Goal: Check status: Check status

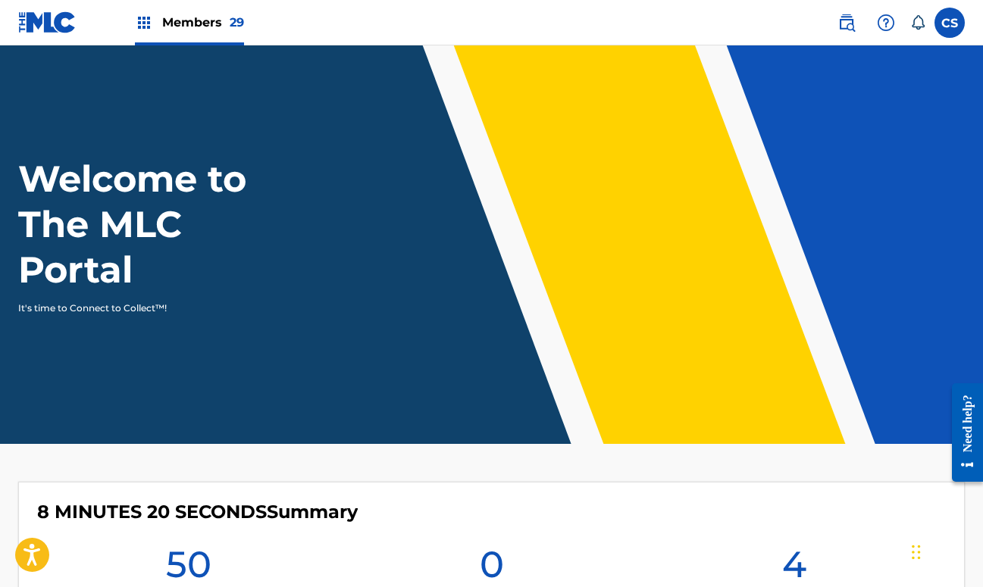
click at [141, 26] on img at bounding box center [144, 23] width 18 height 18
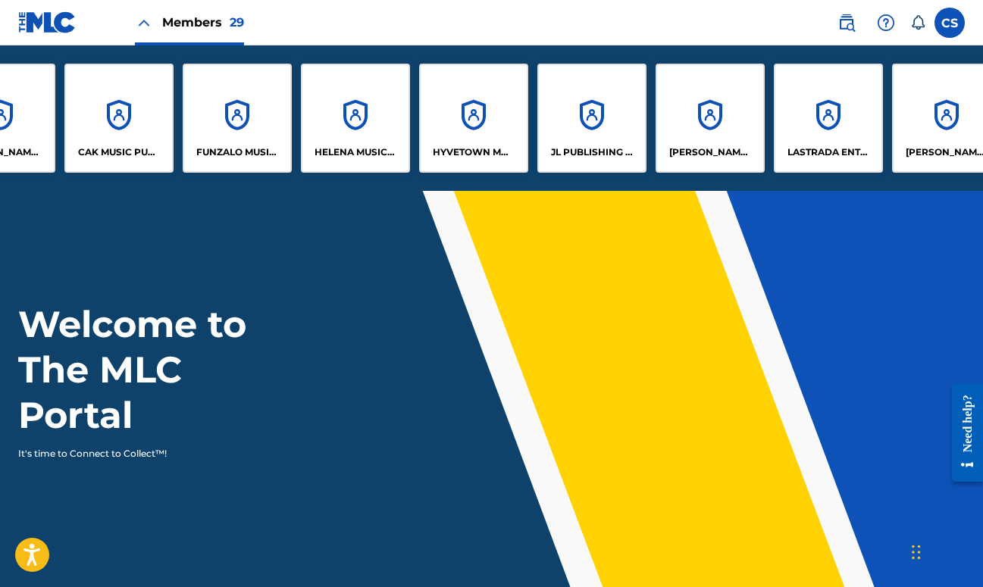
scroll to position [0, 659]
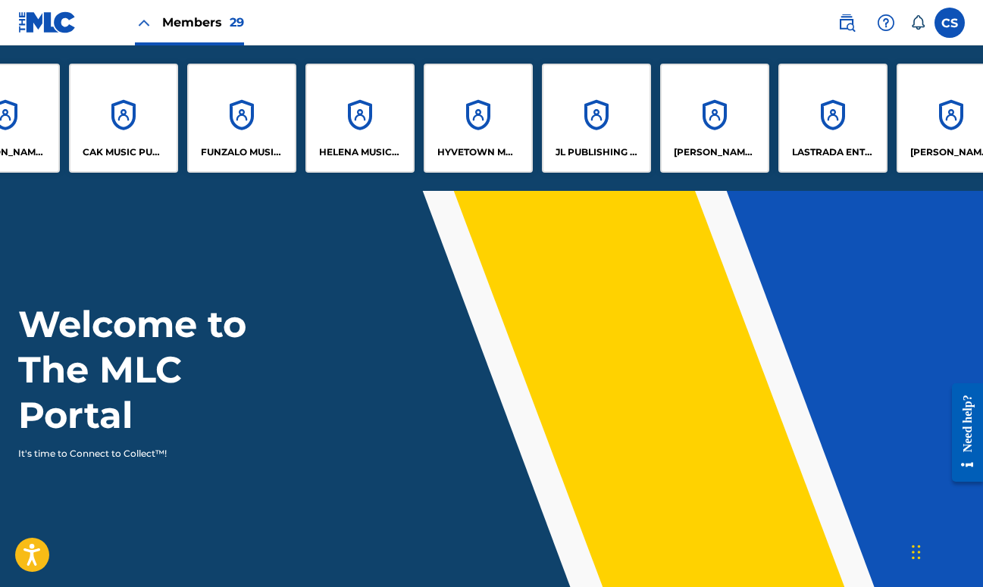
click at [812, 149] on p "LASTRADA ENTERTAINMENT CO LTD" at bounding box center [833, 153] width 83 height 14
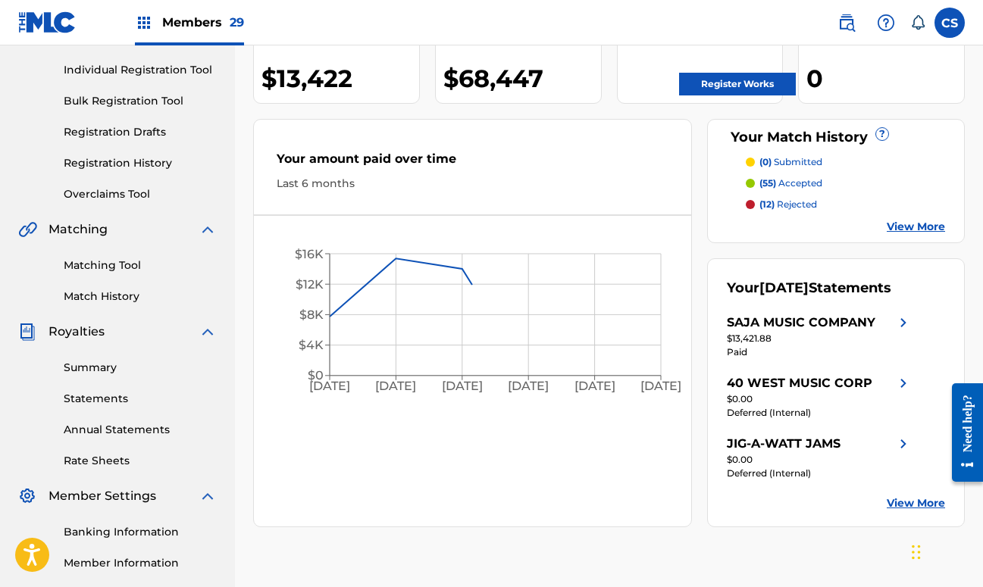
scroll to position [190, 0]
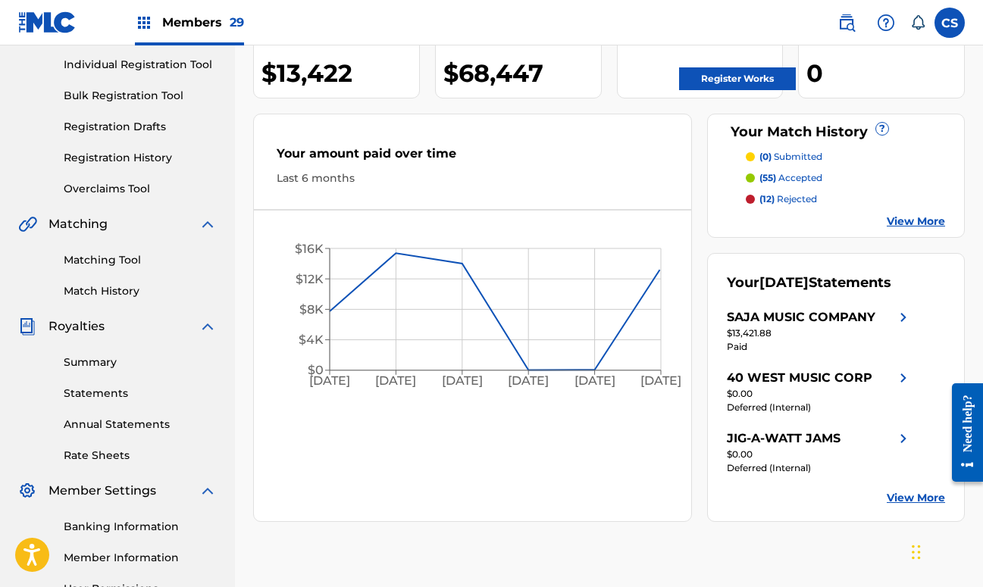
click at [80, 362] on link "Summary" at bounding box center [140, 363] width 153 height 16
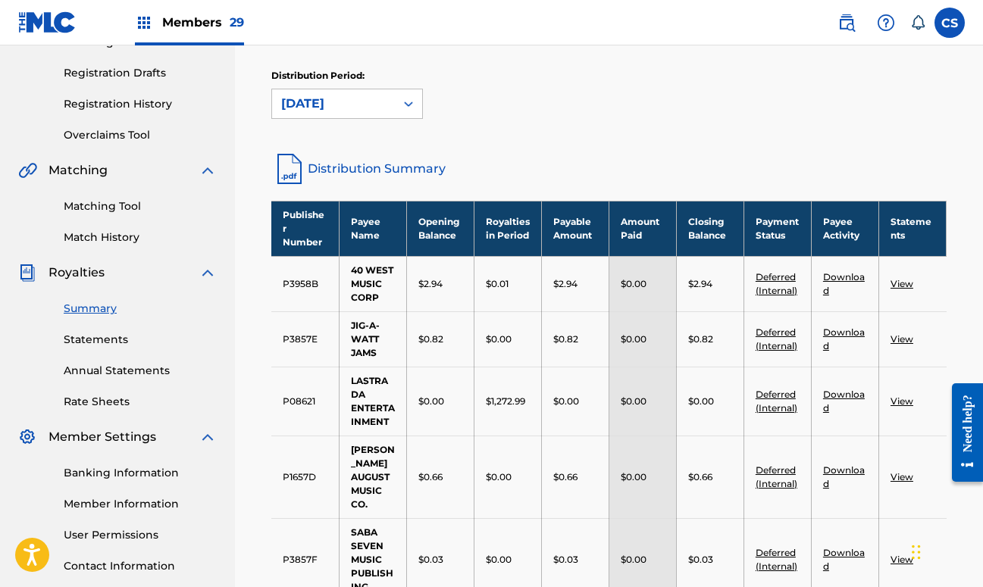
scroll to position [95, 0]
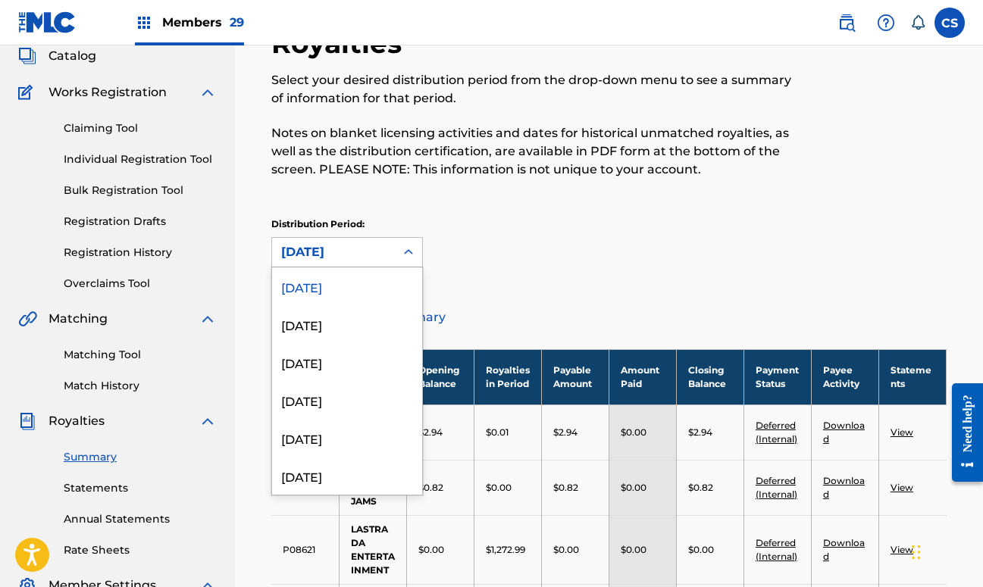
click at [409, 249] on icon at bounding box center [408, 252] width 15 height 15
click at [356, 319] on div "[DATE]" at bounding box center [347, 324] width 150 height 38
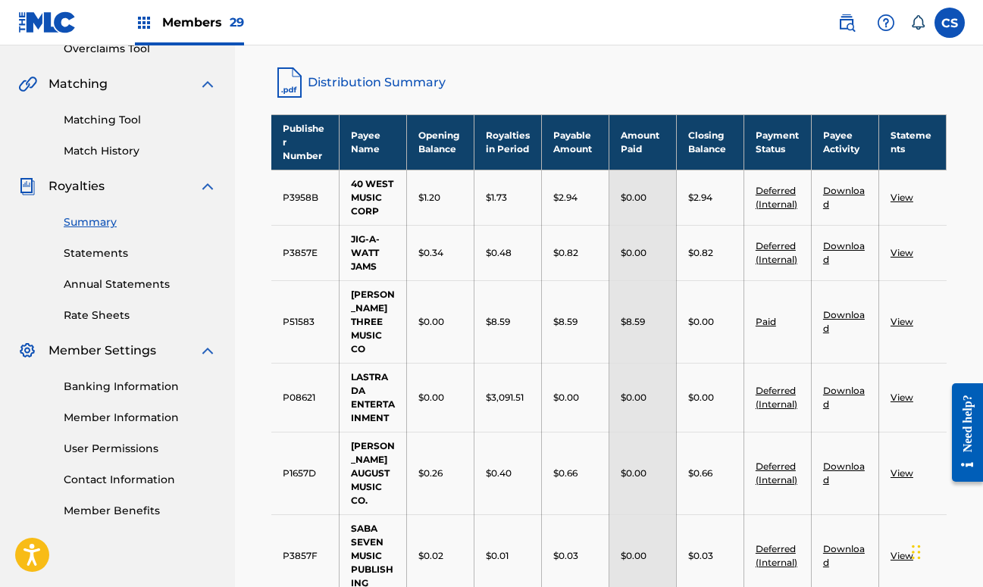
scroll to position [190, 0]
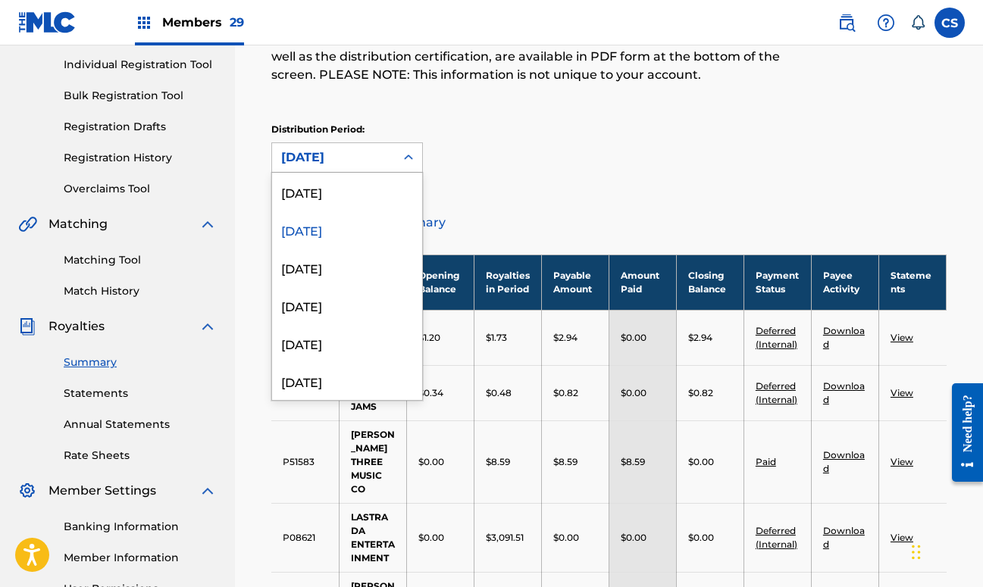
click at [409, 156] on icon at bounding box center [408, 157] width 15 height 15
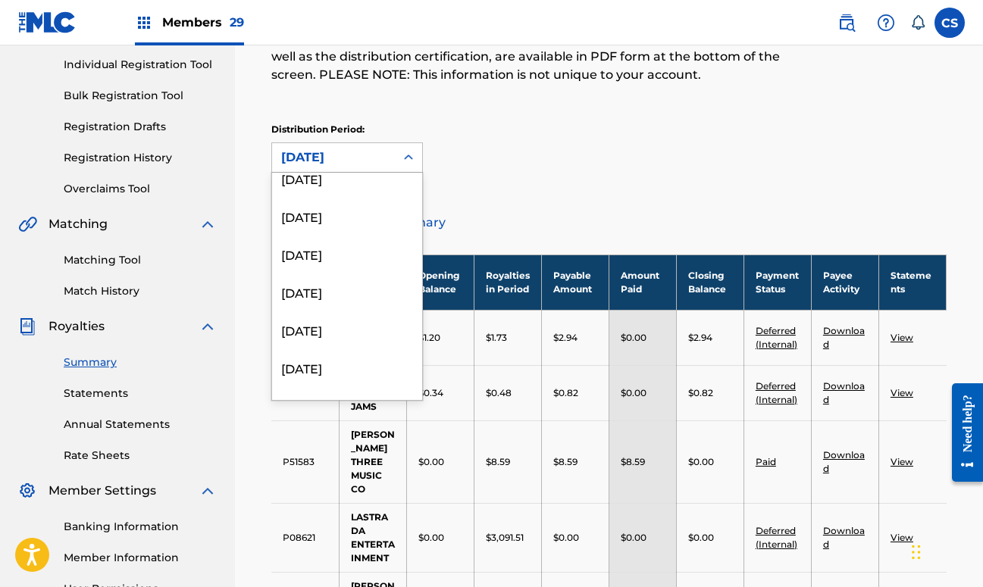
scroll to position [1781, 0]
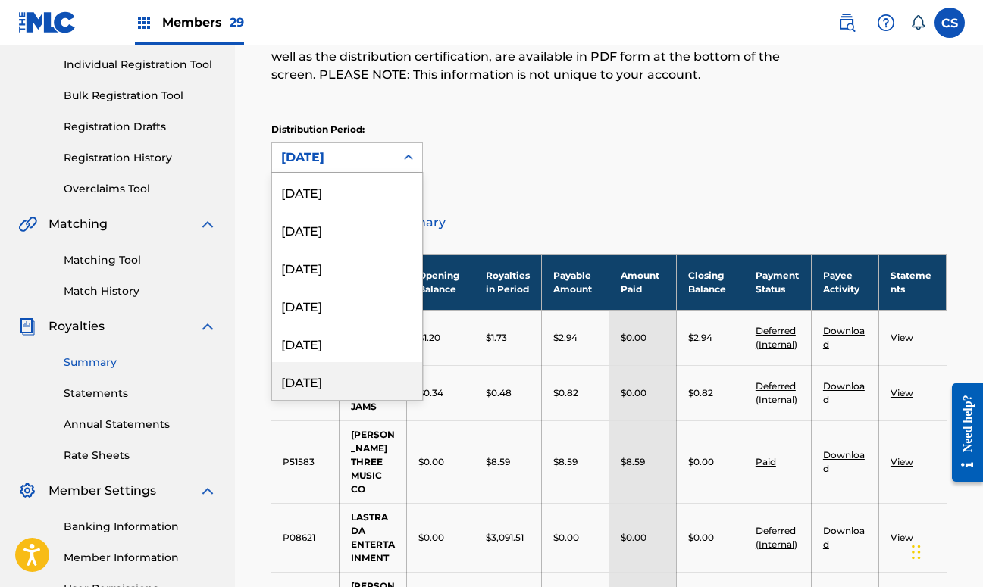
click at [322, 375] on div "[DATE]" at bounding box center [347, 381] width 150 height 38
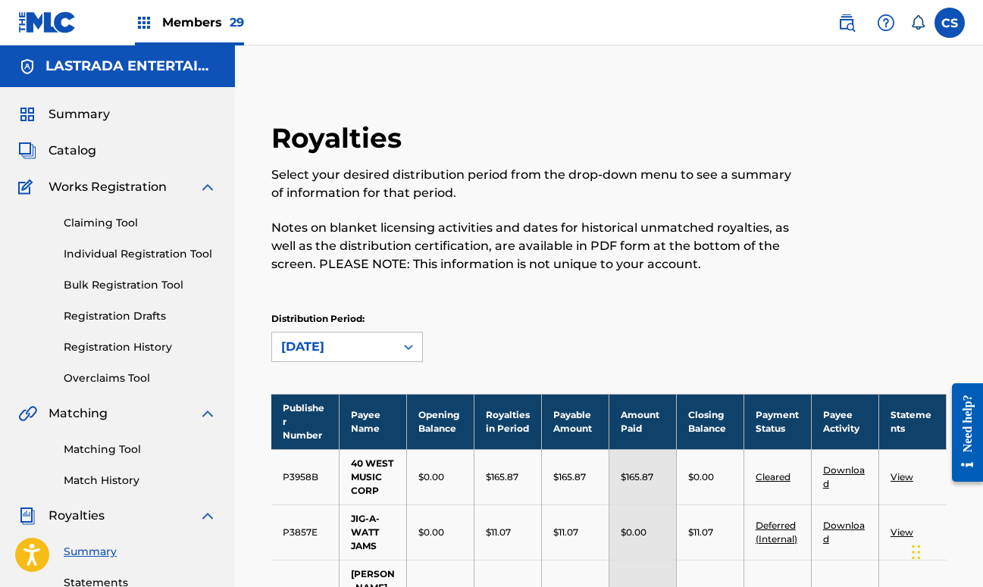
scroll to position [3, 0]
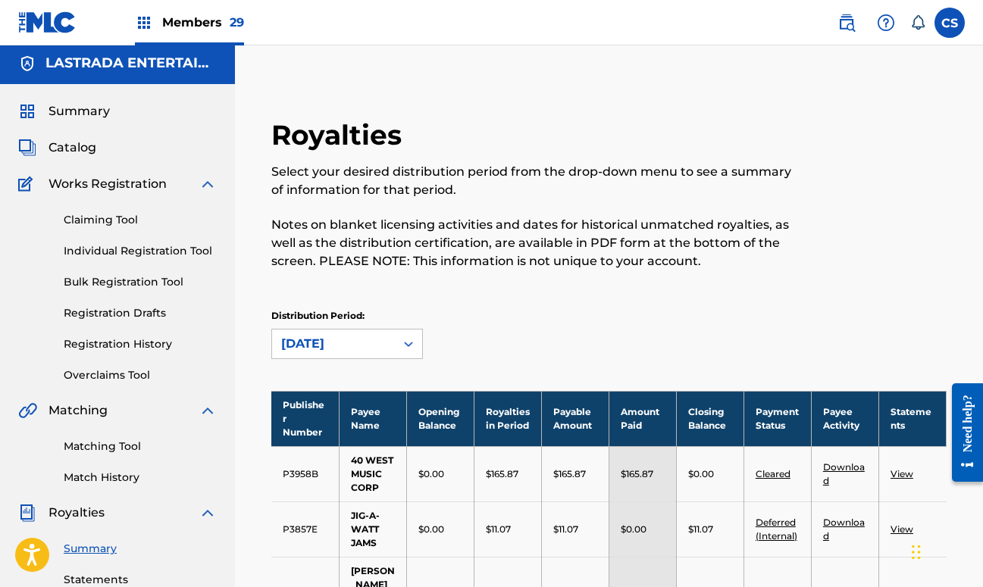
click at [407, 341] on icon at bounding box center [408, 344] width 15 height 15
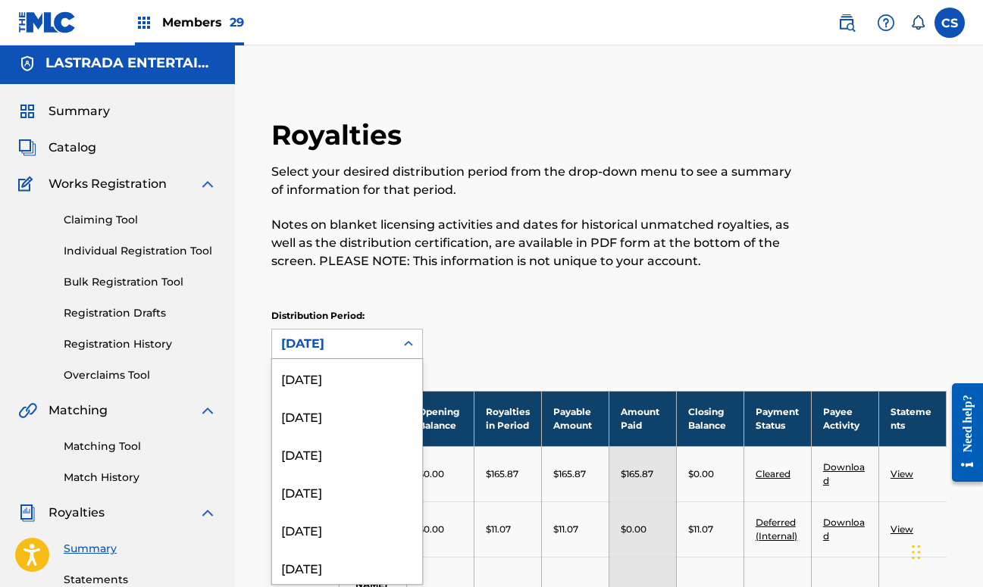
scroll to position [1781, 0]
click at [361, 537] on div "[DATE]" at bounding box center [347, 530] width 150 height 38
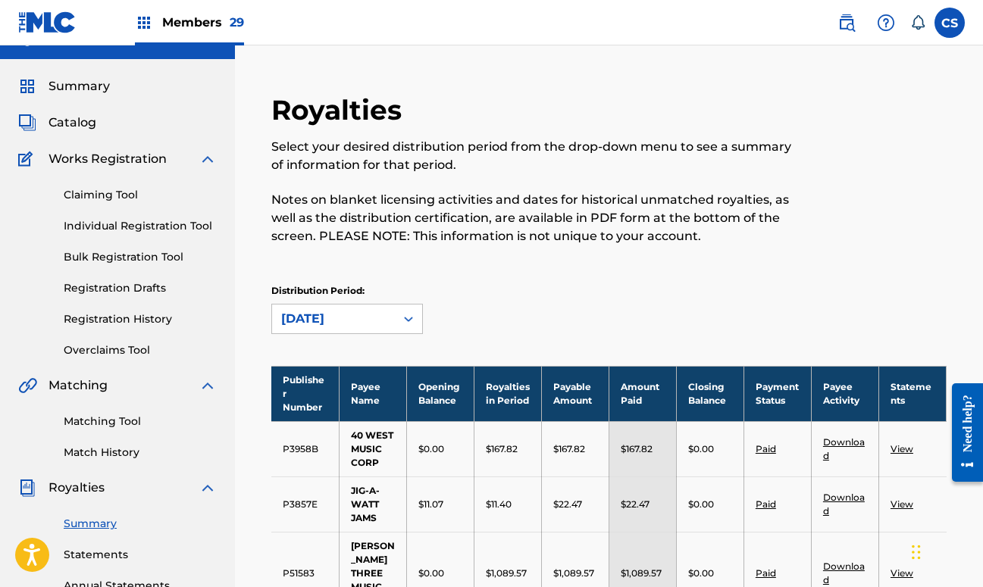
scroll to position [3, 0]
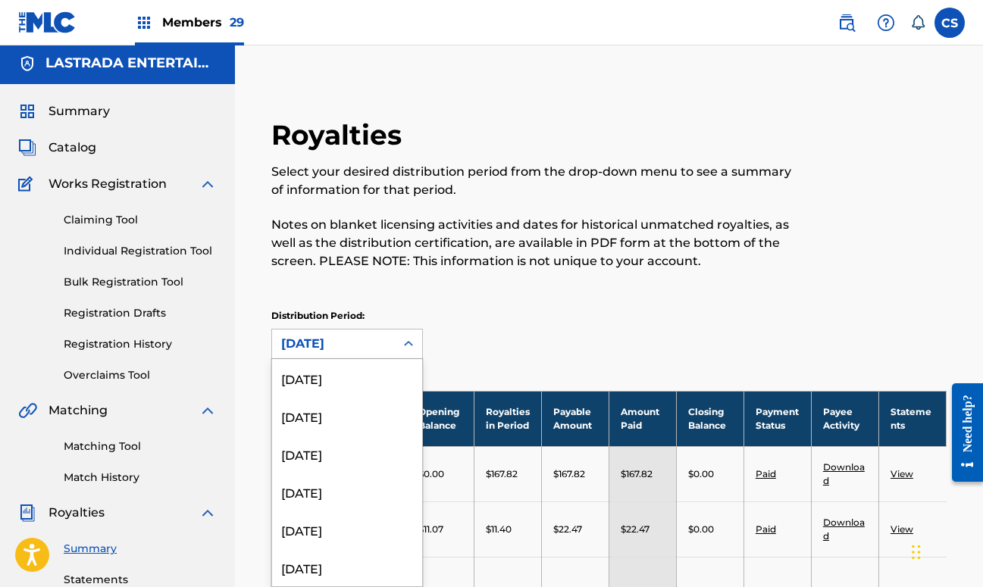
click at [409, 345] on icon at bounding box center [408, 344] width 15 height 15
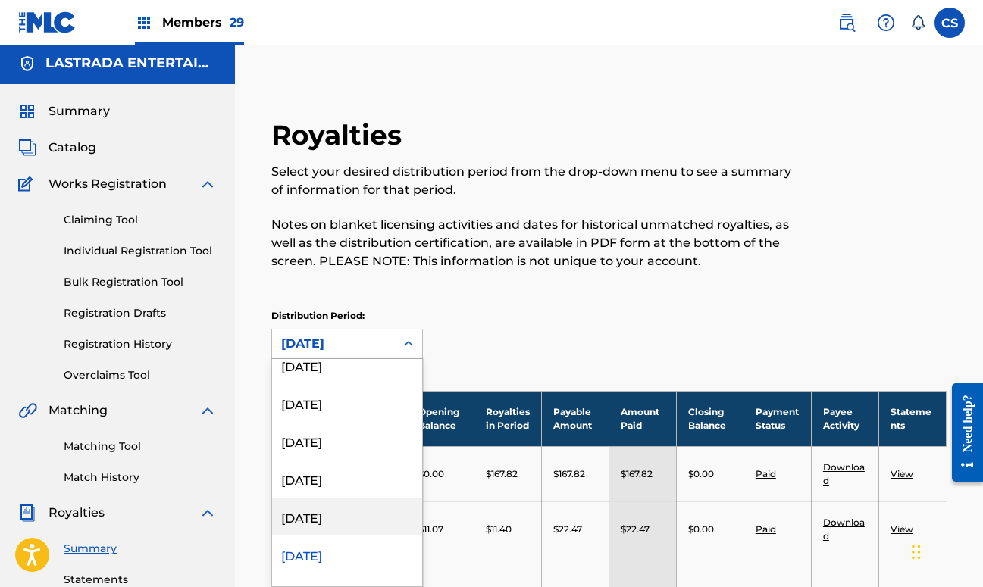
click at [359, 518] on div "[DATE]" at bounding box center [347, 517] width 150 height 38
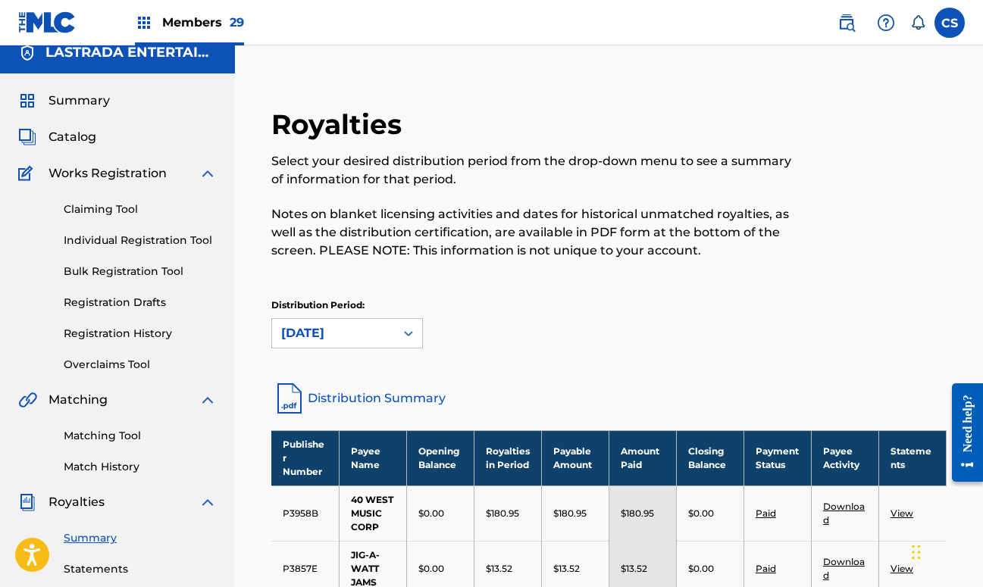
scroll to position [3, 0]
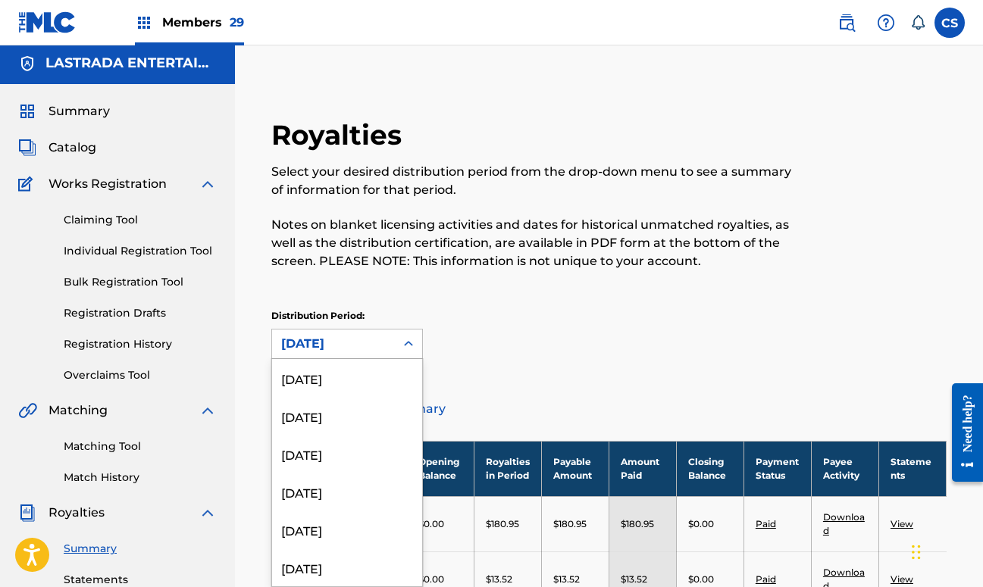
click at [402, 339] on icon at bounding box center [408, 344] width 15 height 15
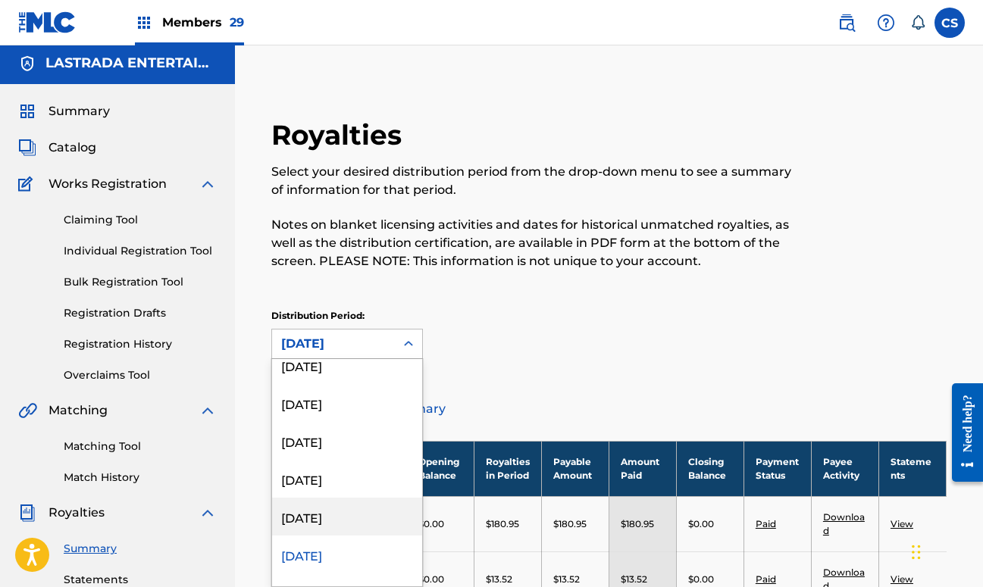
click at [323, 523] on div "[DATE]" at bounding box center [347, 517] width 150 height 38
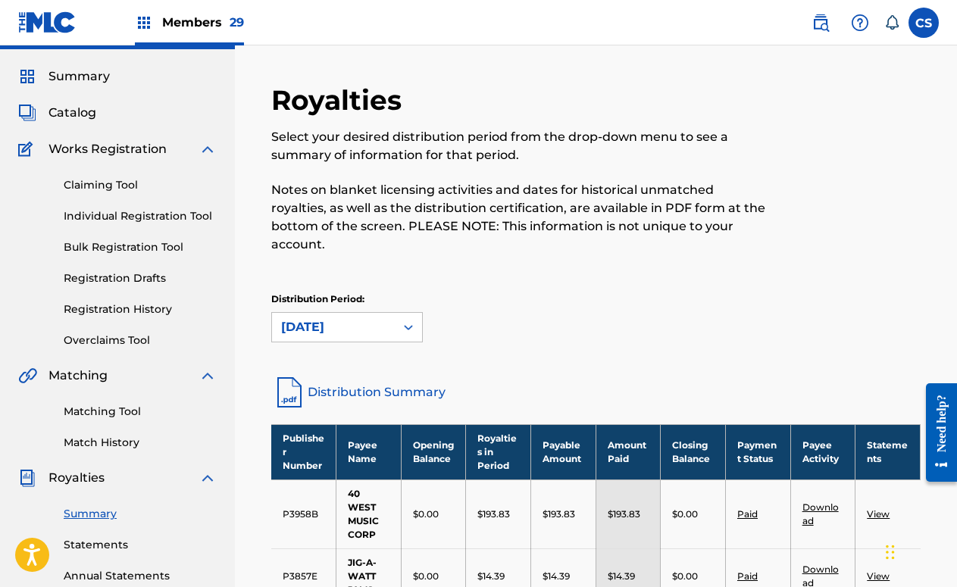
scroll to position [52, 0]
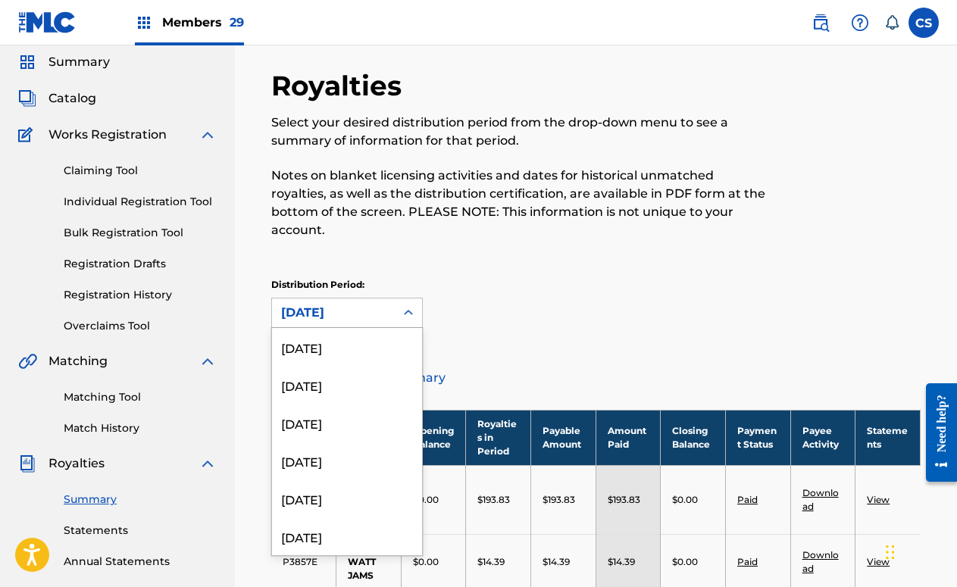
click at [414, 305] on icon at bounding box center [408, 312] width 15 height 15
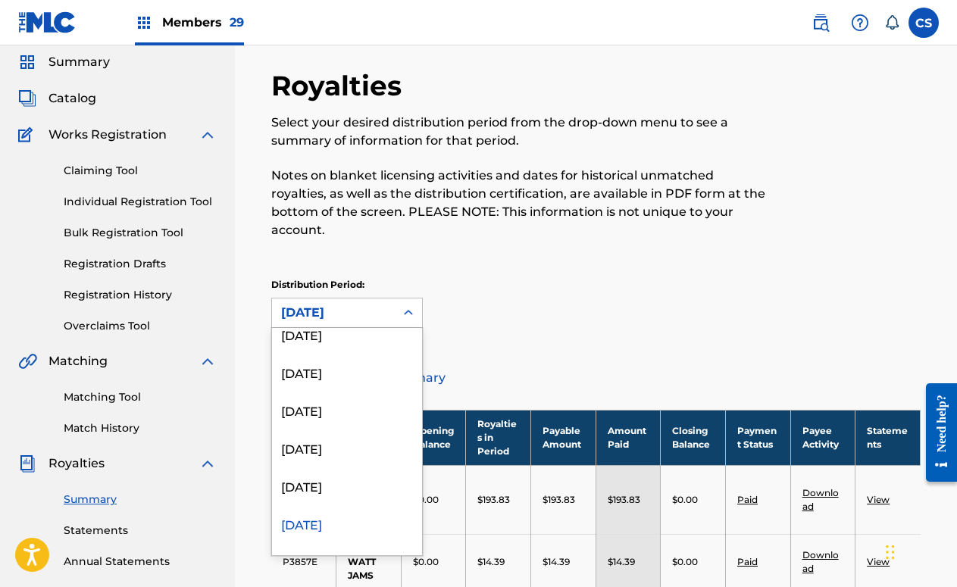
scroll to position [1781, 0]
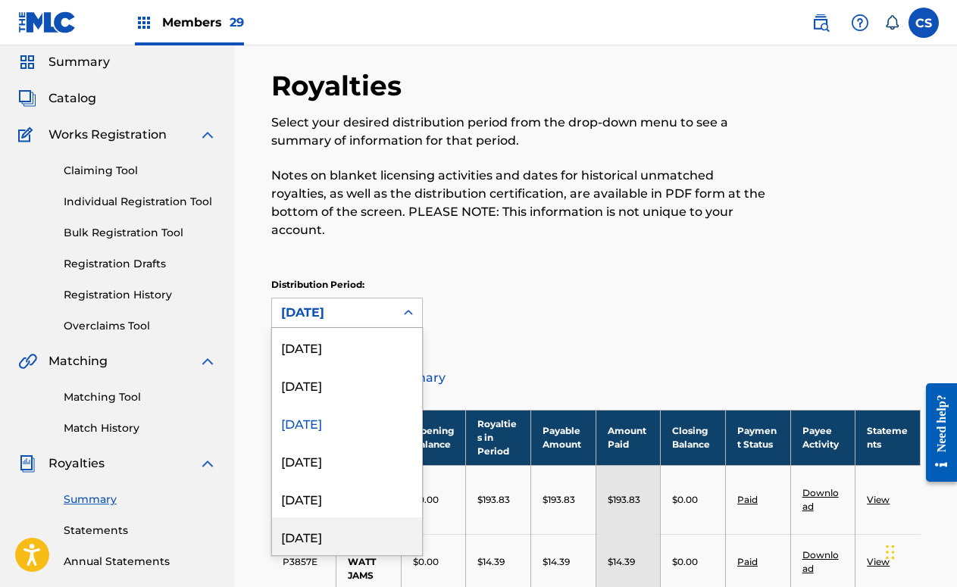
click at [351, 525] on div "[DATE]" at bounding box center [347, 537] width 150 height 38
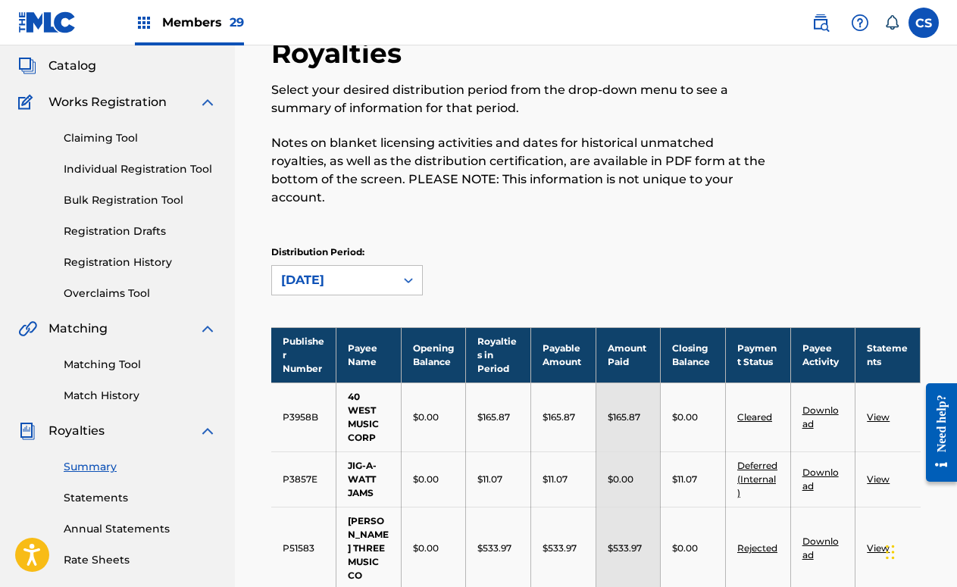
scroll to position [52, 0]
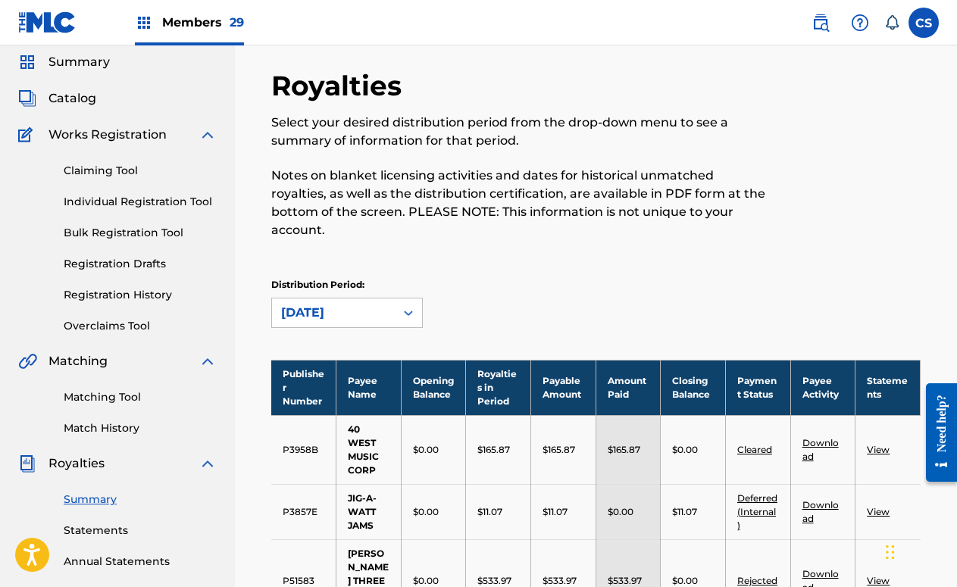
click at [407, 305] on icon at bounding box center [408, 312] width 15 height 15
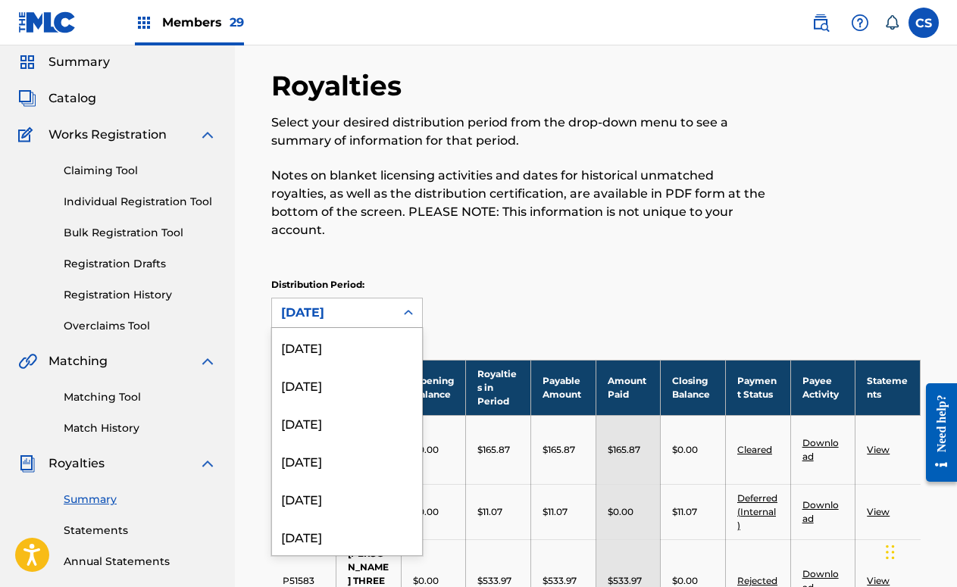
scroll to position [1781, 0]
click at [354, 480] on div "[DATE]" at bounding box center [347, 499] width 150 height 38
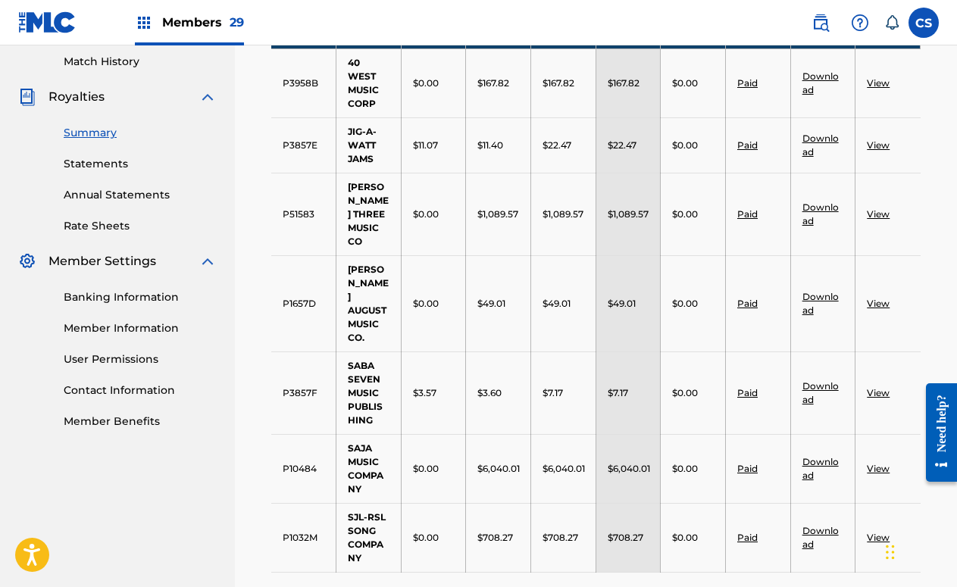
scroll to position [242, 0]
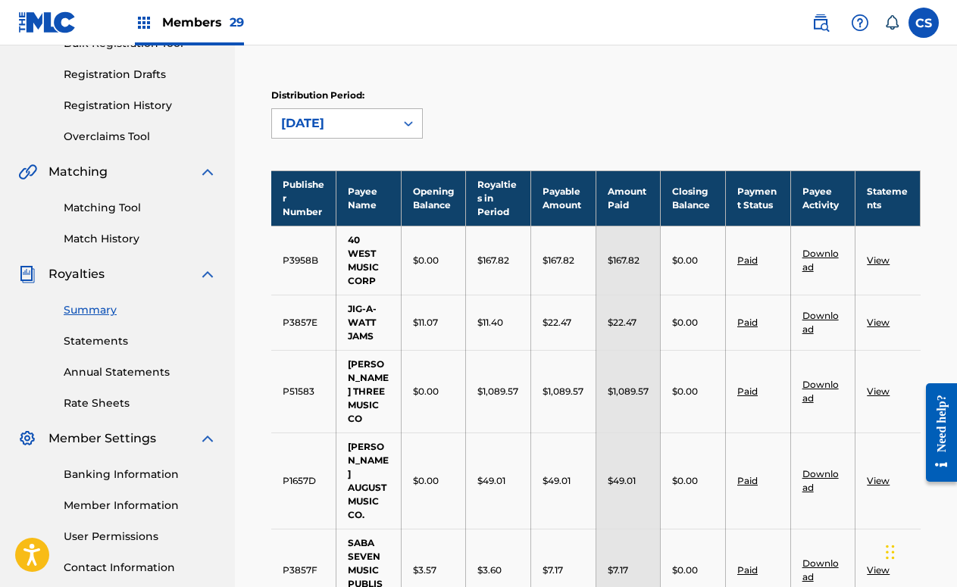
click at [404, 116] on icon at bounding box center [408, 123] width 15 height 15
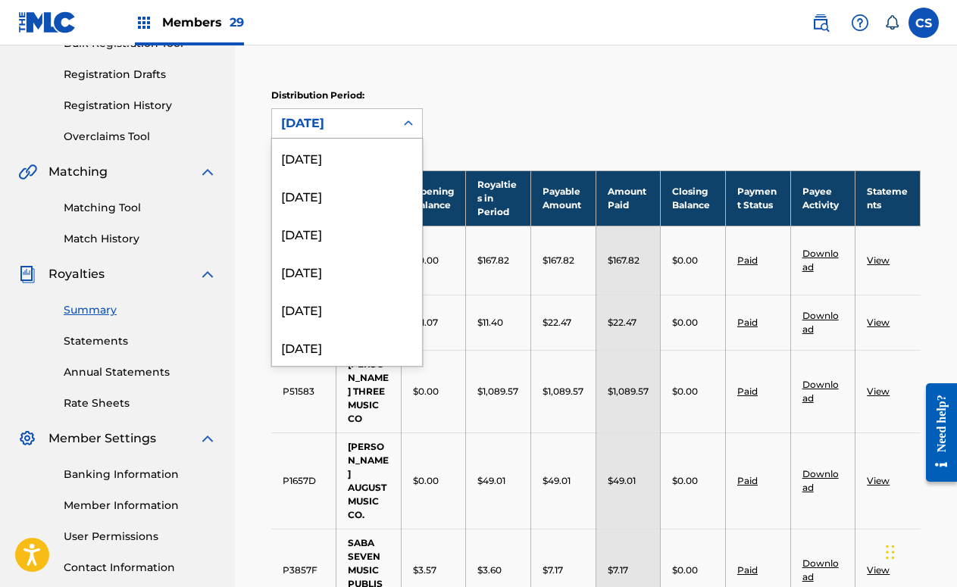
scroll to position [1756, 0]
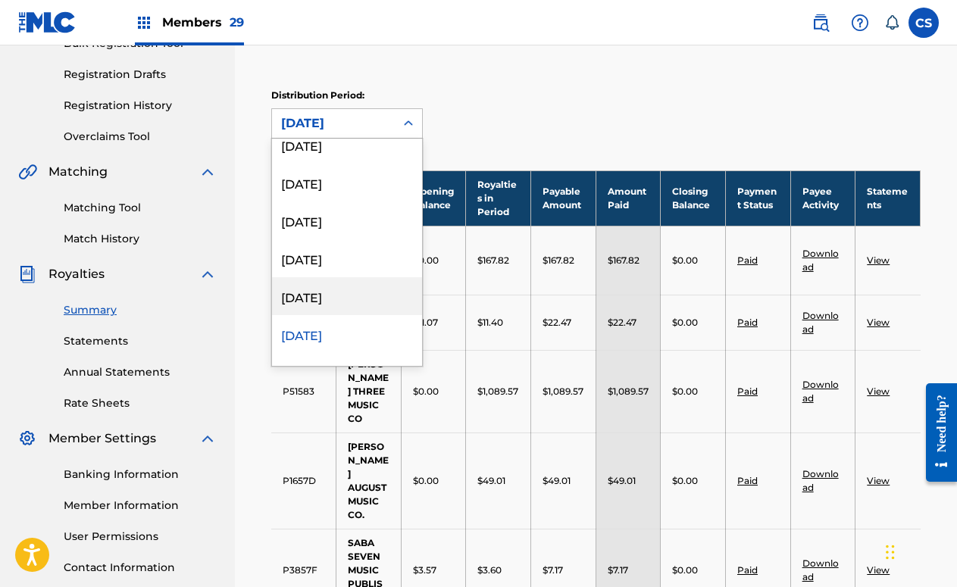
click at [350, 277] on div "[DATE]" at bounding box center [347, 296] width 150 height 38
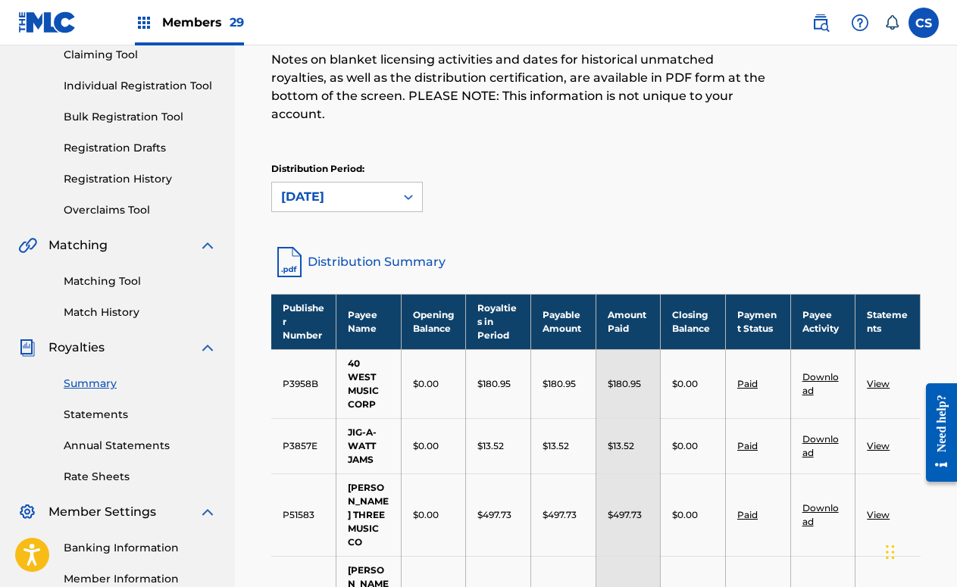
scroll to position [147, 0]
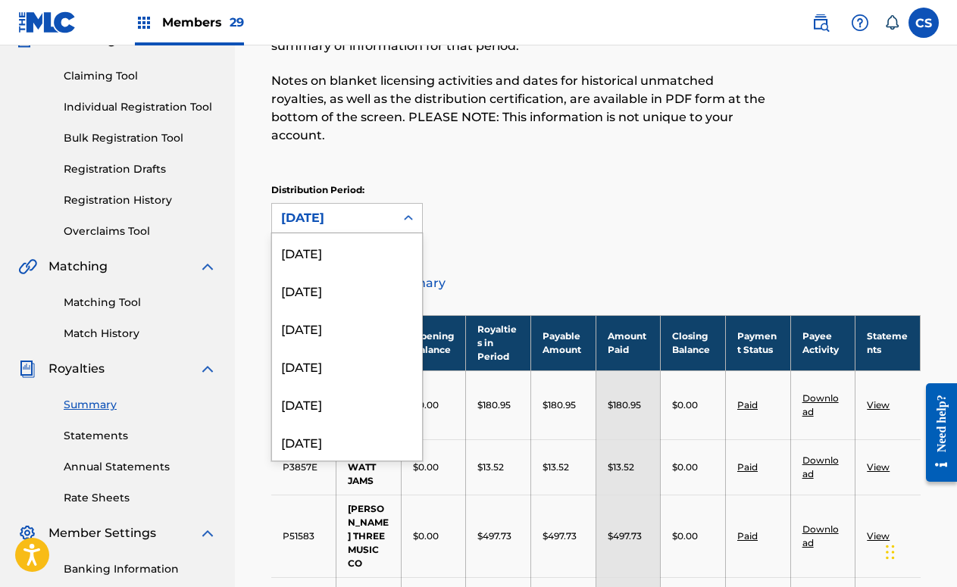
click at [409, 211] on icon at bounding box center [408, 218] width 15 height 15
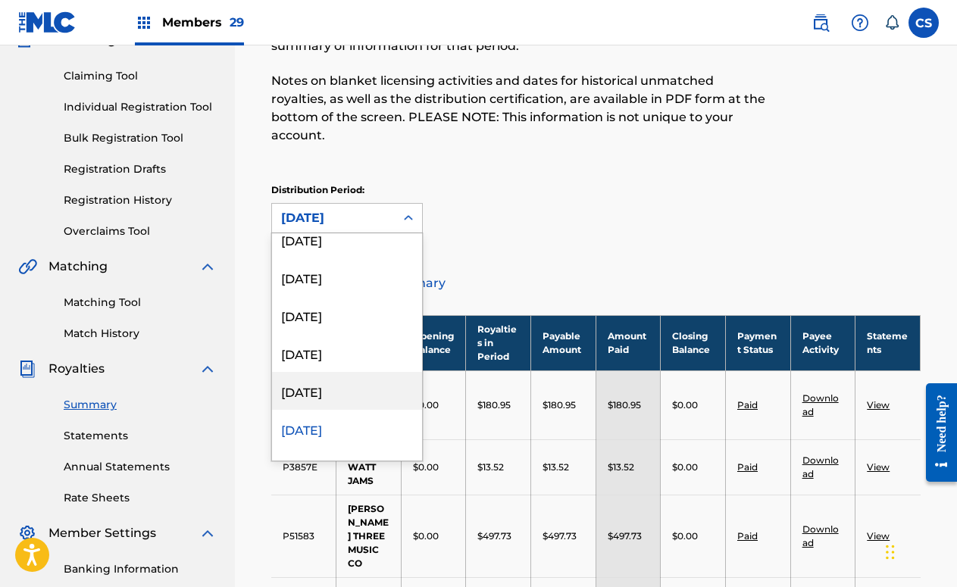
click at [351, 372] on div "[DATE]" at bounding box center [347, 391] width 150 height 38
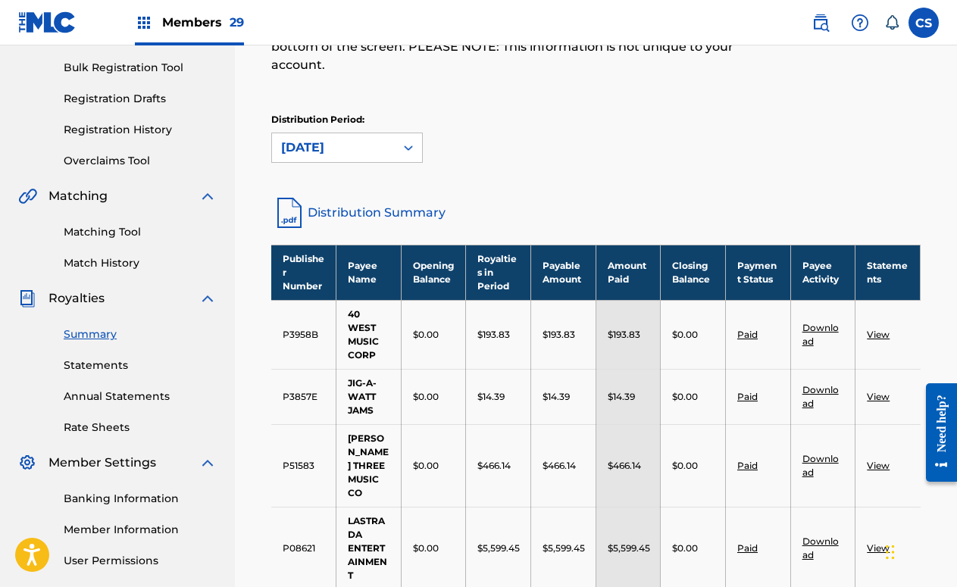
scroll to position [52, 0]
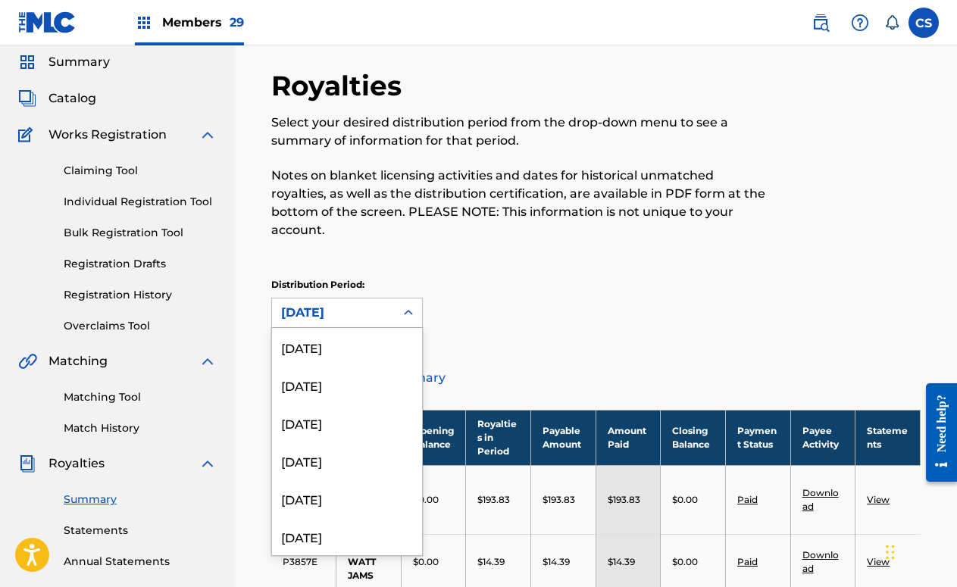
click at [407, 305] on icon at bounding box center [408, 312] width 15 height 15
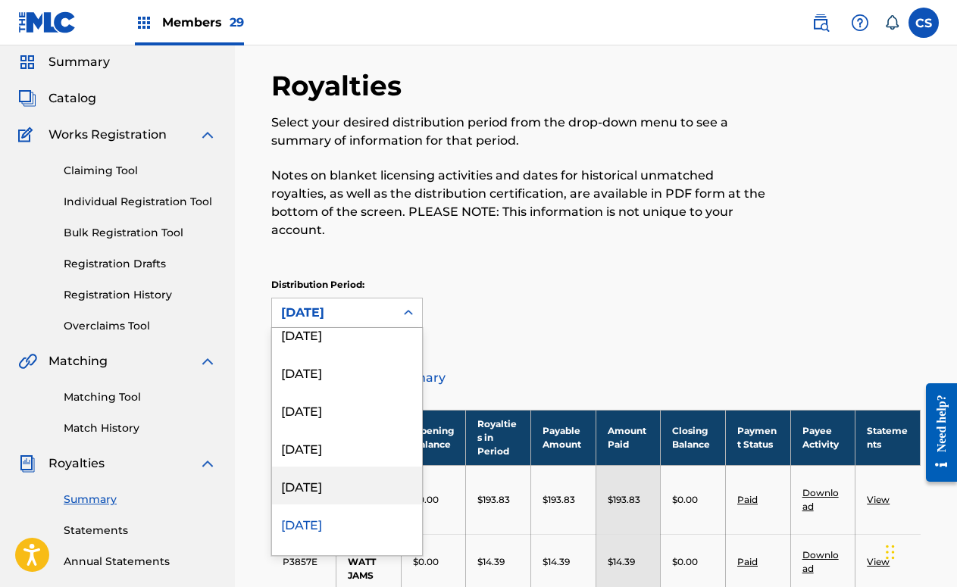
click at [365, 475] on div "[DATE]" at bounding box center [347, 486] width 150 height 38
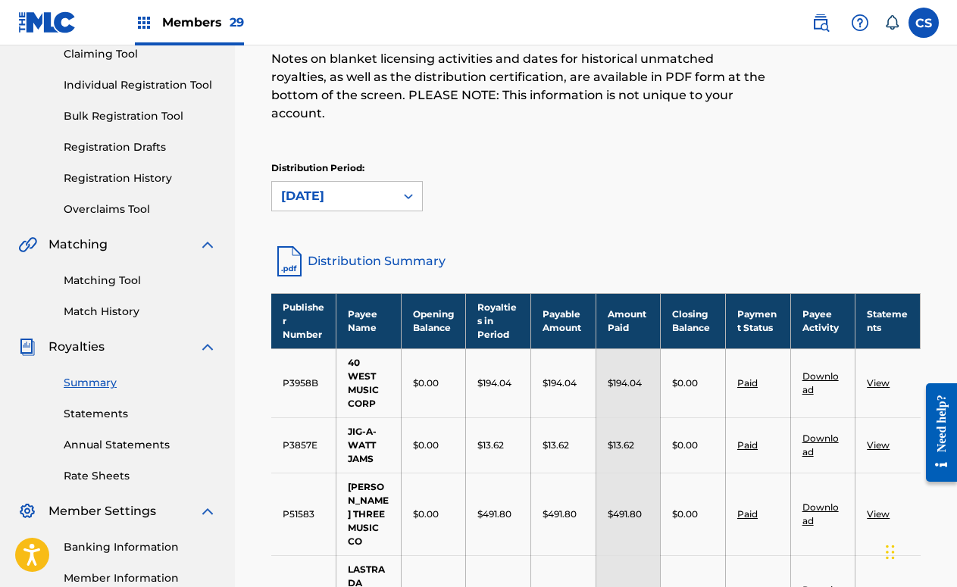
scroll to position [147, 0]
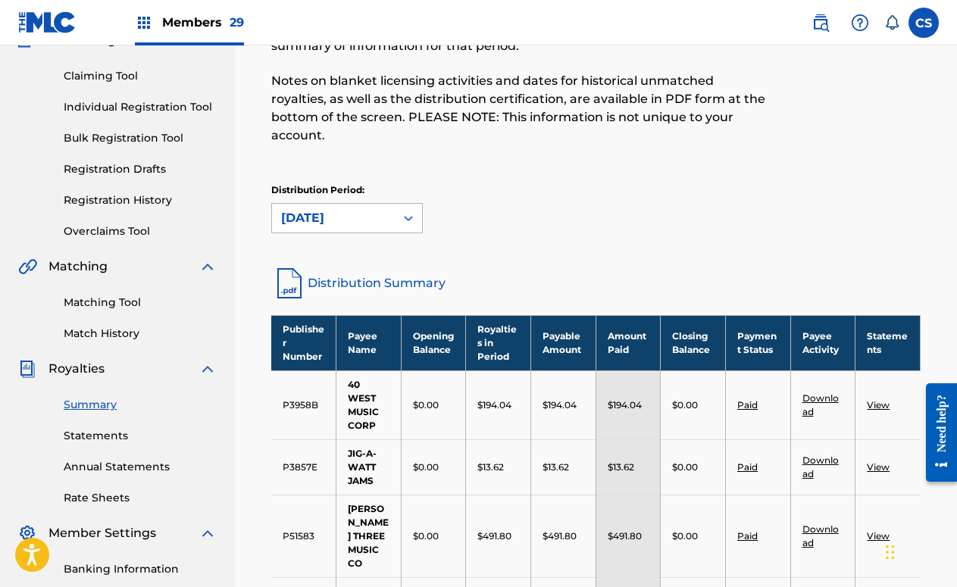
click at [406, 216] on icon at bounding box center [408, 218] width 9 height 5
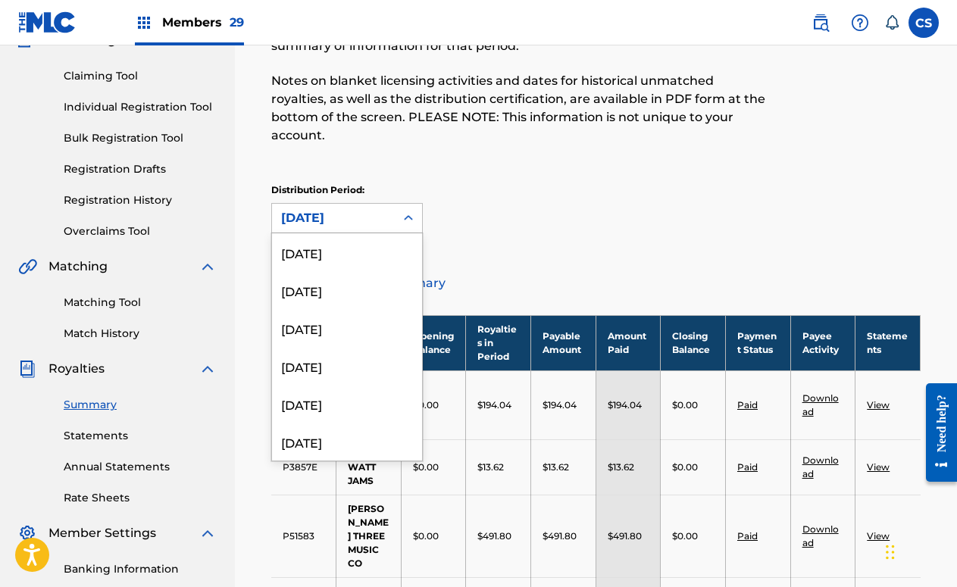
scroll to position [1643, 0]
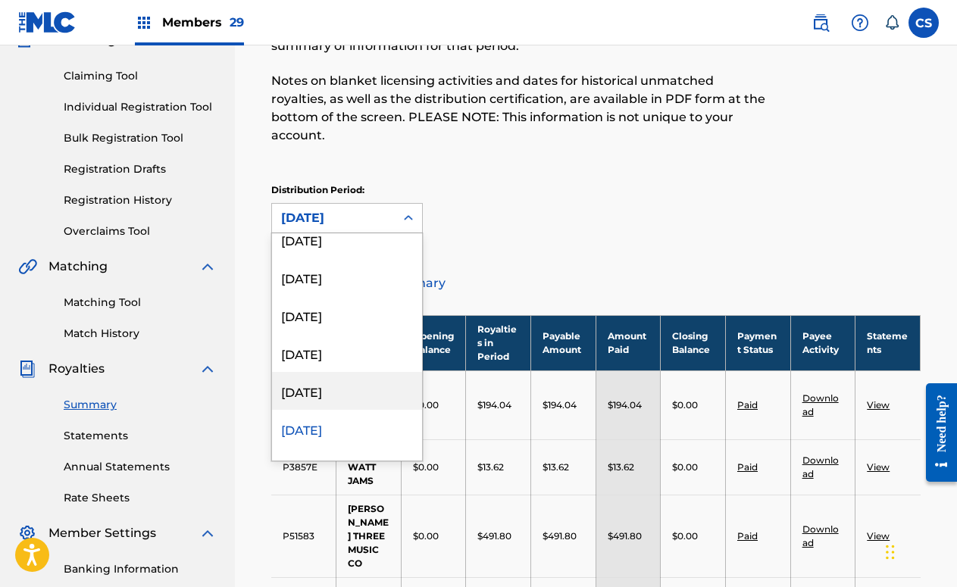
click at [371, 372] on div "[DATE]" at bounding box center [347, 391] width 150 height 38
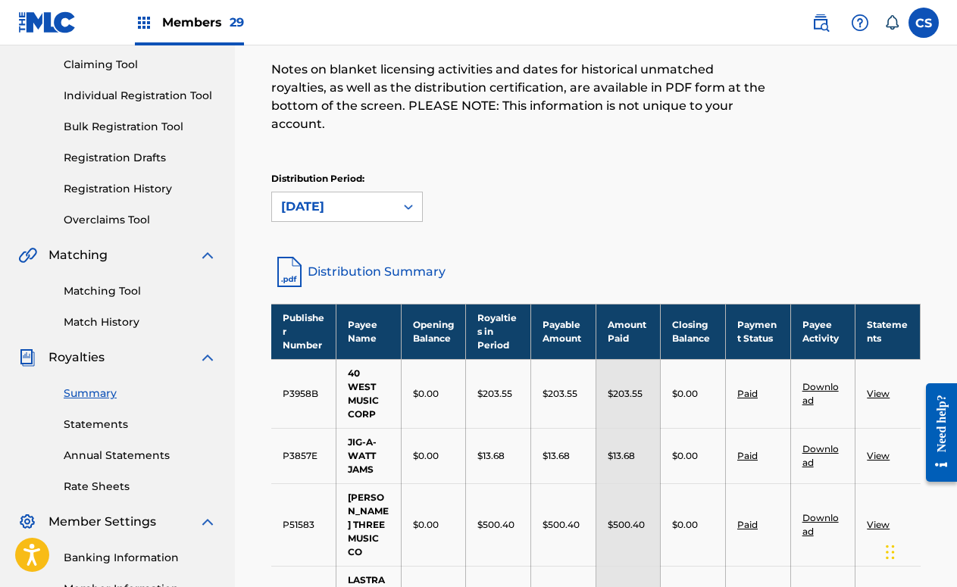
scroll to position [147, 0]
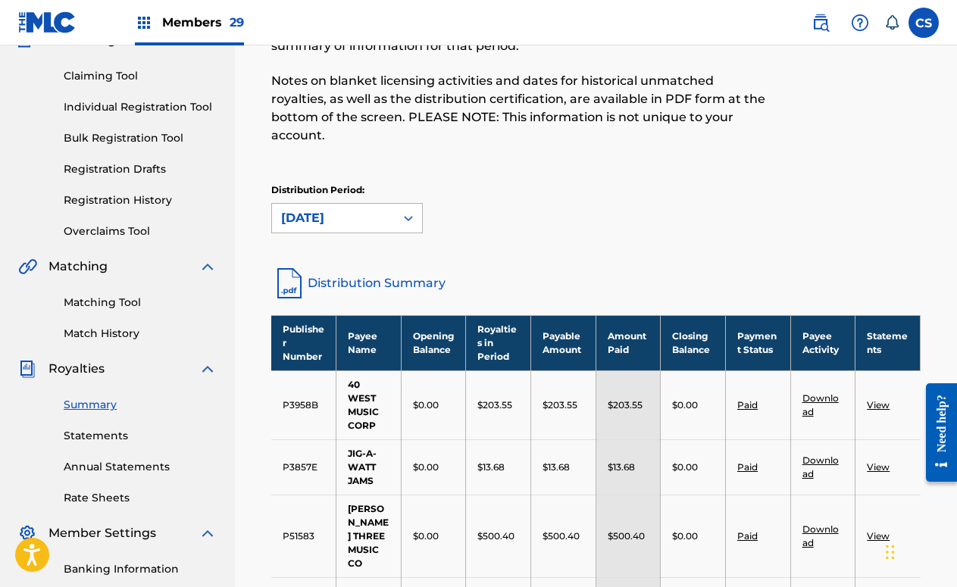
click at [410, 211] on icon at bounding box center [408, 218] width 15 height 15
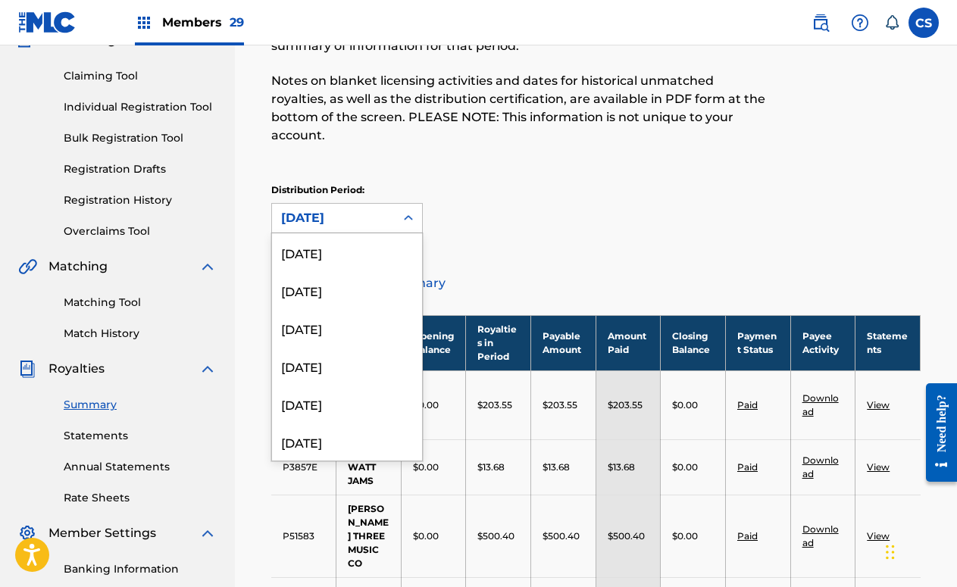
scroll to position [1605, 0]
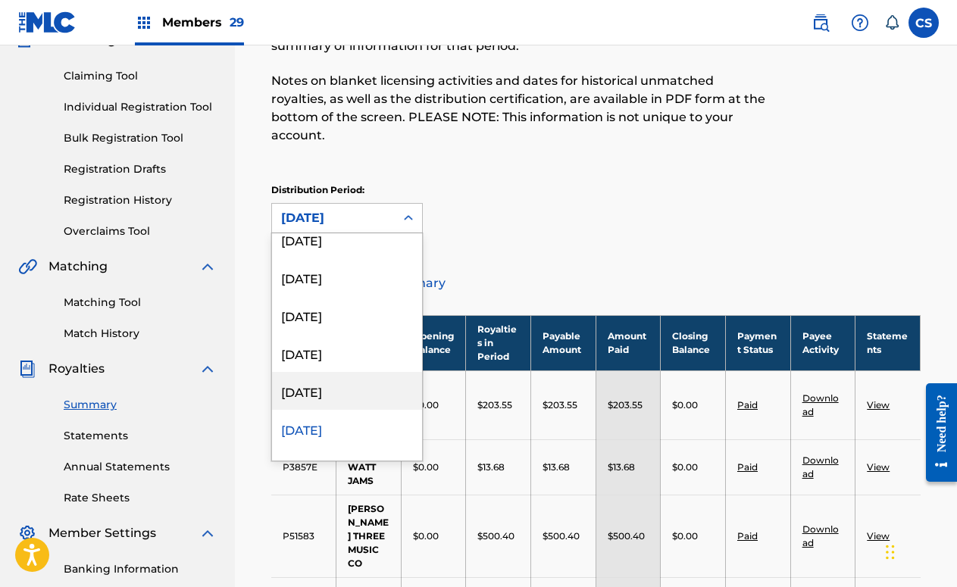
click at [327, 381] on div "[DATE]" at bounding box center [347, 391] width 150 height 38
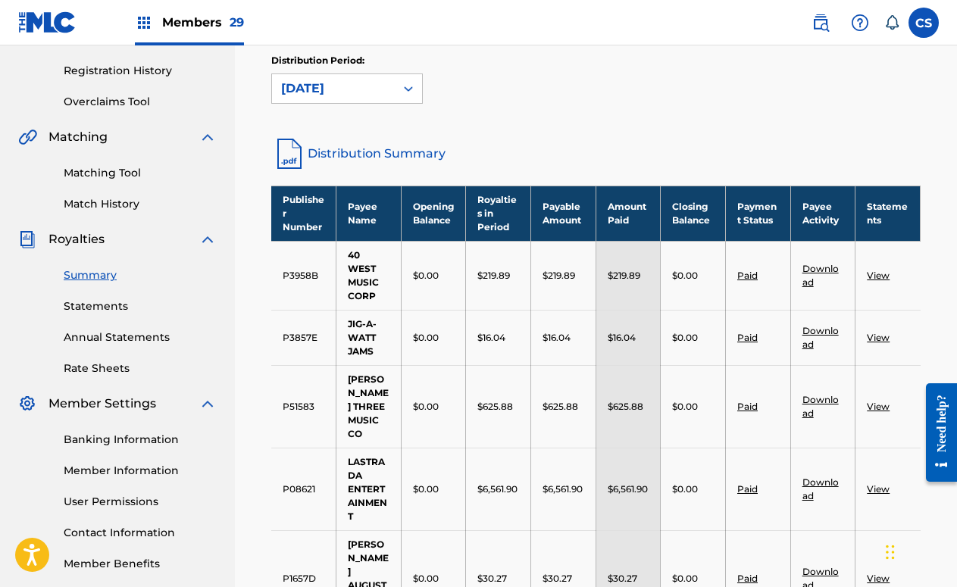
scroll to position [147, 0]
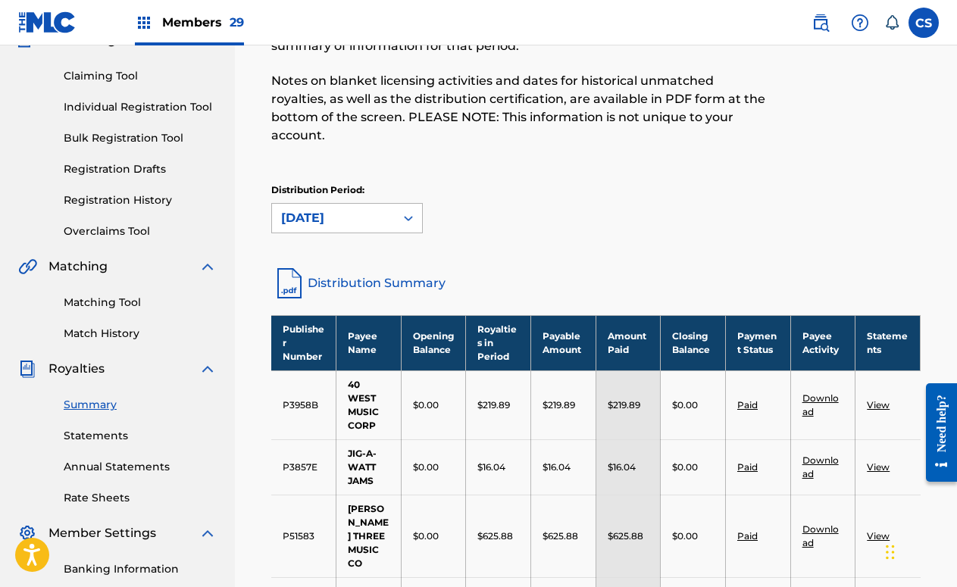
click at [365, 209] on div "[DATE]" at bounding box center [333, 218] width 105 height 18
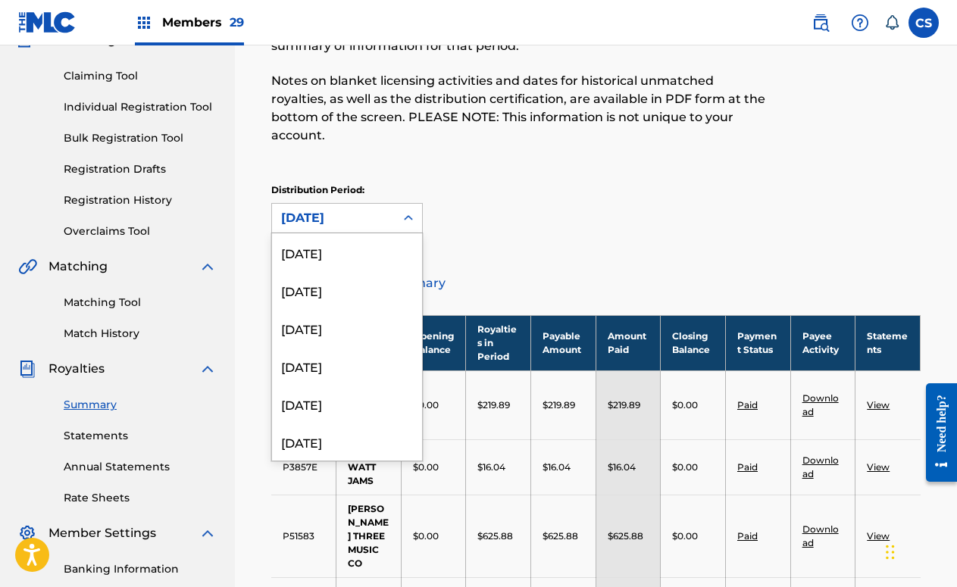
scroll to position [1567, 0]
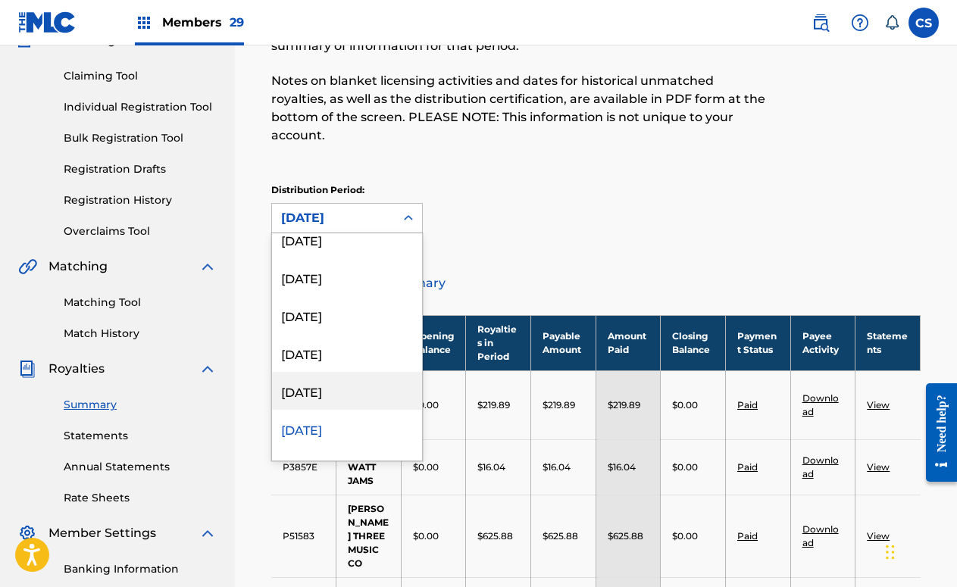
click at [331, 372] on div "[DATE]" at bounding box center [347, 391] width 150 height 38
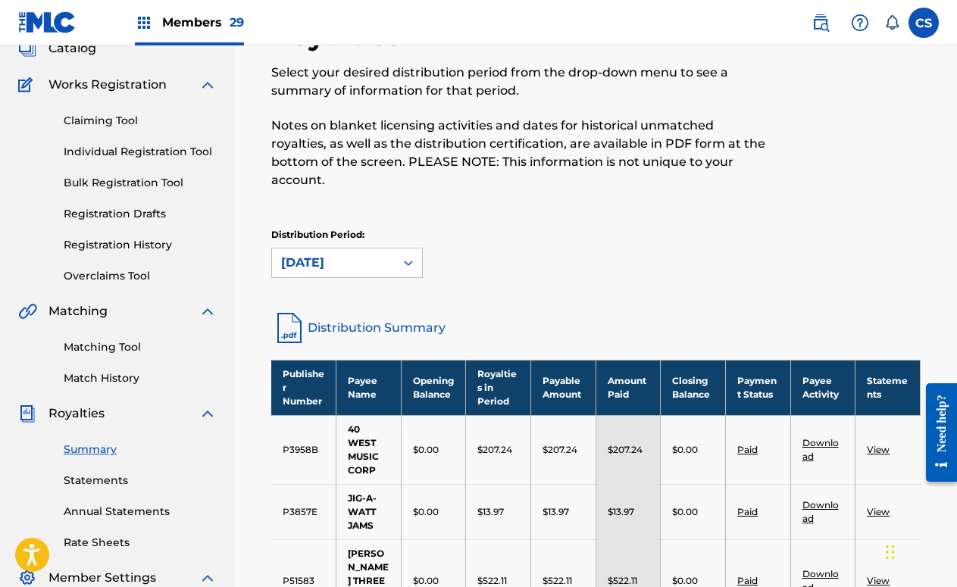
scroll to position [52, 0]
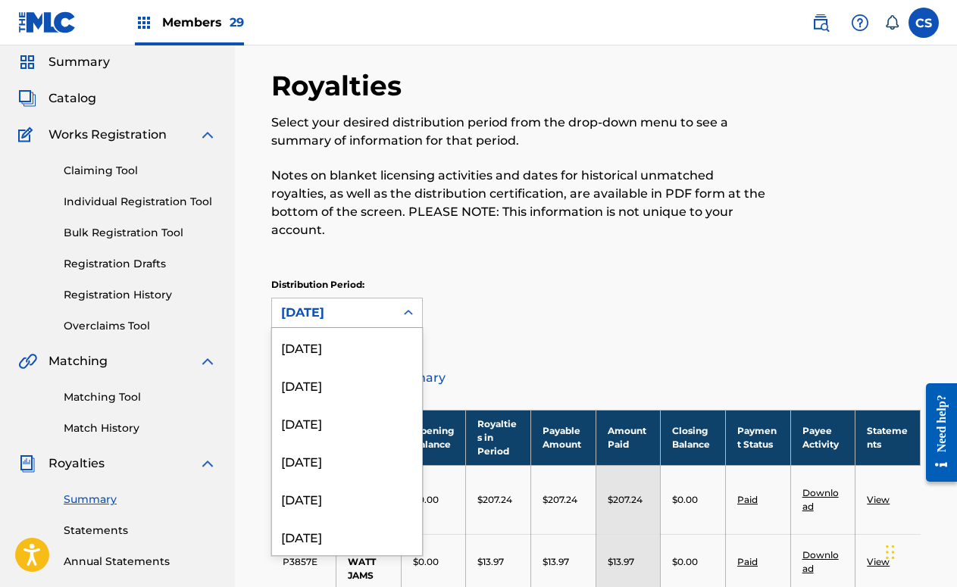
click at [378, 304] on div "[DATE]" at bounding box center [333, 313] width 105 height 18
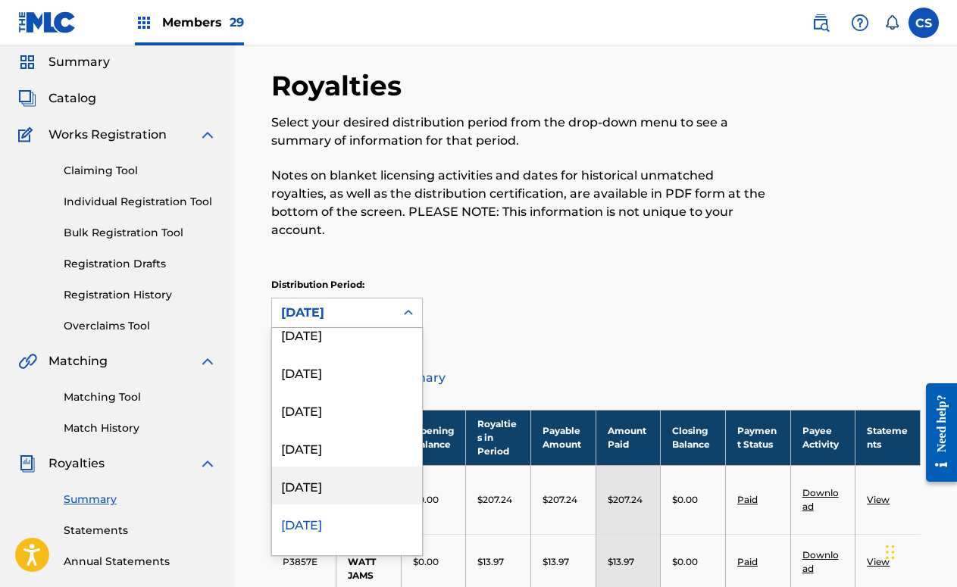
click at [359, 467] on div "[DATE]" at bounding box center [347, 486] width 150 height 38
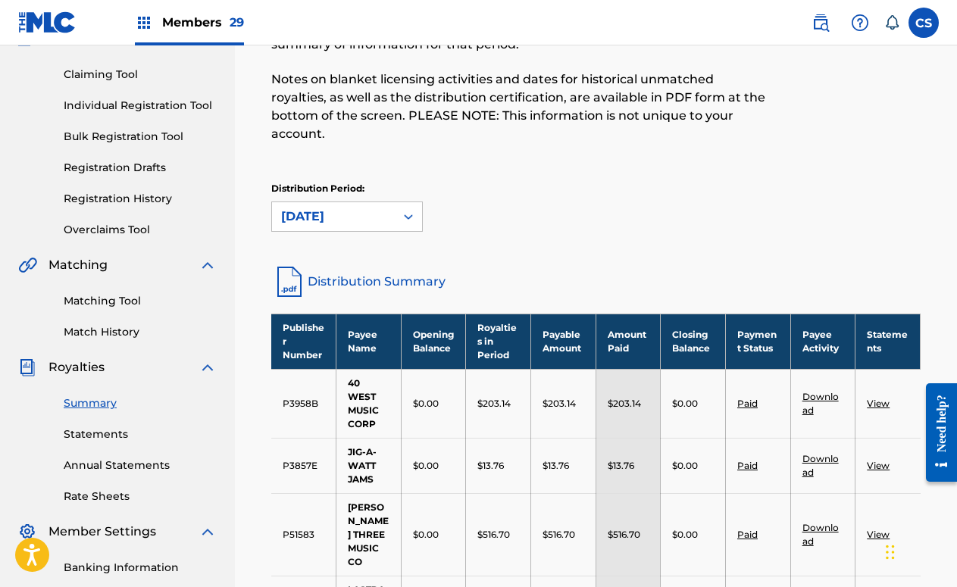
scroll to position [147, 0]
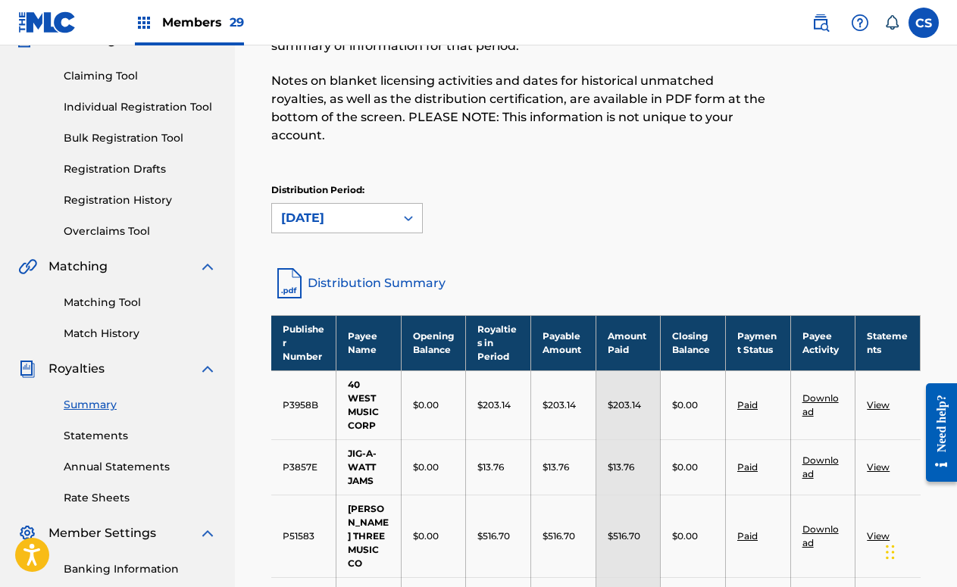
click at [401, 211] on icon at bounding box center [408, 218] width 15 height 15
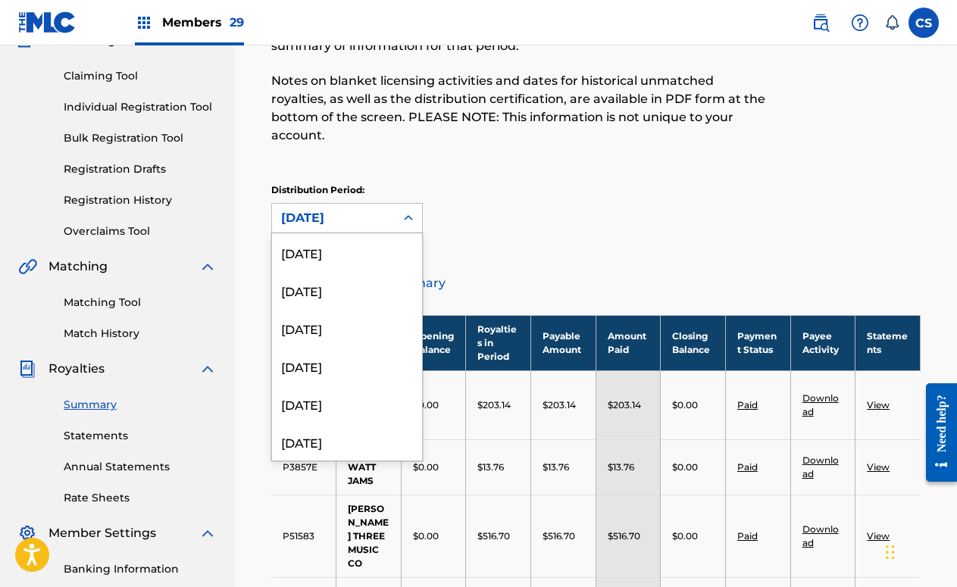
scroll to position [1491, 0]
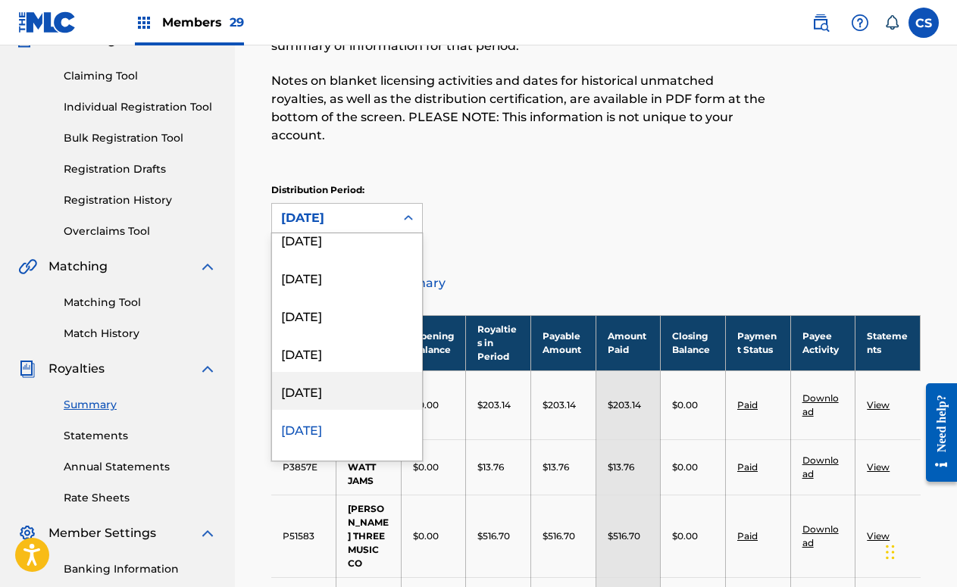
click at [337, 374] on div "[DATE]" at bounding box center [347, 391] width 150 height 38
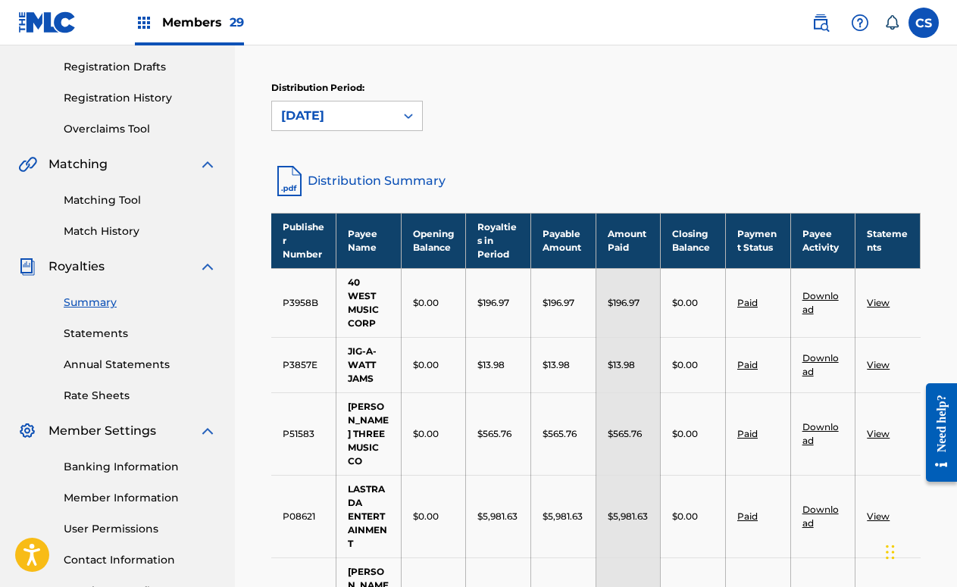
scroll to position [147, 0]
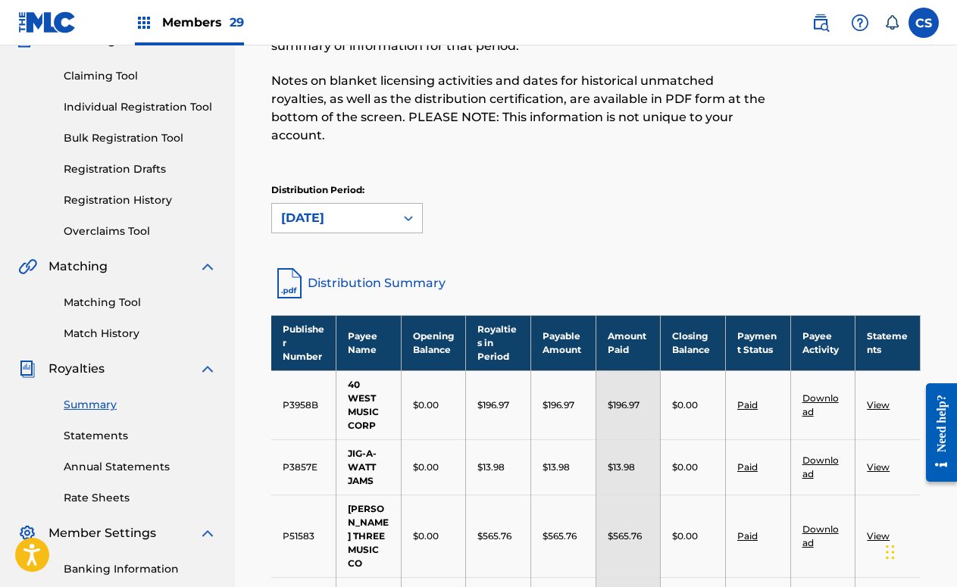
click at [404, 211] on icon at bounding box center [408, 218] width 15 height 15
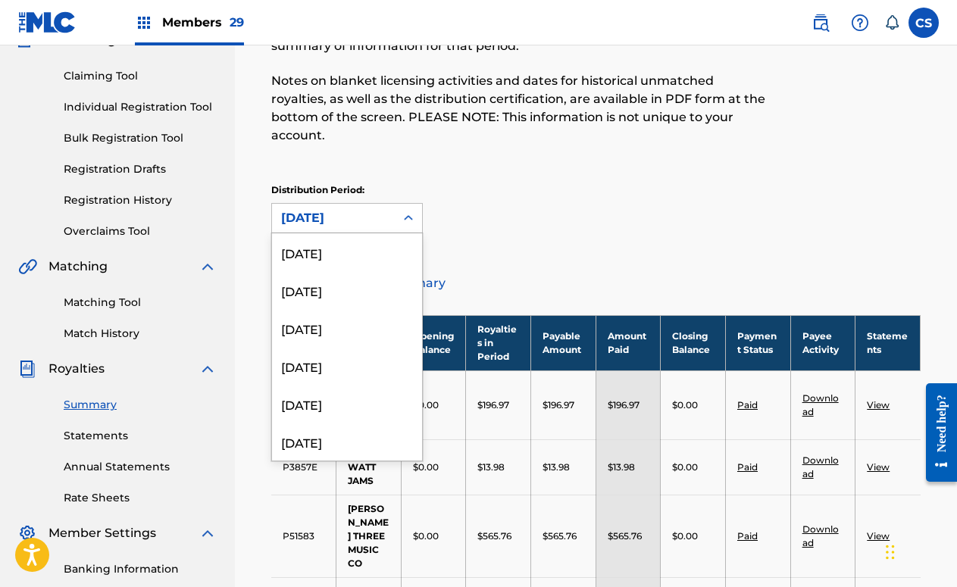
scroll to position [1453, 0]
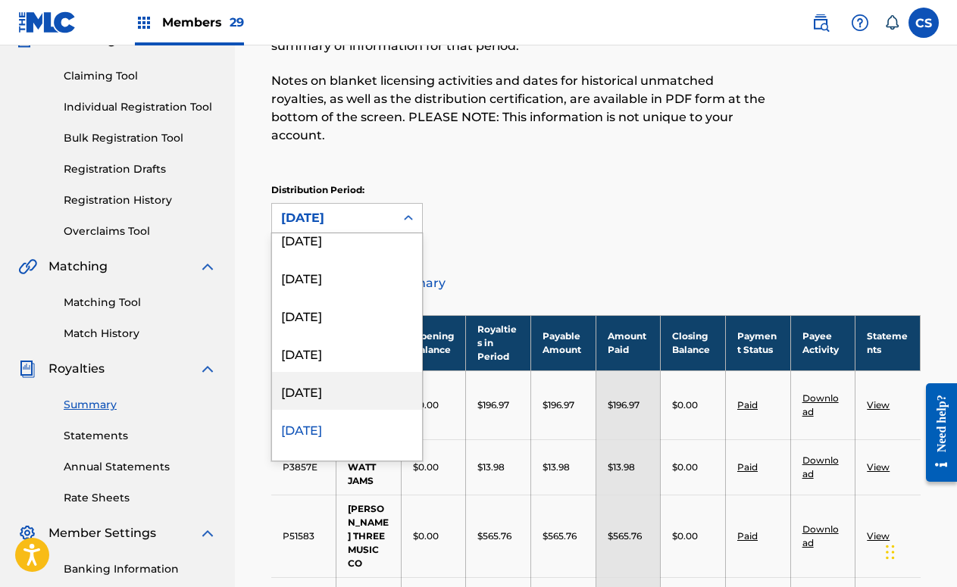
click at [342, 372] on div "[DATE]" at bounding box center [347, 391] width 150 height 38
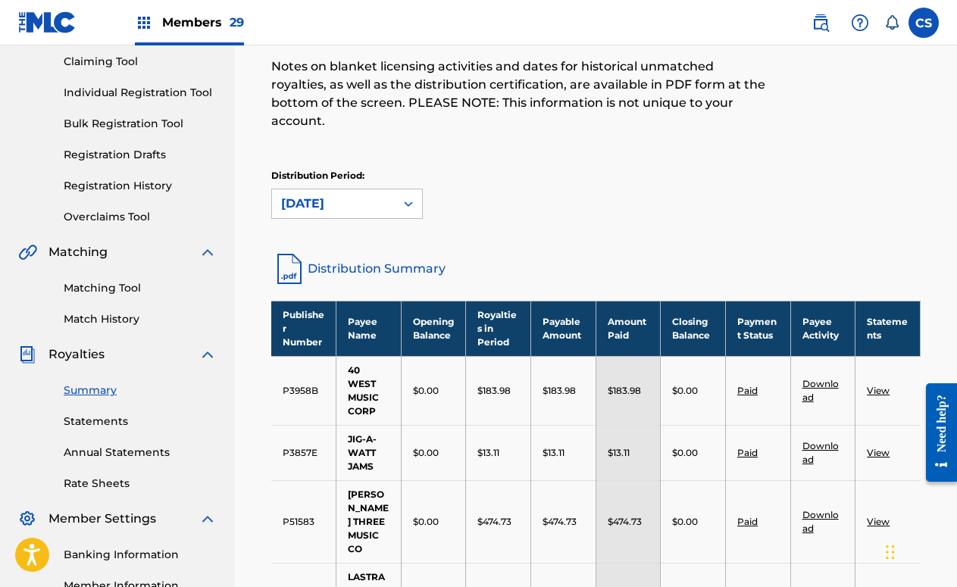
scroll to position [147, 0]
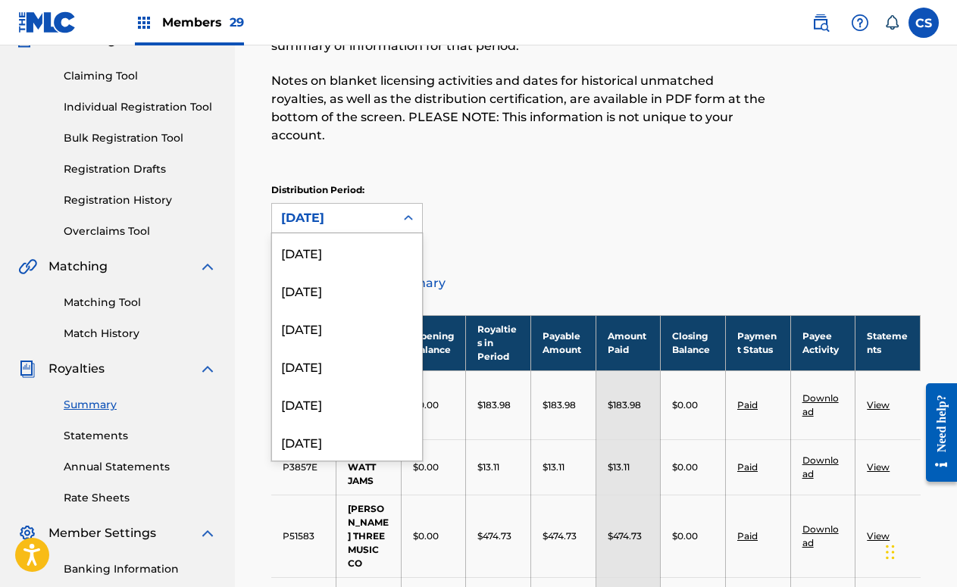
click at [412, 215] on icon at bounding box center [408, 217] width 9 height 5
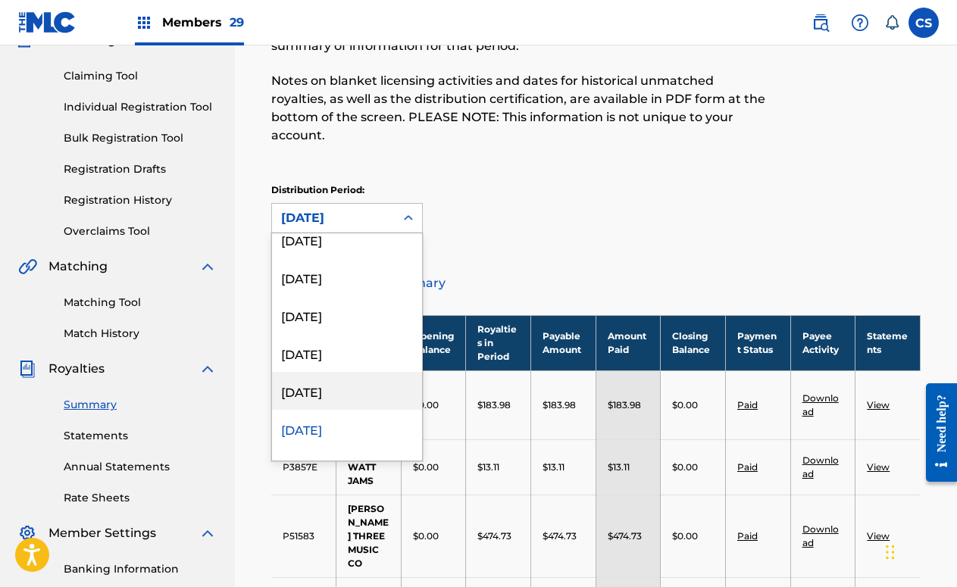
click at [304, 380] on div "[DATE]" at bounding box center [347, 391] width 150 height 38
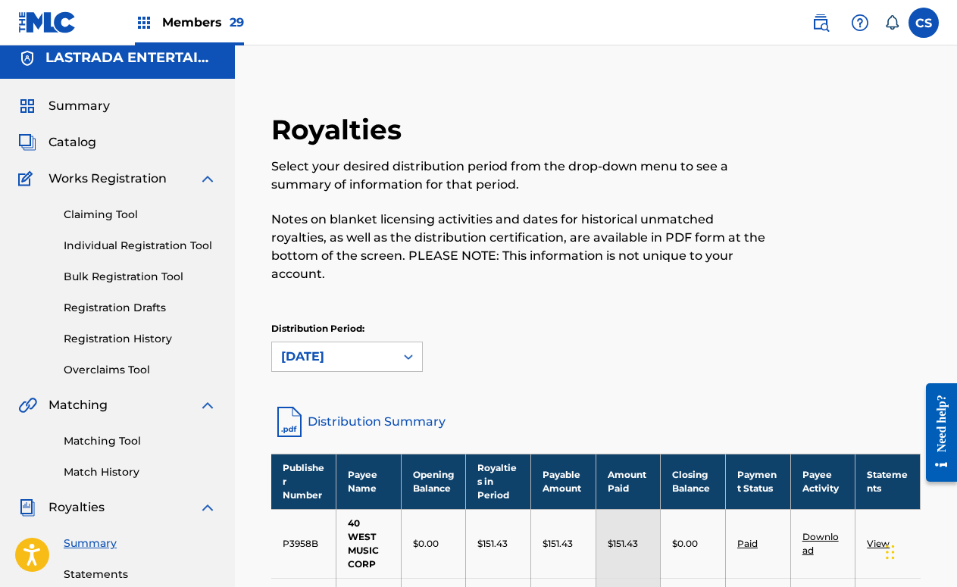
scroll to position [0, 0]
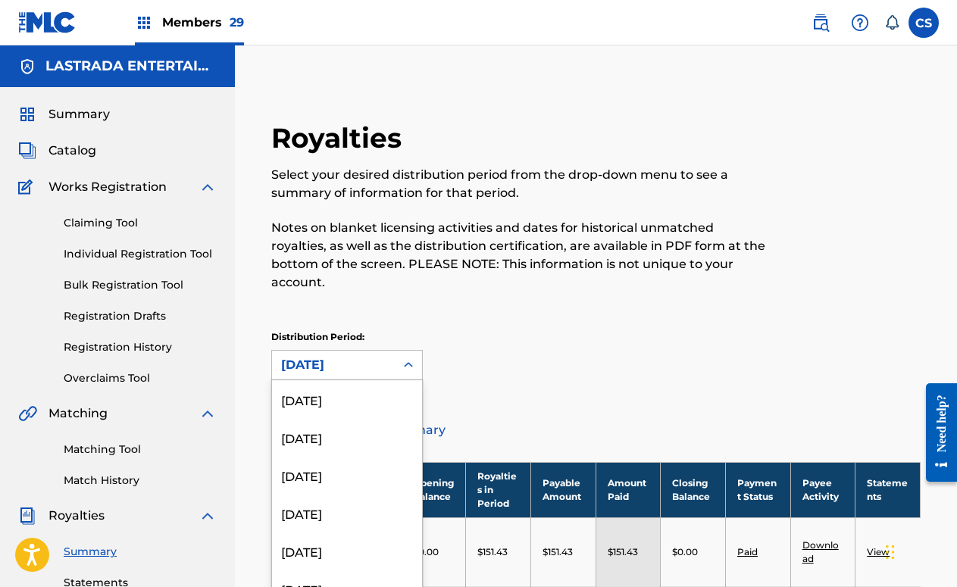
click at [410, 358] on icon at bounding box center [408, 365] width 15 height 15
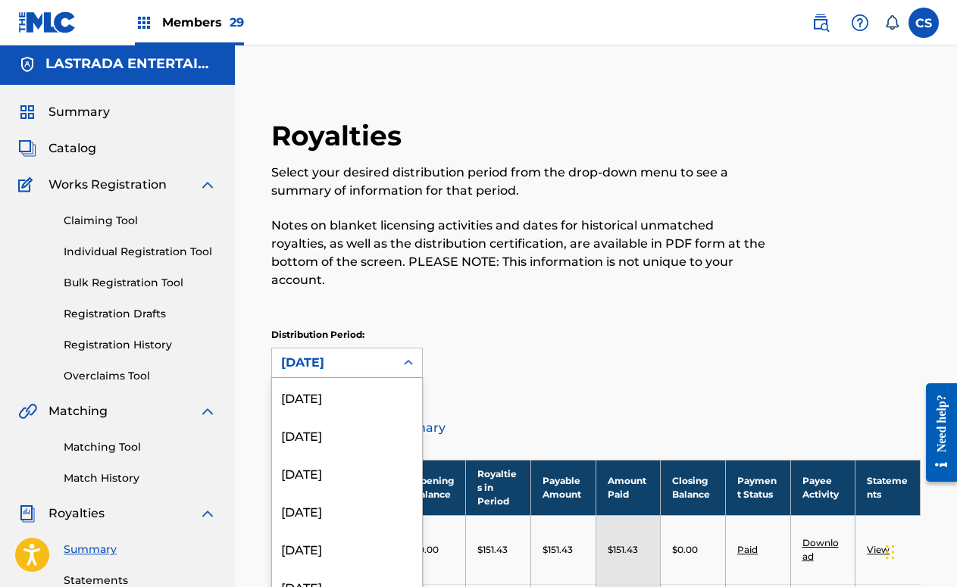
scroll to position [3, 0]
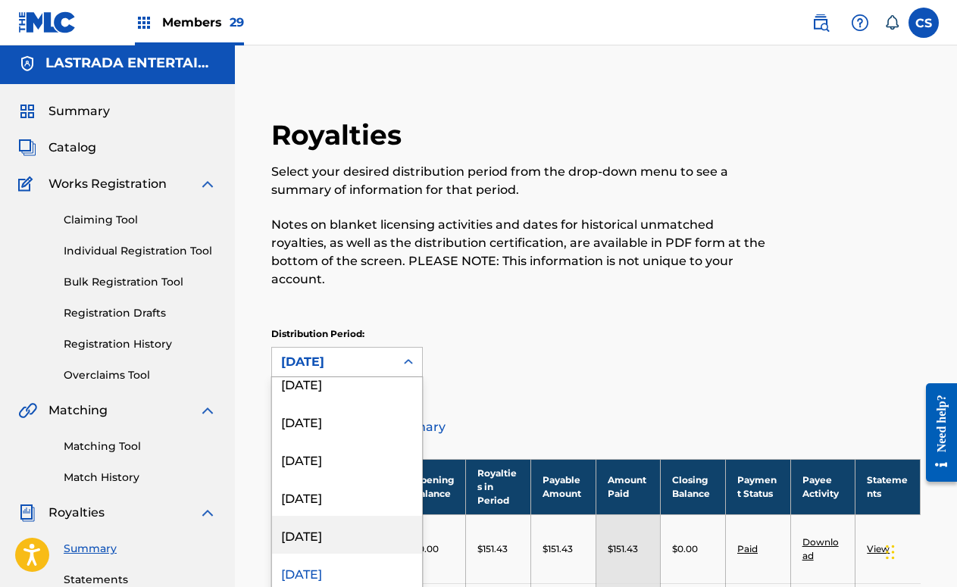
click at [340, 520] on div "[DATE]" at bounding box center [347, 535] width 150 height 38
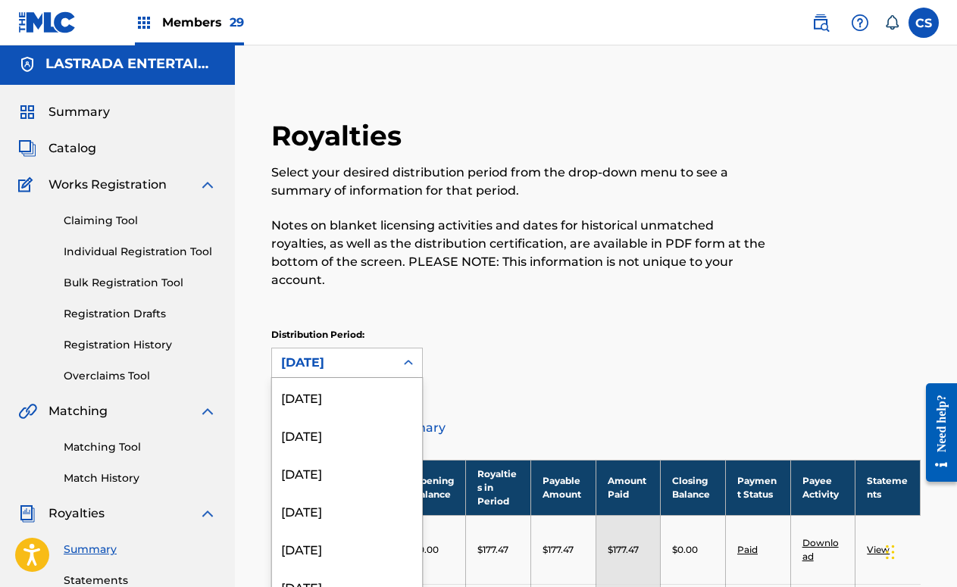
click at [403, 356] on icon at bounding box center [408, 363] width 15 height 15
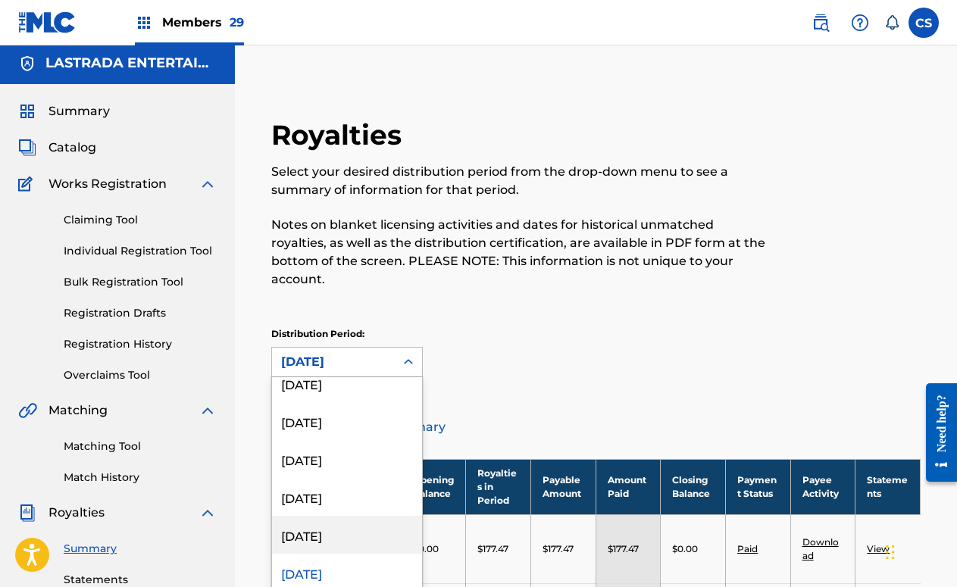
click at [341, 516] on div "[DATE]" at bounding box center [347, 535] width 150 height 38
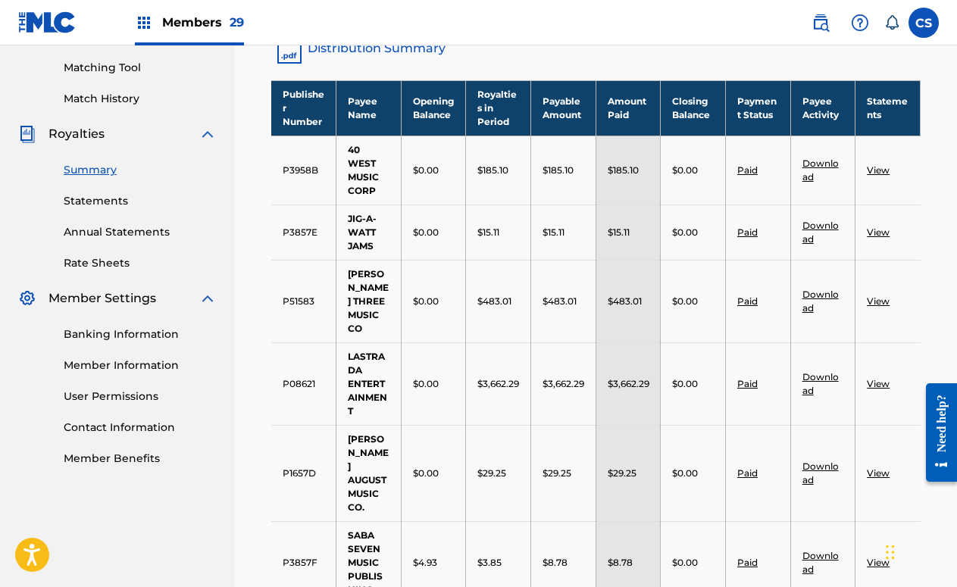
scroll to position [3, 0]
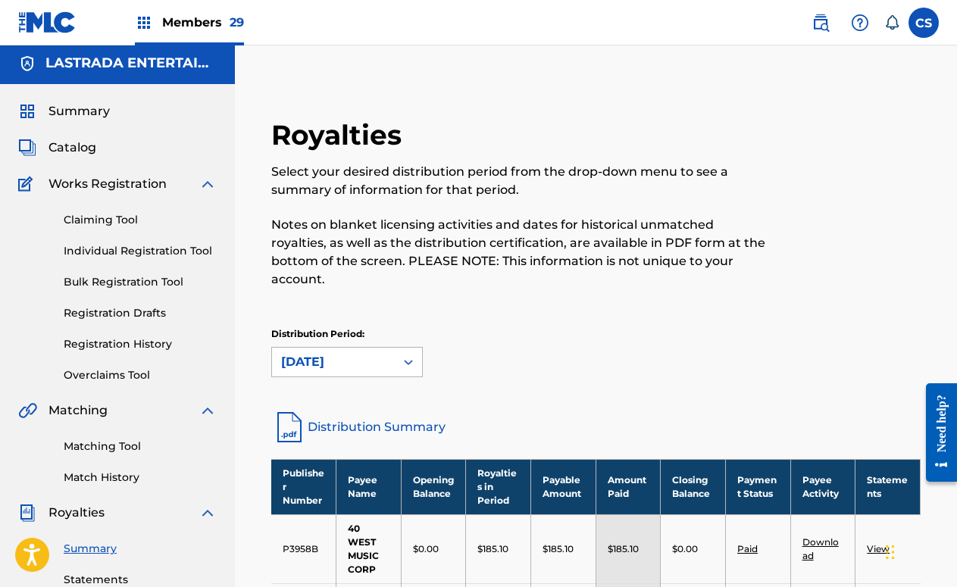
click at [354, 348] on div "[DATE]" at bounding box center [333, 362] width 123 height 29
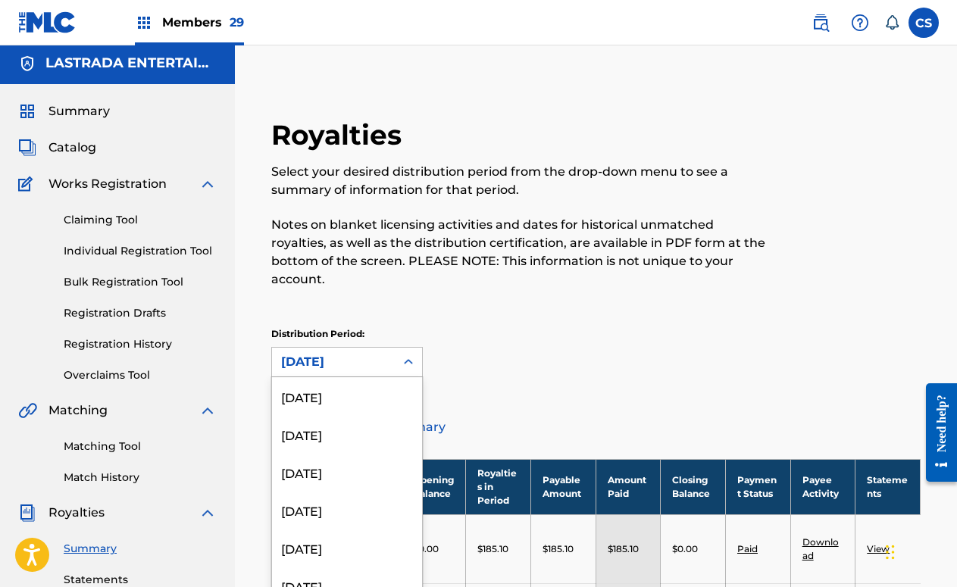
scroll to position [1302, 0]
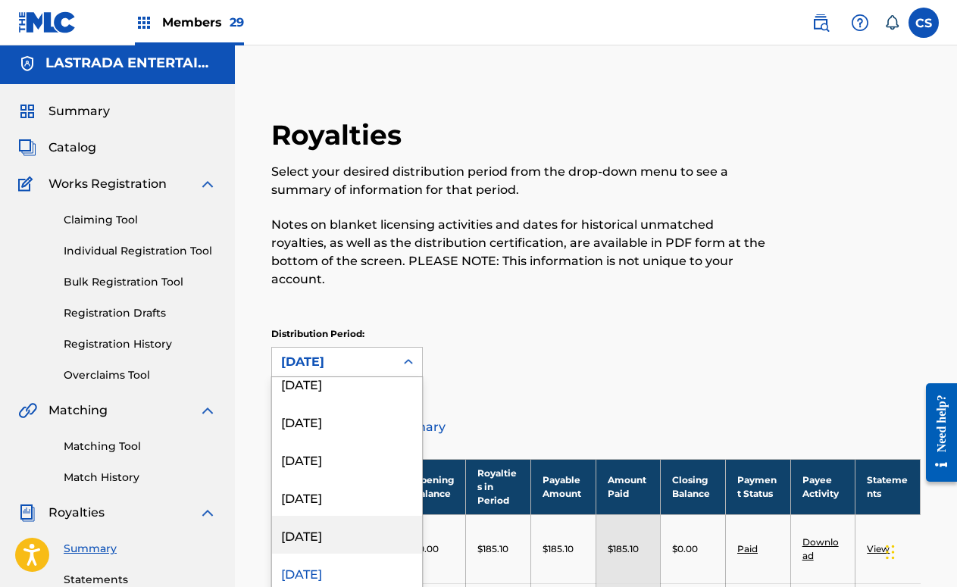
click at [330, 516] on div "[DATE]" at bounding box center [347, 535] width 150 height 38
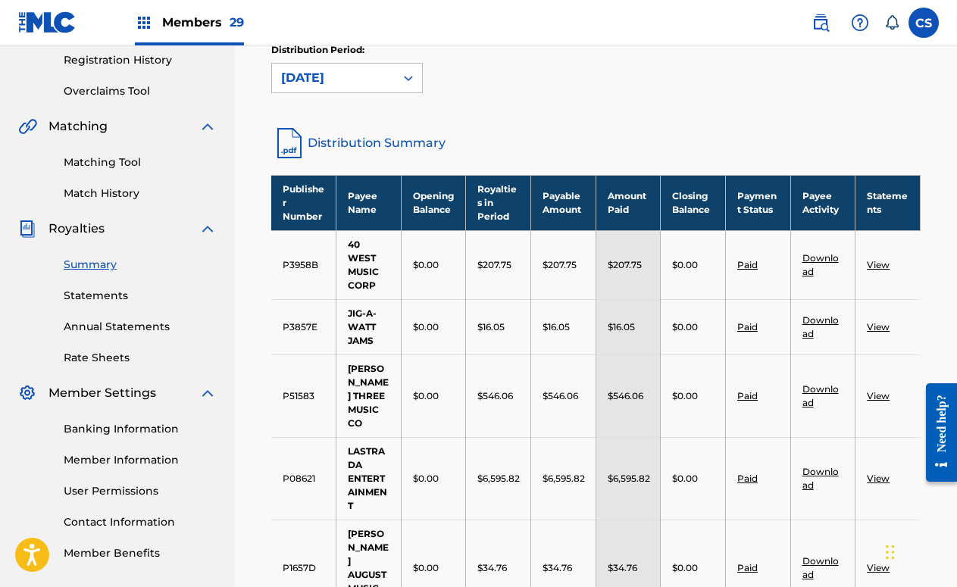
scroll to position [193, 0]
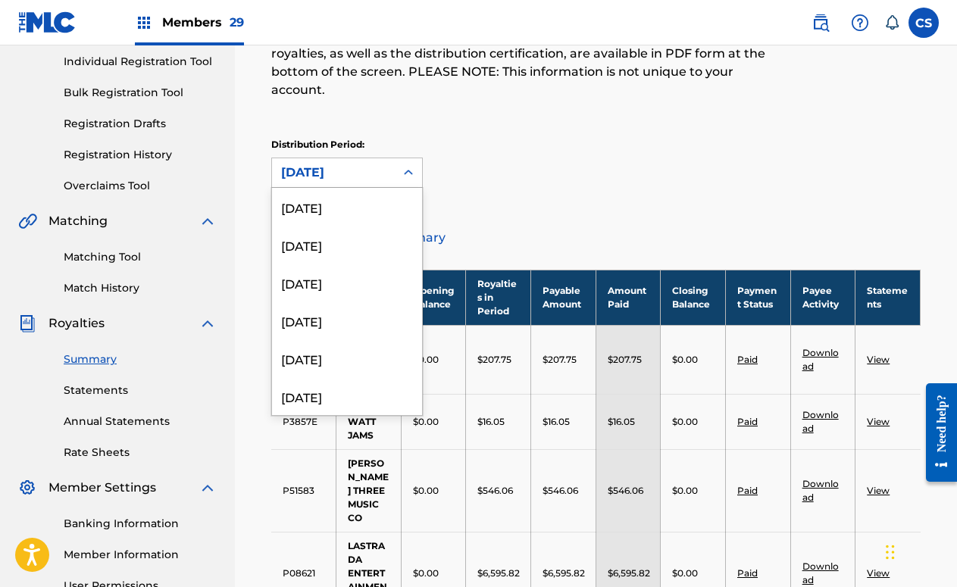
click at [366, 164] on div "[DATE]" at bounding box center [333, 173] width 105 height 18
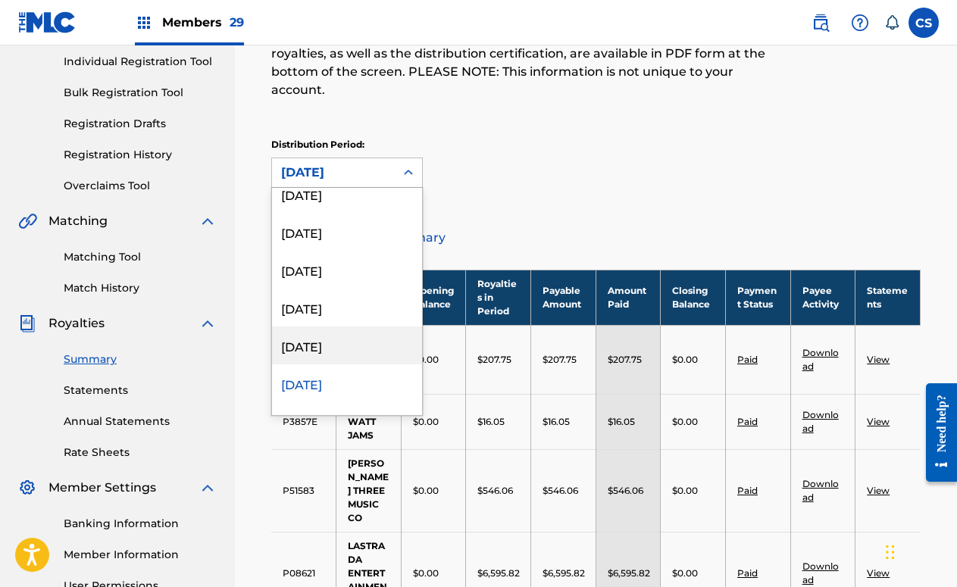
click at [346, 328] on div "[DATE]" at bounding box center [347, 346] width 150 height 38
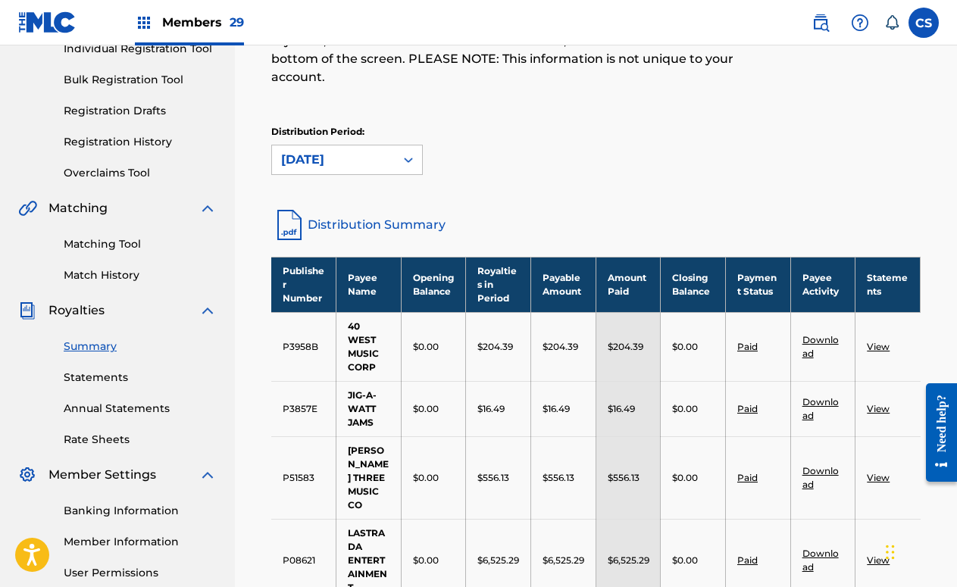
scroll to position [98, 0]
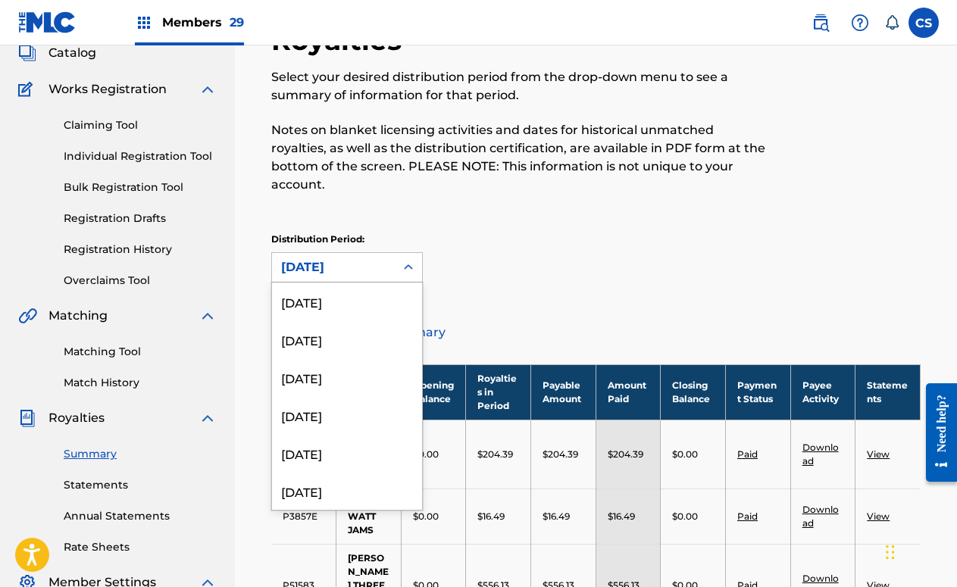
click at [381, 258] on div "[DATE]" at bounding box center [333, 267] width 105 height 18
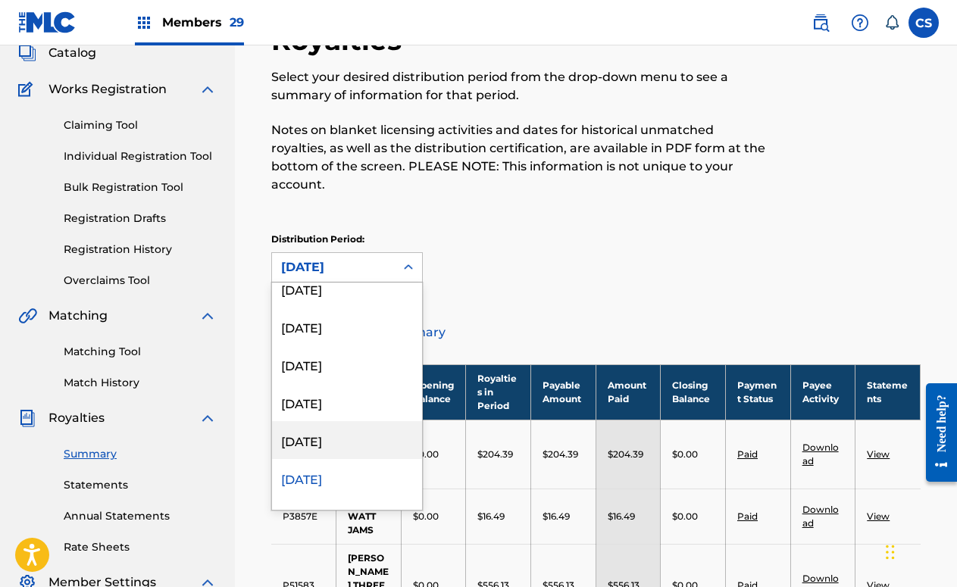
click at [342, 421] on div "[DATE]" at bounding box center [347, 440] width 150 height 38
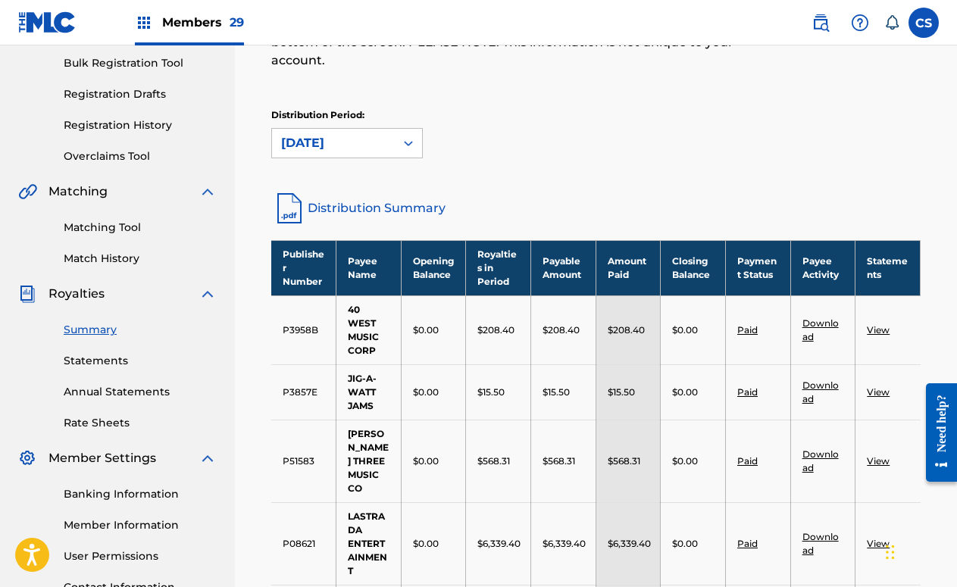
scroll to position [193, 0]
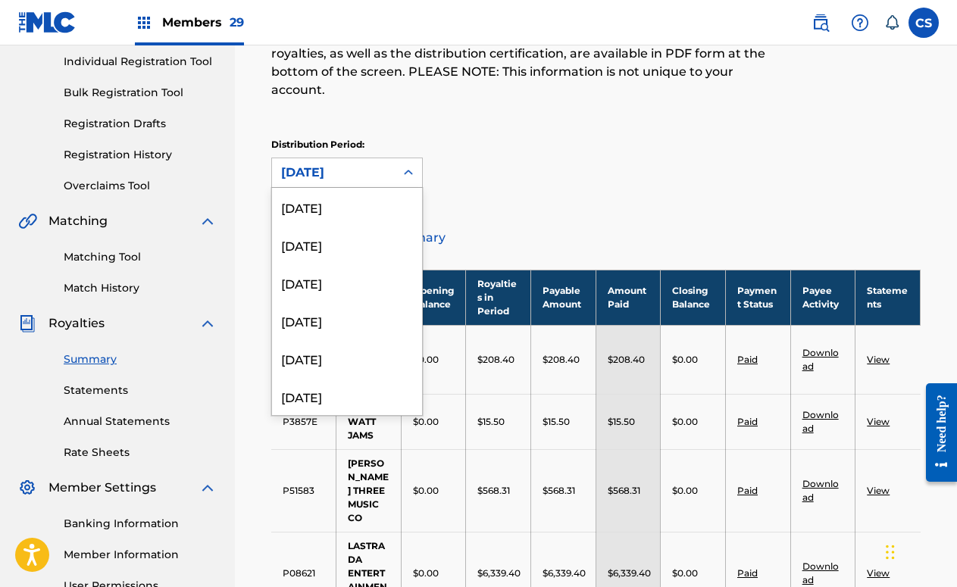
click at [348, 164] on div "[DATE]" at bounding box center [333, 173] width 105 height 18
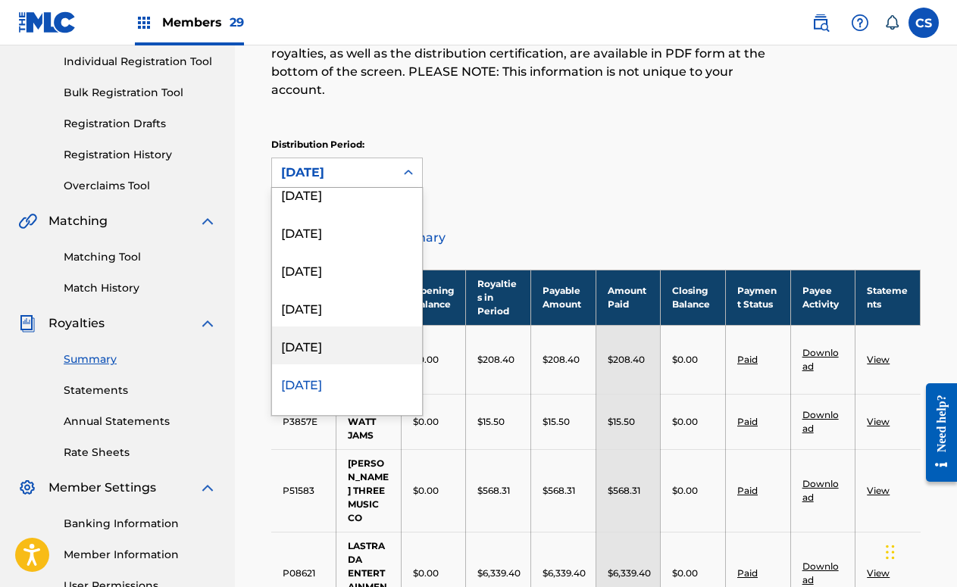
click at [355, 327] on div "[DATE]" at bounding box center [347, 346] width 150 height 38
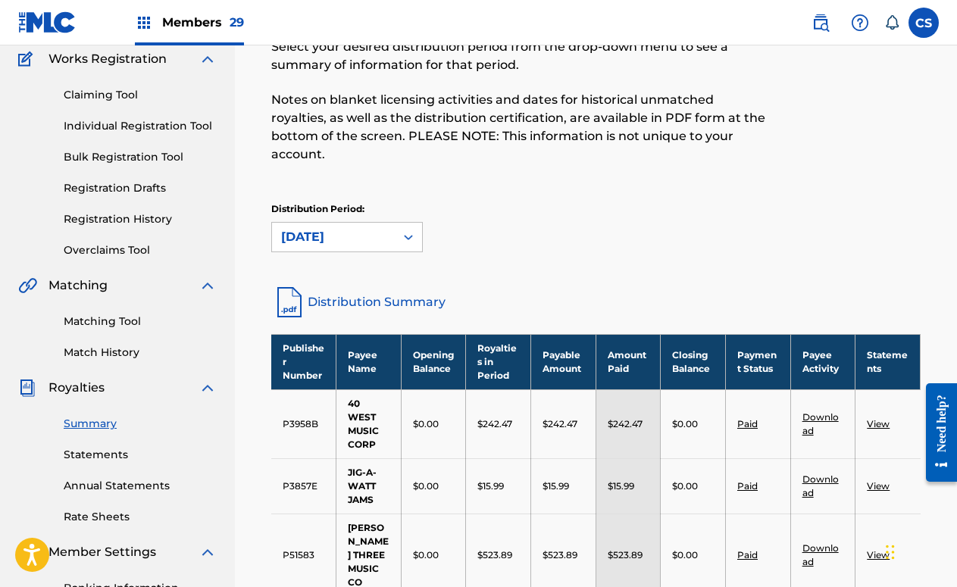
scroll to position [98, 0]
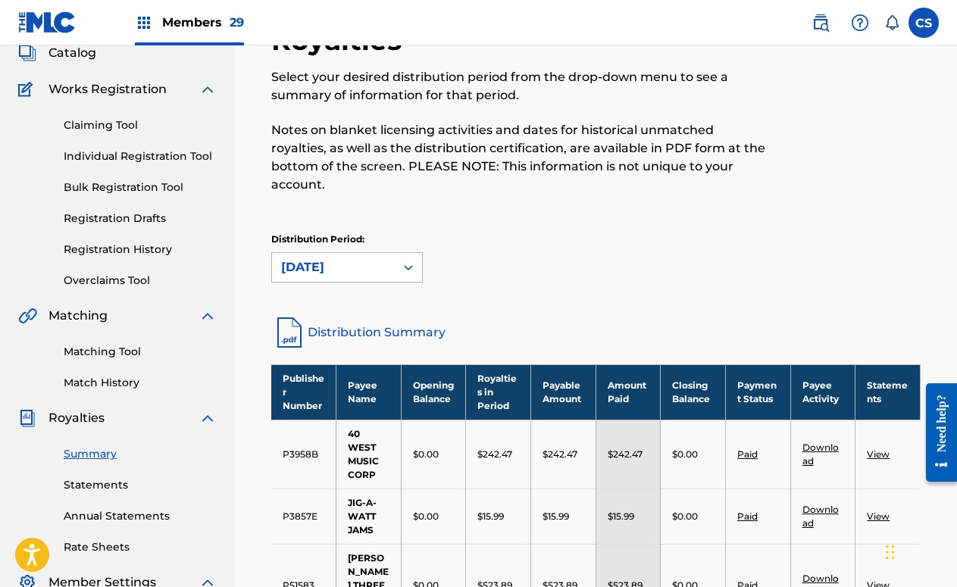
click at [403, 260] on icon at bounding box center [408, 267] width 15 height 15
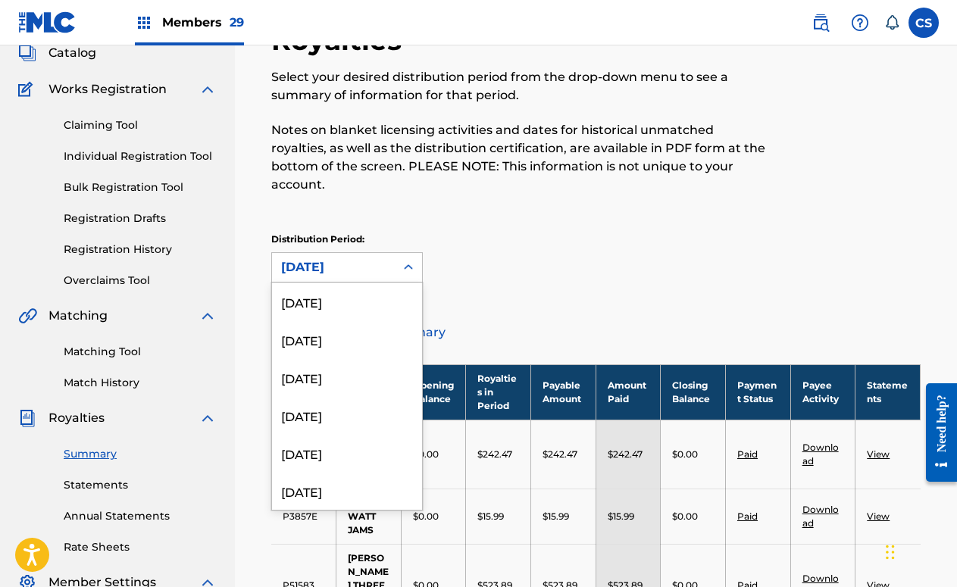
scroll to position [1150, 0]
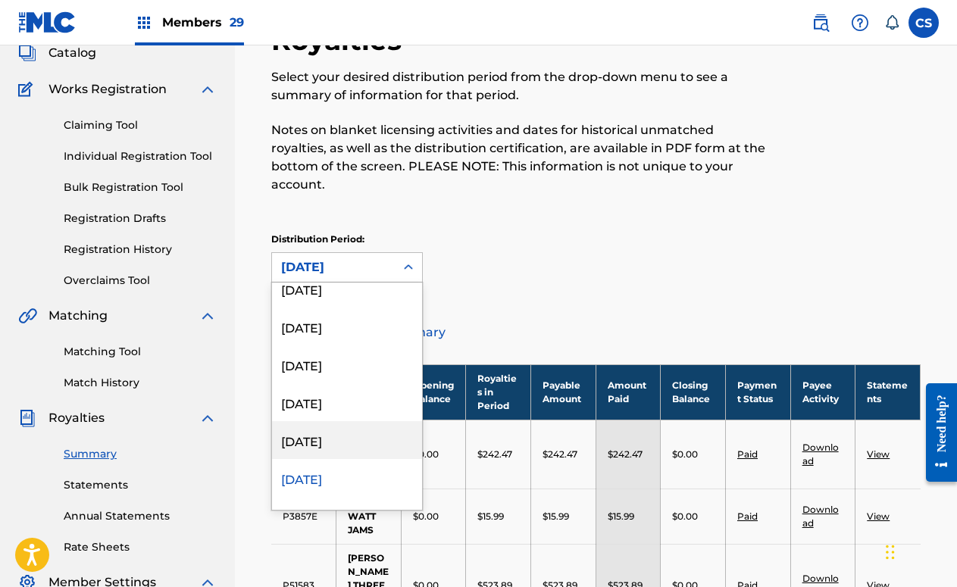
click at [365, 422] on div "[DATE]" at bounding box center [347, 440] width 150 height 38
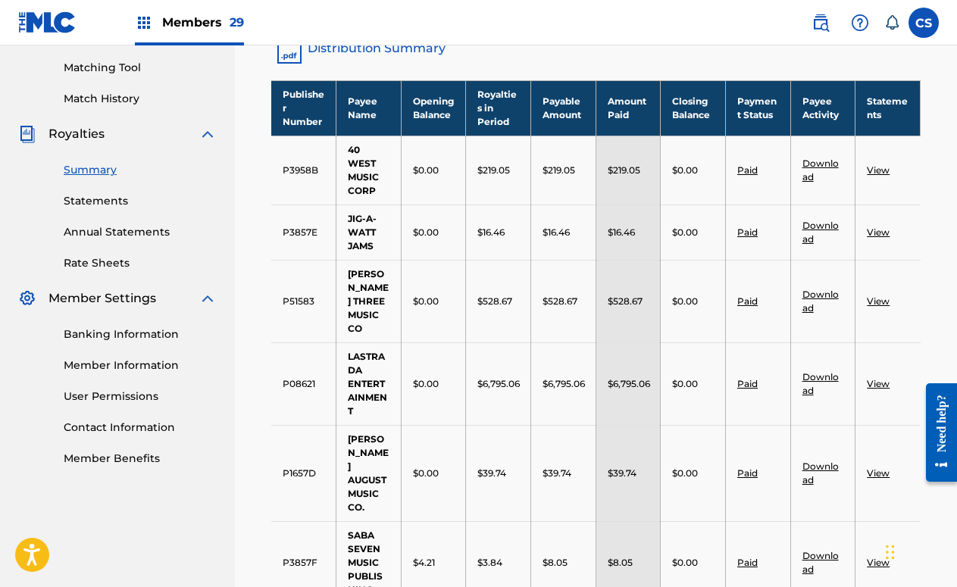
scroll to position [193, 0]
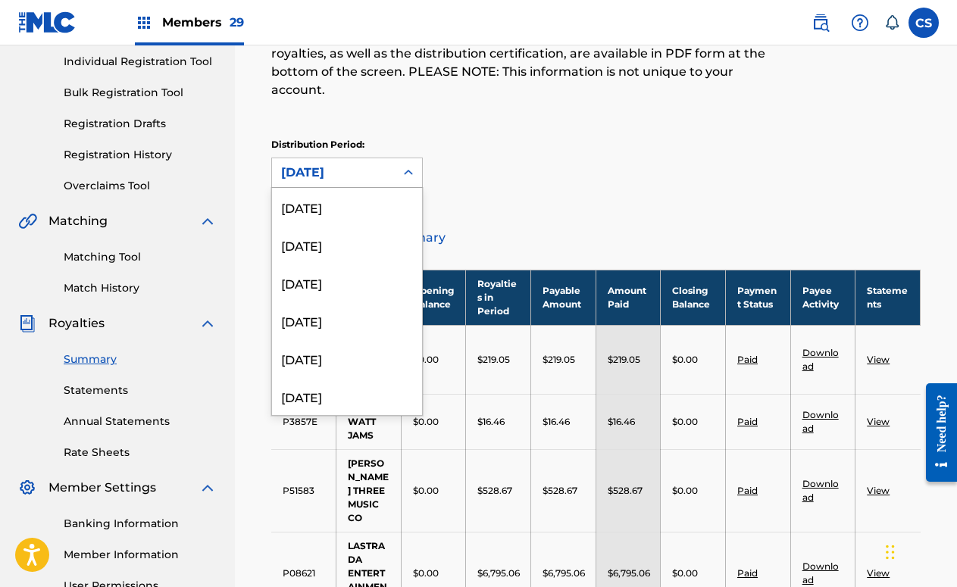
click at [409, 165] on icon at bounding box center [408, 172] width 15 height 15
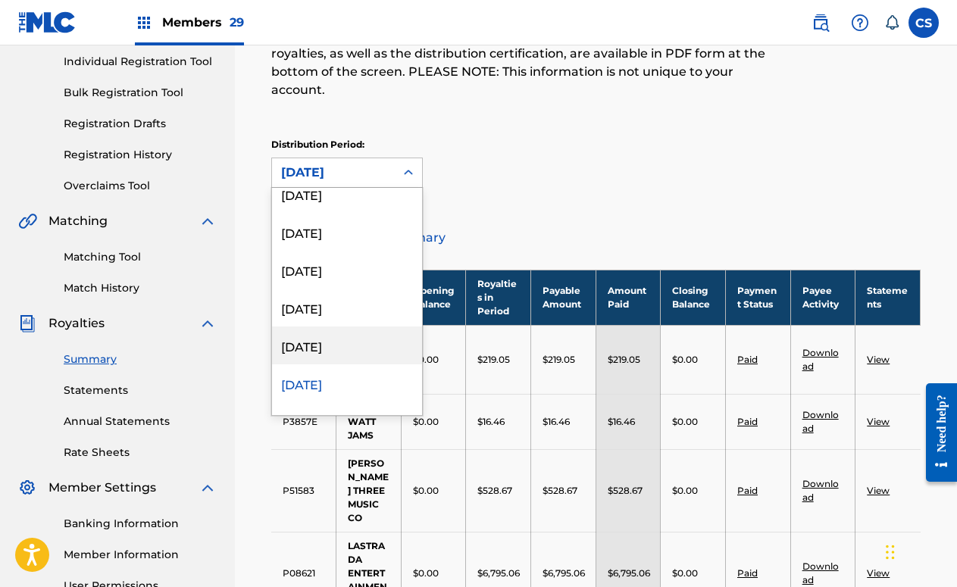
click at [369, 337] on div "[DATE]" at bounding box center [347, 346] width 150 height 38
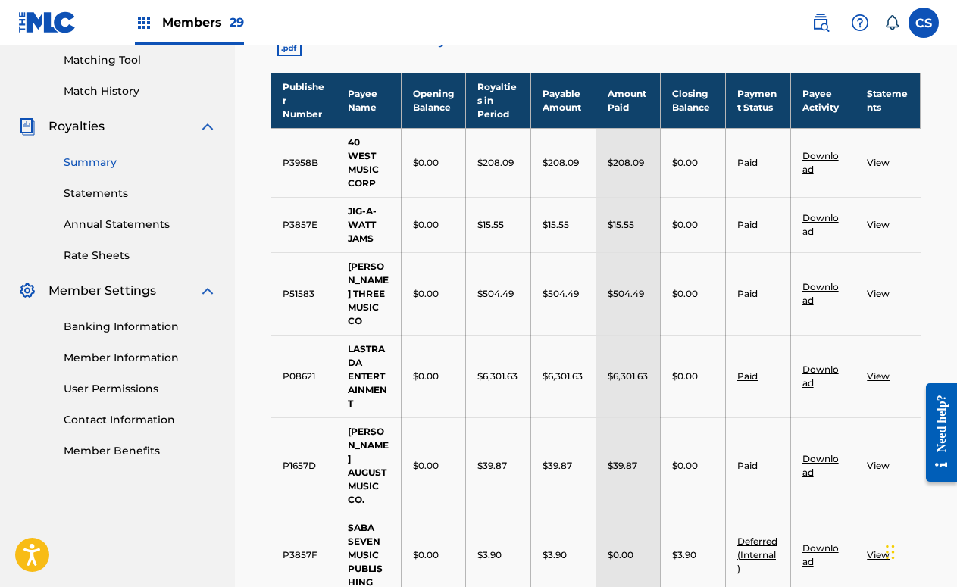
scroll to position [287, 0]
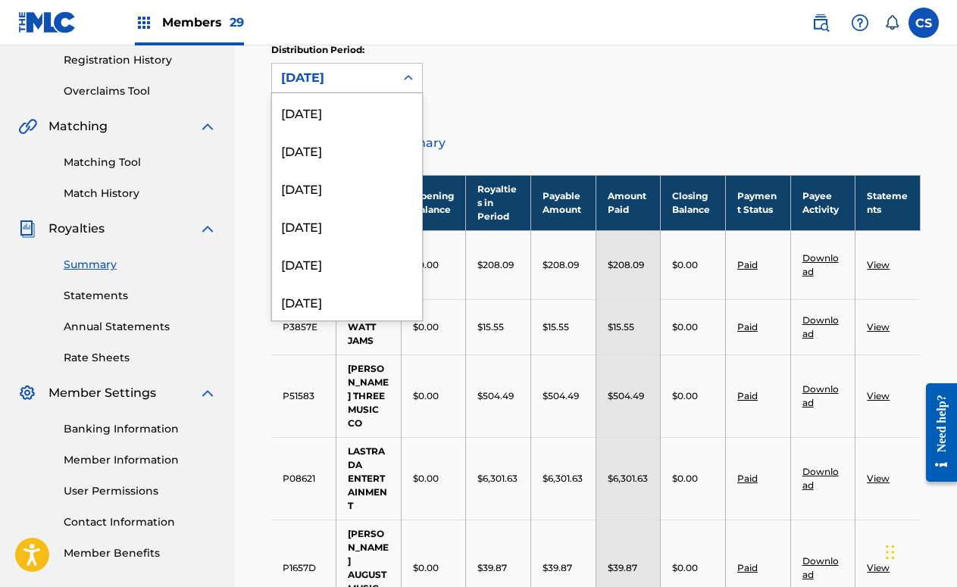
click at [403, 70] on icon at bounding box center [408, 77] width 15 height 15
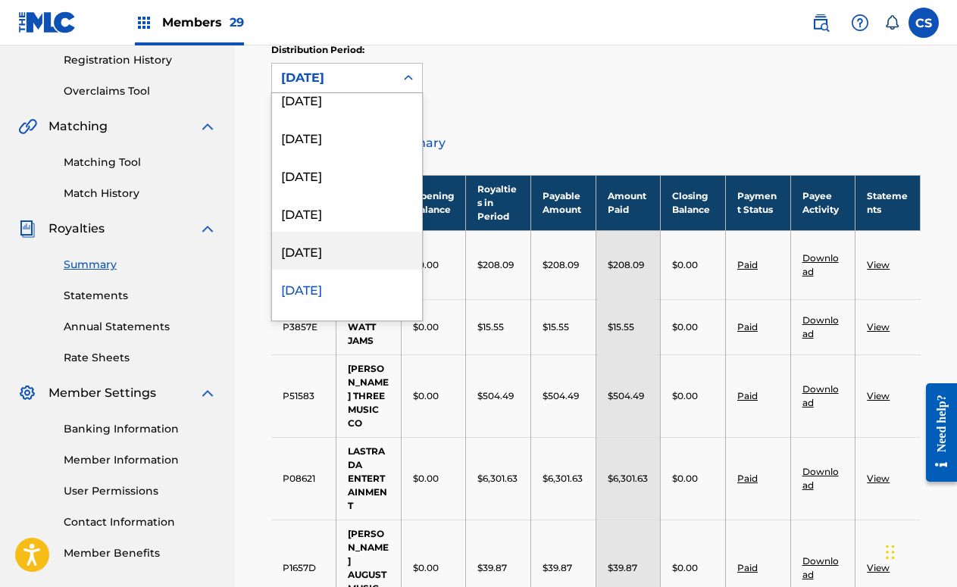
click at [370, 232] on div "[DATE]" at bounding box center [347, 251] width 150 height 38
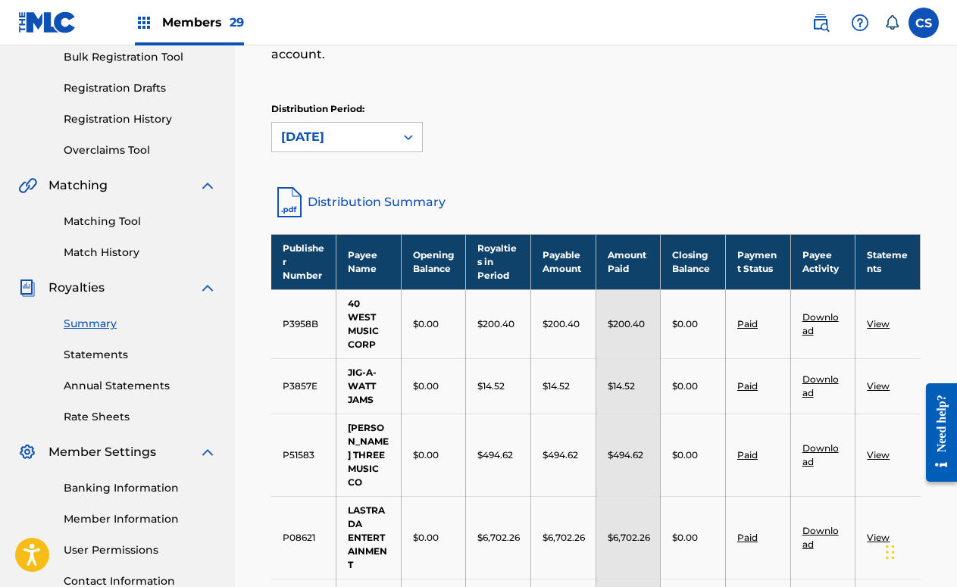
scroll to position [171, 0]
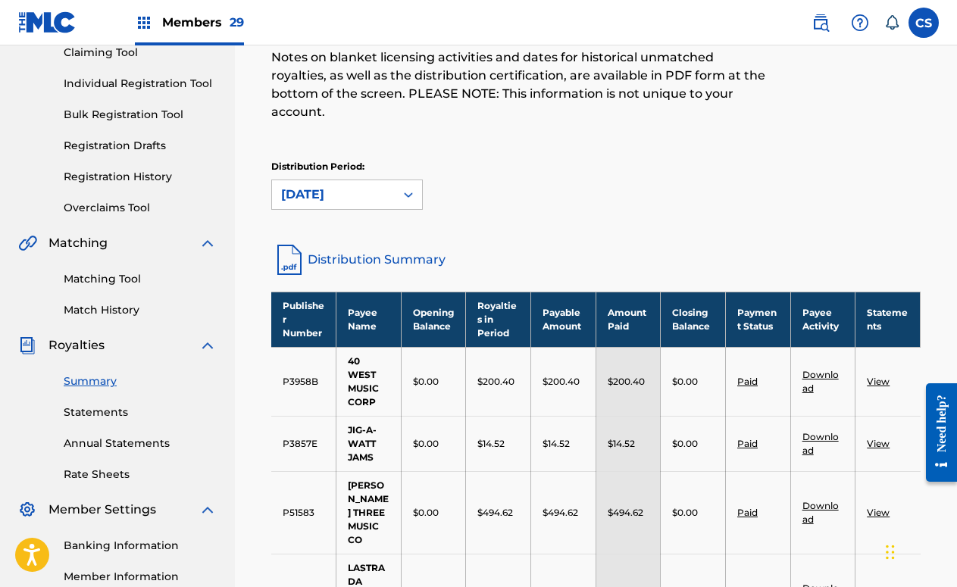
click at [412, 193] on icon at bounding box center [408, 195] width 9 height 5
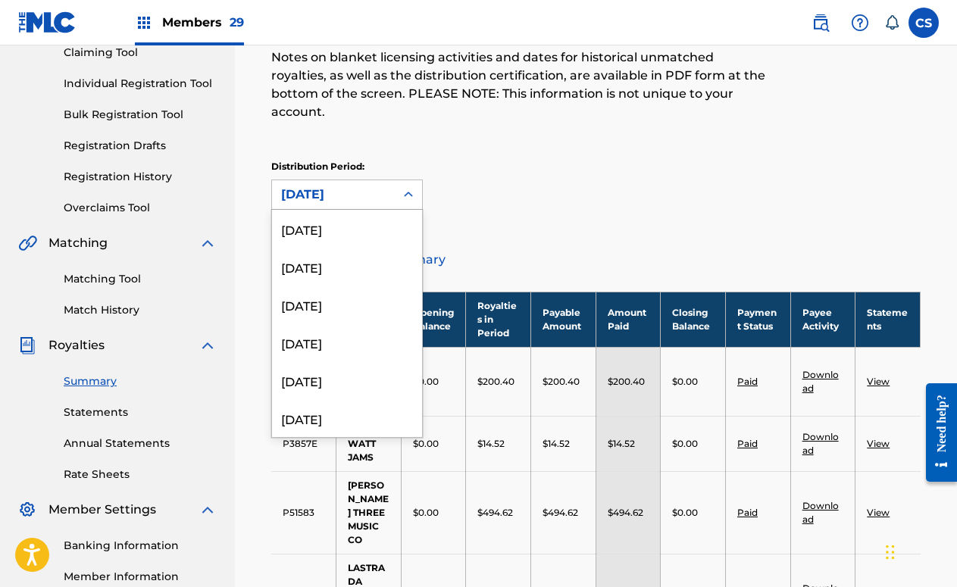
scroll to position [1036, 0]
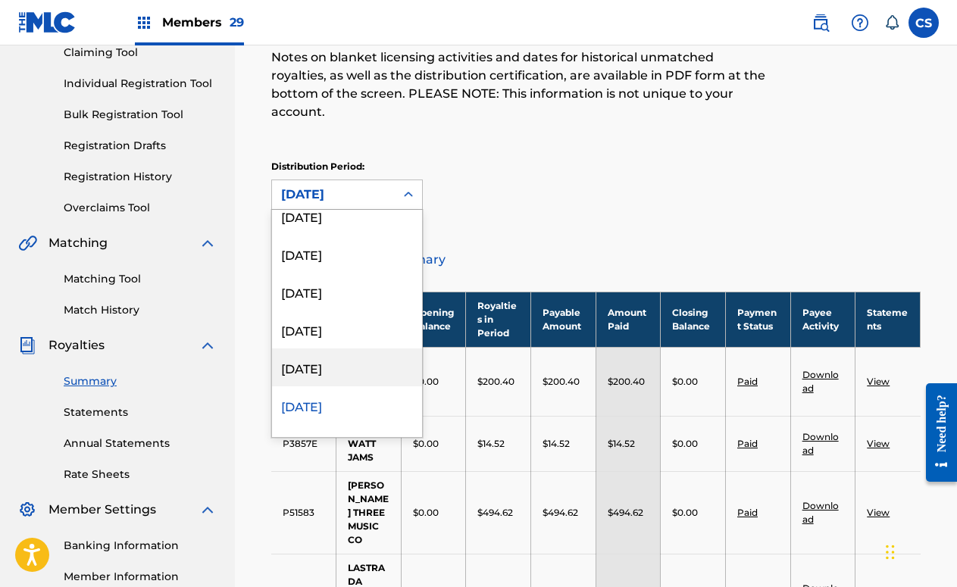
click at [343, 351] on div "[DATE]" at bounding box center [347, 368] width 150 height 38
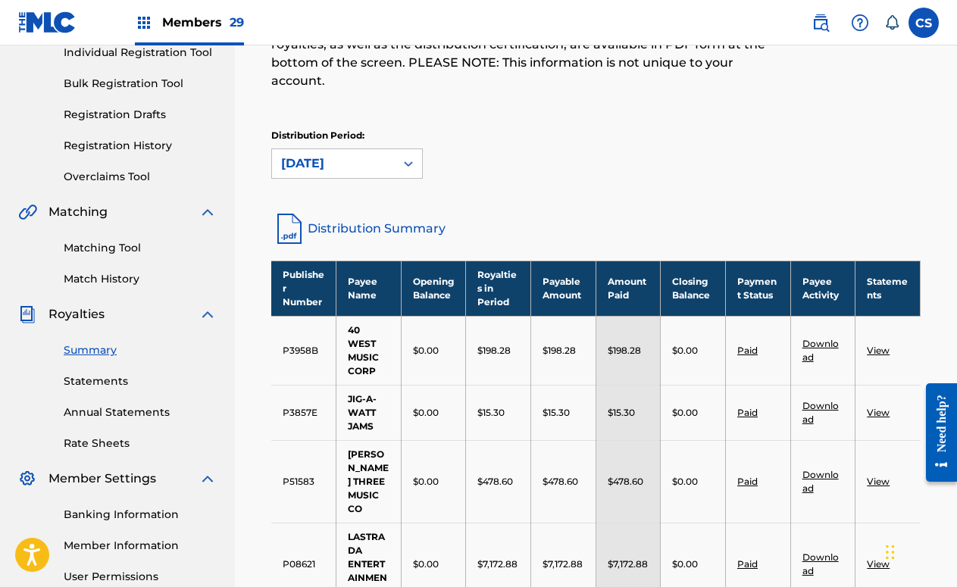
scroll to position [171, 0]
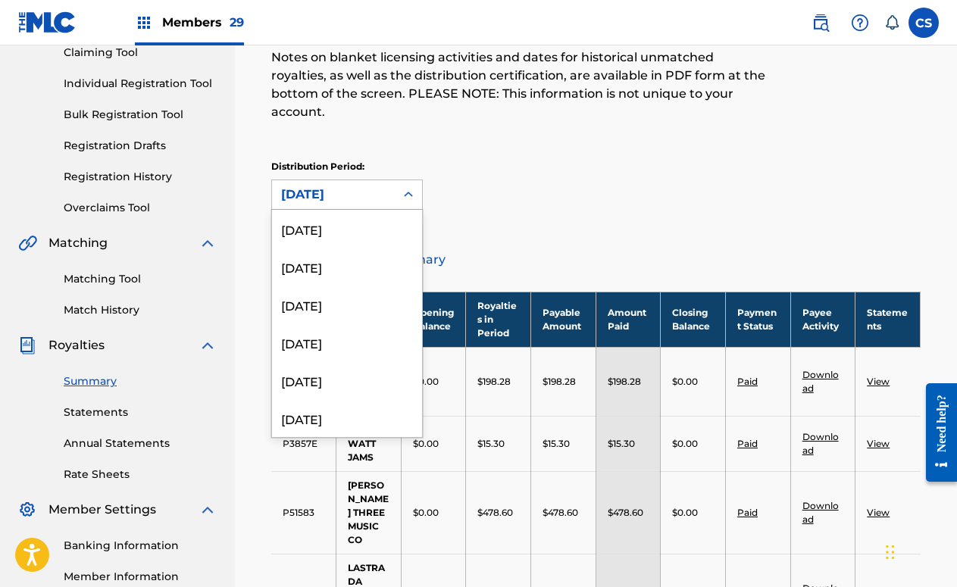
click at [406, 192] on icon at bounding box center [408, 194] width 9 height 5
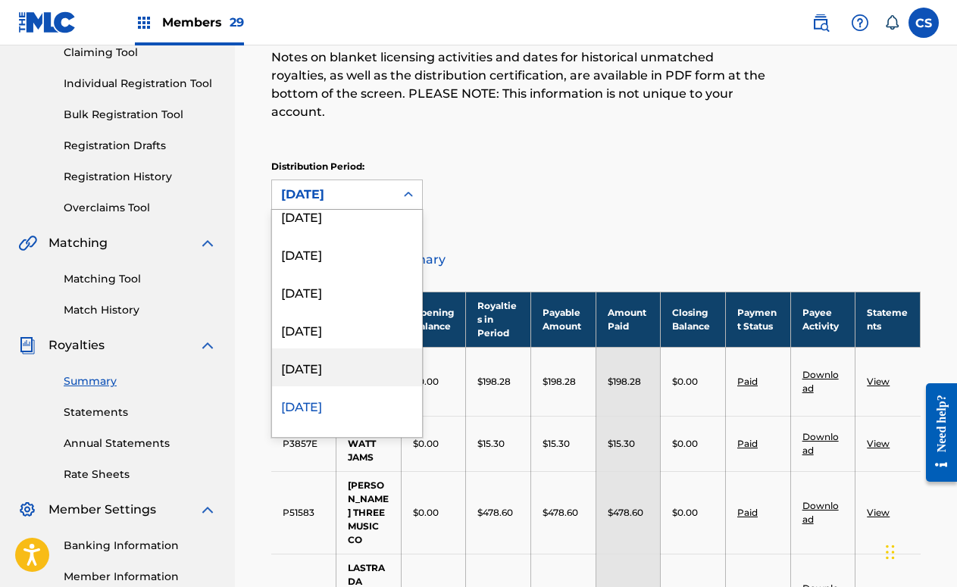
click at [353, 360] on div "[DATE]" at bounding box center [347, 368] width 150 height 38
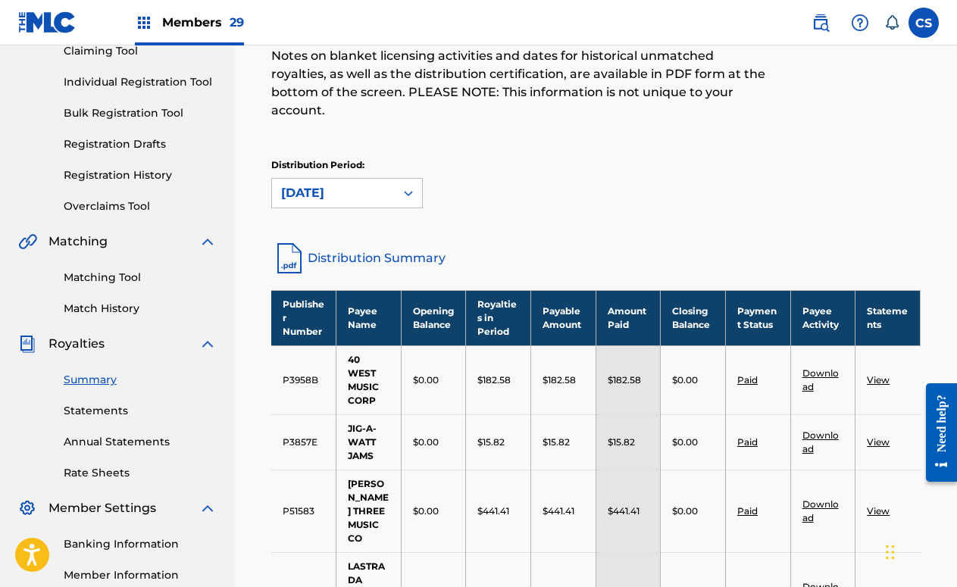
scroll to position [171, 0]
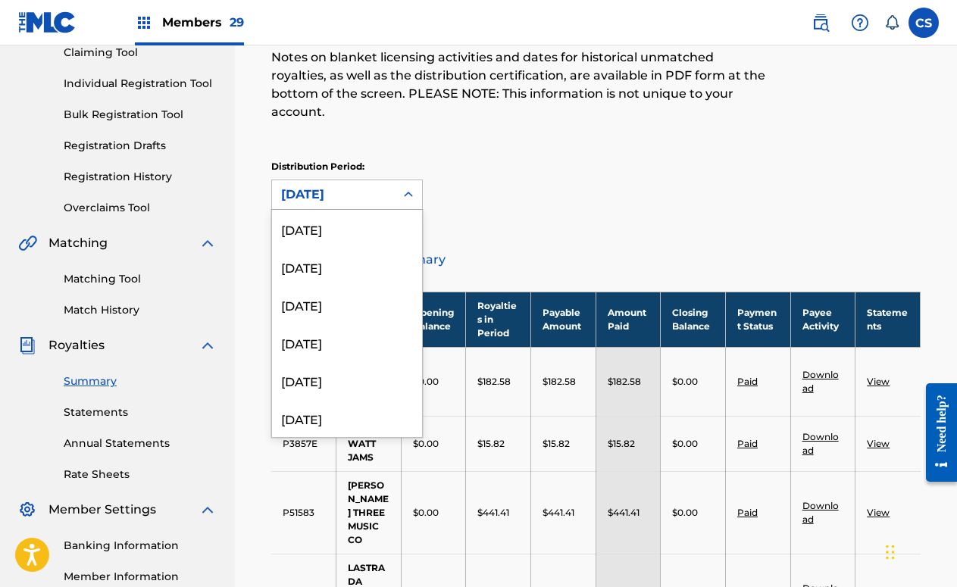
click at [411, 192] on icon at bounding box center [408, 194] width 9 height 5
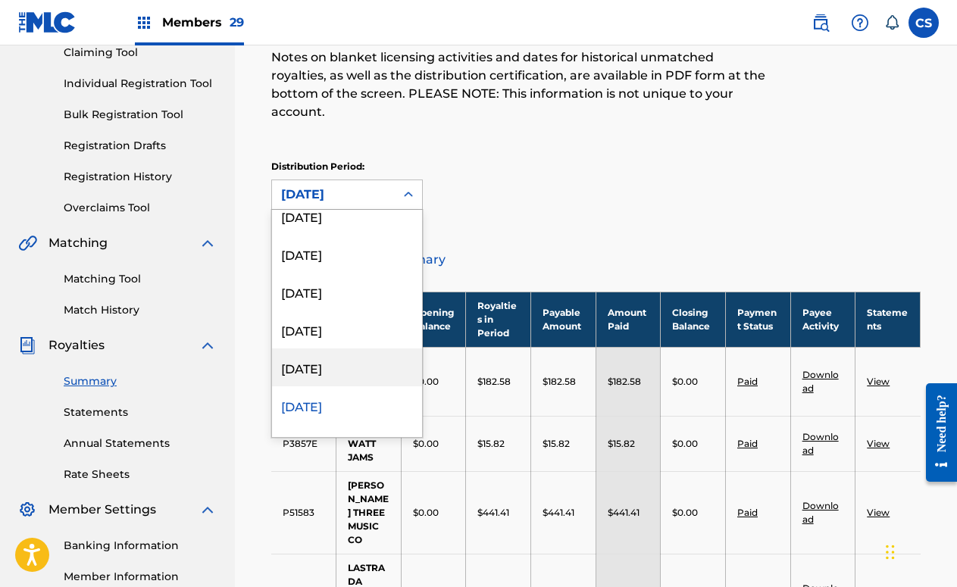
click at [338, 349] on div "[DATE]" at bounding box center [347, 368] width 150 height 38
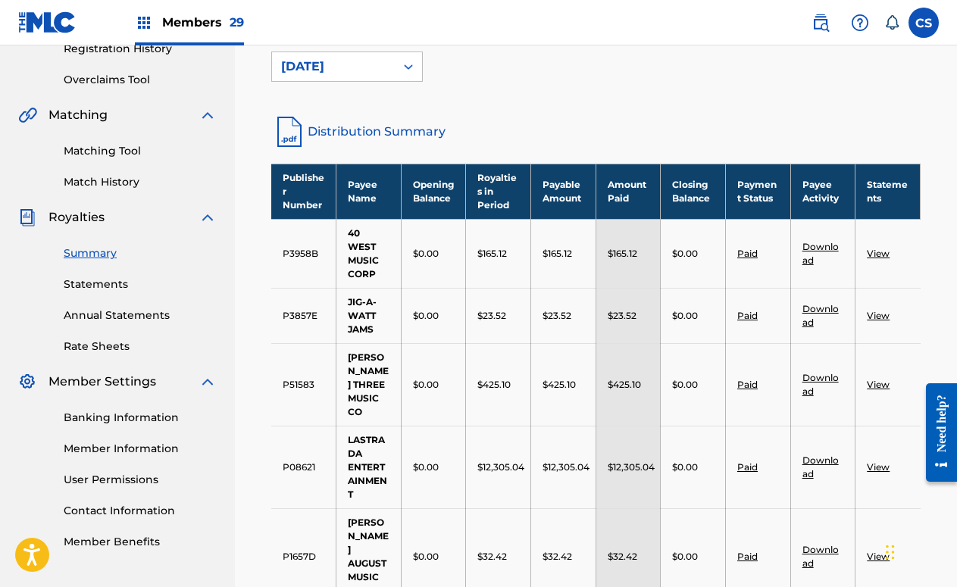
scroll to position [265, 0]
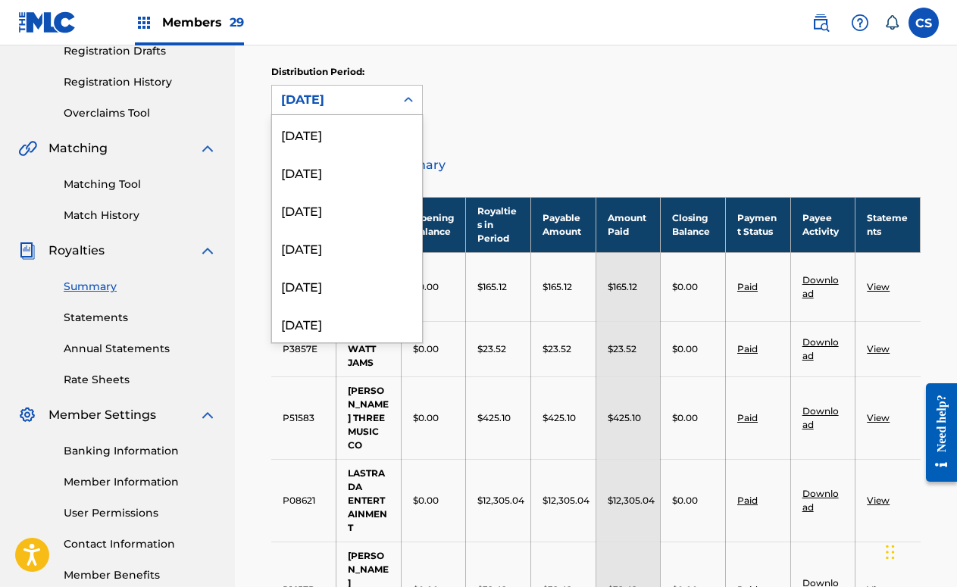
click at [405, 97] on icon at bounding box center [408, 99] width 9 height 5
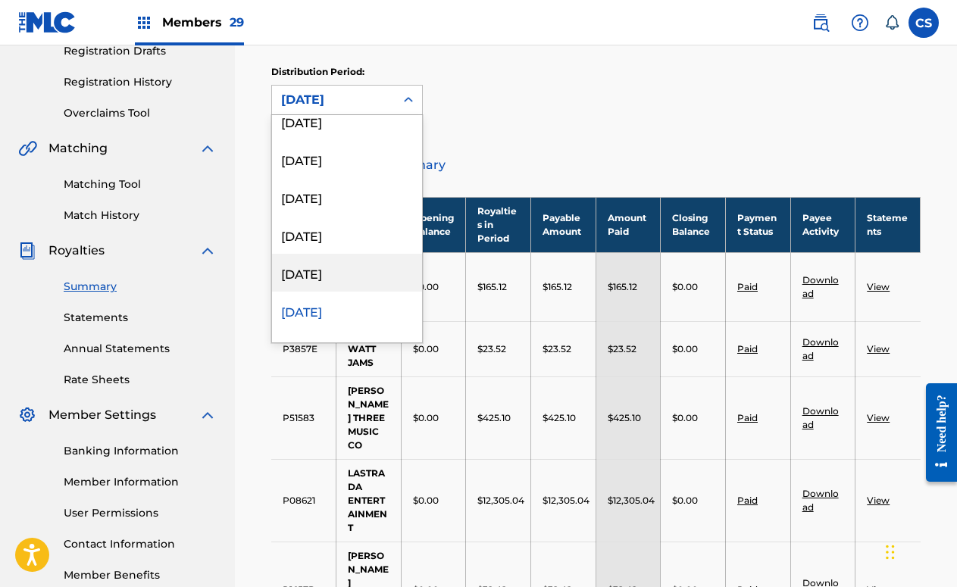
click at [324, 254] on div "[DATE]" at bounding box center [347, 273] width 150 height 38
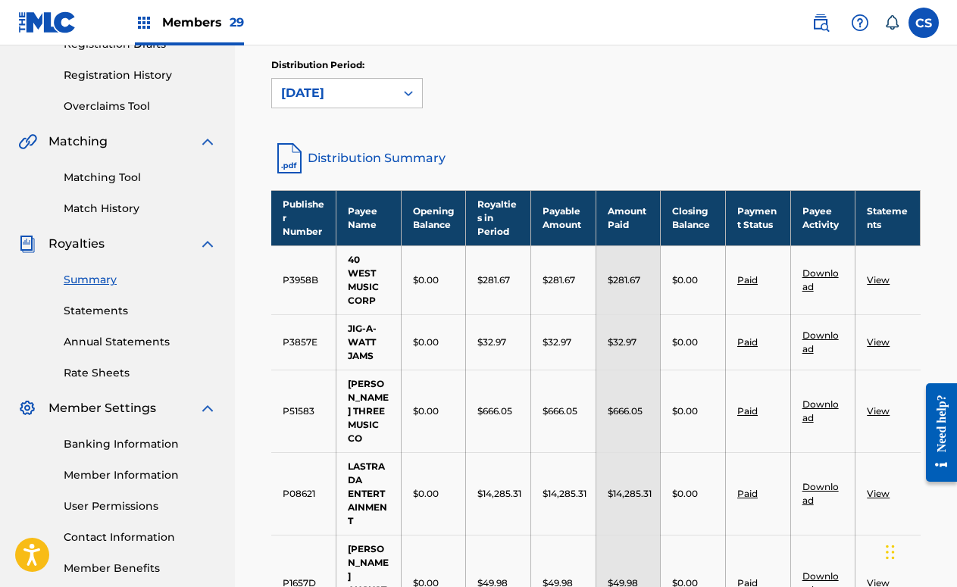
scroll to position [76, 0]
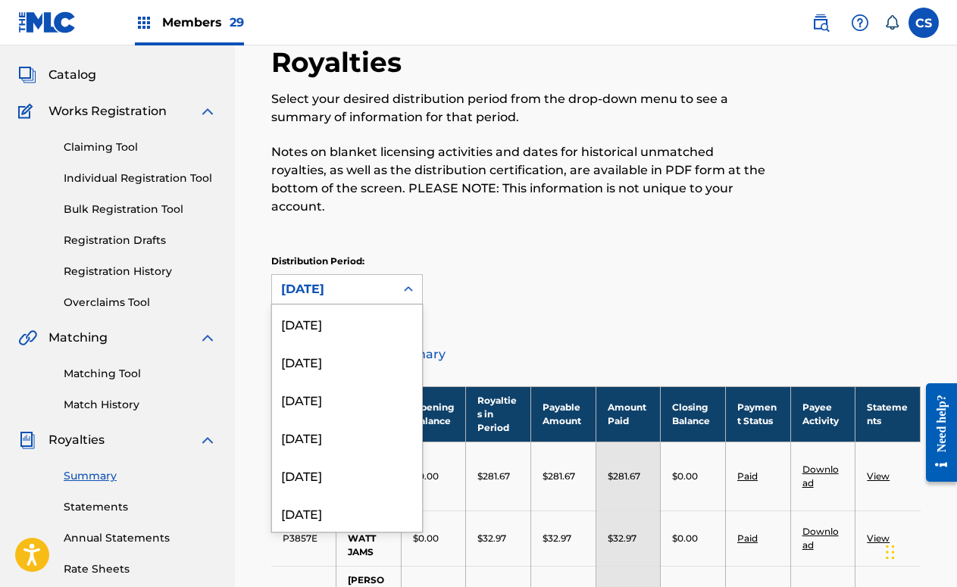
click at [390, 275] on div "[DATE]" at bounding box center [333, 289] width 123 height 29
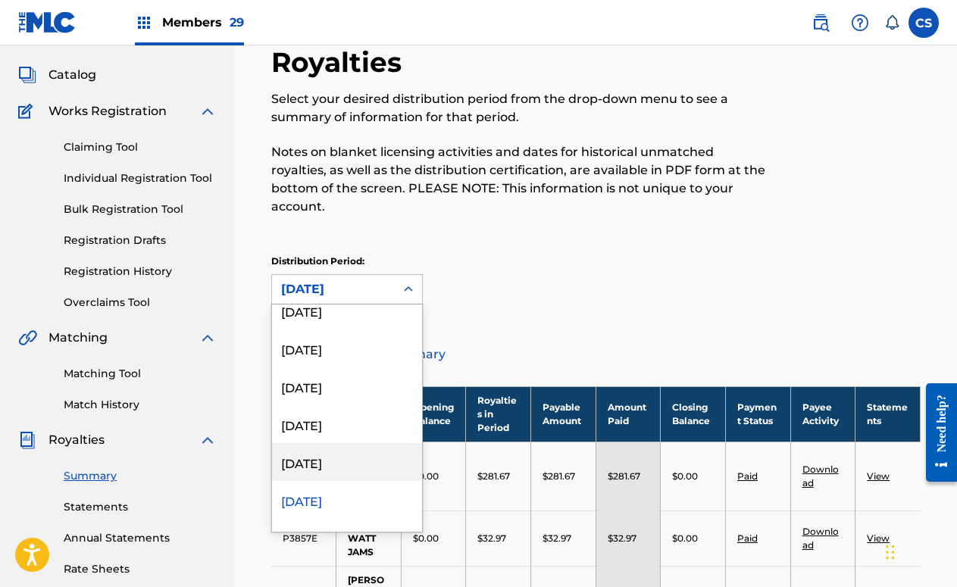
click at [343, 446] on div "[DATE]" at bounding box center [347, 462] width 150 height 38
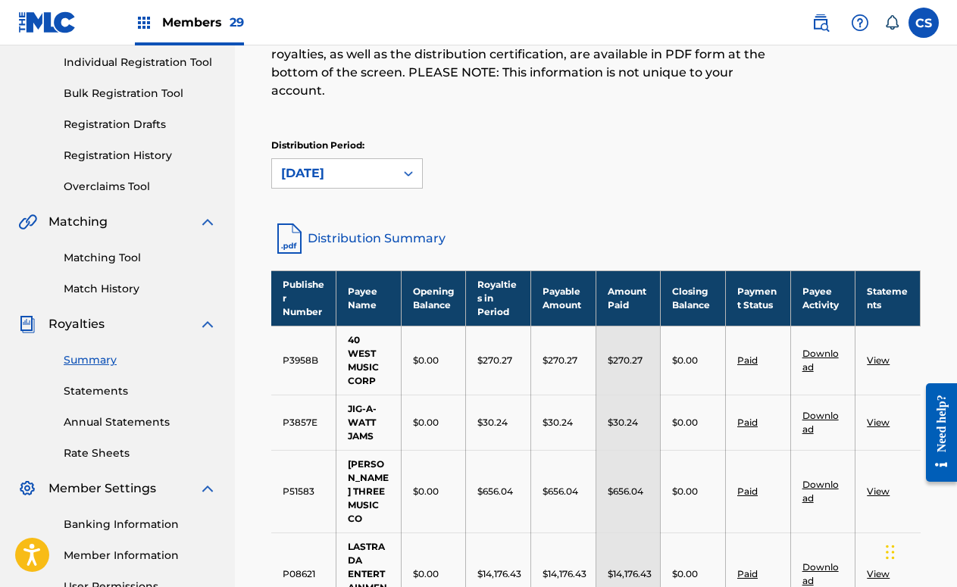
scroll to position [171, 0]
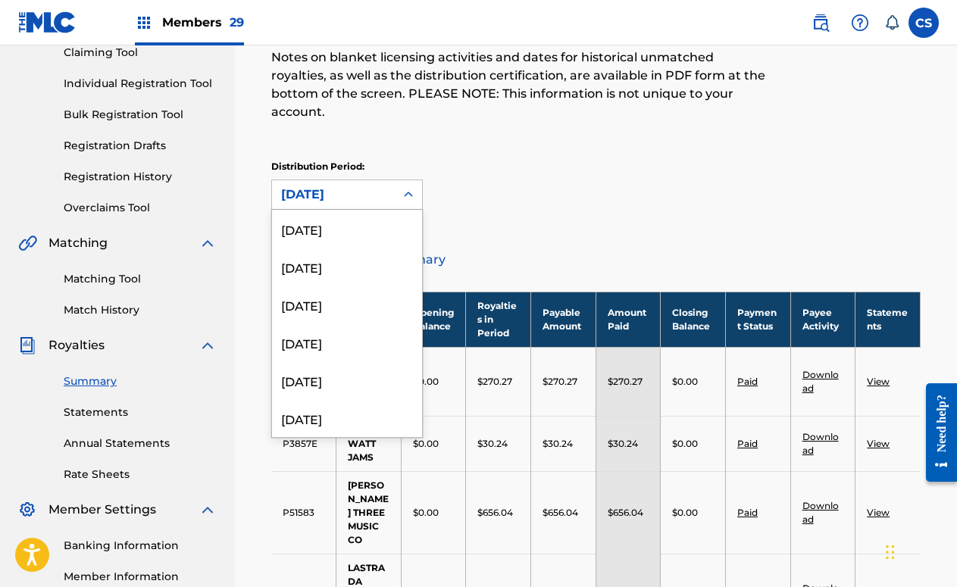
click at [378, 186] on div "[DATE]" at bounding box center [333, 195] width 105 height 18
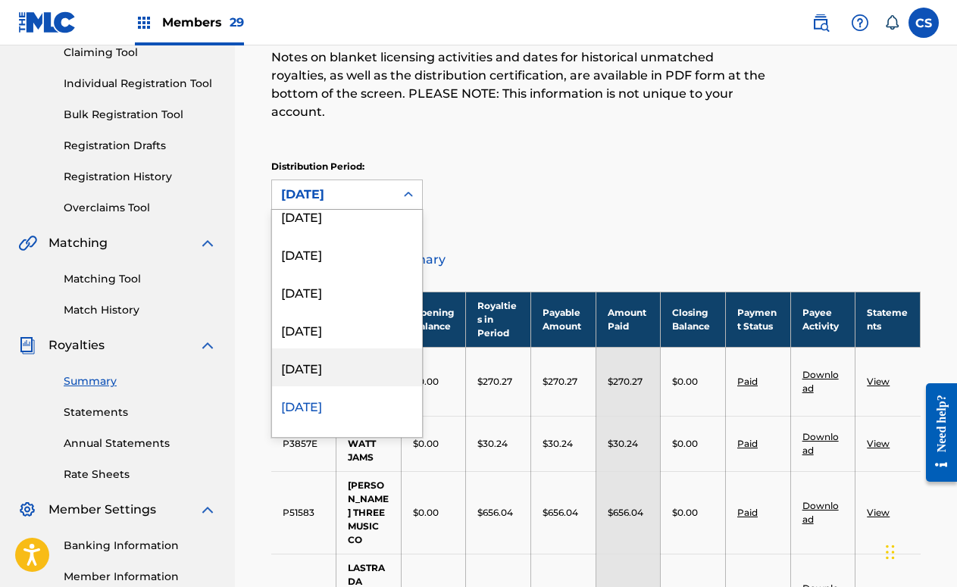
click at [359, 349] on div "[DATE]" at bounding box center [347, 368] width 150 height 38
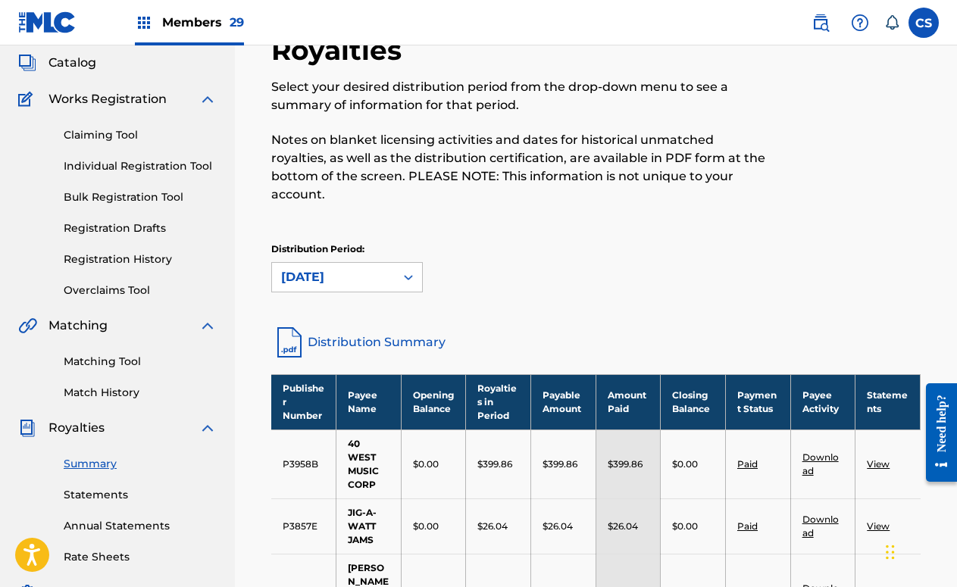
scroll to position [76, 0]
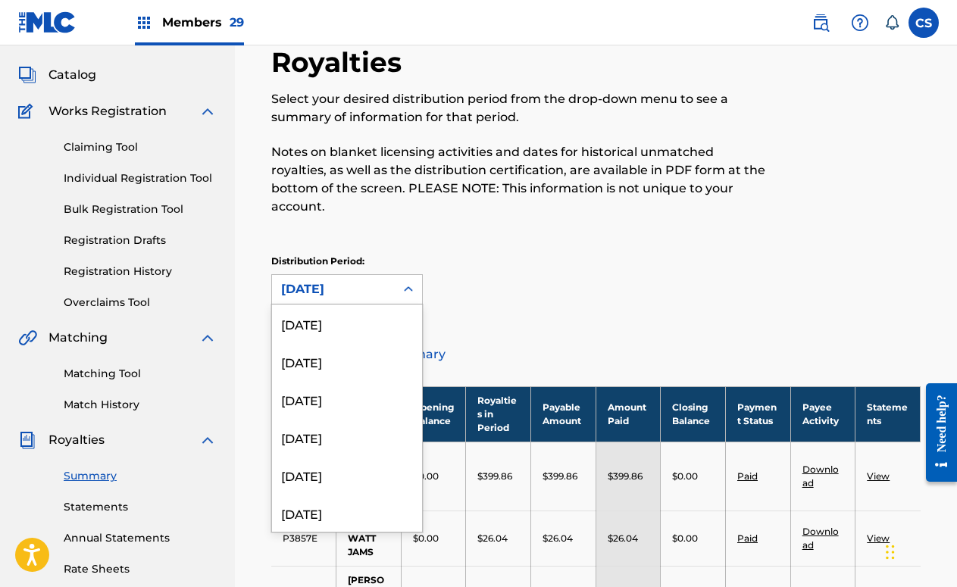
click at [412, 282] on icon at bounding box center [408, 289] width 15 height 15
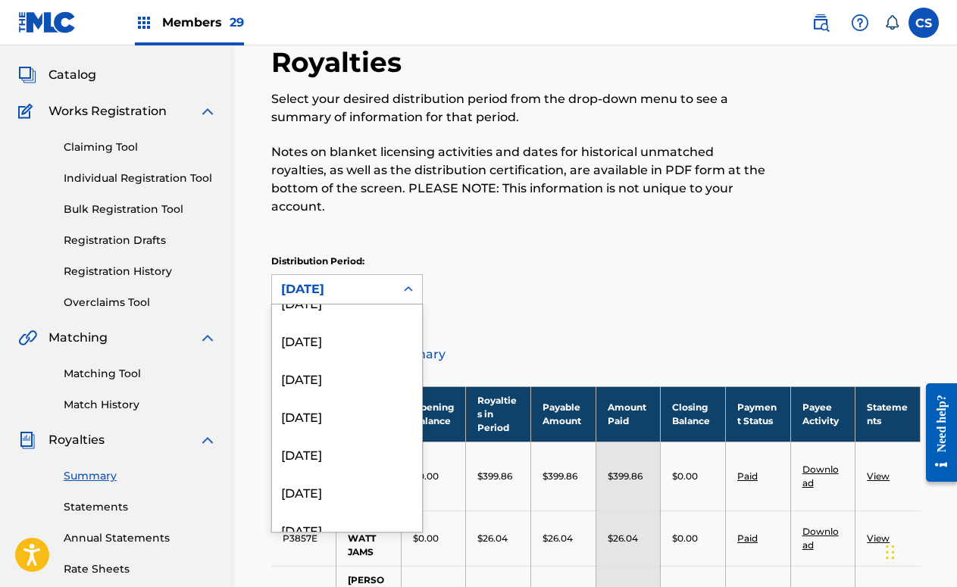
scroll to position [1781, 0]
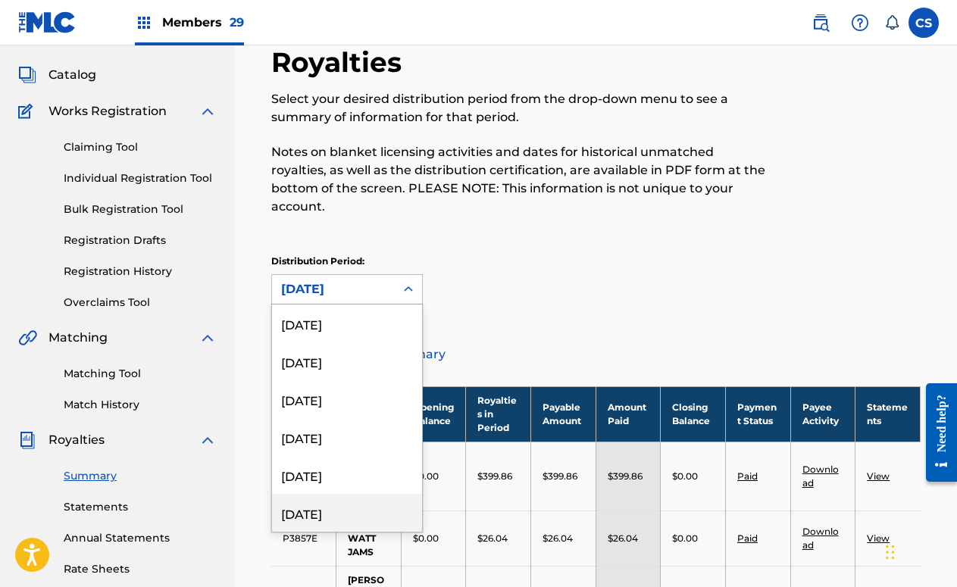
click at [349, 494] on div "[DATE]" at bounding box center [347, 513] width 150 height 38
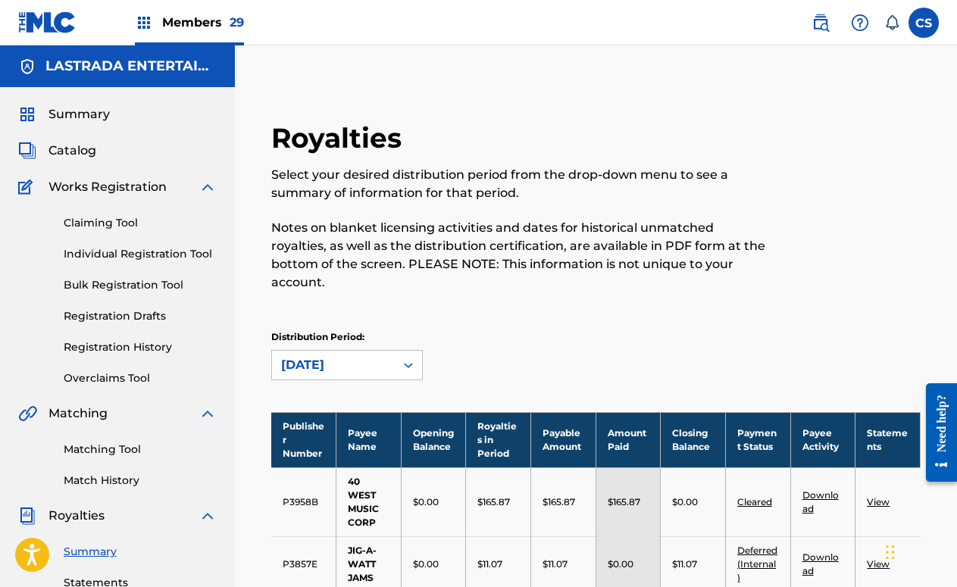
scroll to position [3, 0]
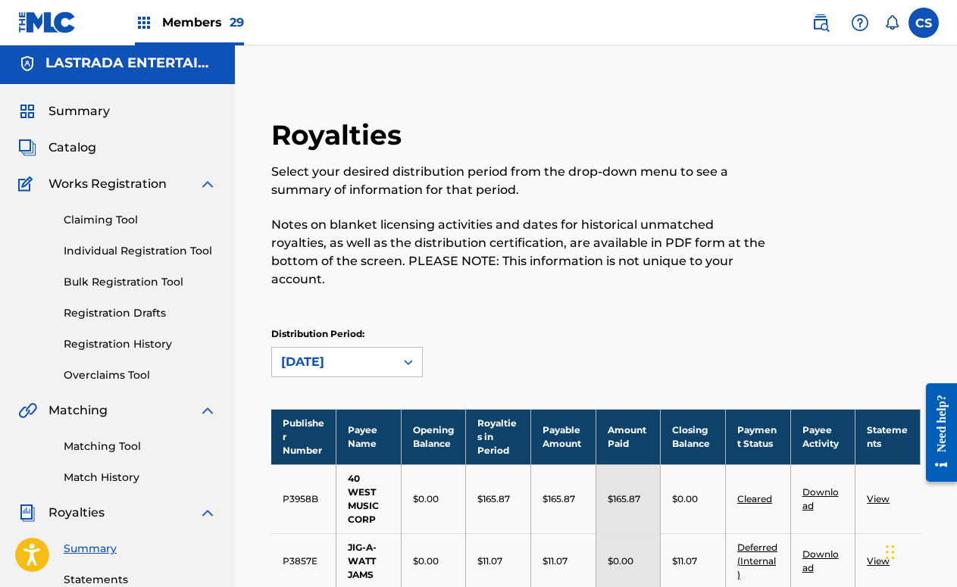
click at [403, 355] on icon at bounding box center [408, 362] width 15 height 15
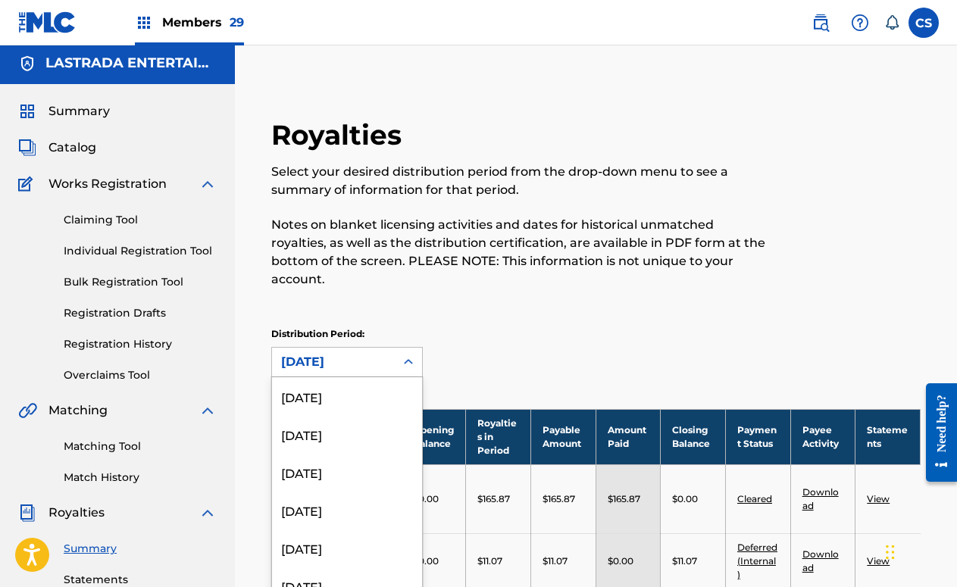
scroll to position [1781, 0]
click at [347, 529] on div "[DATE]" at bounding box center [347, 548] width 150 height 38
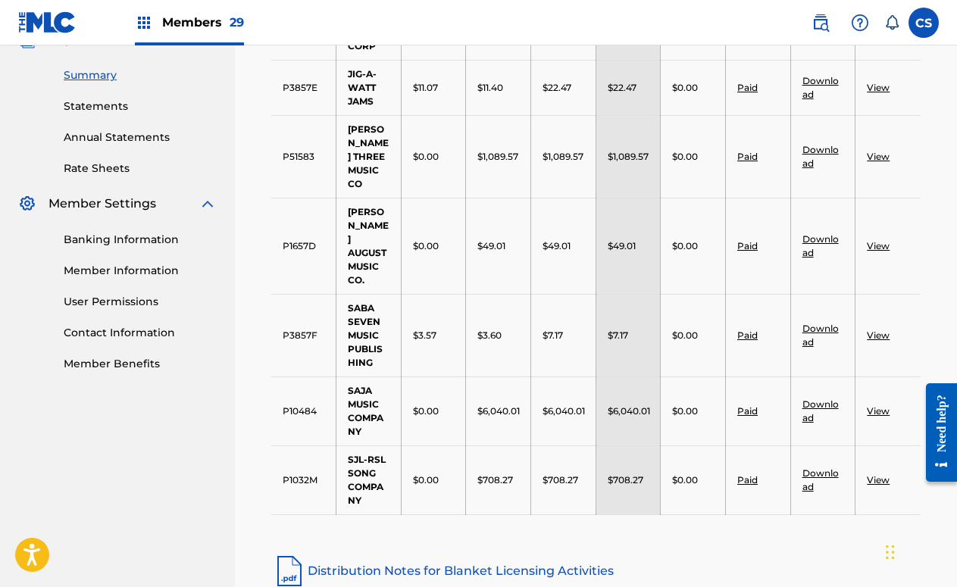
scroll to position [193, 0]
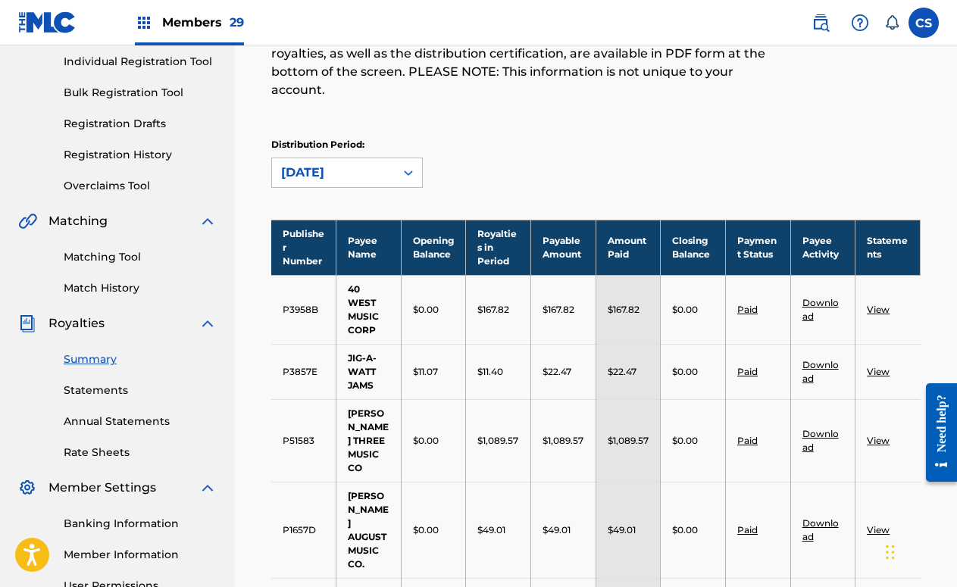
click at [409, 165] on icon at bounding box center [408, 172] width 15 height 15
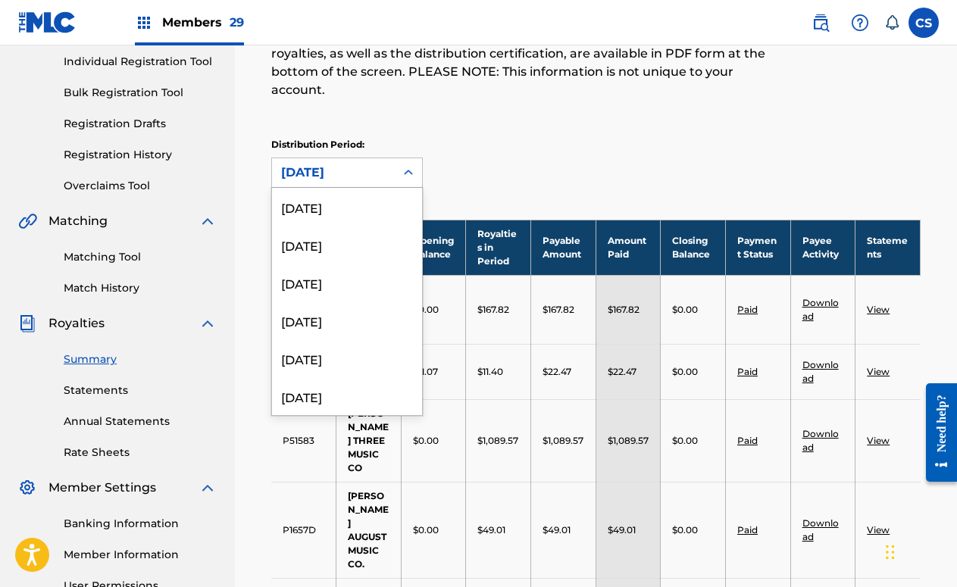
scroll to position [1756, 0]
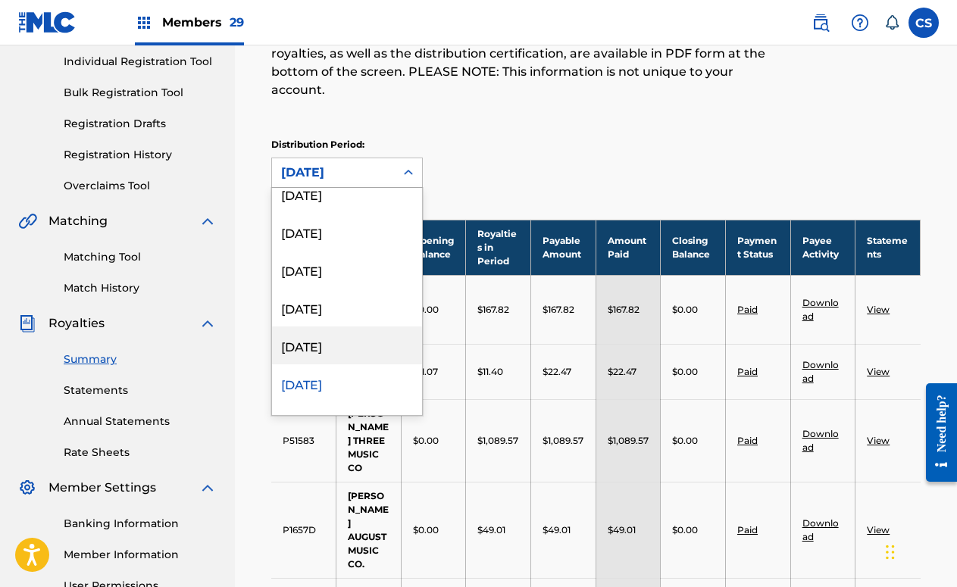
click at [340, 332] on div "[DATE]" at bounding box center [347, 346] width 150 height 38
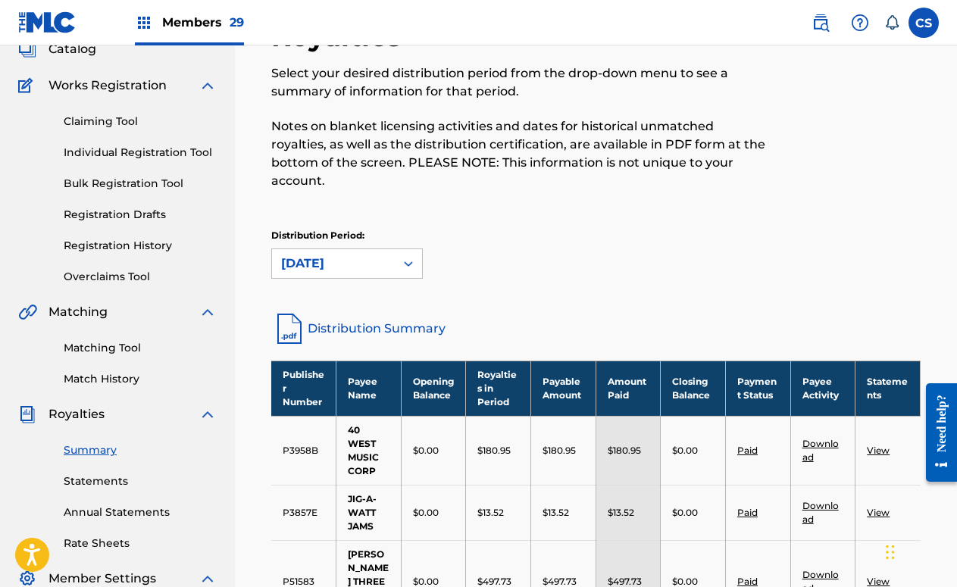
scroll to position [98, 0]
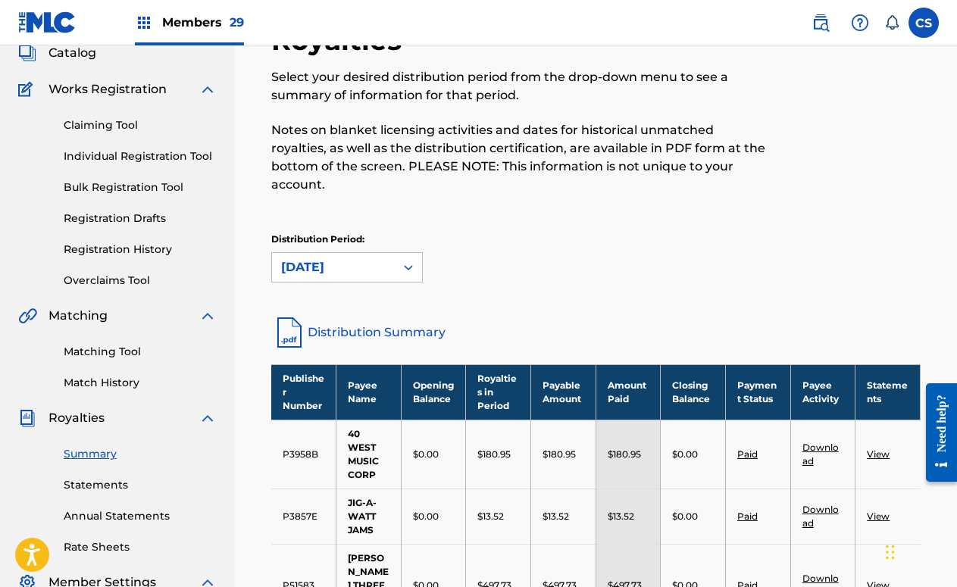
click at [406, 260] on icon at bounding box center [408, 267] width 15 height 15
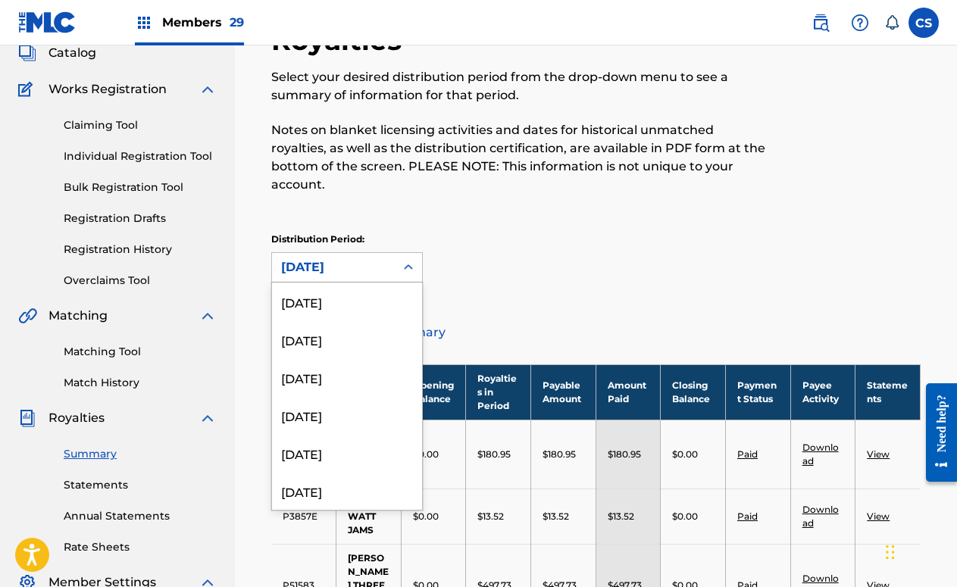
scroll to position [1718, 0]
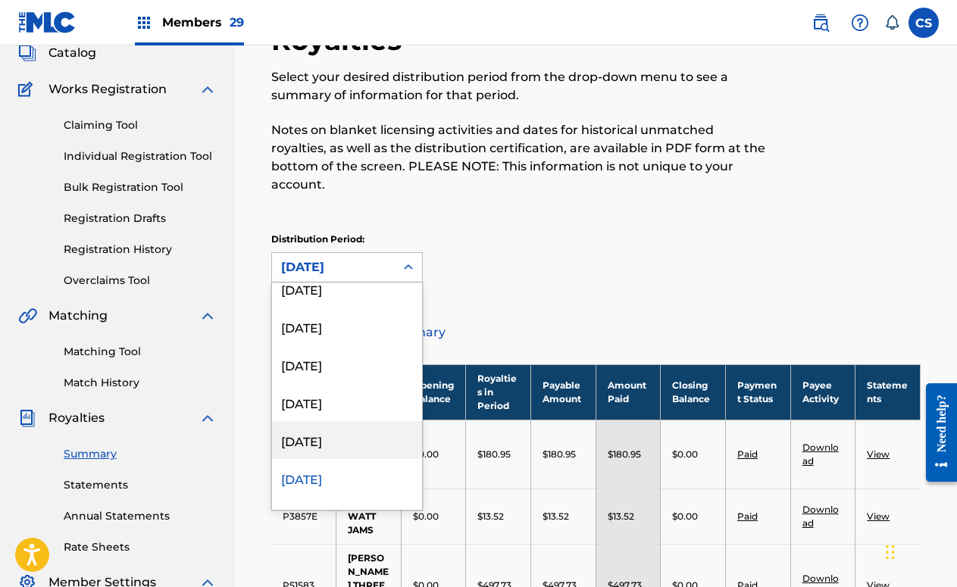
click at [344, 433] on div "[DATE]" at bounding box center [347, 440] width 150 height 38
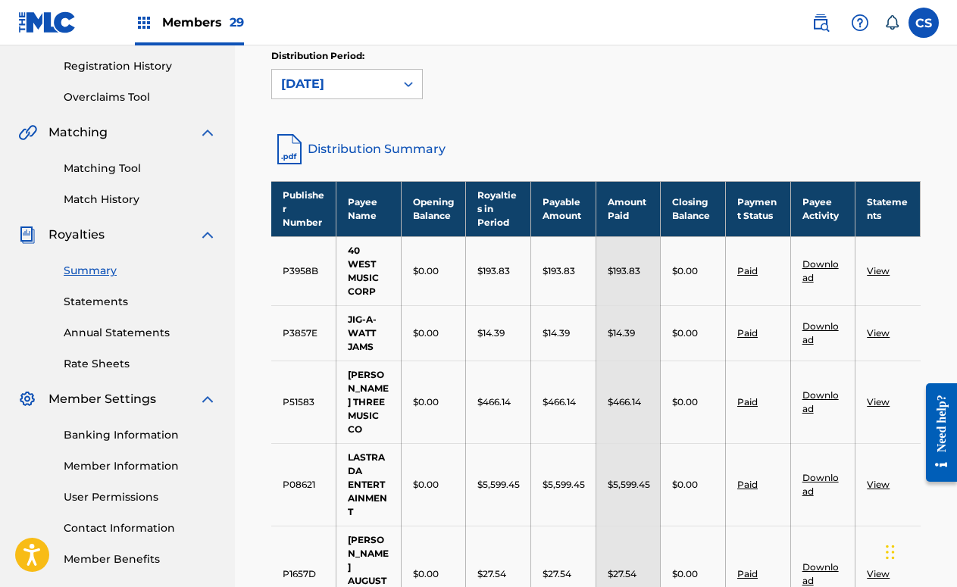
scroll to position [3, 0]
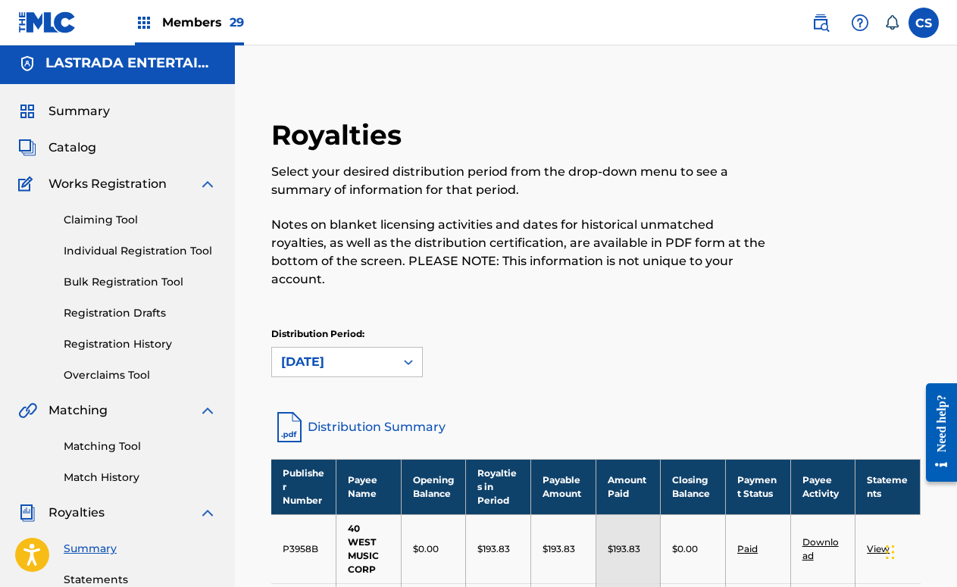
click at [388, 348] on div "[DATE]" at bounding box center [333, 362] width 123 height 29
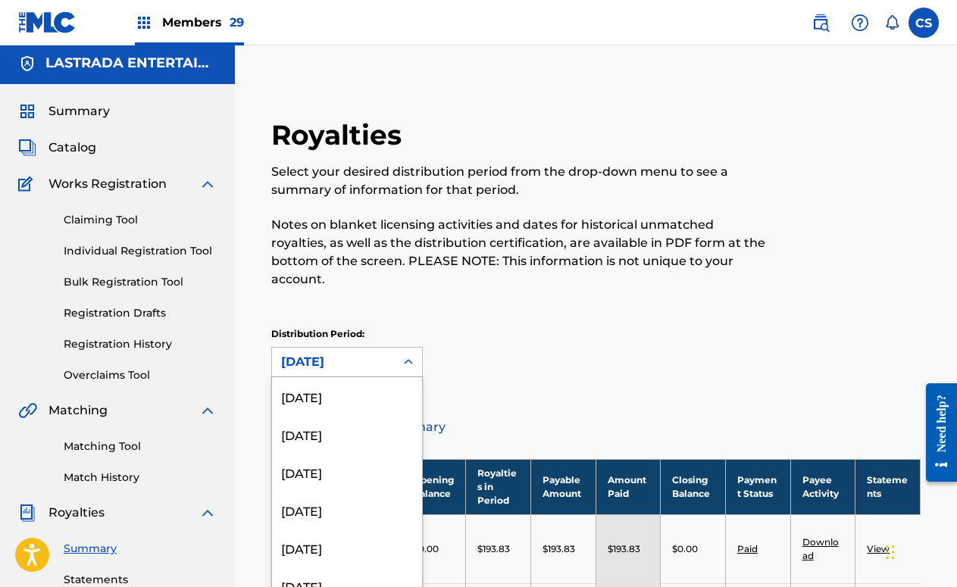
scroll to position [1681, 0]
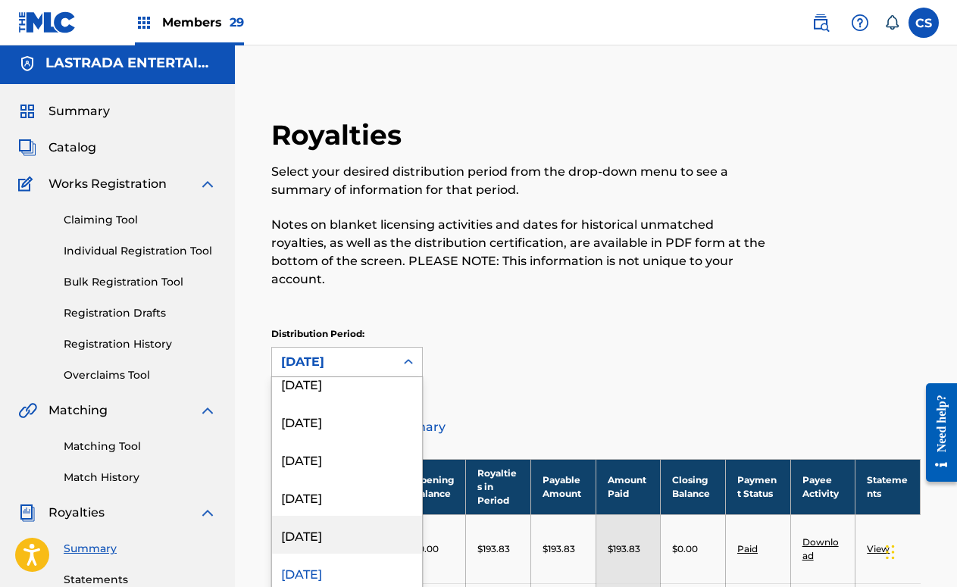
click at [352, 516] on div "[DATE]" at bounding box center [347, 535] width 150 height 38
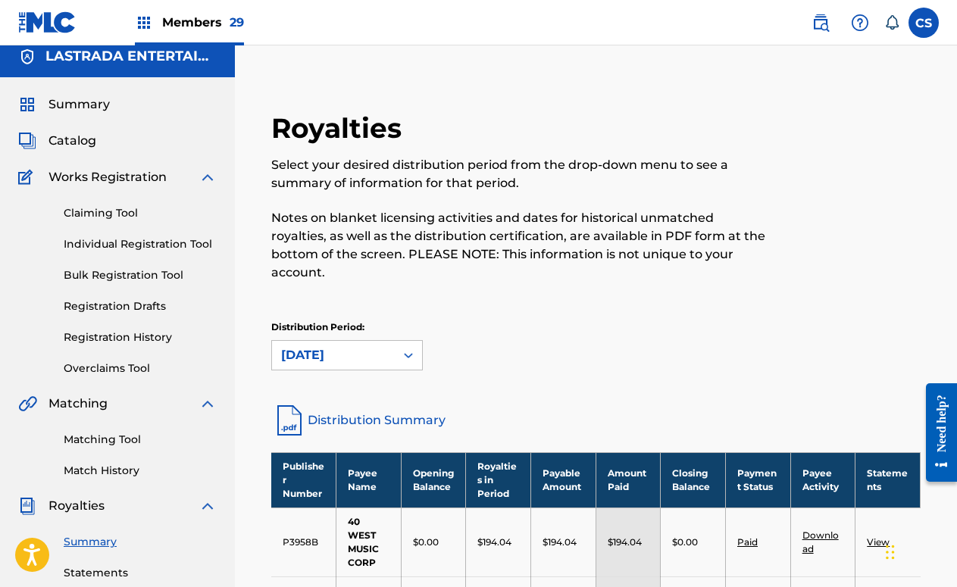
scroll to position [3, 0]
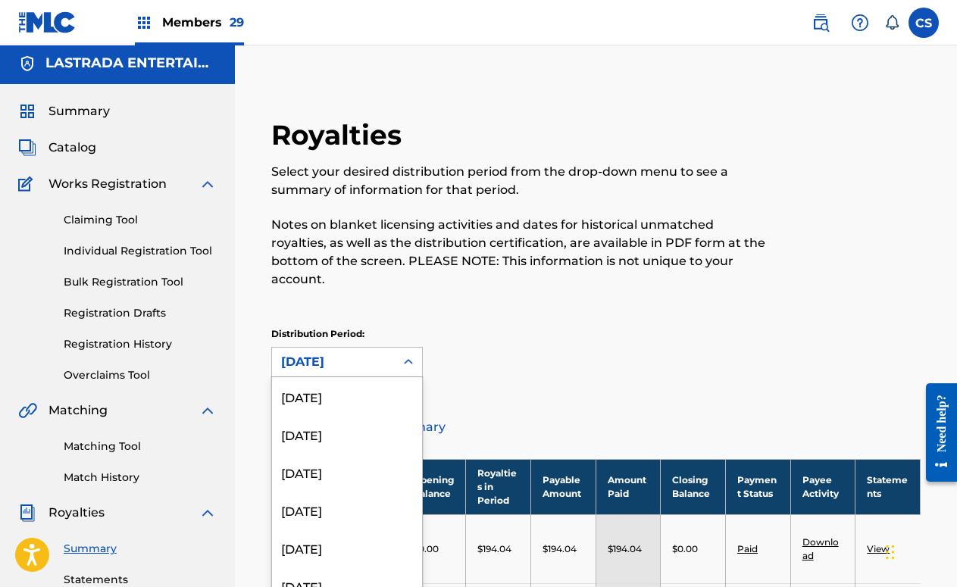
click at [409, 355] on icon at bounding box center [408, 362] width 15 height 15
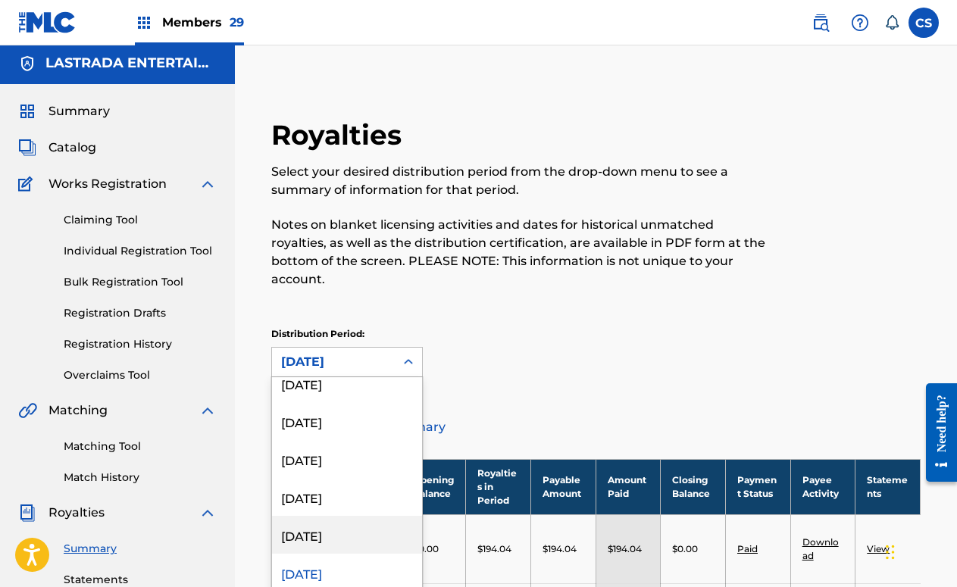
click at [360, 518] on div "[DATE]" at bounding box center [347, 535] width 150 height 38
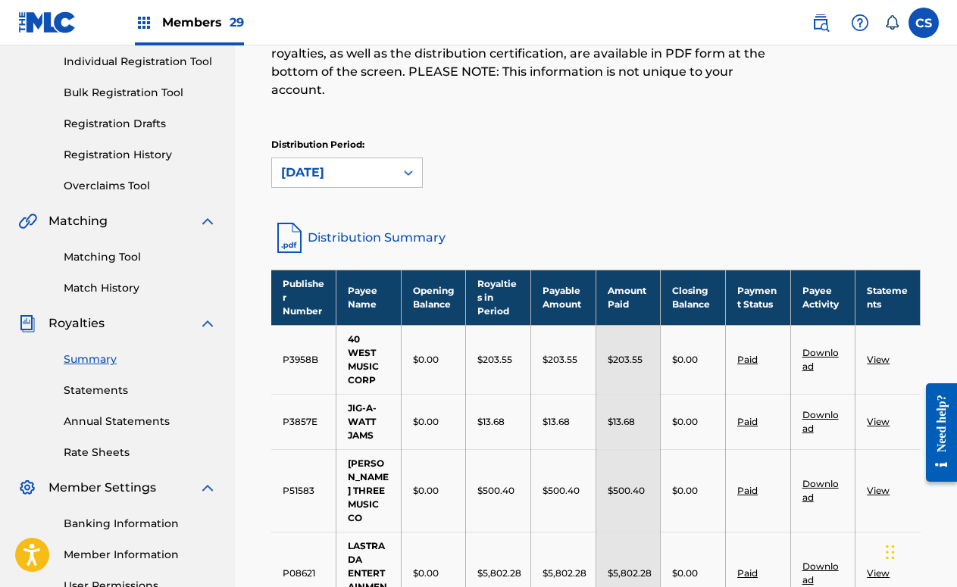
scroll to position [98, 0]
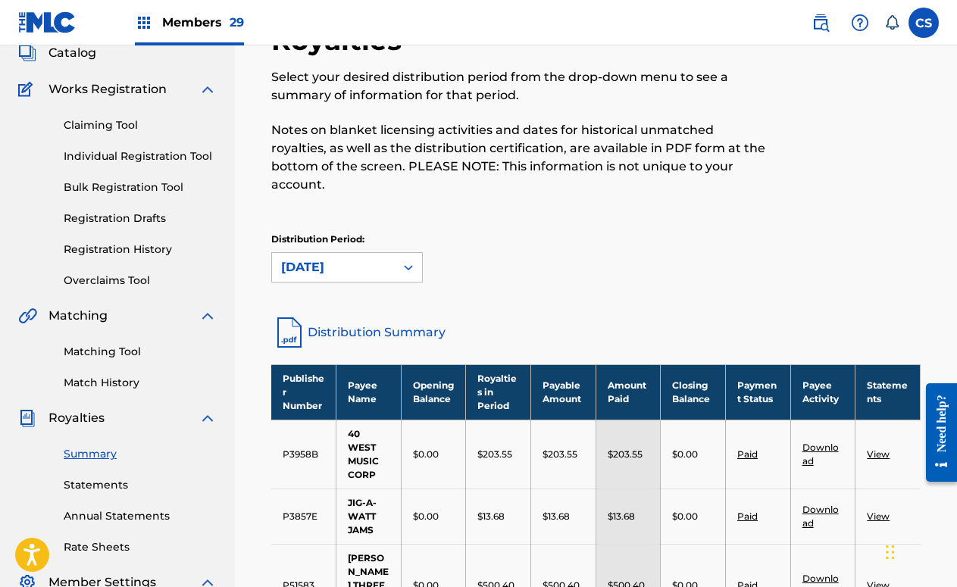
click at [409, 260] on icon at bounding box center [408, 267] width 15 height 15
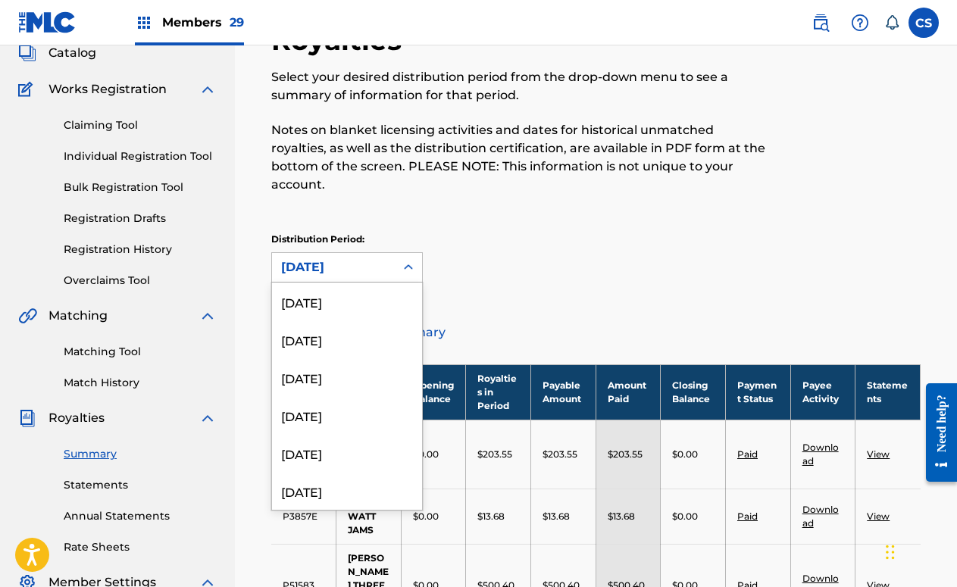
scroll to position [1605, 0]
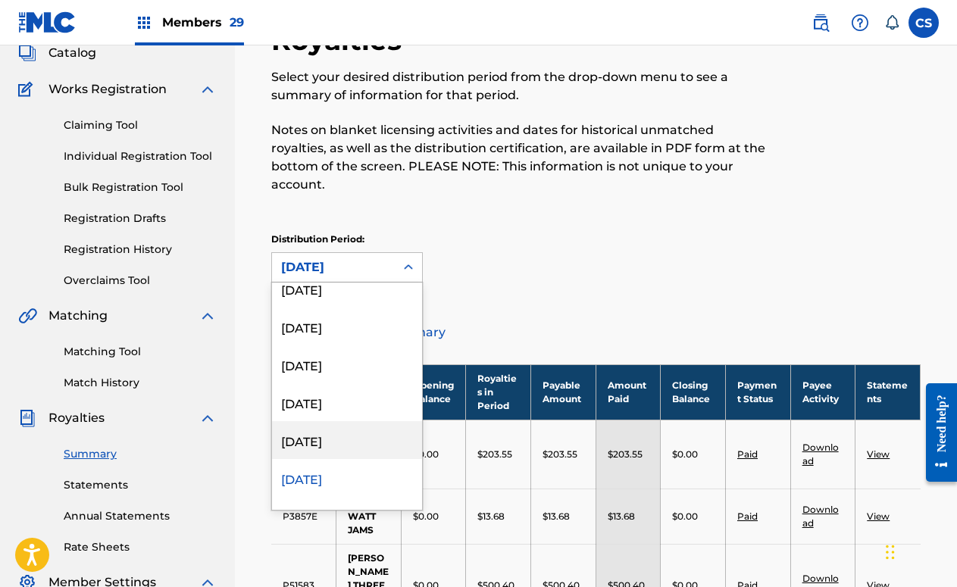
click at [369, 421] on div "[DATE]" at bounding box center [347, 440] width 150 height 38
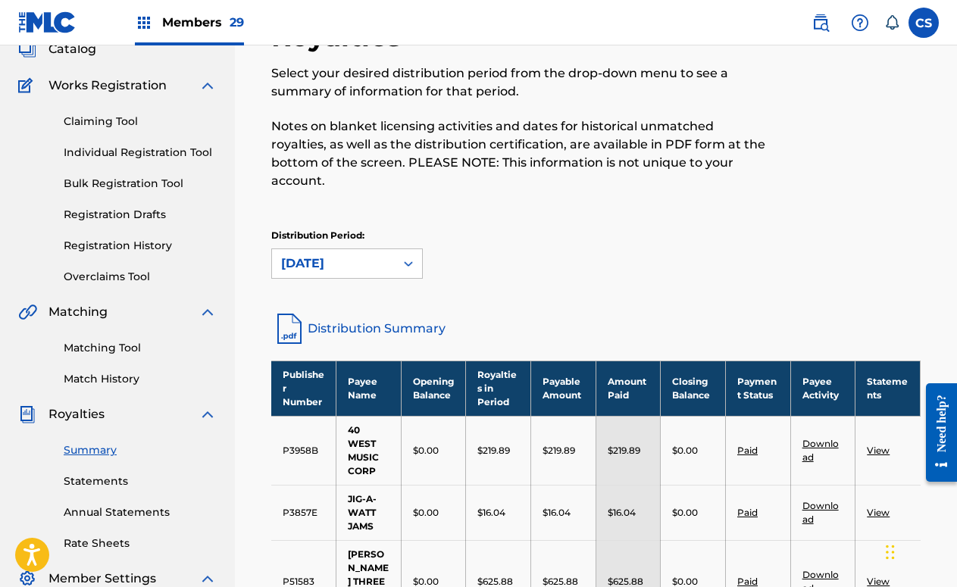
scroll to position [98, 0]
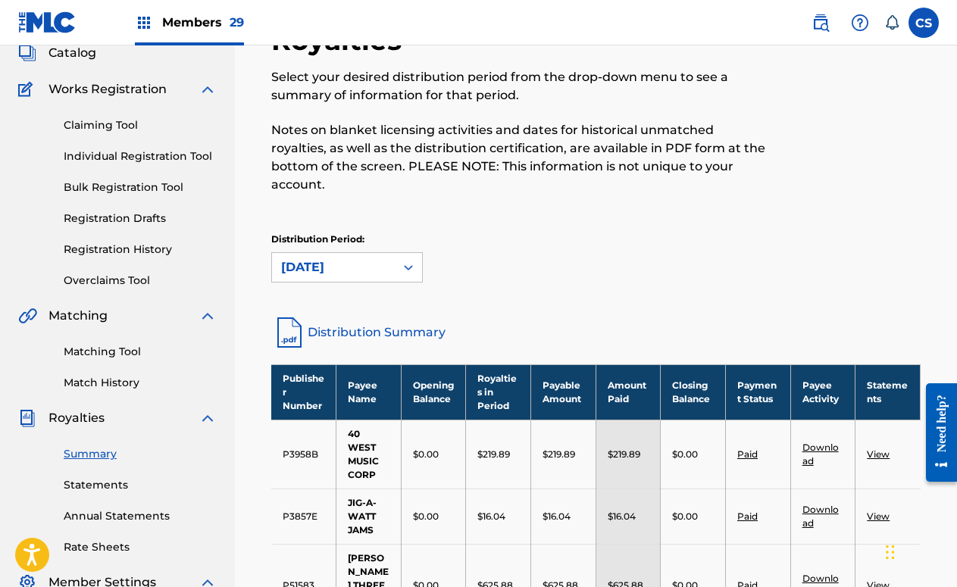
click at [409, 260] on icon at bounding box center [408, 267] width 15 height 15
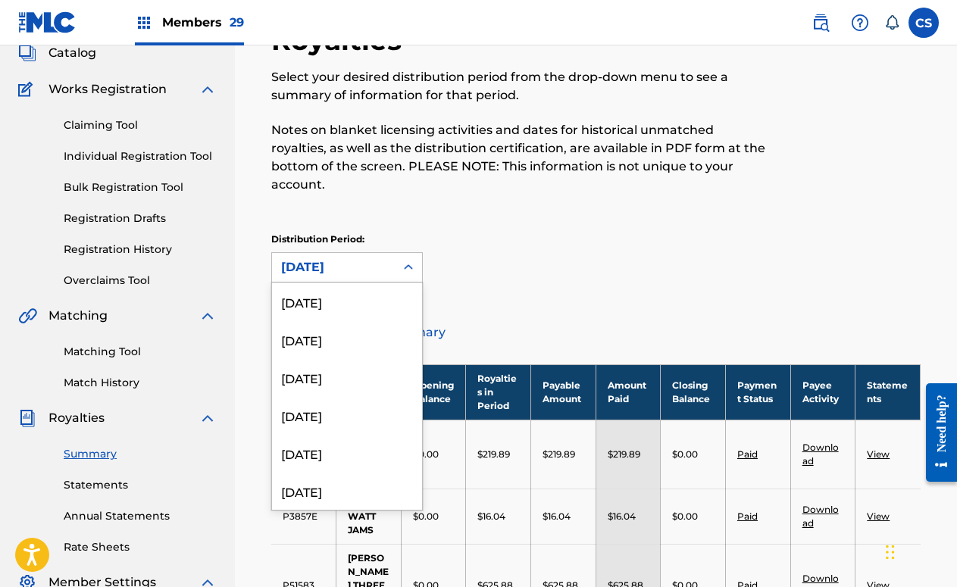
scroll to position [1567, 0]
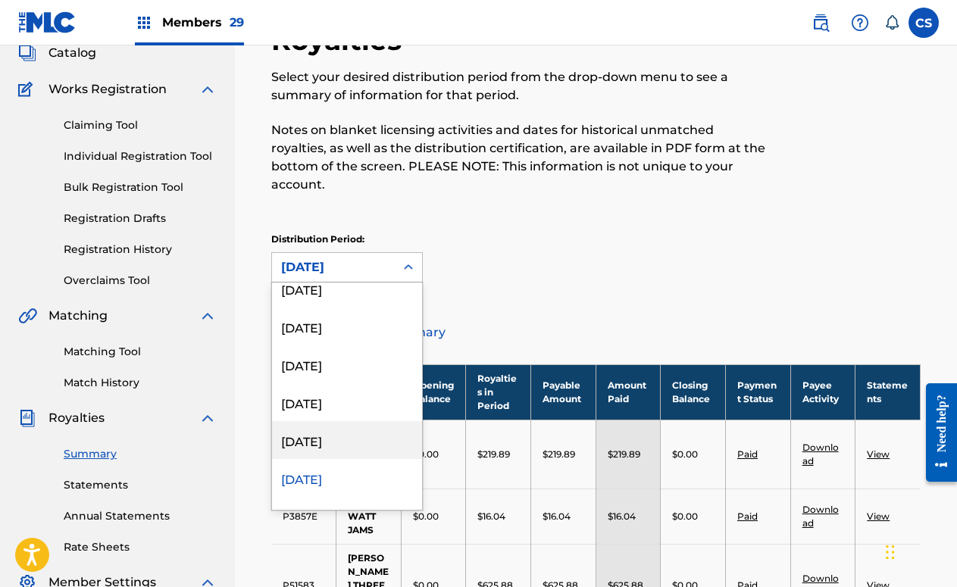
click at [387, 421] on div "[DATE]" at bounding box center [347, 440] width 150 height 38
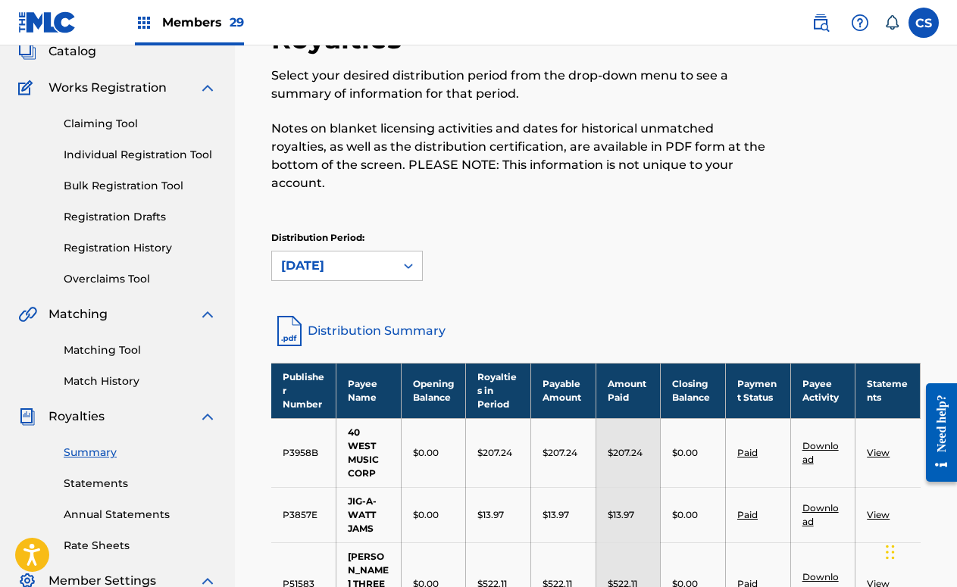
scroll to position [98, 0]
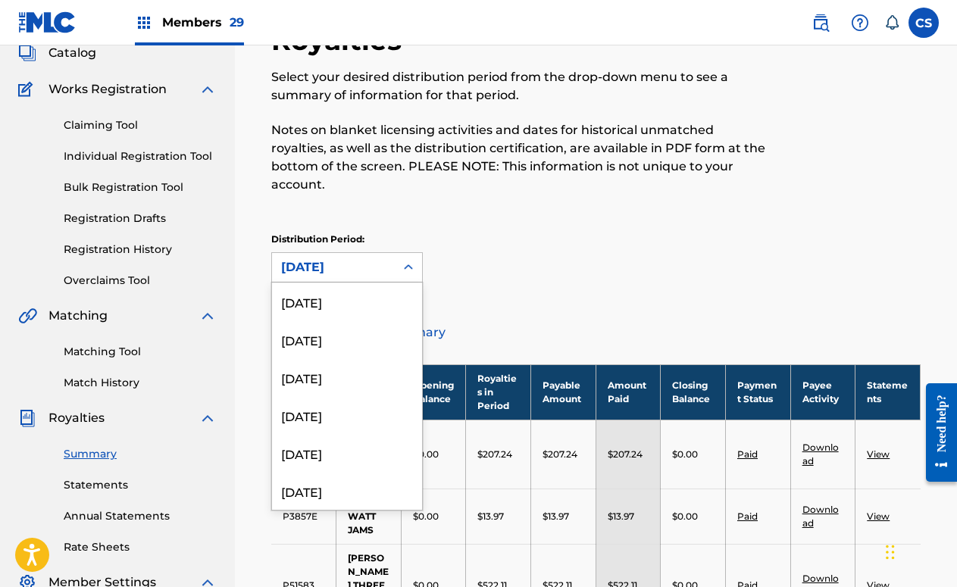
click at [402, 260] on icon at bounding box center [408, 267] width 15 height 15
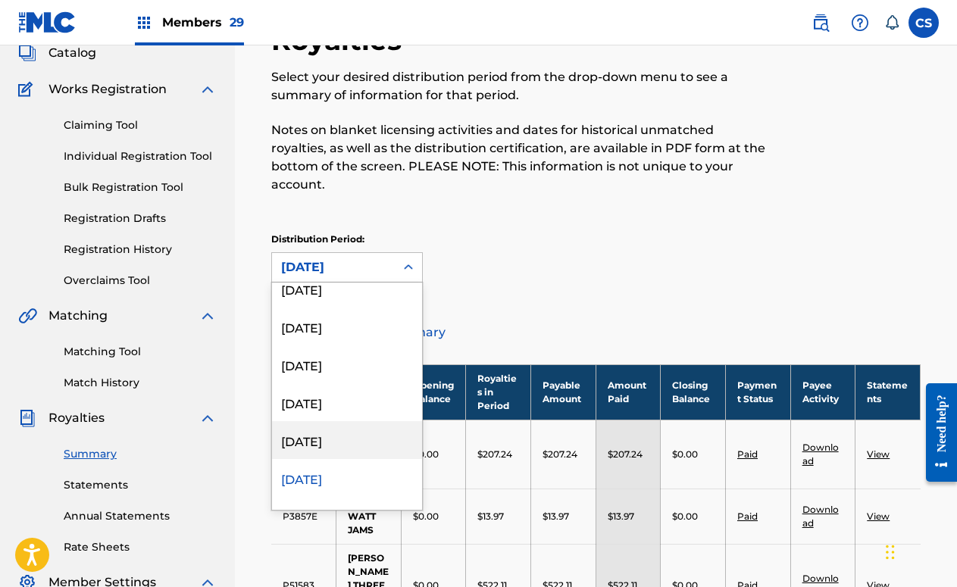
click at [363, 421] on div "[DATE]" at bounding box center [347, 440] width 150 height 38
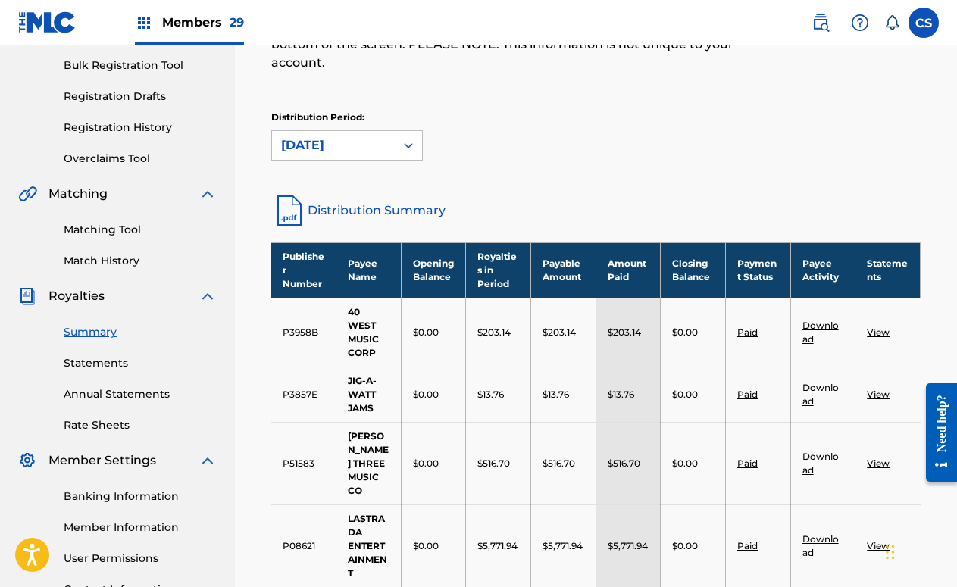
scroll to position [3, 0]
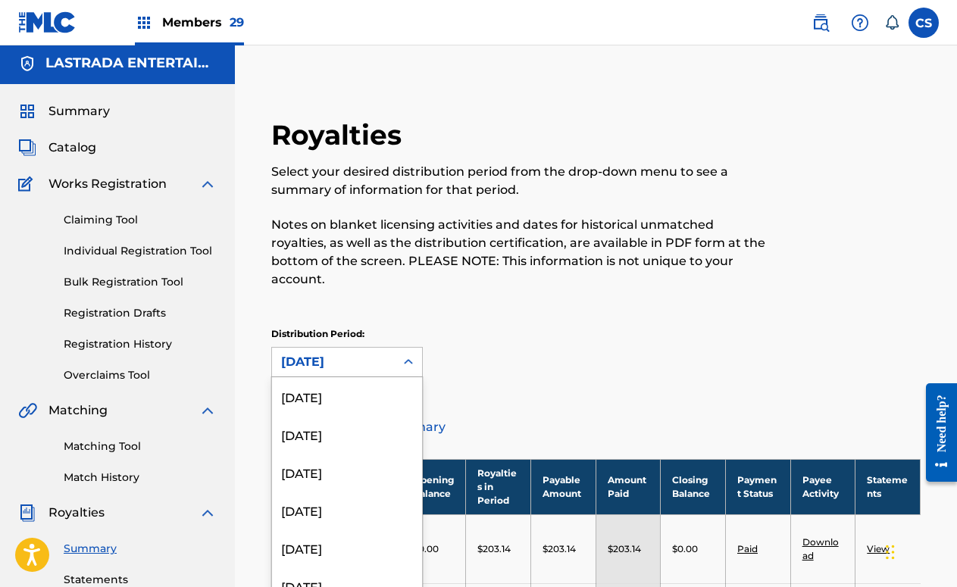
click at [387, 348] on div "[DATE]" at bounding box center [333, 362] width 123 height 29
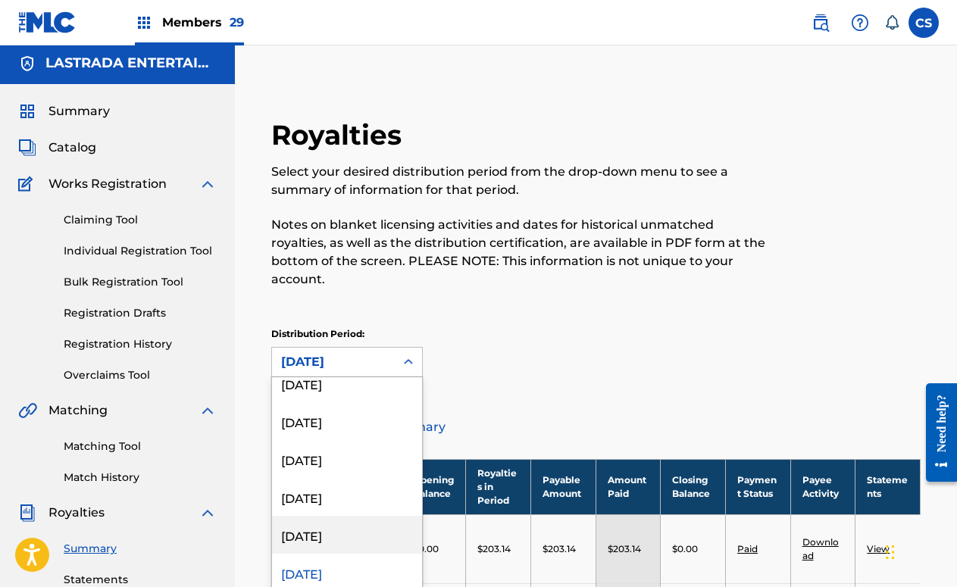
click at [356, 516] on div "[DATE]" at bounding box center [347, 535] width 150 height 38
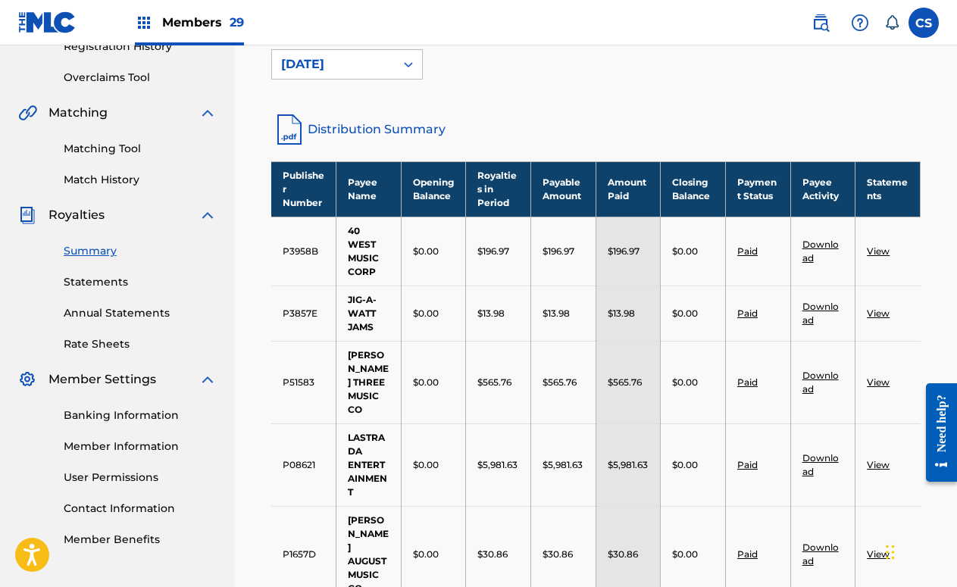
scroll to position [98, 0]
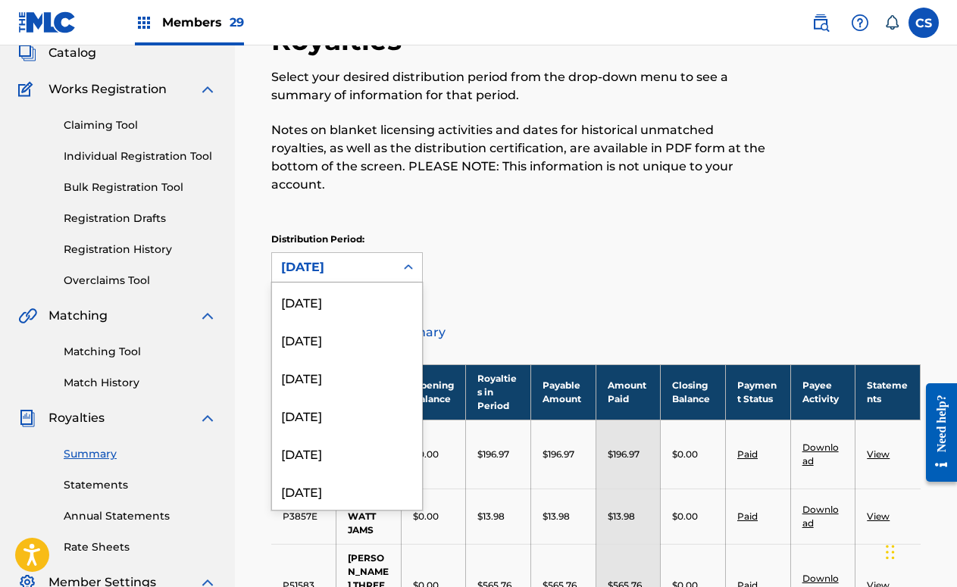
click at [359, 258] on div "[DATE]" at bounding box center [333, 267] width 105 height 18
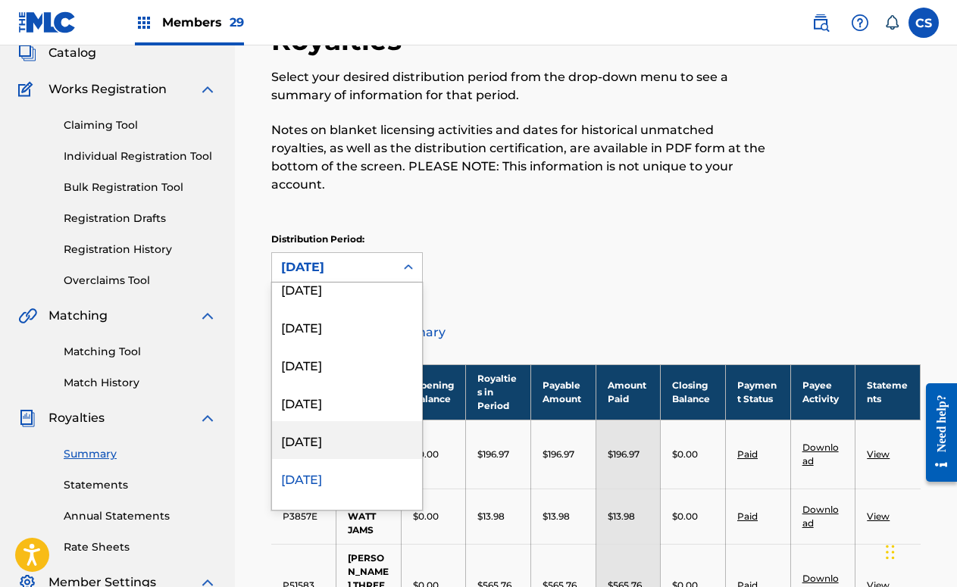
click at [340, 421] on div "[DATE]" at bounding box center [347, 440] width 150 height 38
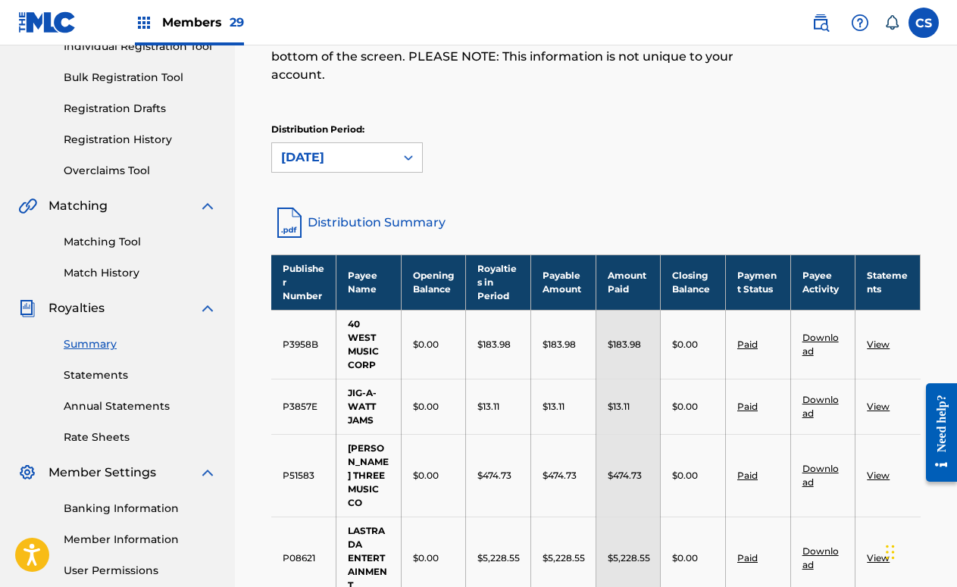
scroll to position [193, 0]
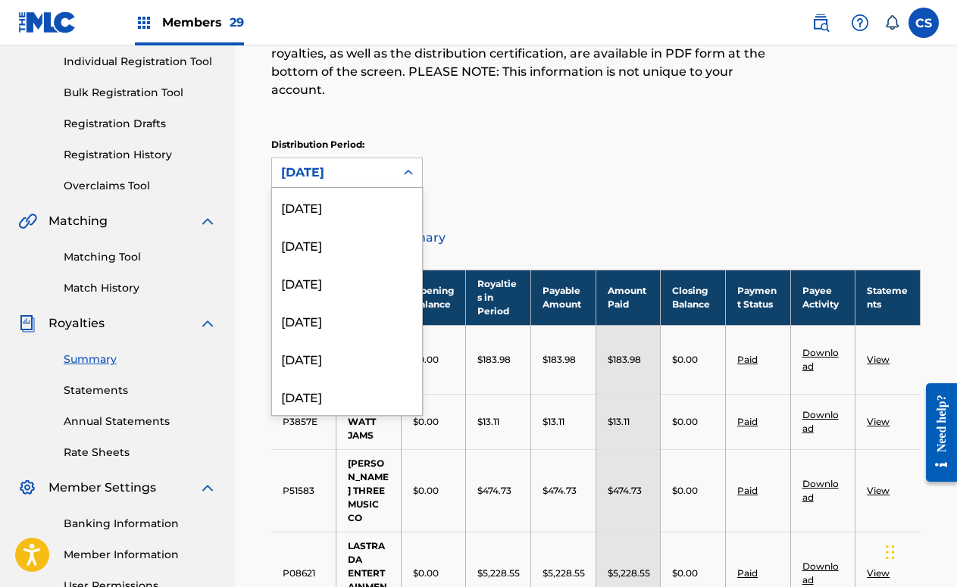
click at [356, 164] on div "[DATE]" at bounding box center [333, 173] width 105 height 18
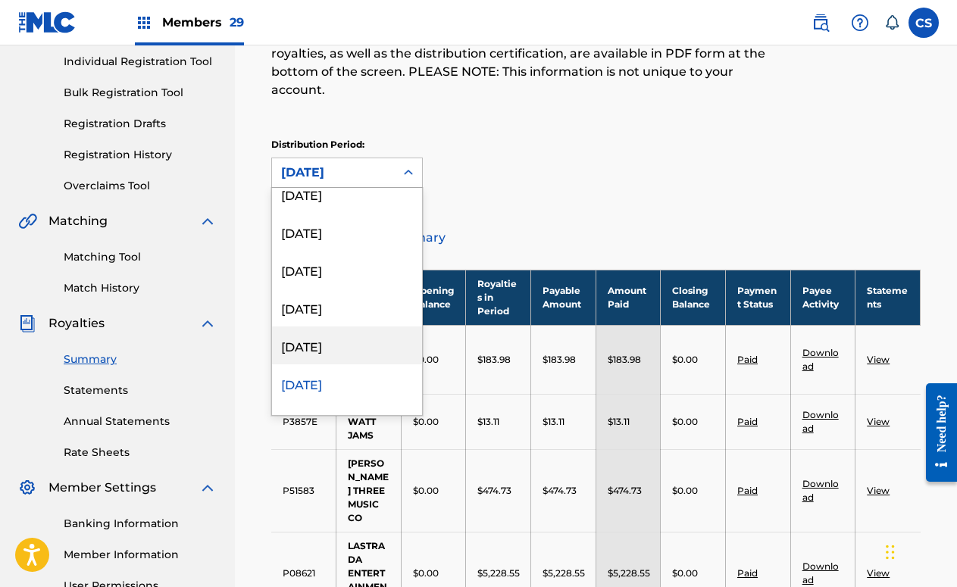
click at [366, 327] on div "[DATE]" at bounding box center [347, 346] width 150 height 38
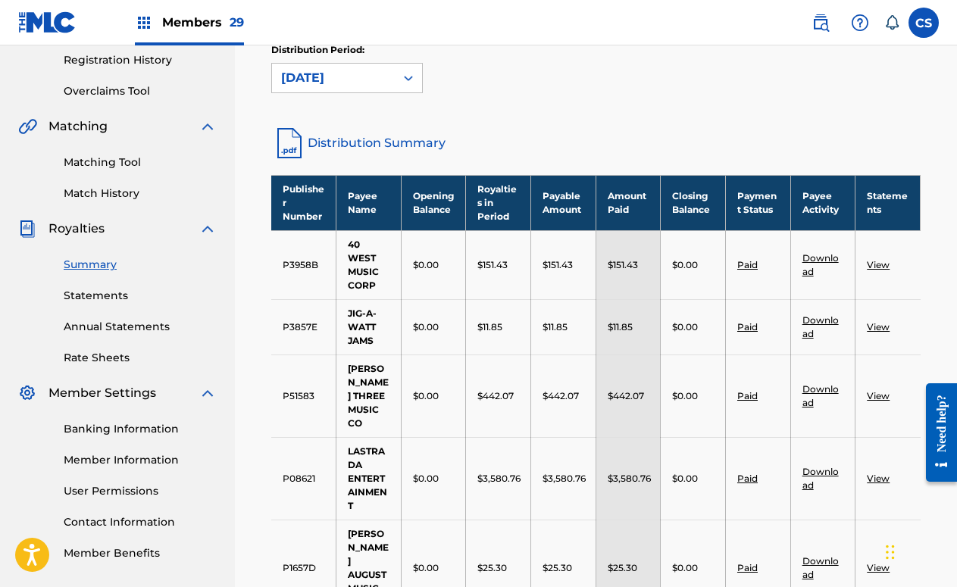
scroll to position [98, 0]
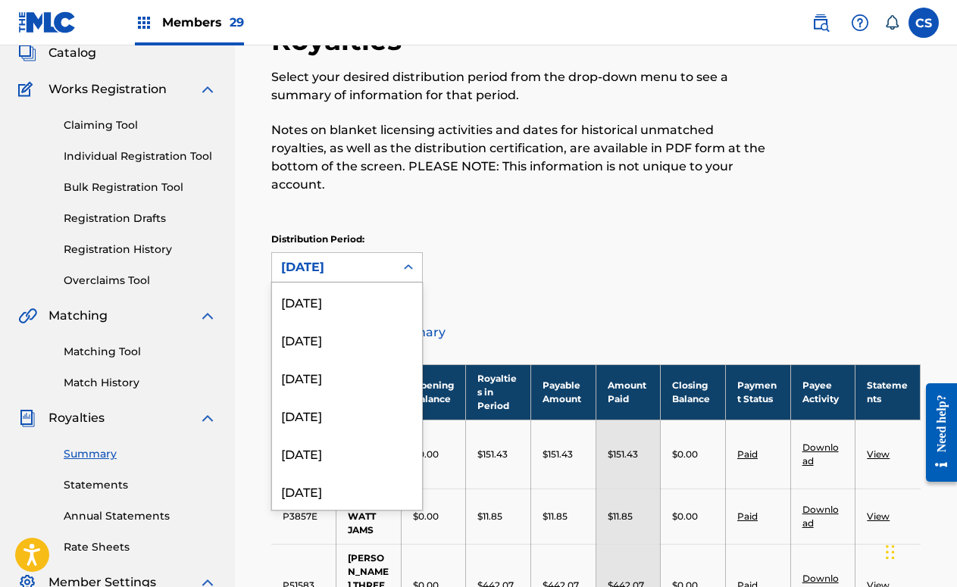
click at [352, 258] on div "[DATE]" at bounding box center [333, 267] width 105 height 18
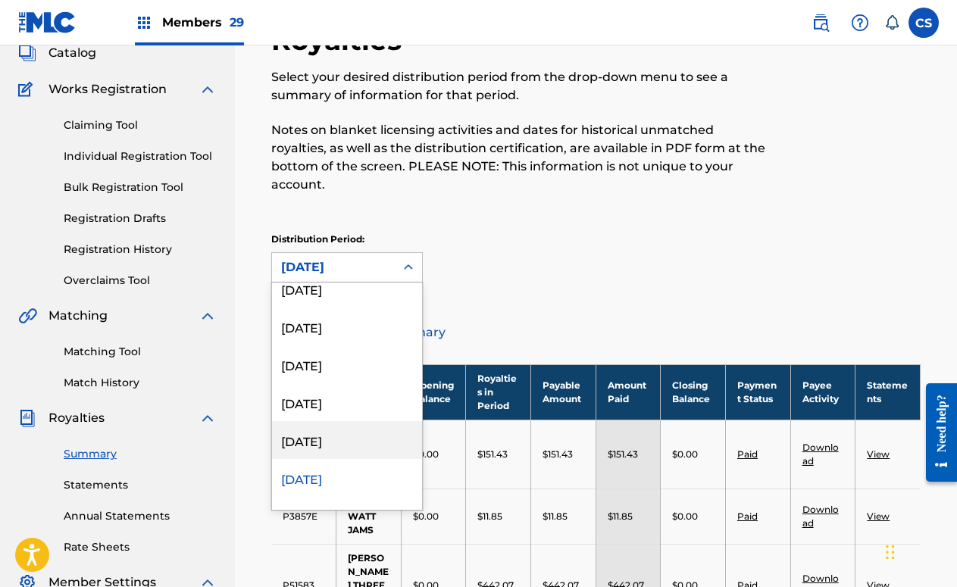
click at [338, 433] on div "[DATE]" at bounding box center [347, 440] width 150 height 38
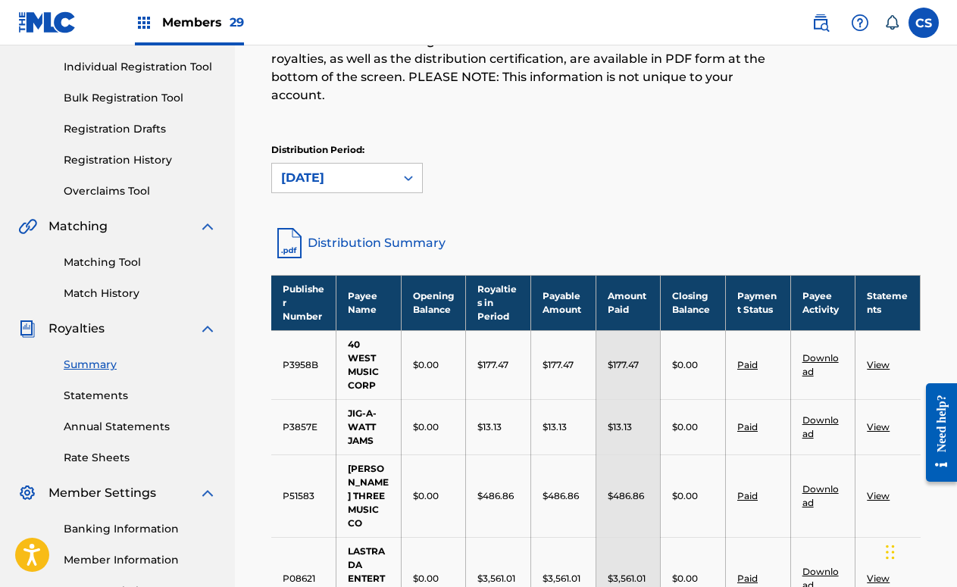
scroll to position [98, 0]
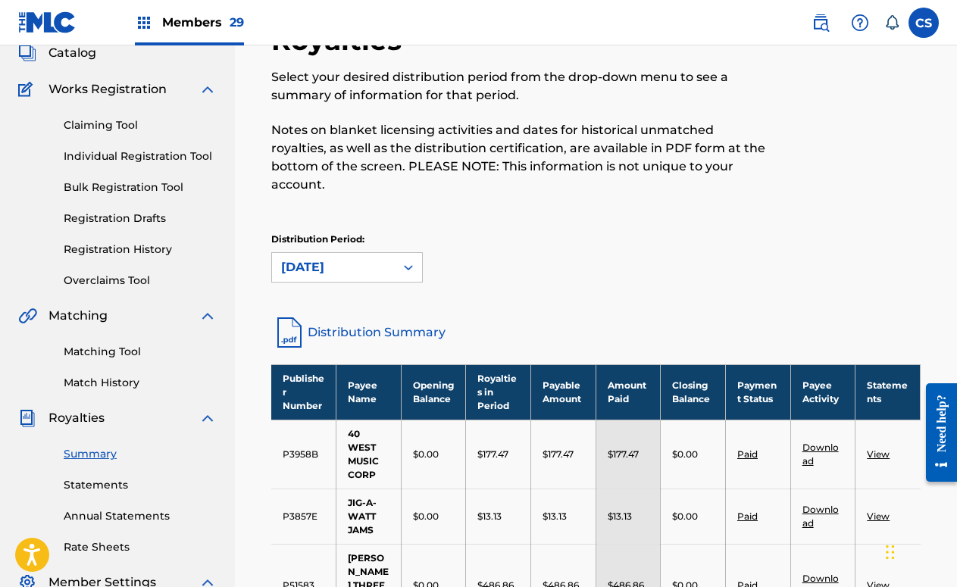
click at [379, 258] on div "[DATE]" at bounding box center [333, 267] width 105 height 18
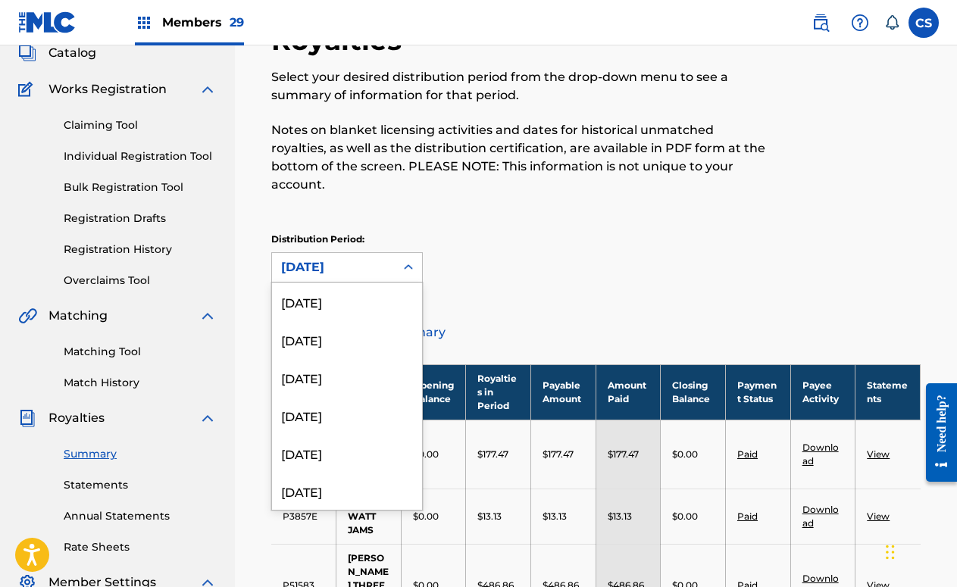
scroll to position [1339, 0]
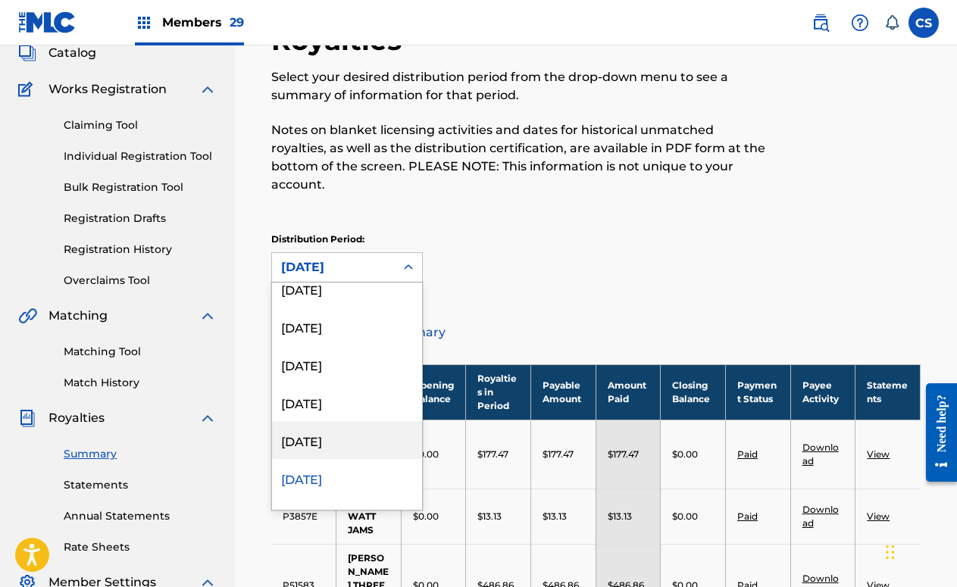
click at [346, 421] on div "[DATE]" at bounding box center [347, 440] width 150 height 38
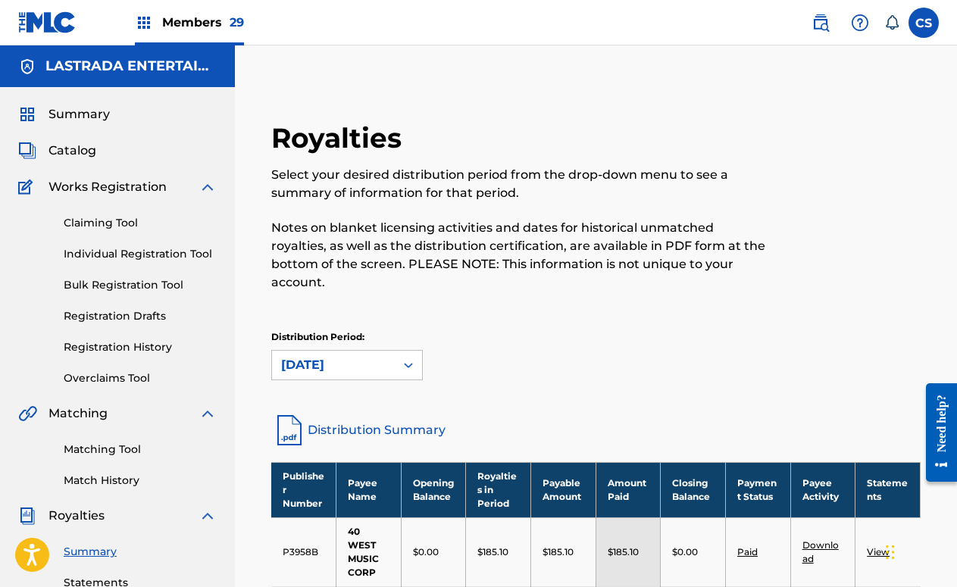
scroll to position [3, 0]
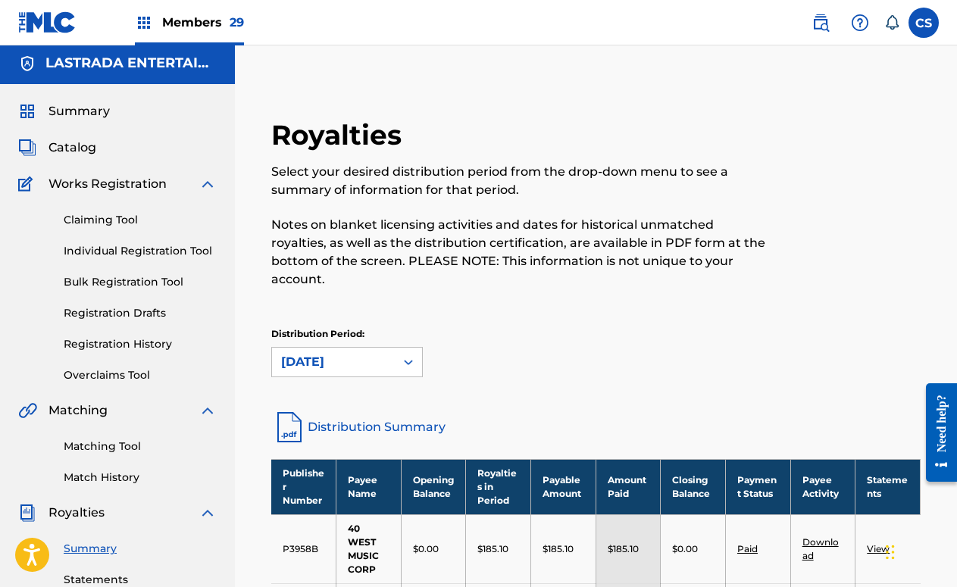
click at [373, 353] on div "[DATE]" at bounding box center [333, 362] width 105 height 18
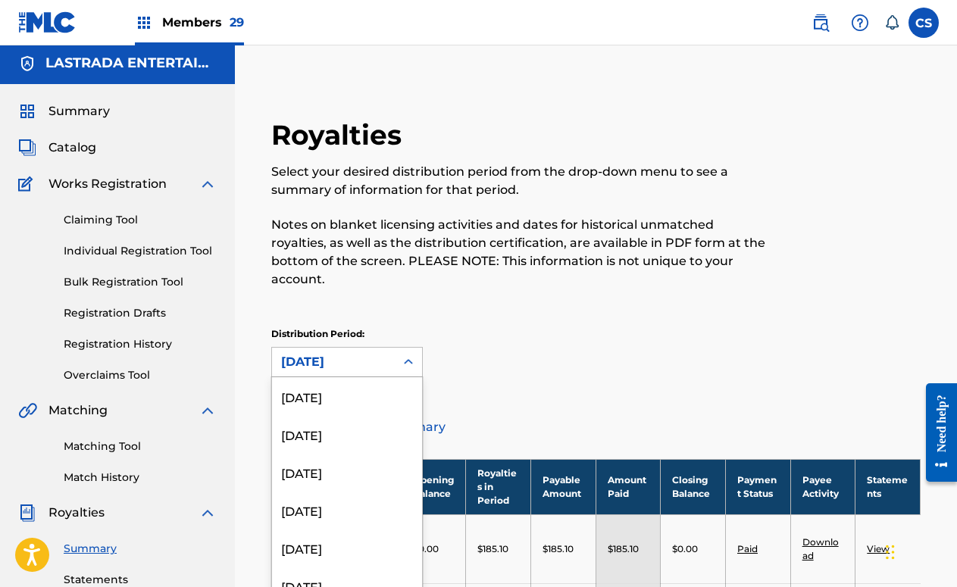
scroll to position [0, 0]
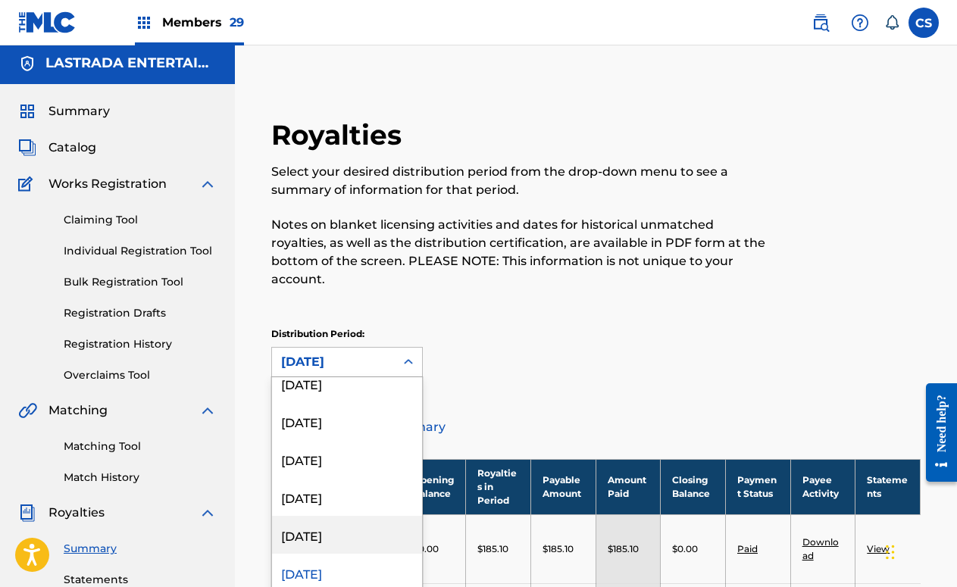
click at [333, 523] on div "[DATE]" at bounding box center [347, 535] width 150 height 38
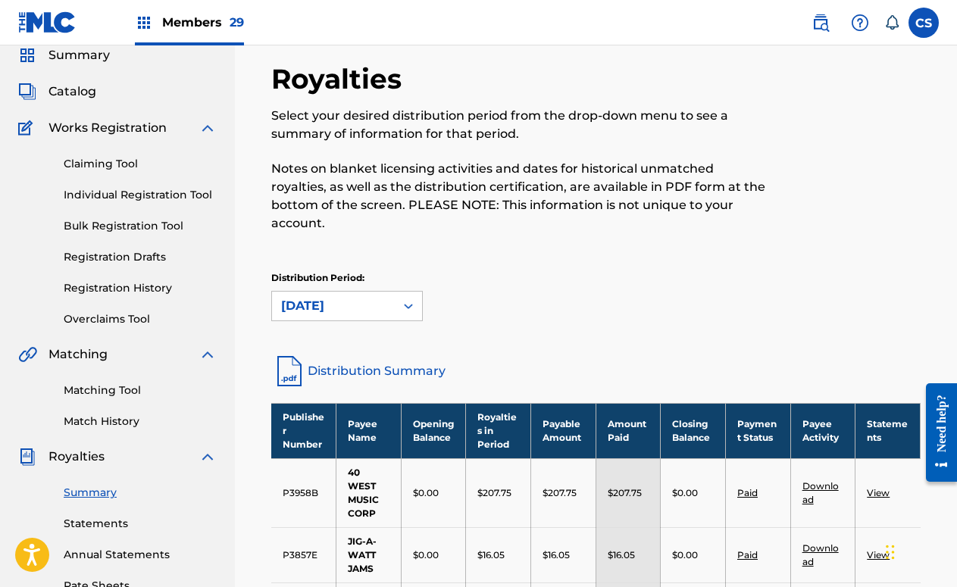
scroll to position [3, 0]
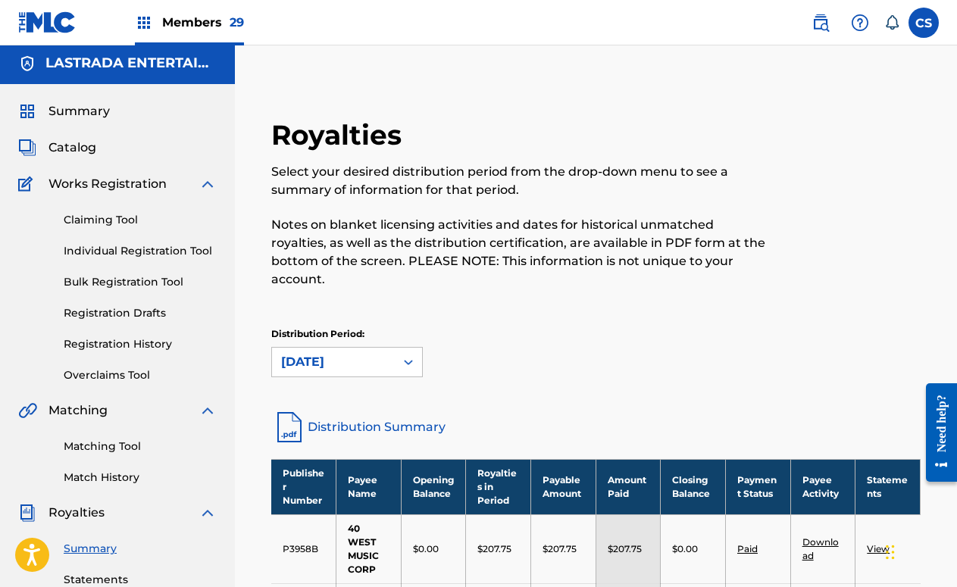
click at [362, 353] on div "[DATE]" at bounding box center [333, 362] width 105 height 18
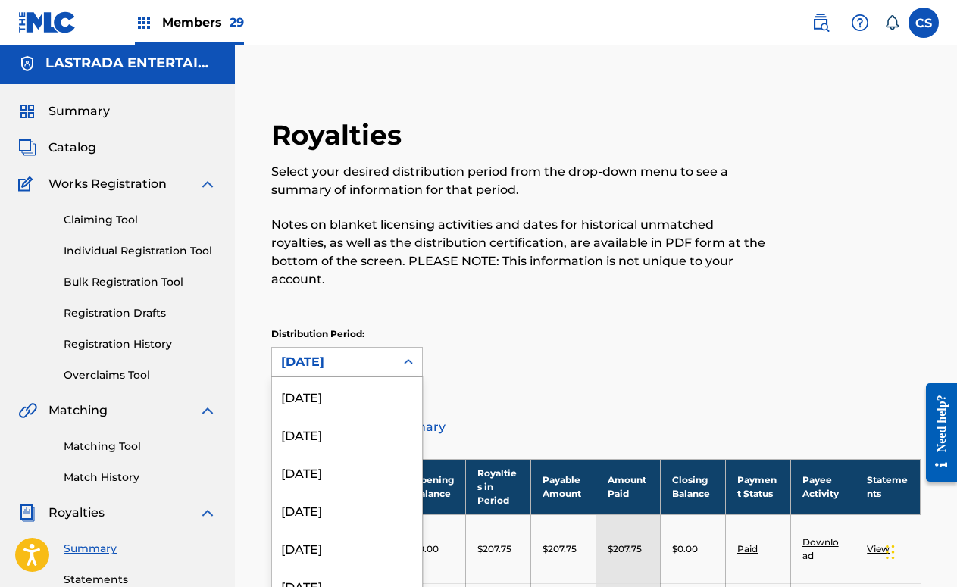
scroll to position [1264, 0]
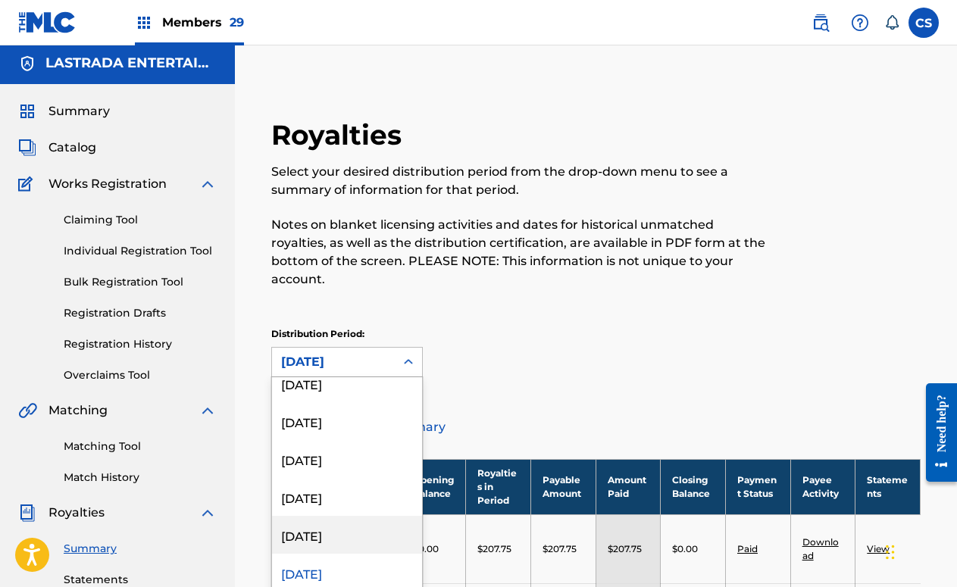
click at [344, 527] on div "[DATE]" at bounding box center [347, 535] width 150 height 38
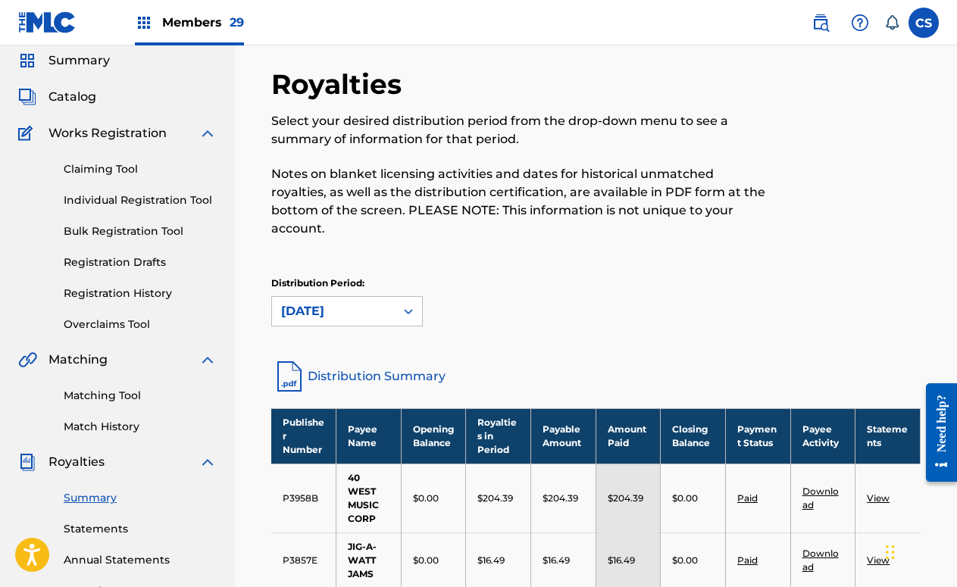
scroll to position [3, 0]
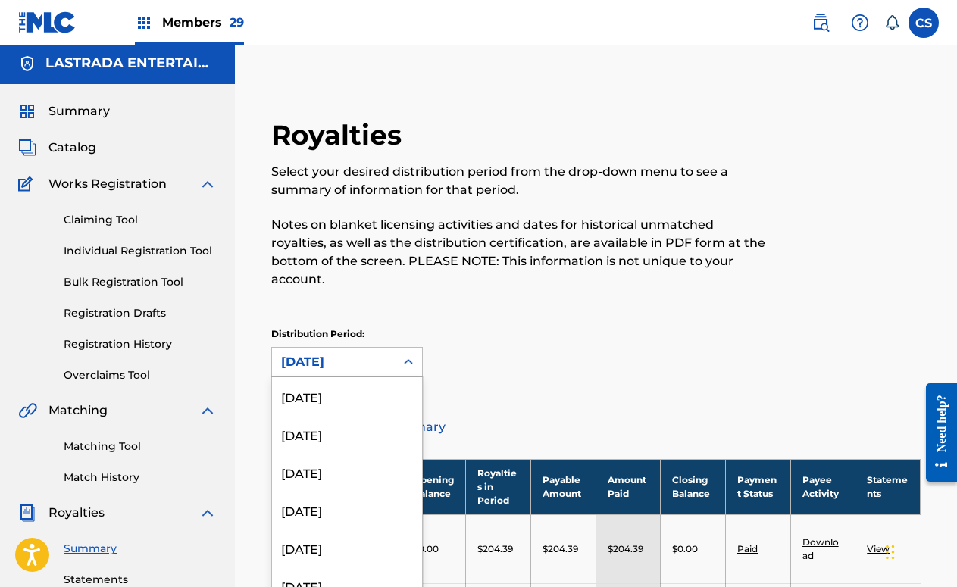
click at [340, 353] on div "[DATE]" at bounding box center [333, 362] width 105 height 18
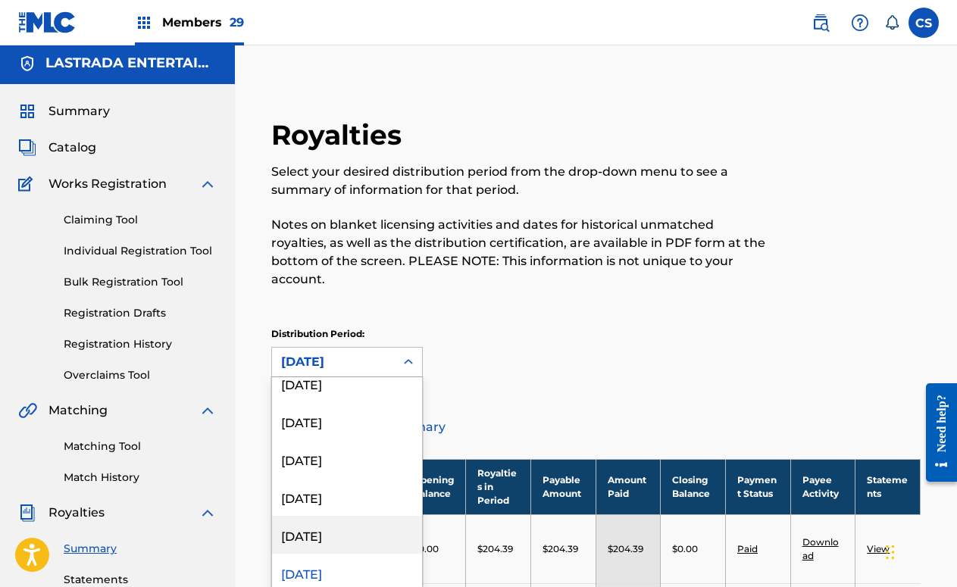
click at [357, 518] on div "[DATE]" at bounding box center [347, 535] width 150 height 38
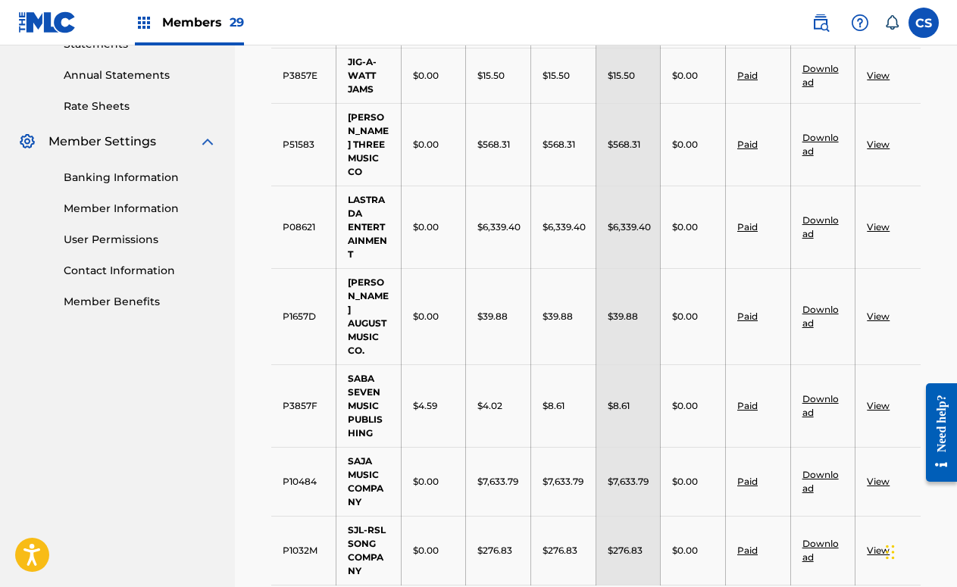
scroll to position [572, 0]
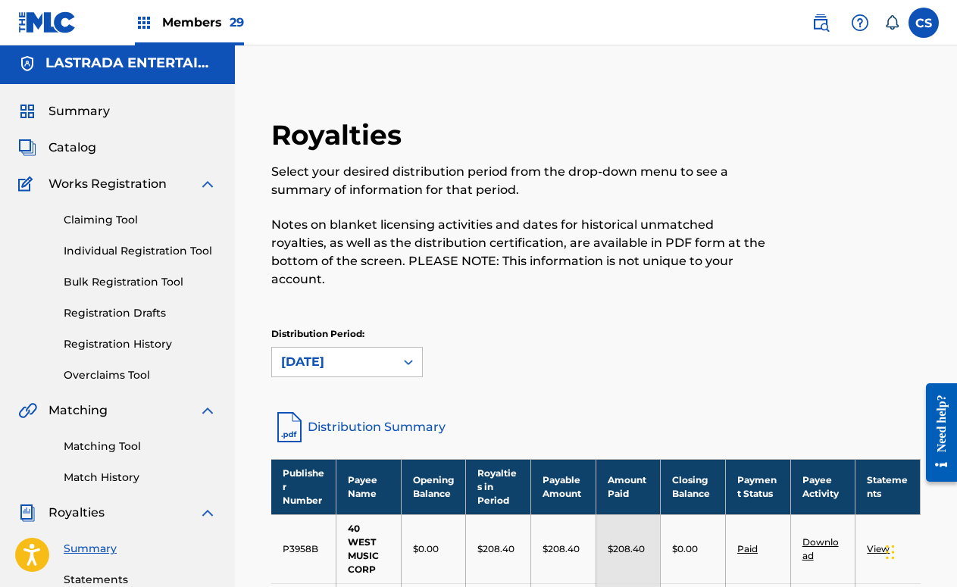
click at [359, 353] on div "[DATE]" at bounding box center [333, 362] width 105 height 18
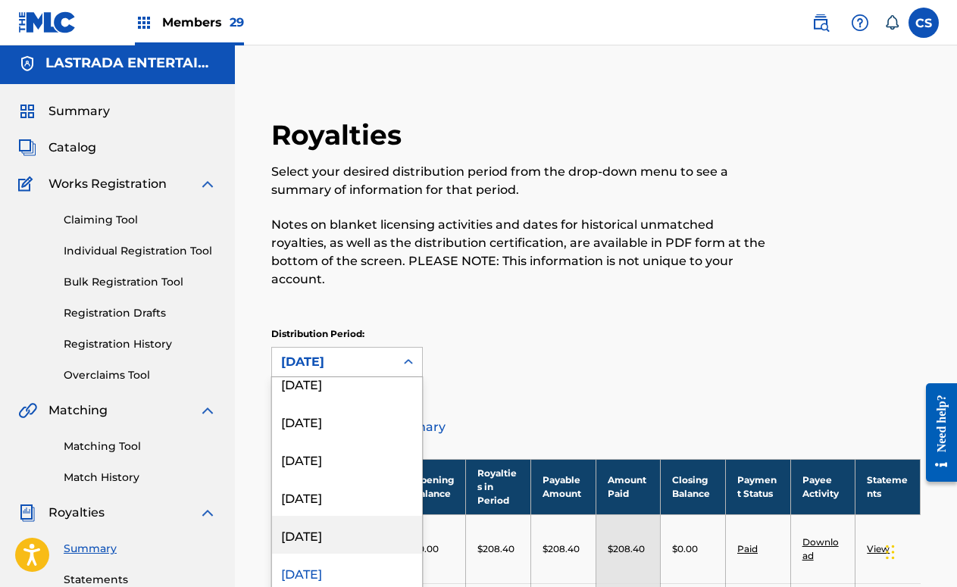
click at [351, 520] on div "[DATE]" at bounding box center [347, 535] width 150 height 38
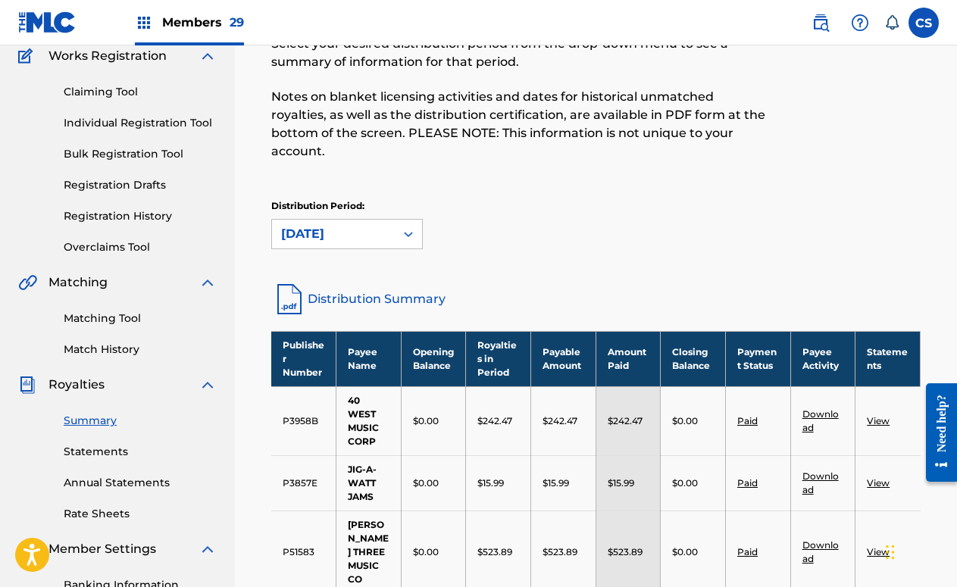
scroll to position [98, 0]
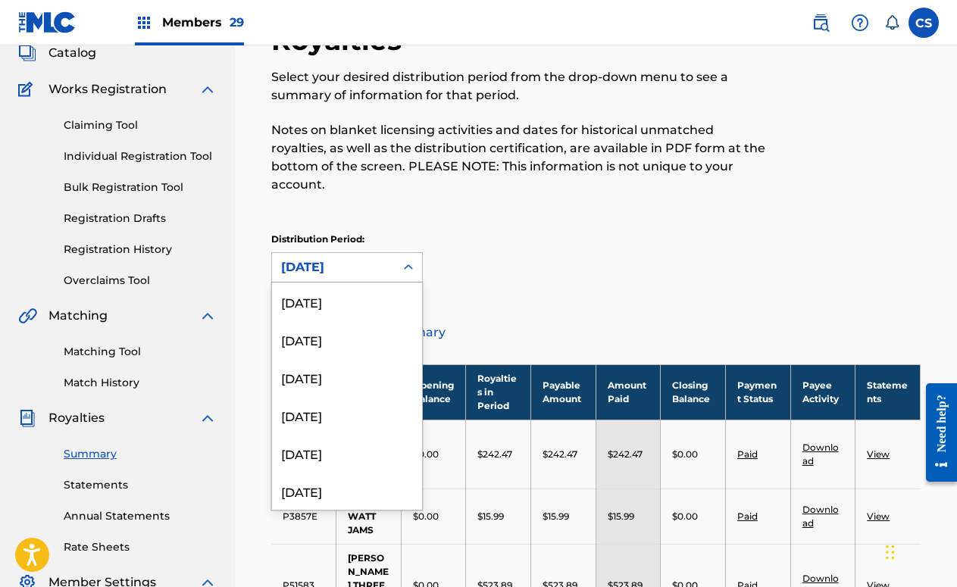
click at [393, 253] on div "[DATE]" at bounding box center [333, 267] width 123 height 29
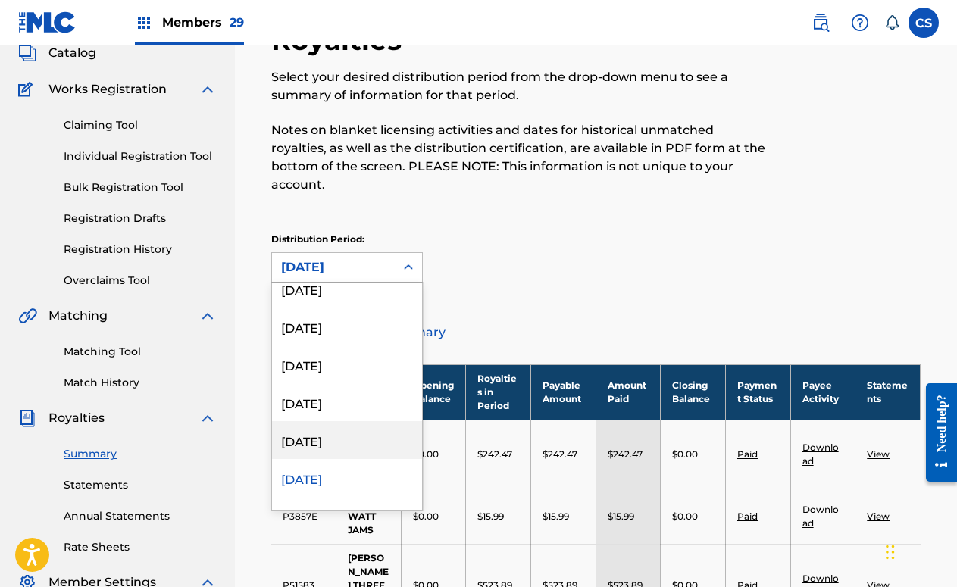
click at [337, 421] on div "[DATE]" at bounding box center [347, 440] width 150 height 38
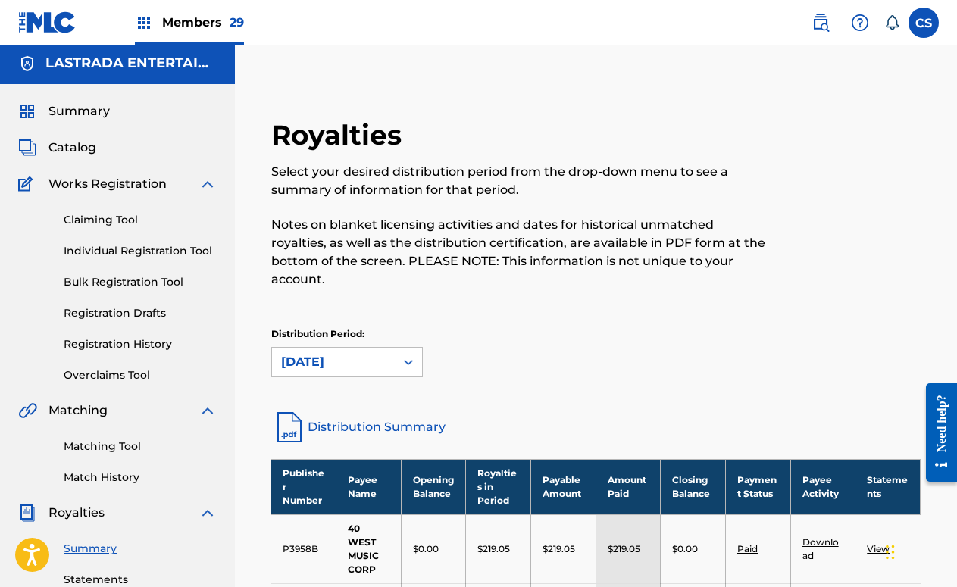
click at [362, 353] on div "[DATE]" at bounding box center [333, 362] width 105 height 18
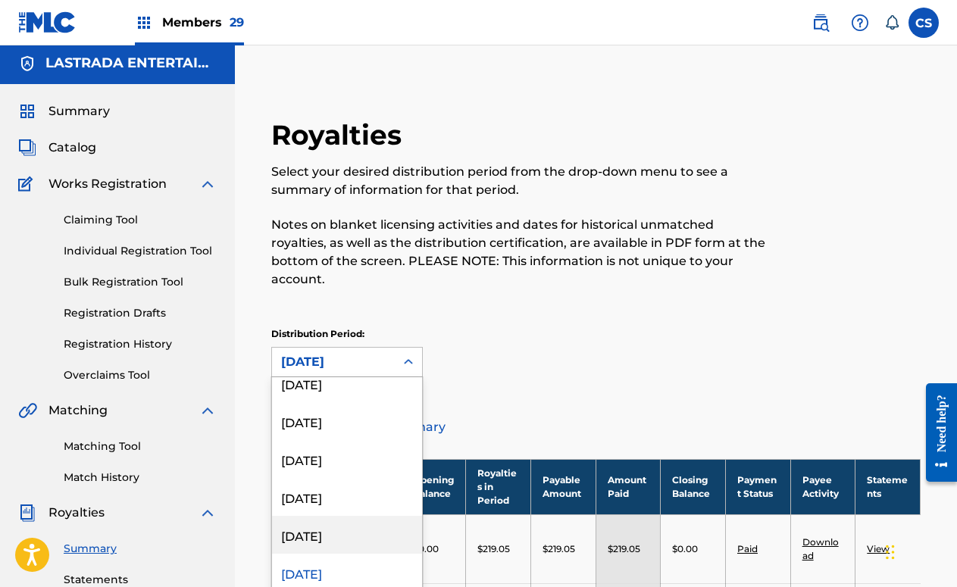
click at [365, 518] on div "[DATE]" at bounding box center [347, 535] width 150 height 38
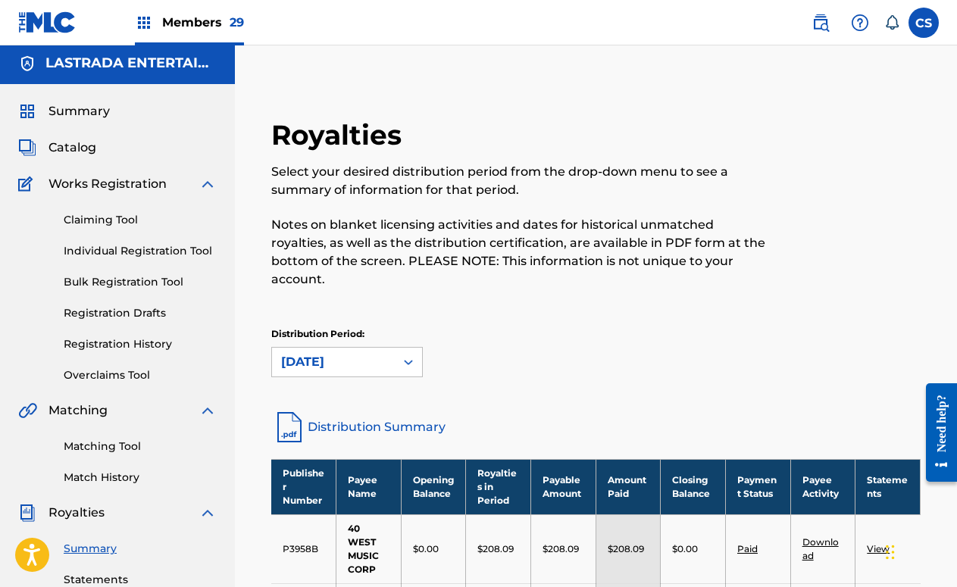
click at [367, 353] on div "[DATE]" at bounding box center [333, 362] width 105 height 18
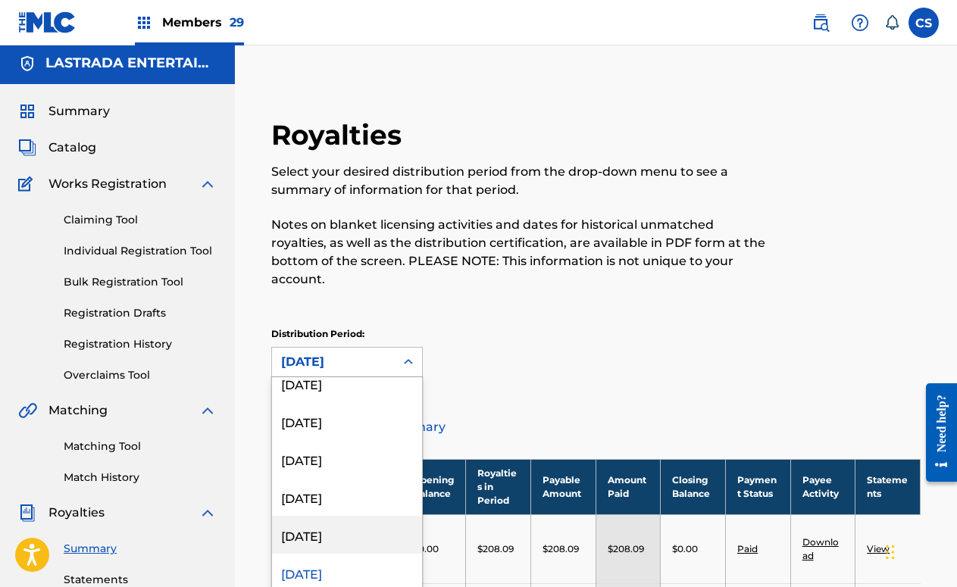
click at [356, 516] on div "[DATE]" at bounding box center [347, 535] width 150 height 38
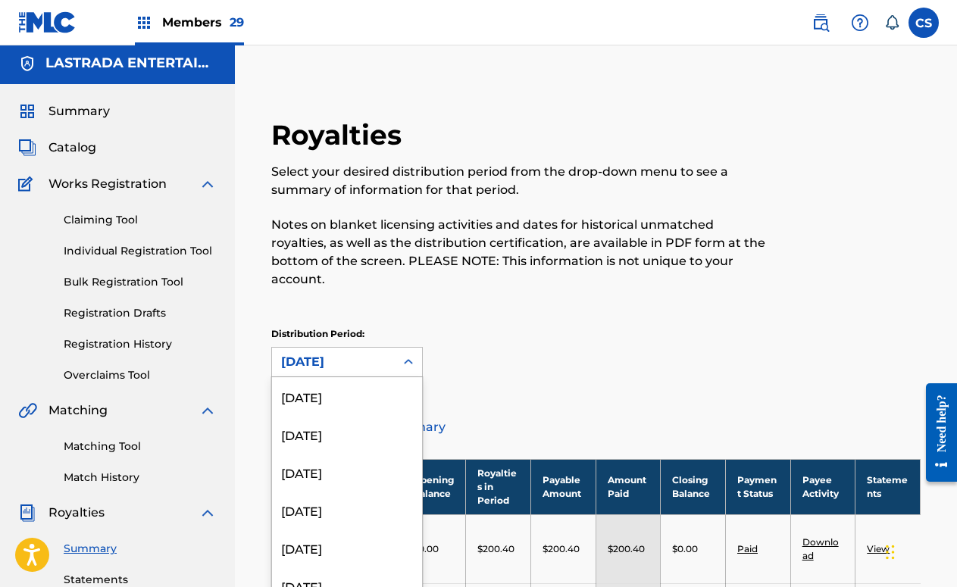
click at [379, 353] on div "[DATE]" at bounding box center [333, 362] width 105 height 18
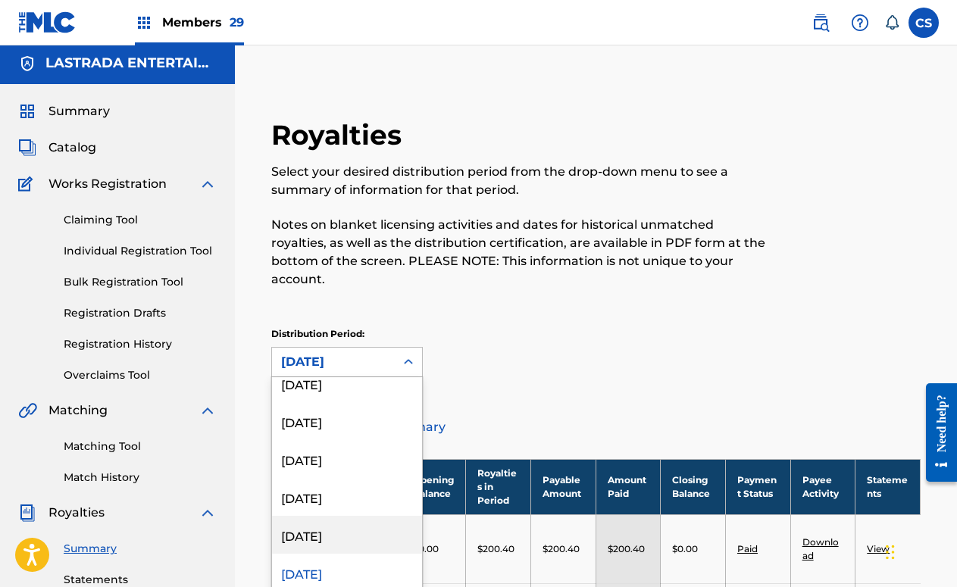
click at [353, 528] on div "[DATE]" at bounding box center [347, 535] width 150 height 38
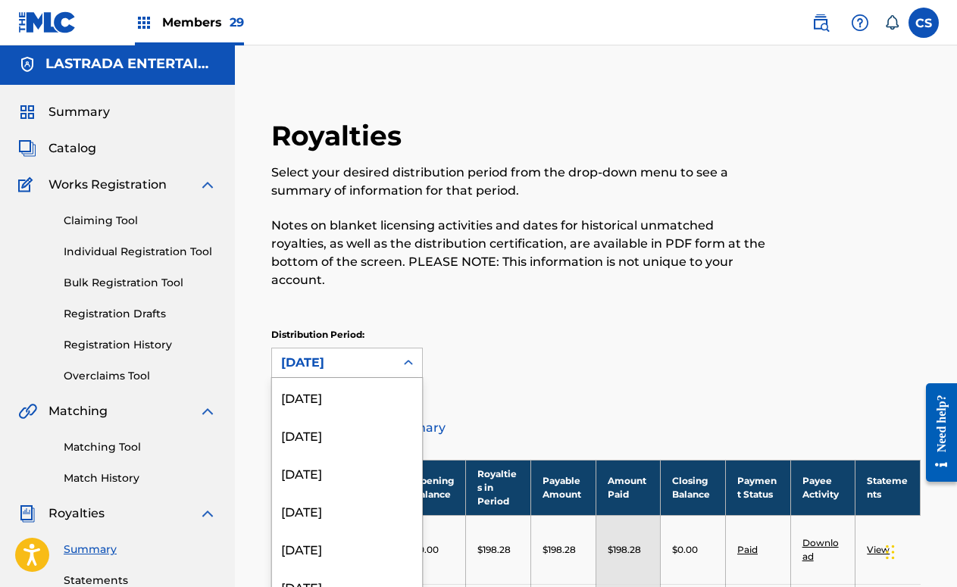
click at [352, 353] on div "[DATE]" at bounding box center [333, 363] width 123 height 29
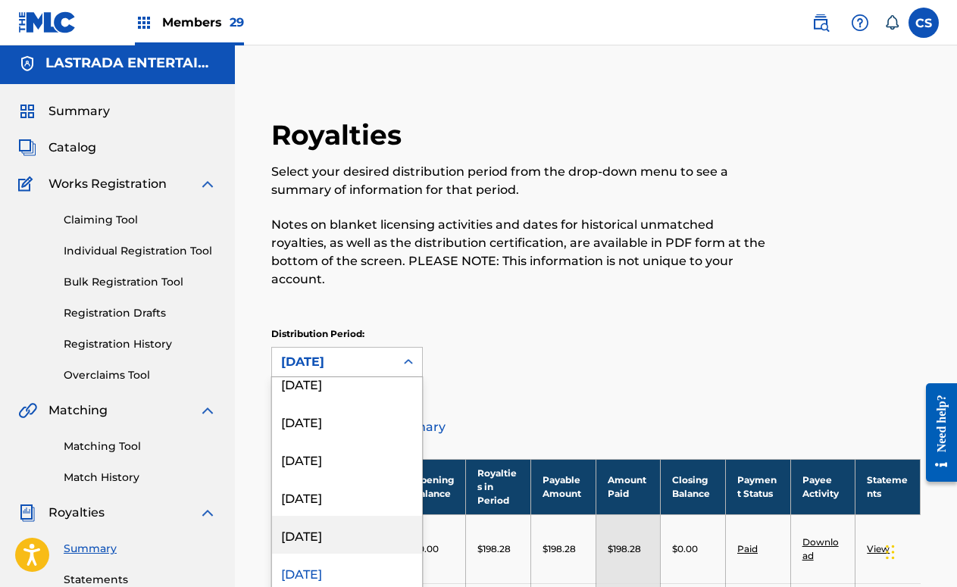
click at [381, 534] on div "[DATE]" at bounding box center [347, 535] width 150 height 38
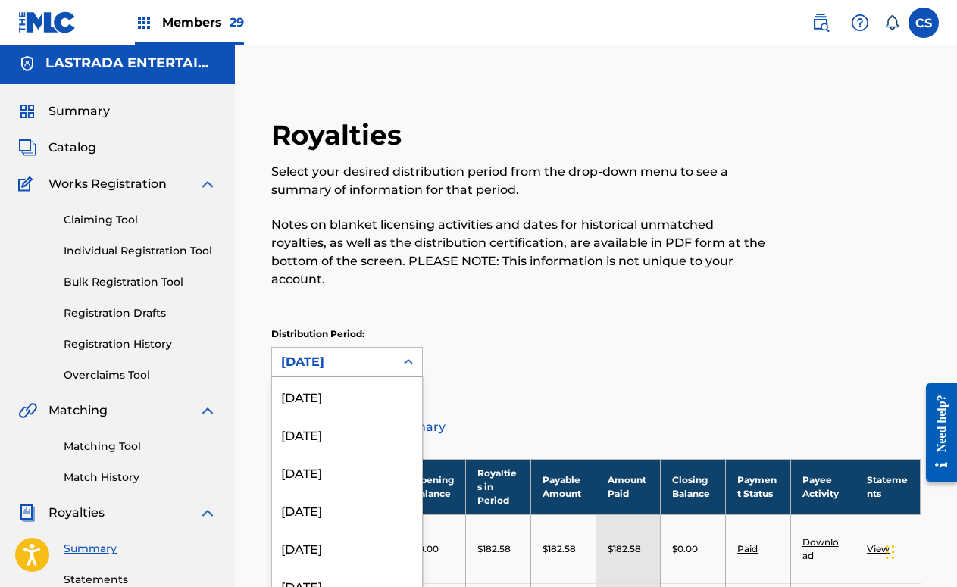
click at [346, 353] on div "[DATE]" at bounding box center [333, 362] width 105 height 18
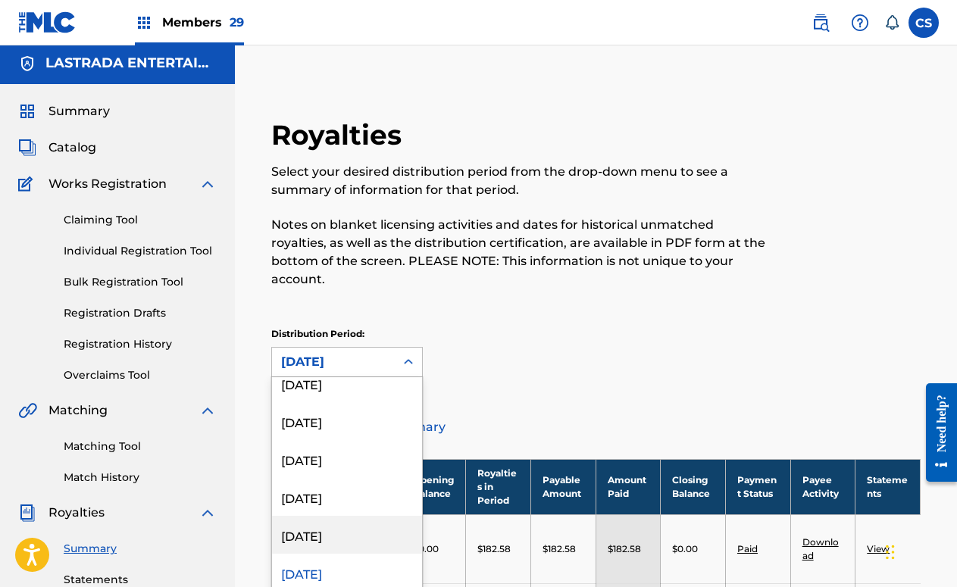
click at [331, 516] on div "[DATE]" at bounding box center [347, 535] width 150 height 38
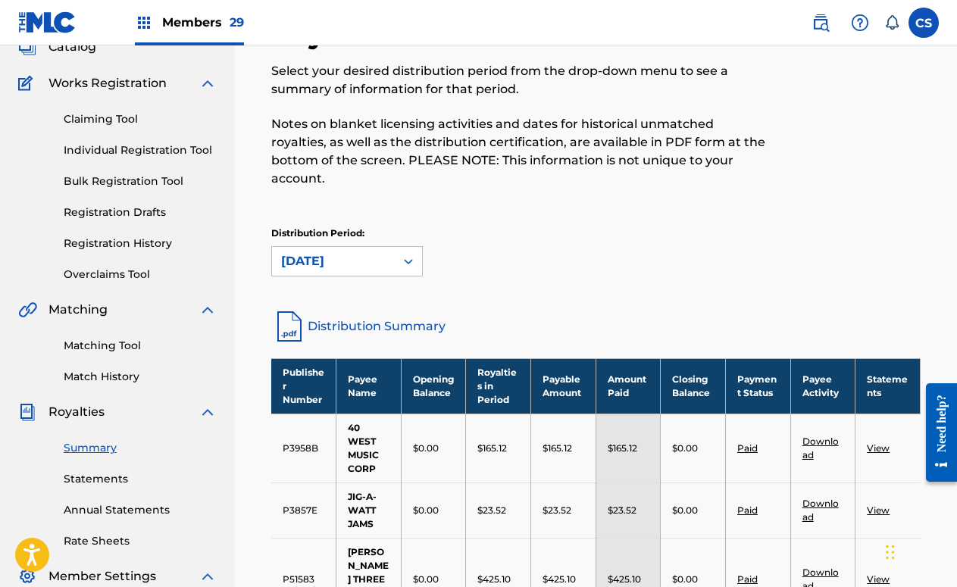
scroll to position [3, 0]
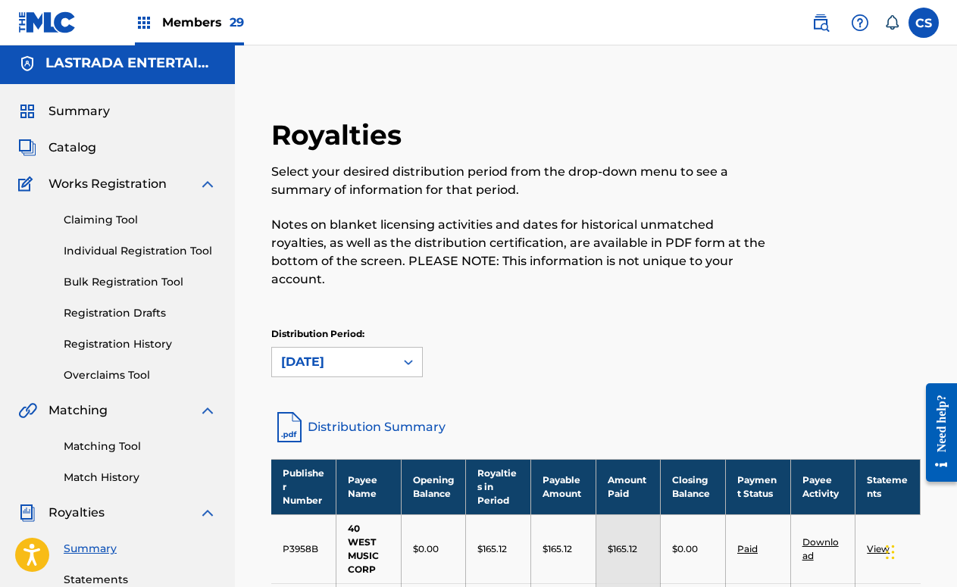
click at [334, 353] on div "[DATE]" at bounding box center [333, 362] width 105 height 18
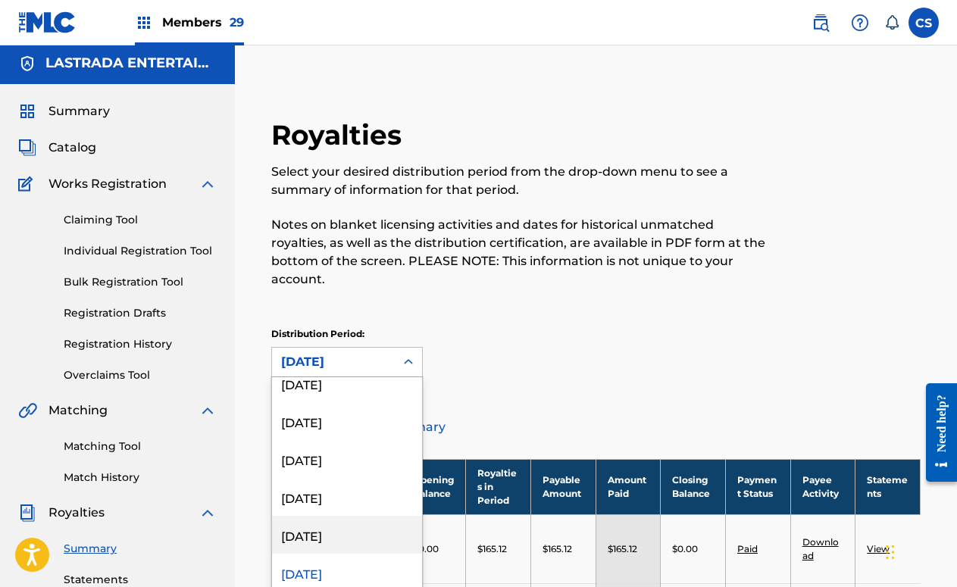
click at [332, 519] on div "[DATE]" at bounding box center [347, 535] width 150 height 38
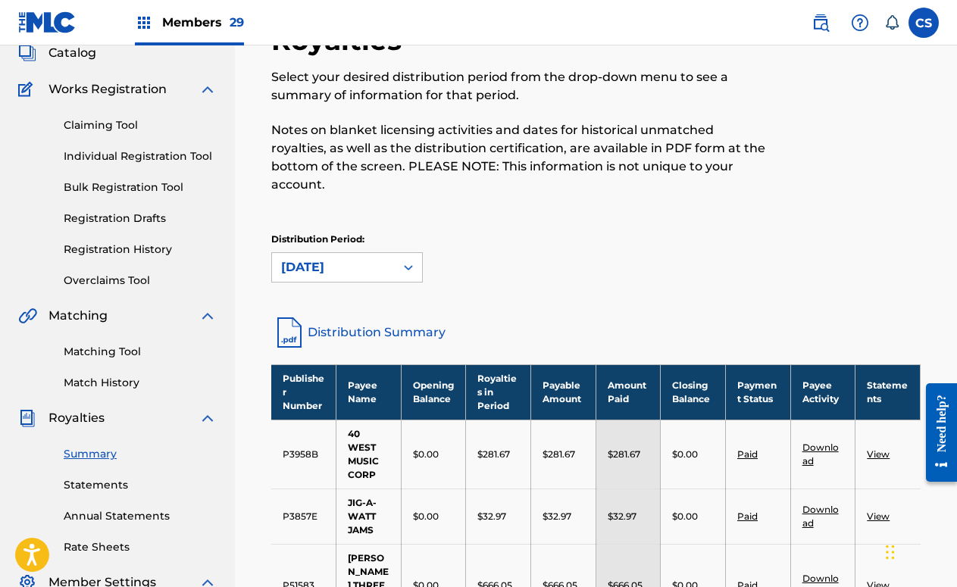
scroll to position [2, 0]
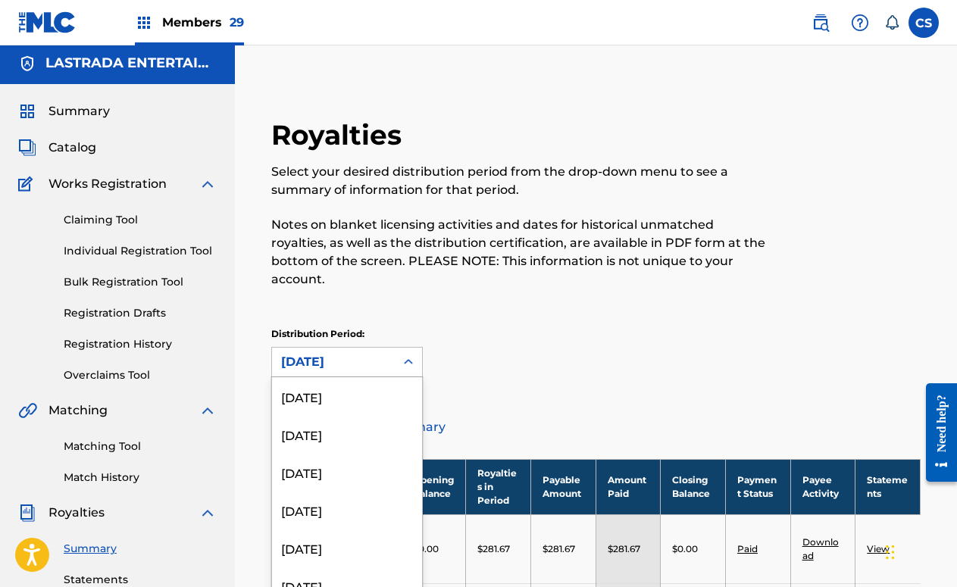
click at [351, 353] on div "[DATE]" at bounding box center [333, 362] width 105 height 18
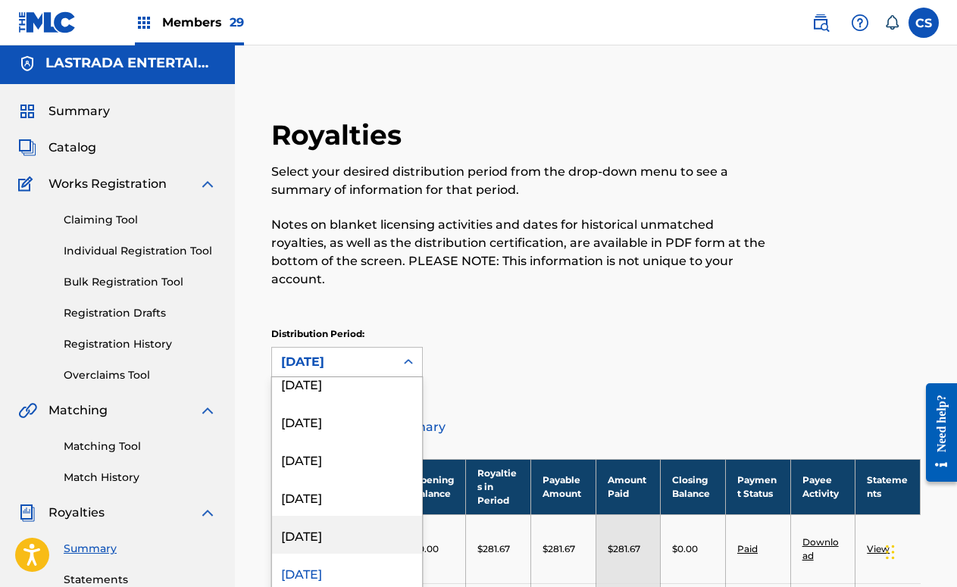
click at [328, 516] on div "[DATE]" at bounding box center [347, 535] width 150 height 38
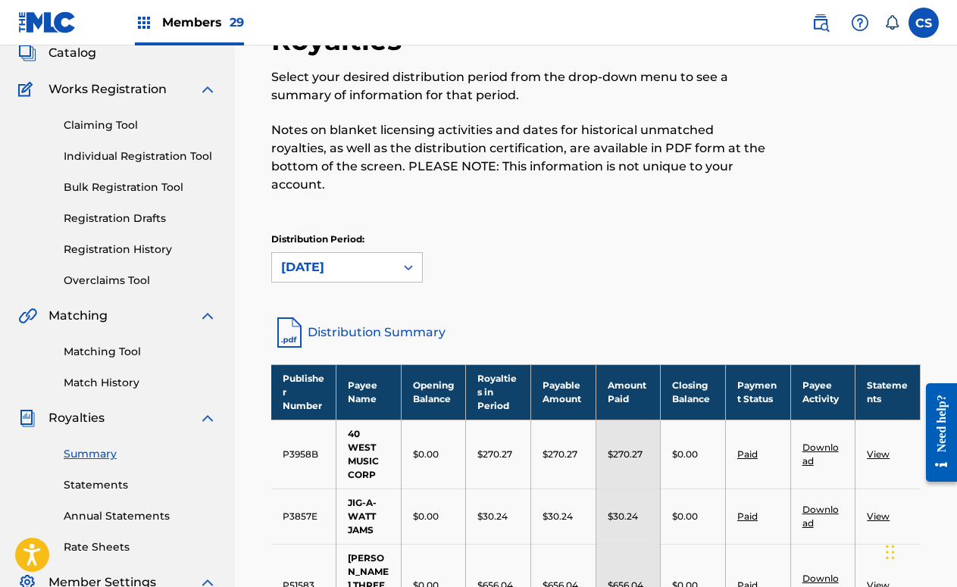
click at [352, 258] on div "[DATE]" at bounding box center [333, 267] width 105 height 18
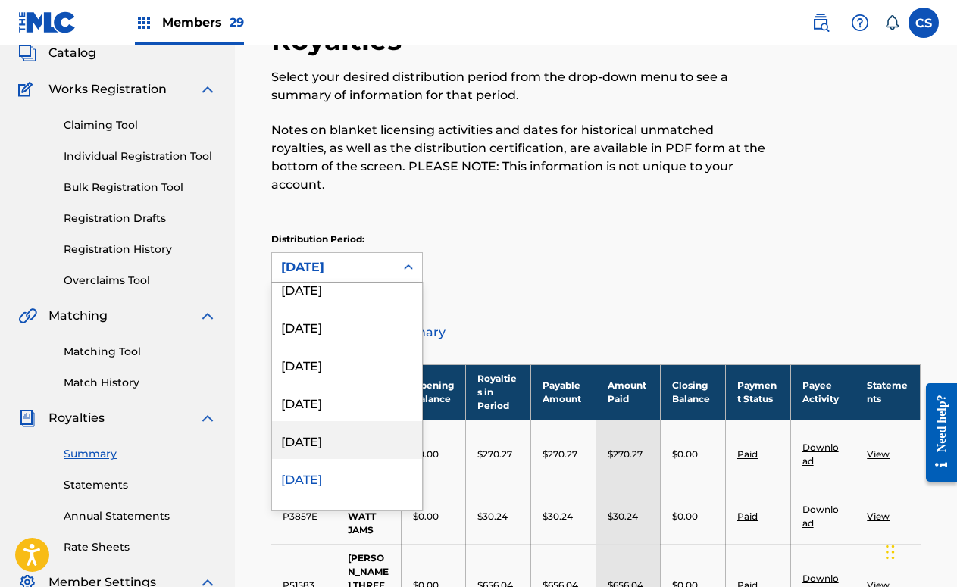
click at [331, 424] on div "[DATE]" at bounding box center [347, 440] width 150 height 38
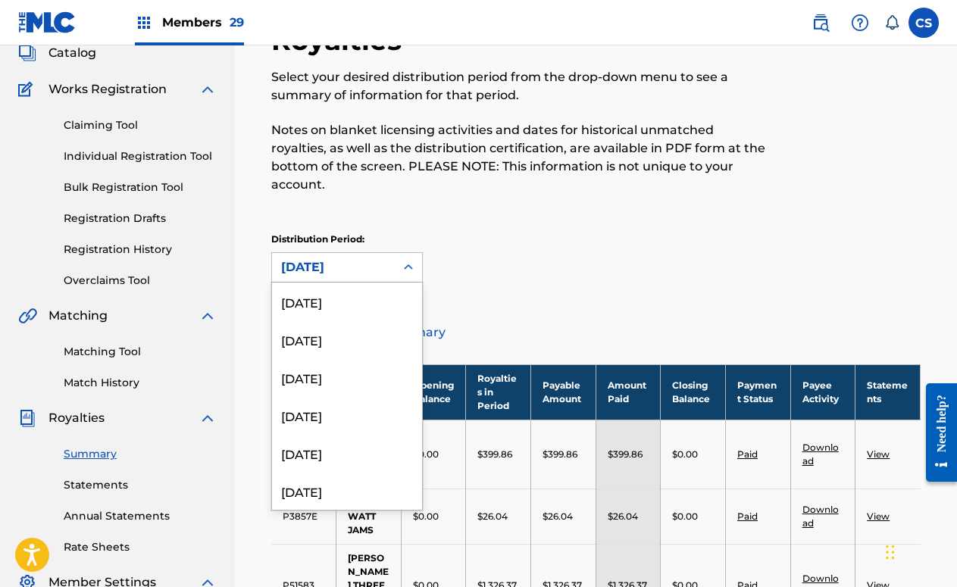
click at [410, 260] on icon at bounding box center [408, 267] width 15 height 15
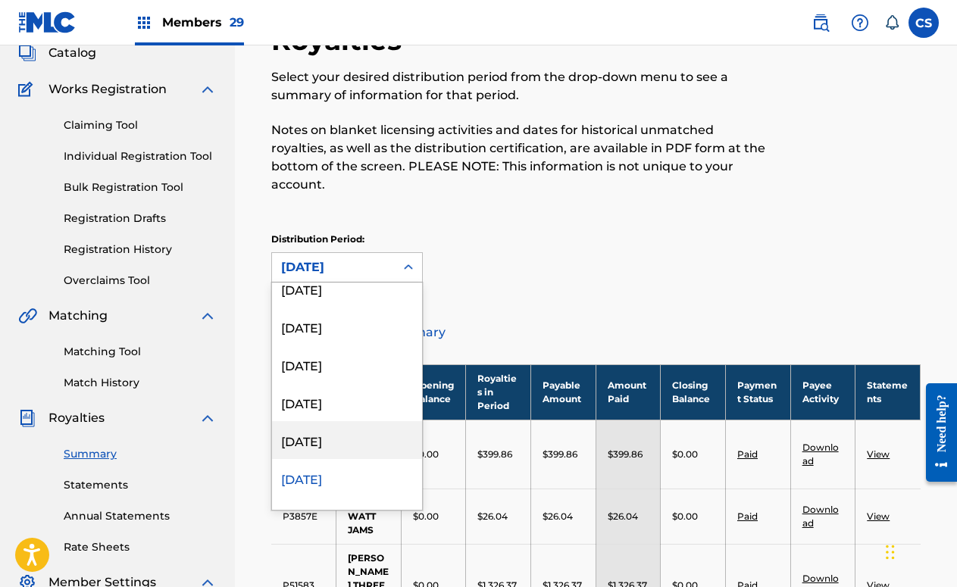
click at [332, 421] on div "[DATE]" at bounding box center [347, 440] width 150 height 38
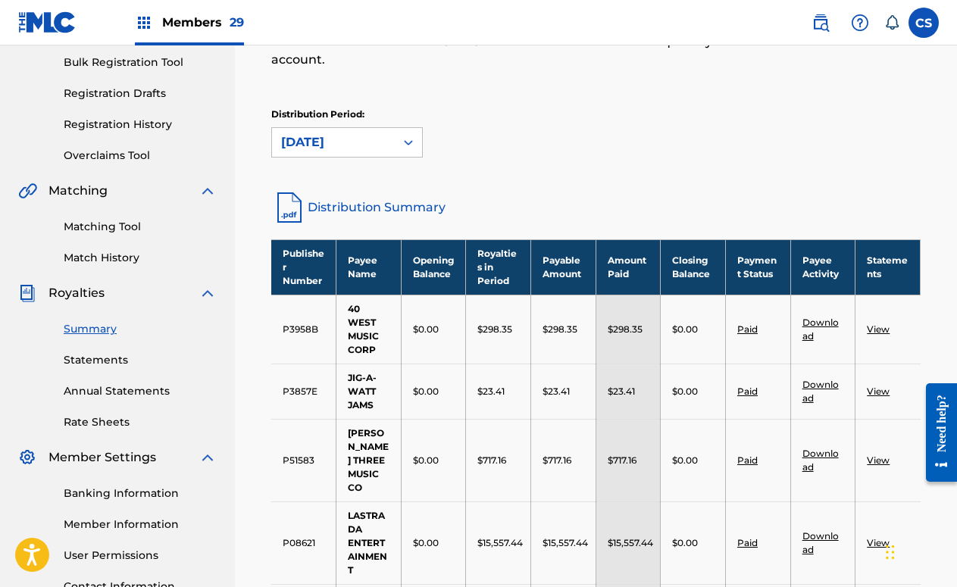
scroll to position [193, 0]
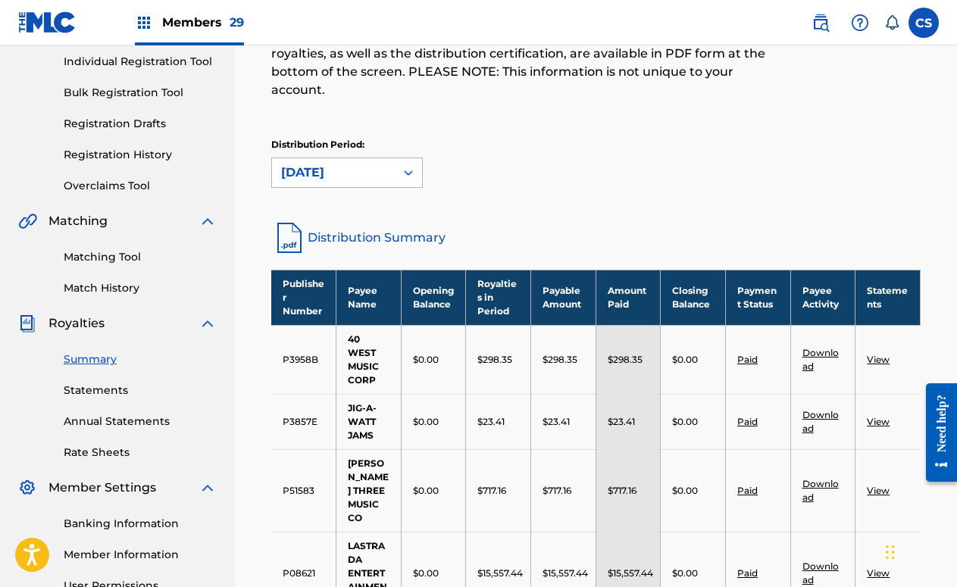
click at [386, 158] on div "[DATE]" at bounding box center [333, 172] width 123 height 29
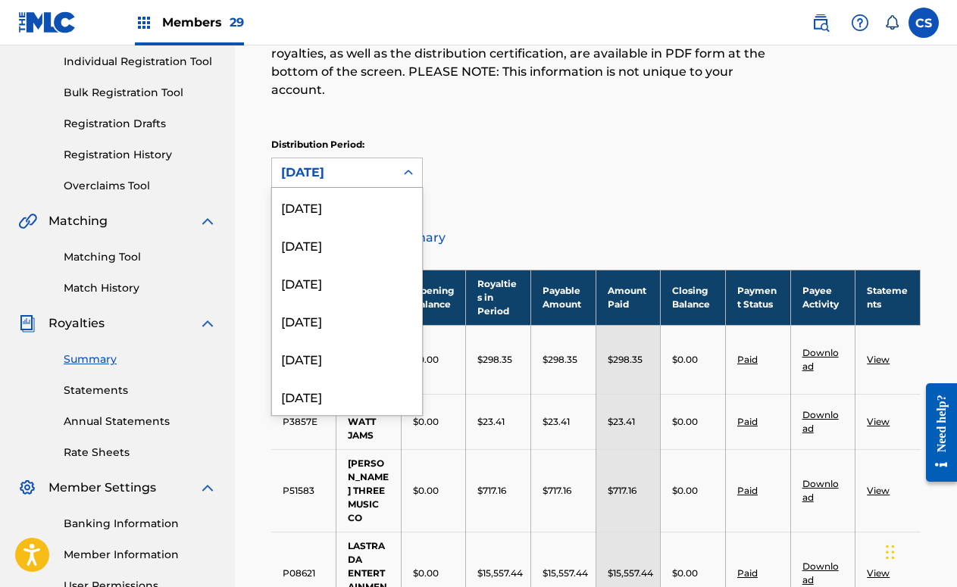
scroll to position [771, 0]
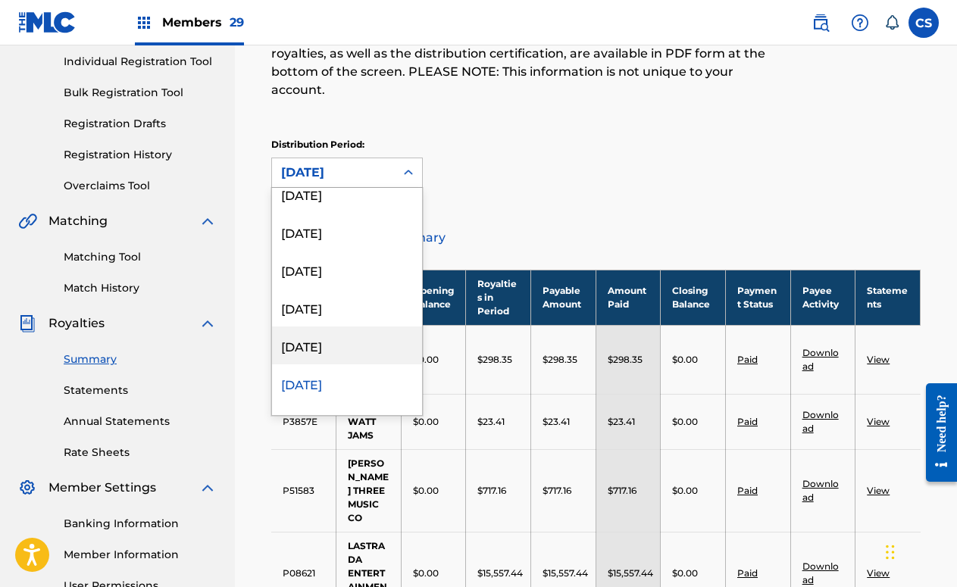
click at [348, 327] on div "[DATE]" at bounding box center [347, 346] width 150 height 38
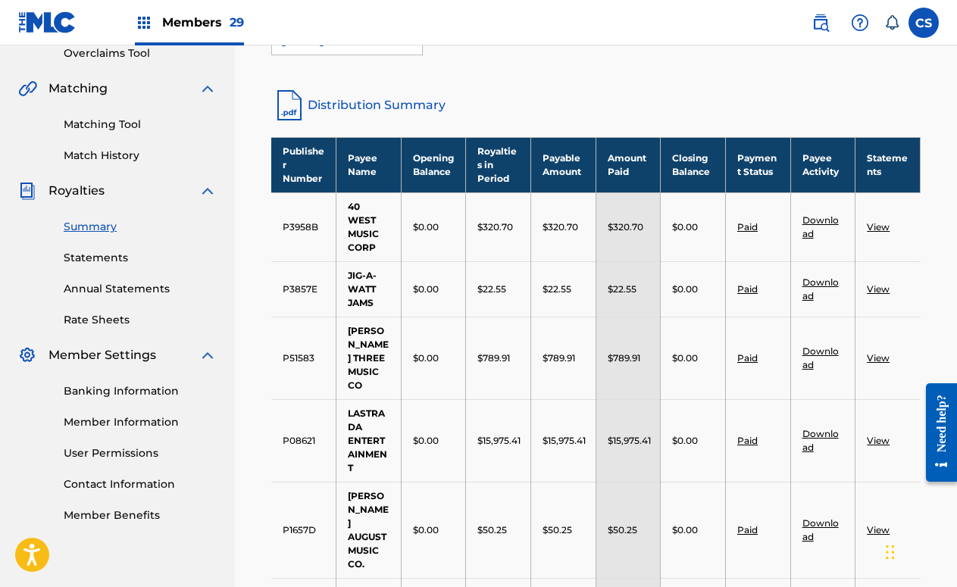
scroll to position [287, 0]
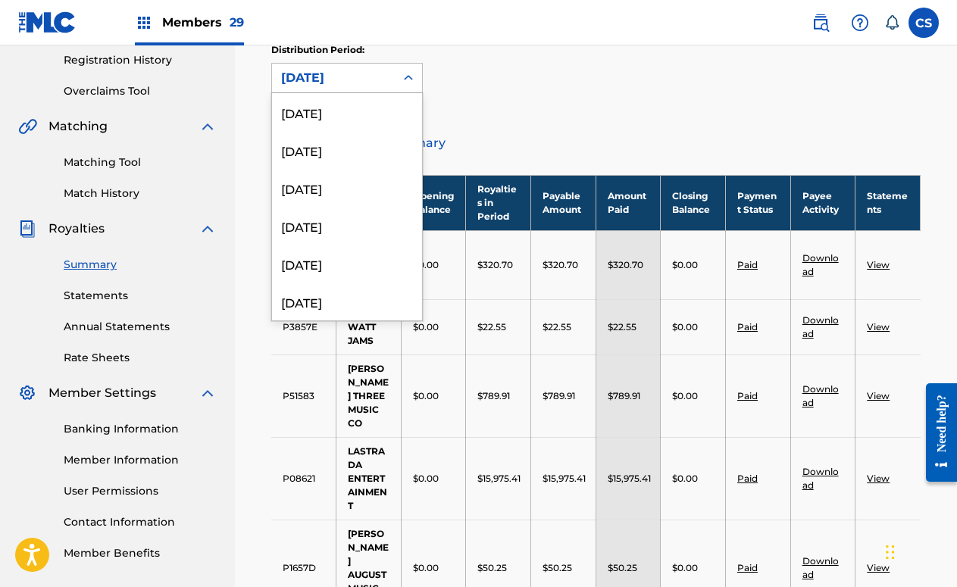
click at [394, 67] on div "[DATE]" at bounding box center [333, 78] width 123 height 29
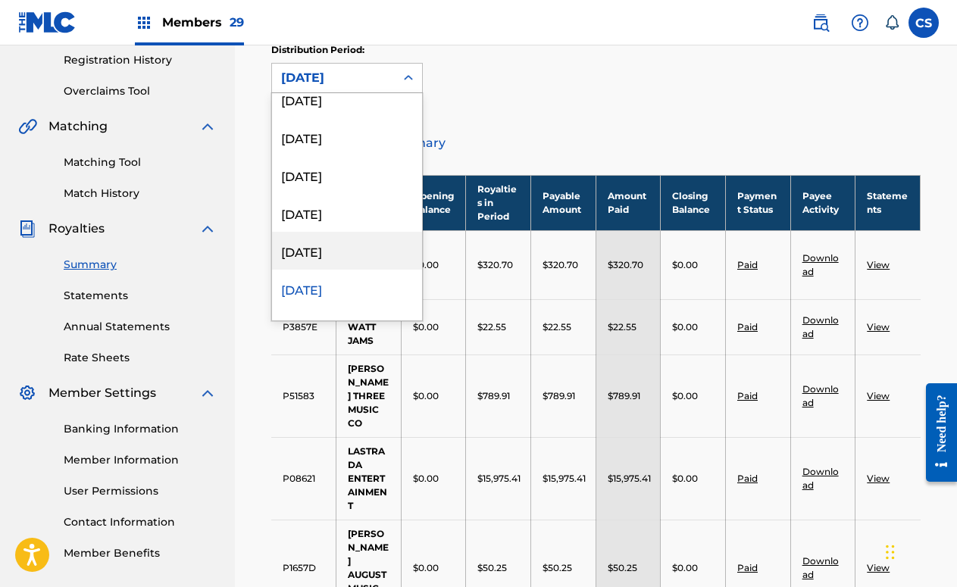
click at [337, 239] on div "[DATE]" at bounding box center [347, 251] width 150 height 38
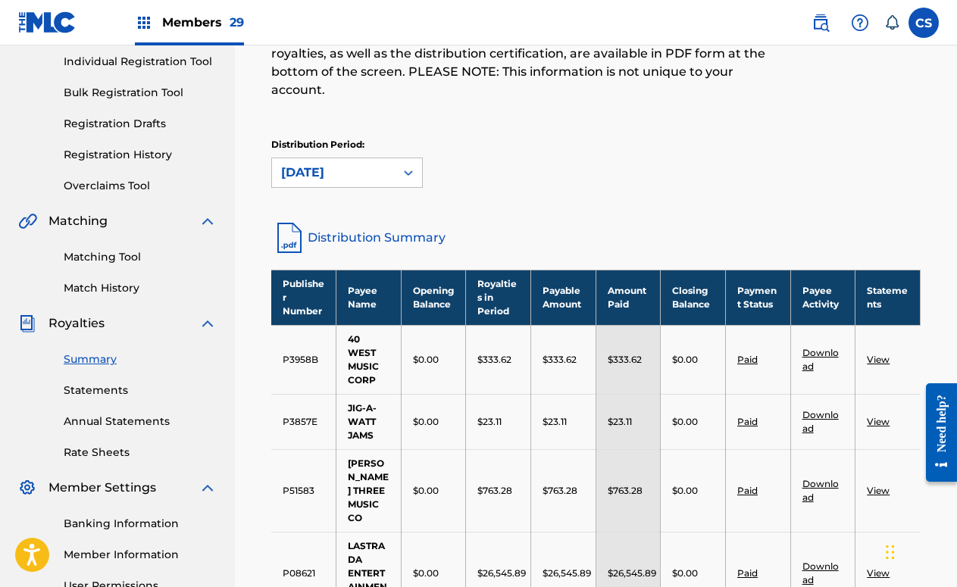
scroll to position [98, 0]
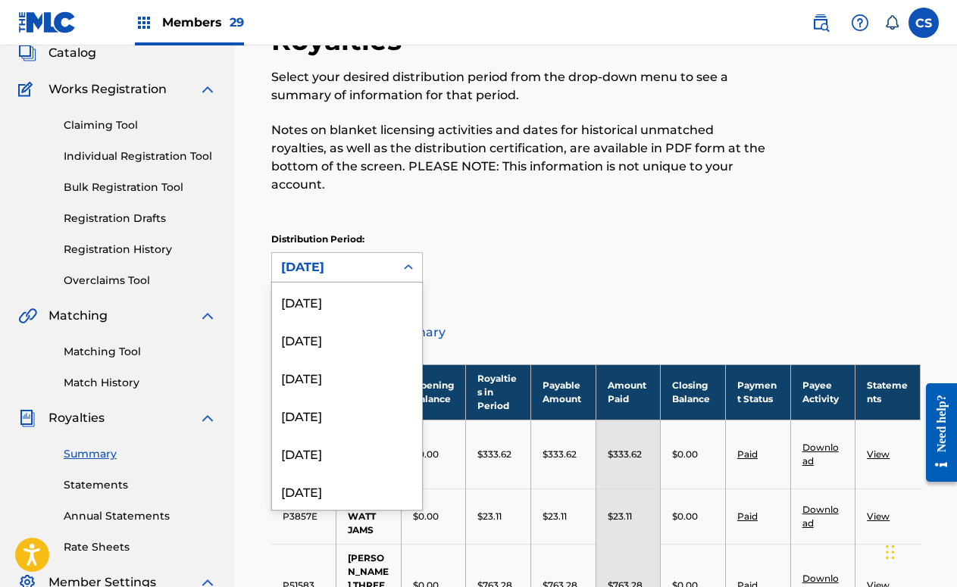
click at [406, 260] on icon at bounding box center [408, 267] width 15 height 15
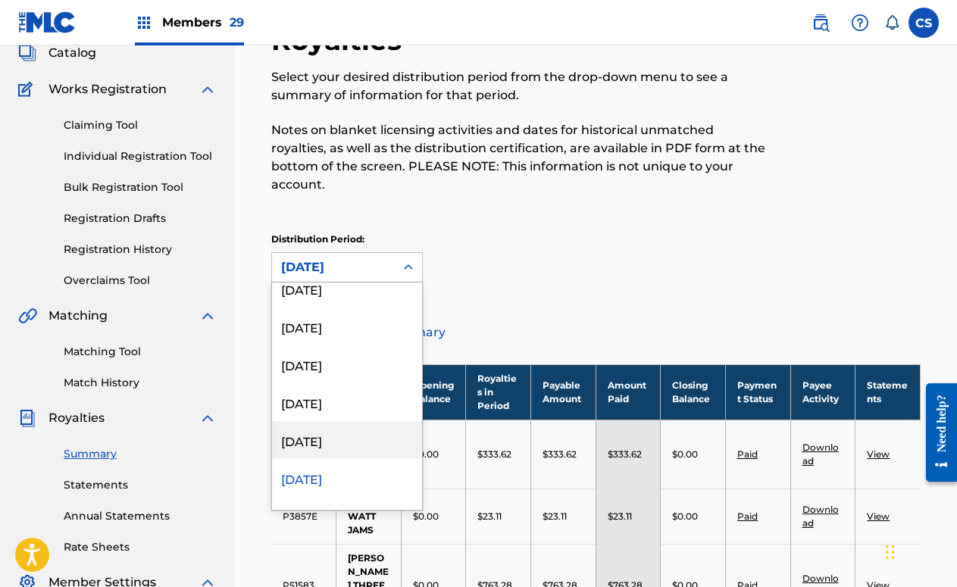
click at [368, 421] on div "[DATE]" at bounding box center [347, 440] width 150 height 38
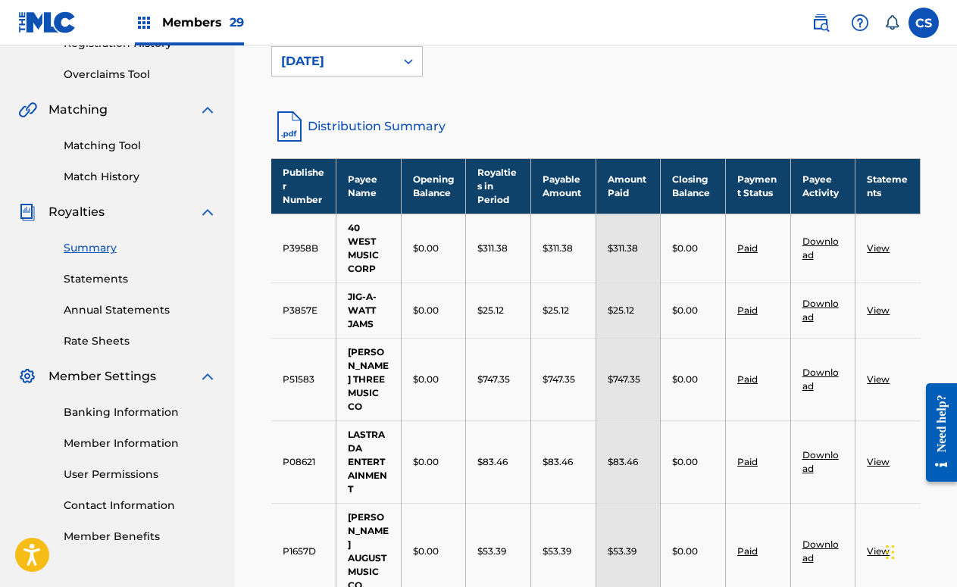
scroll to position [287, 0]
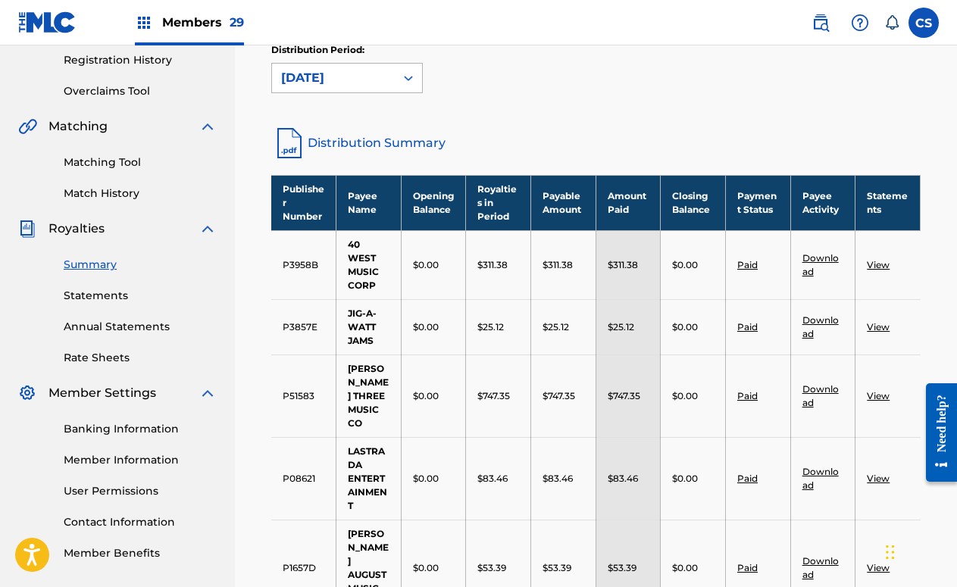
click at [368, 69] on div "[DATE]" at bounding box center [333, 78] width 105 height 18
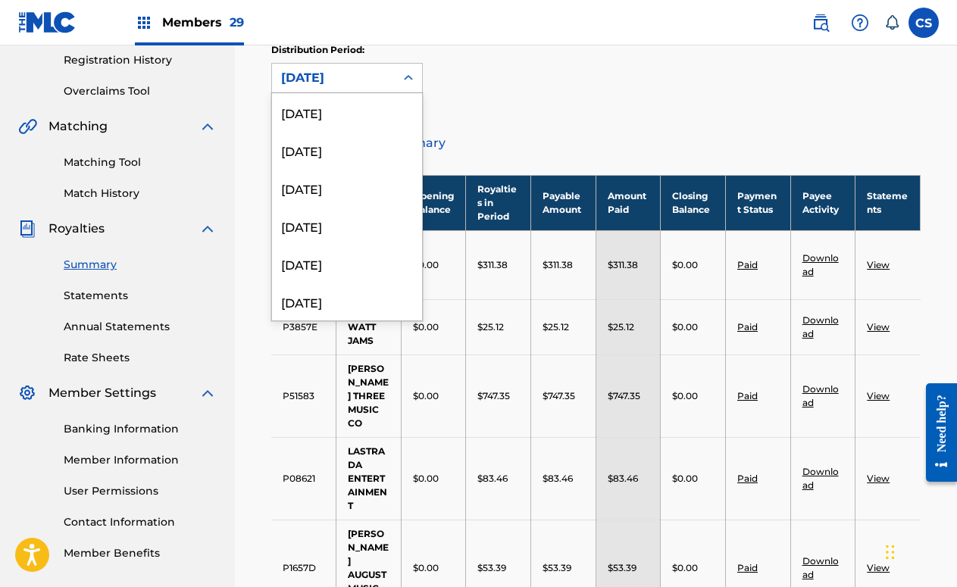
scroll to position [657, 0]
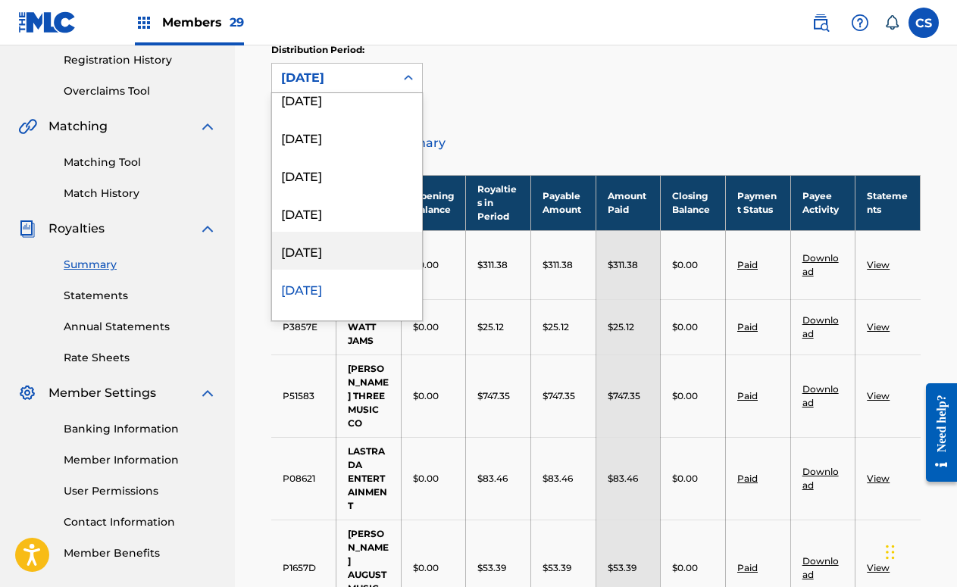
click at [359, 232] on div "[DATE]" at bounding box center [347, 251] width 150 height 38
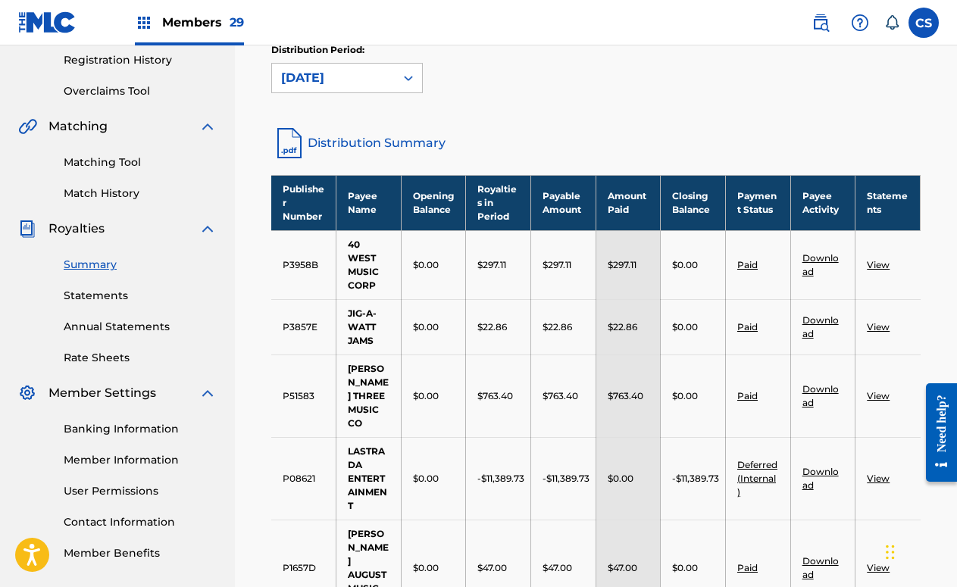
scroll to position [193, 0]
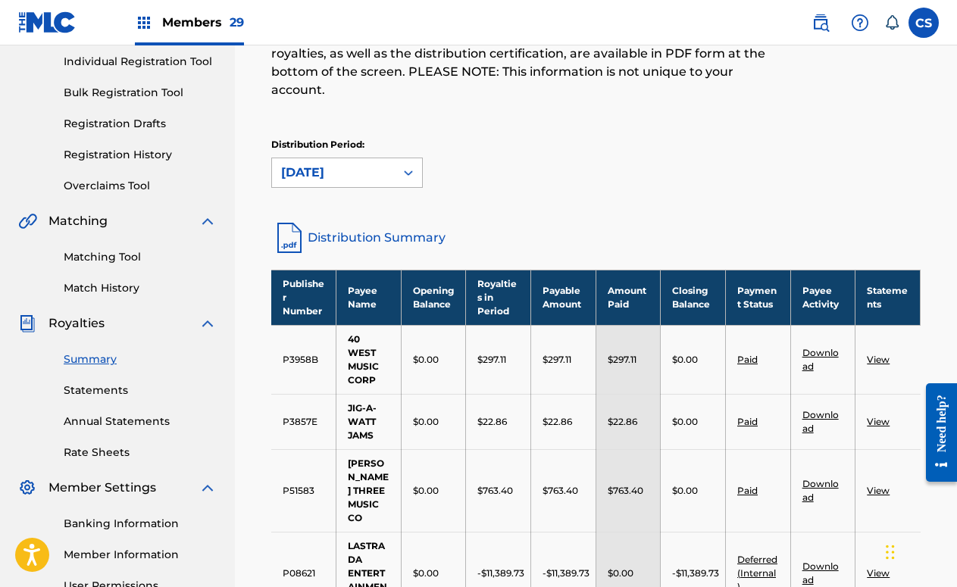
click at [406, 165] on icon at bounding box center [408, 172] width 15 height 15
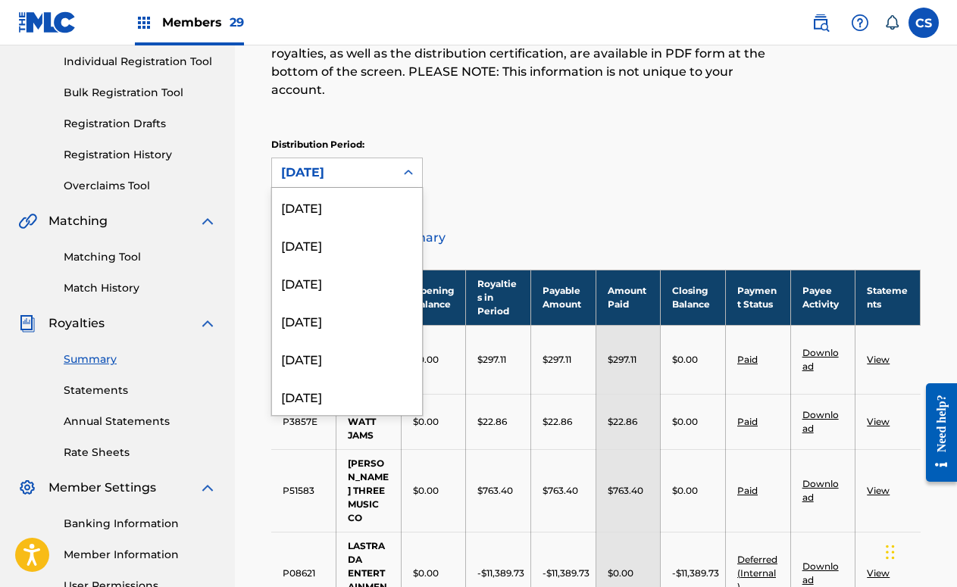
scroll to position [619, 0]
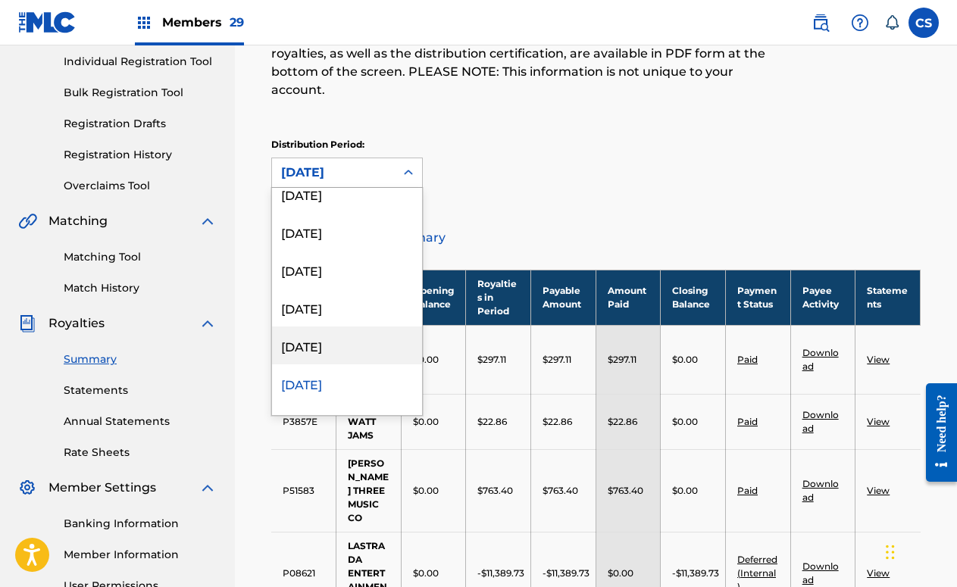
click at [330, 327] on div "[DATE]" at bounding box center [347, 346] width 150 height 38
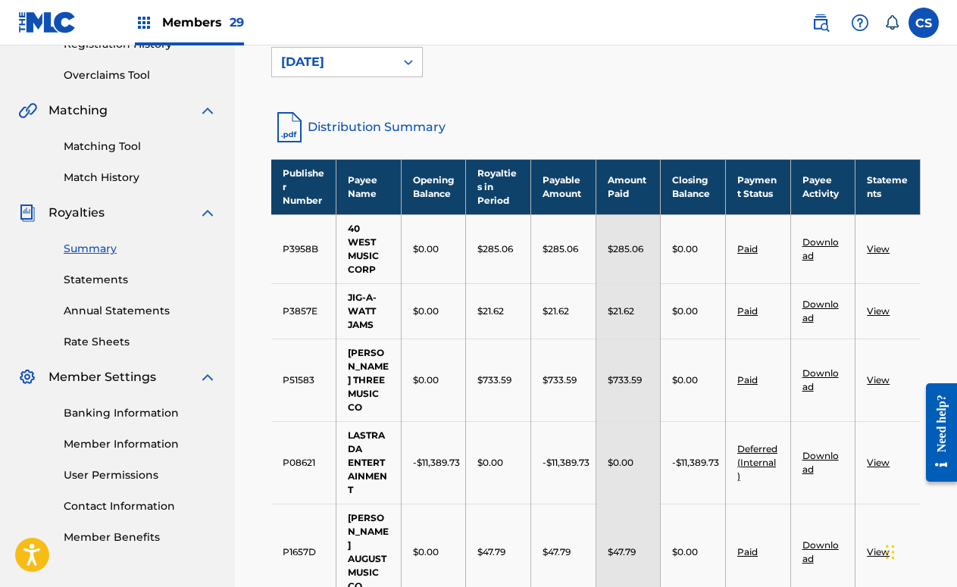
scroll to position [193, 0]
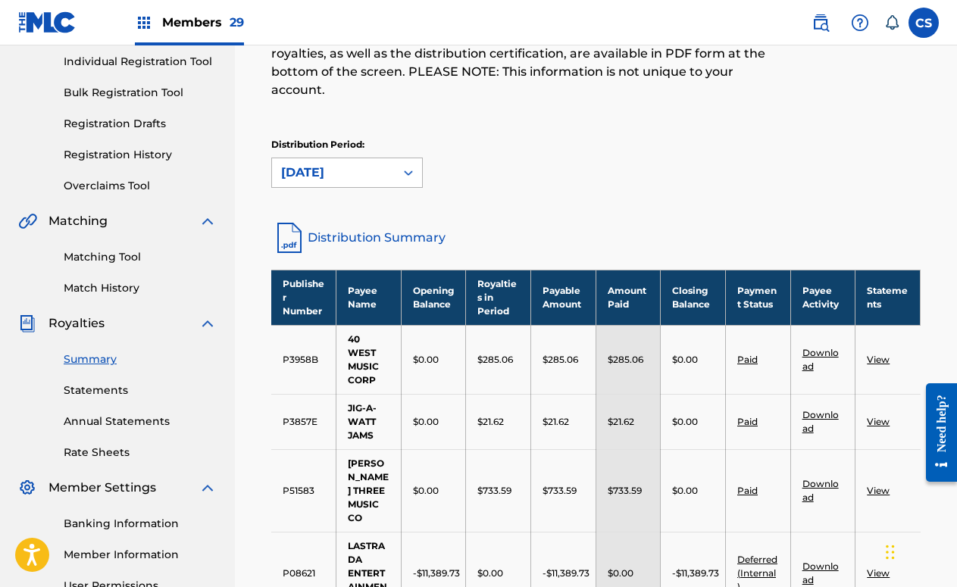
click at [406, 165] on icon at bounding box center [408, 172] width 15 height 15
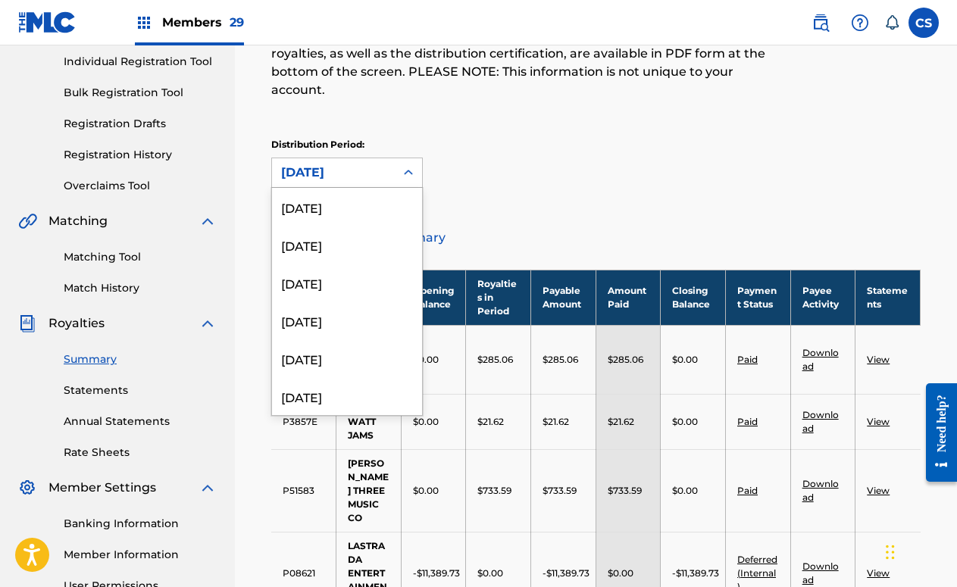
scroll to position [581, 0]
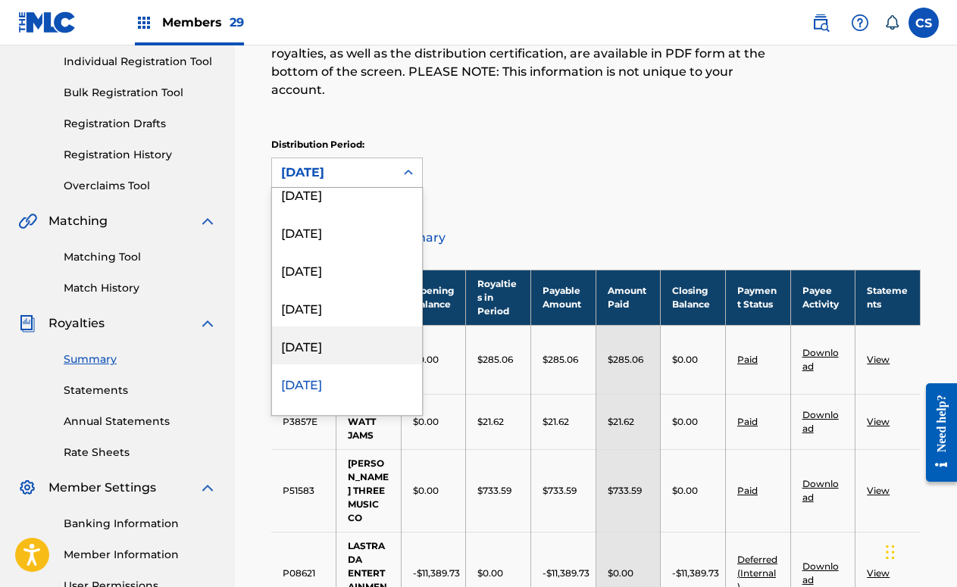
click at [329, 327] on div "[DATE]" at bounding box center [347, 346] width 150 height 38
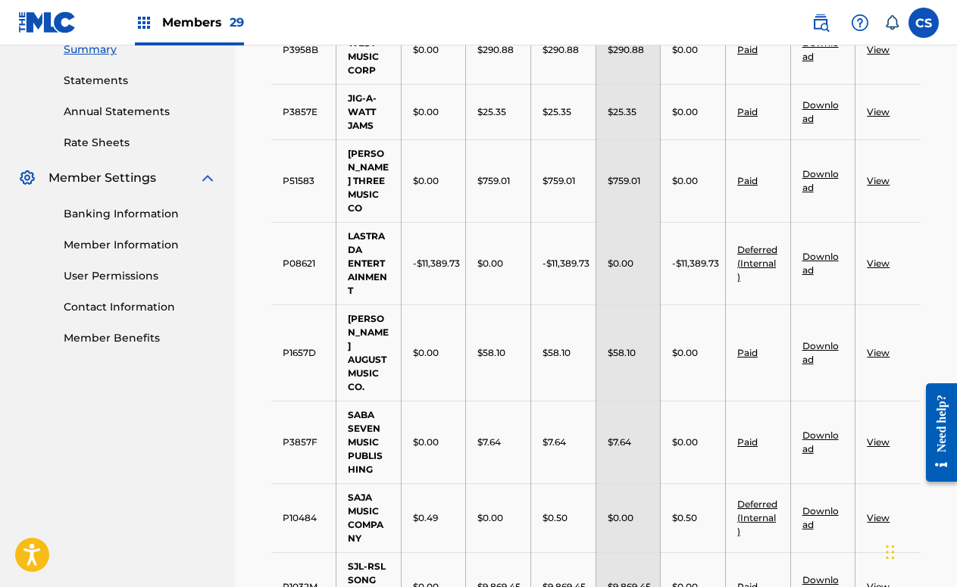
scroll to position [287, 0]
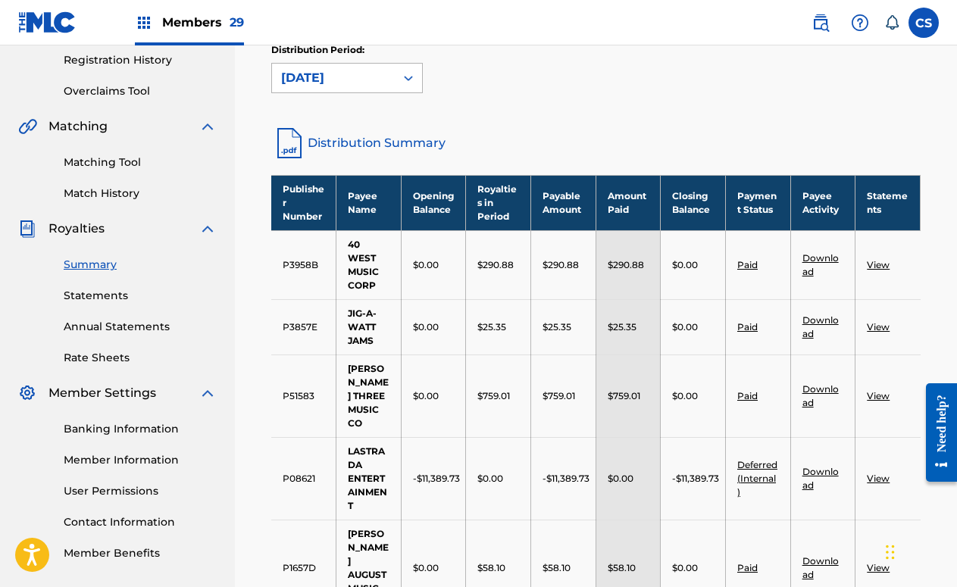
click at [410, 70] on icon at bounding box center [408, 77] width 15 height 15
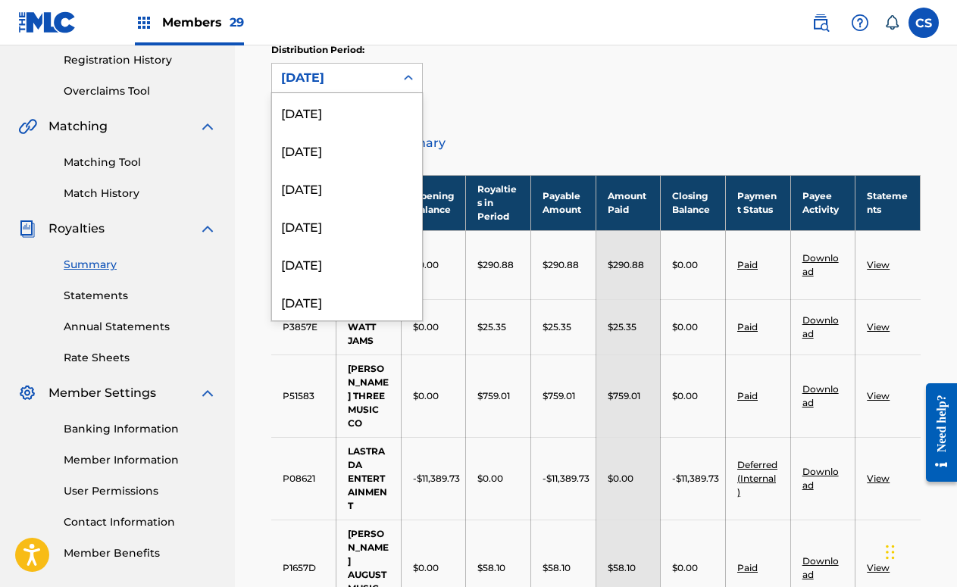
scroll to position [544, 0]
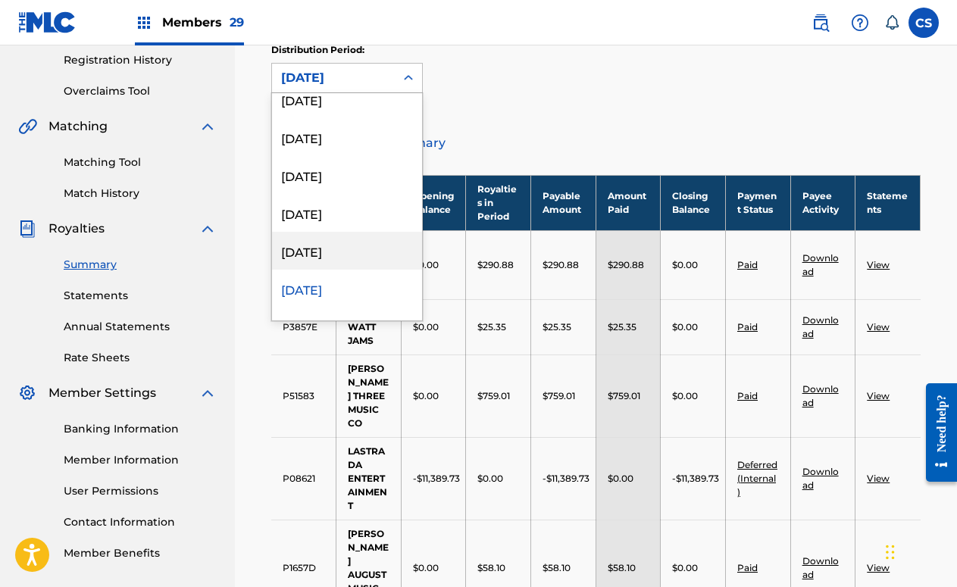
click at [372, 232] on div "[DATE]" at bounding box center [347, 251] width 150 height 38
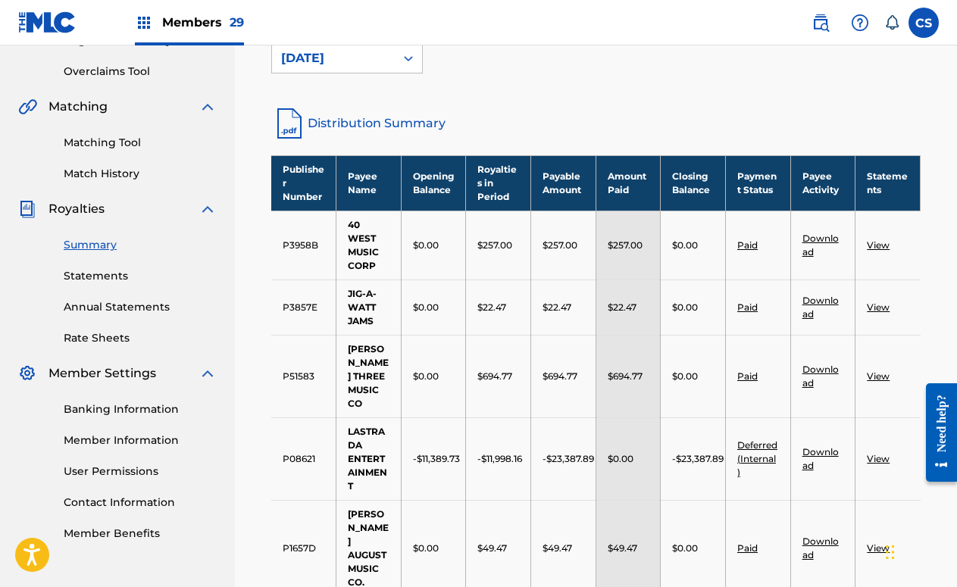
scroll to position [193, 0]
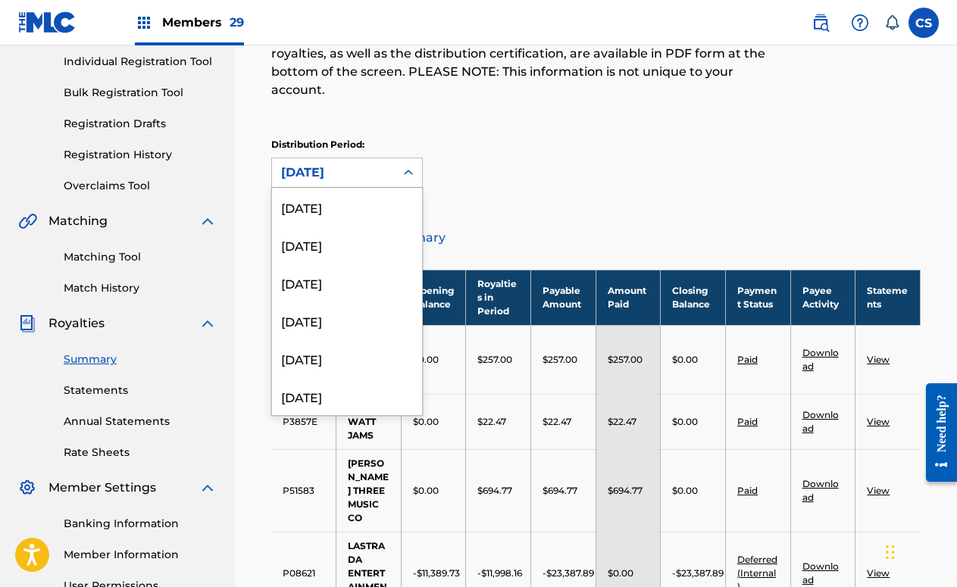
click at [383, 164] on div "[DATE]" at bounding box center [333, 173] width 105 height 18
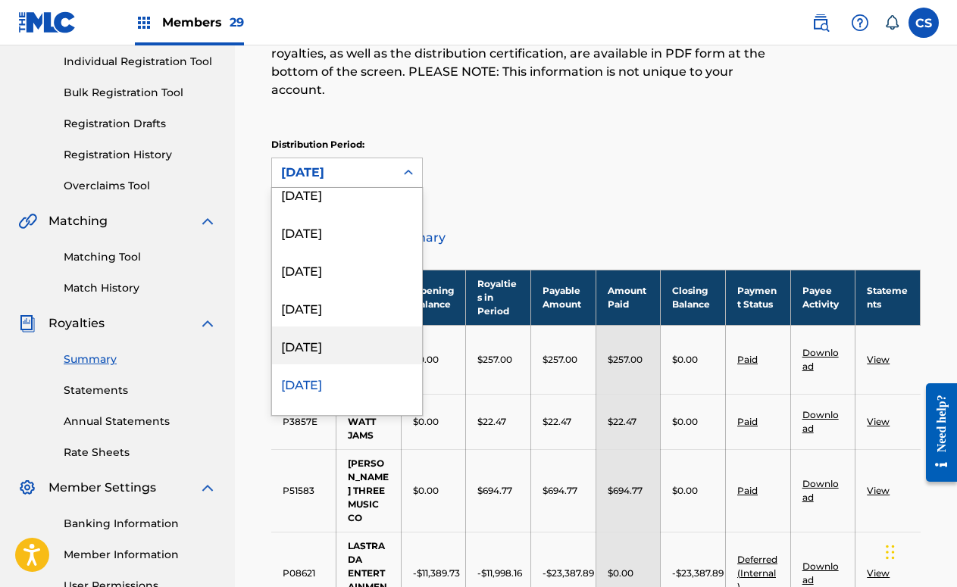
click at [356, 334] on div "[DATE]" at bounding box center [347, 346] width 150 height 38
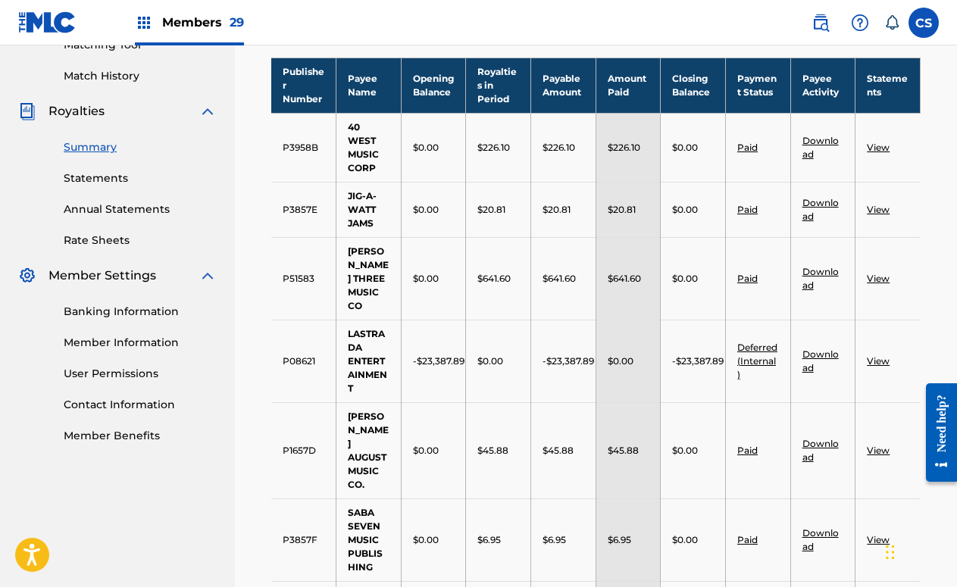
scroll to position [193, 0]
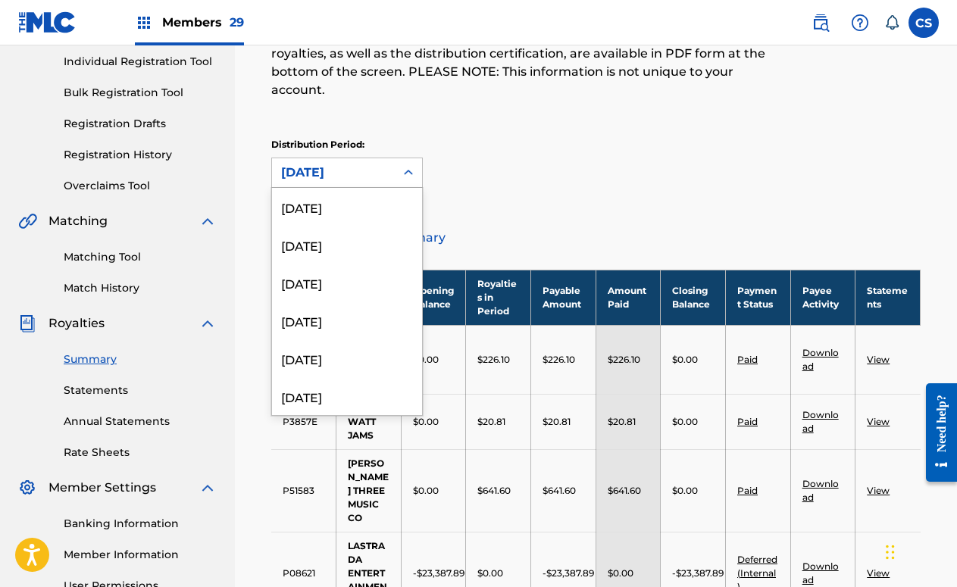
click at [396, 159] on div at bounding box center [408, 172] width 27 height 27
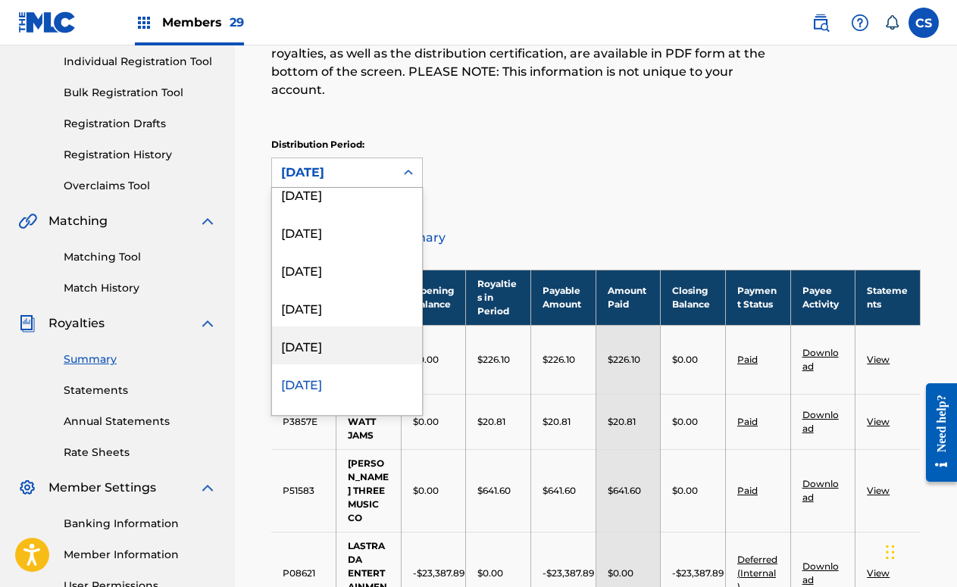
click at [349, 327] on div "[DATE]" at bounding box center [347, 346] width 150 height 38
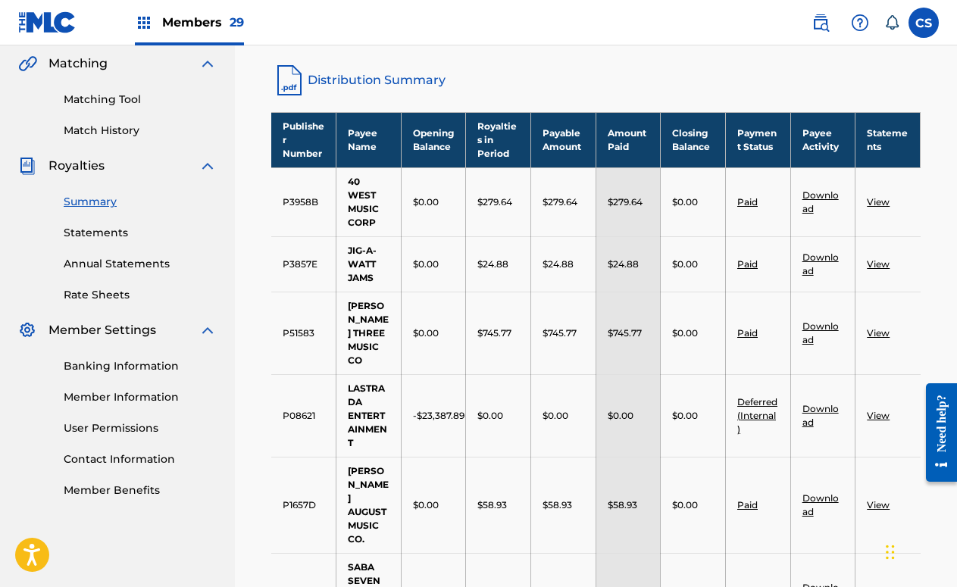
scroll to position [193, 0]
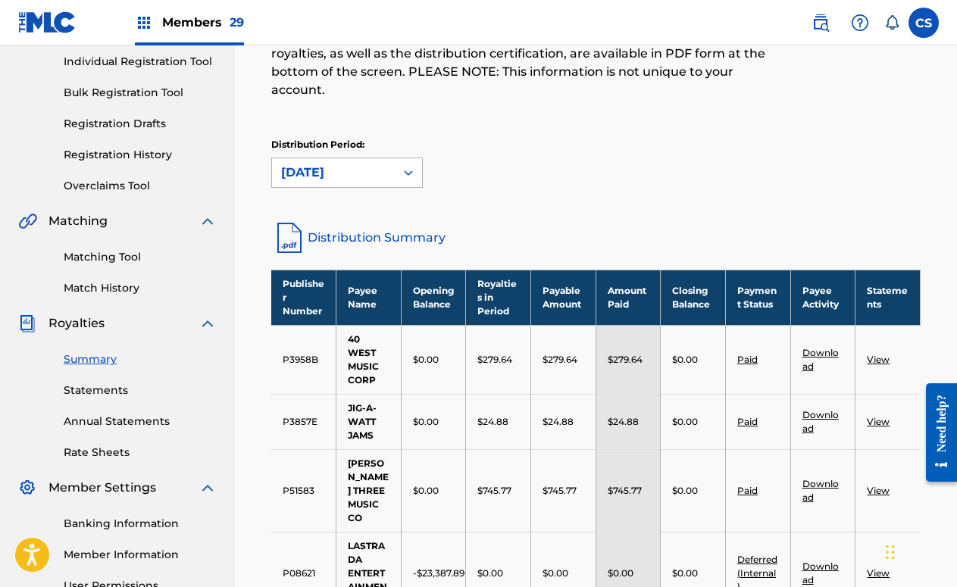
click at [396, 159] on div at bounding box center [408, 172] width 27 height 27
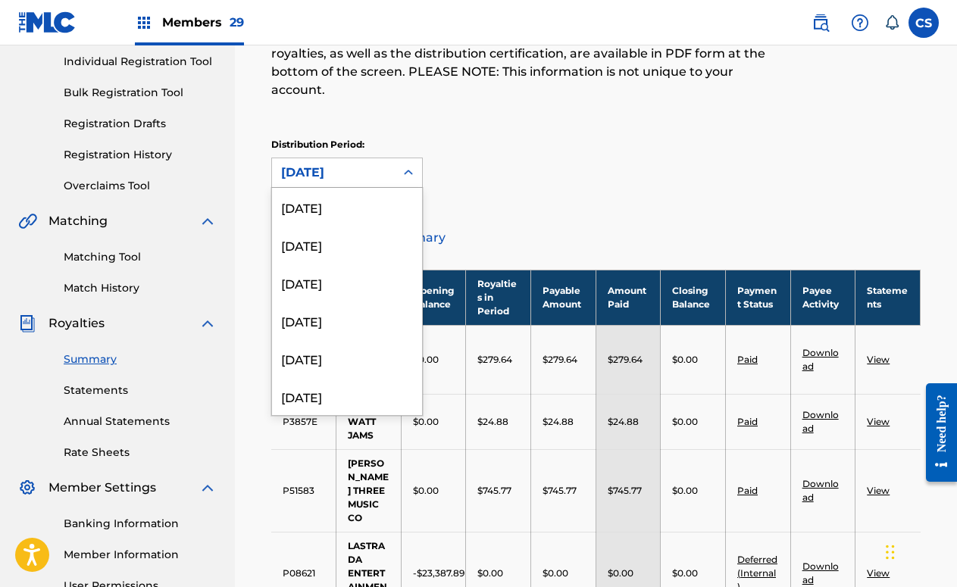
scroll to position [430, 0]
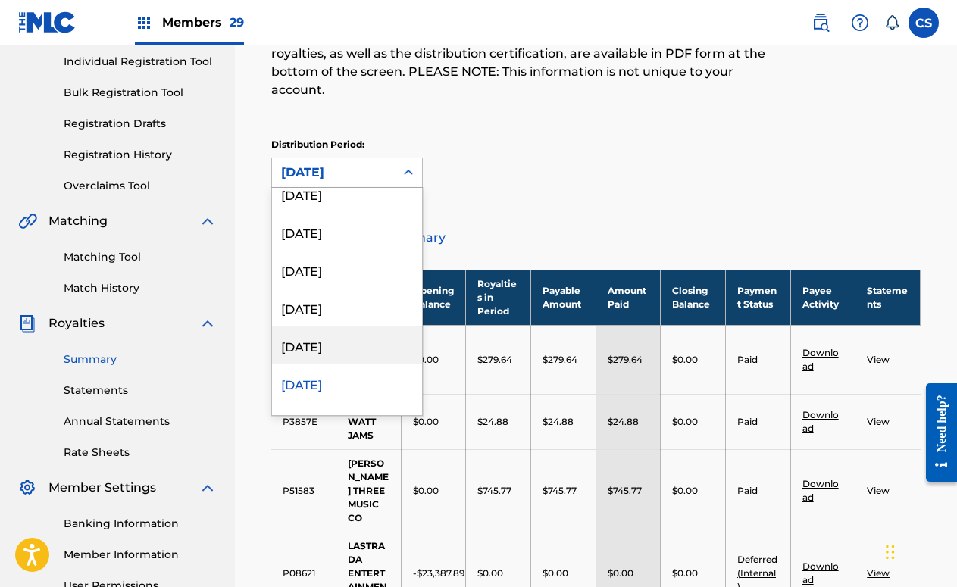
click at [339, 327] on div "[DATE]" at bounding box center [347, 346] width 150 height 38
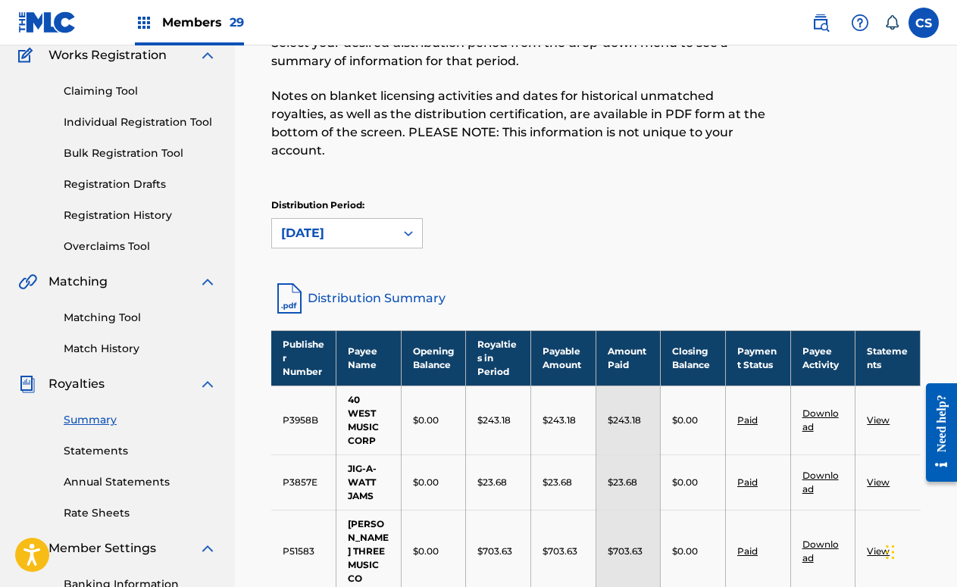
scroll to position [98, 0]
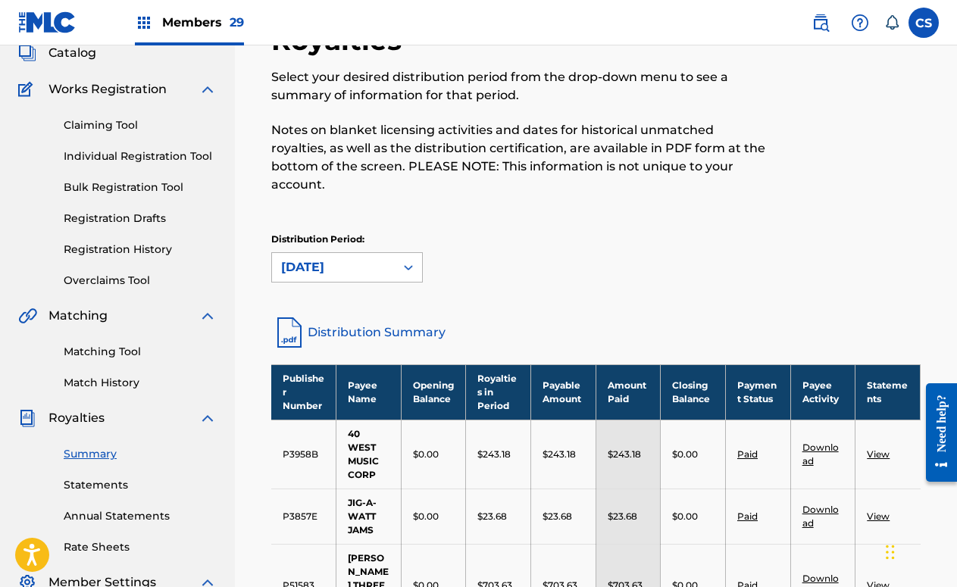
click at [408, 265] on icon at bounding box center [408, 267] width 9 height 5
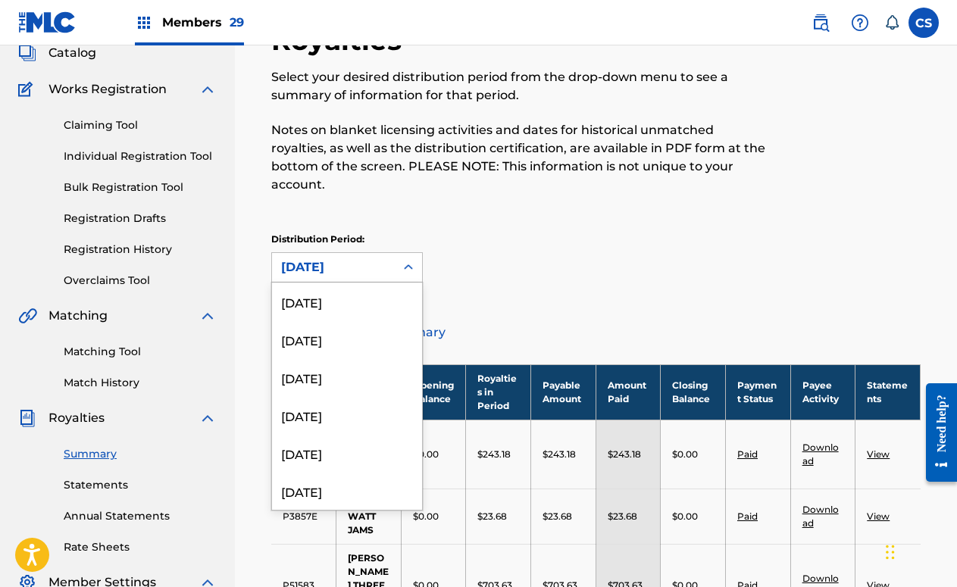
scroll to position [392, 0]
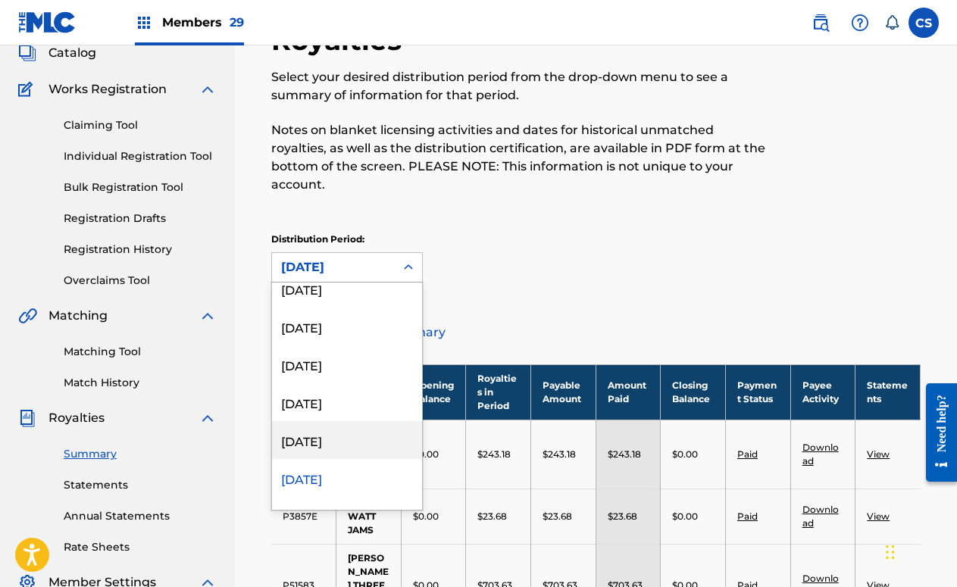
click at [346, 426] on div "[DATE]" at bounding box center [347, 440] width 150 height 38
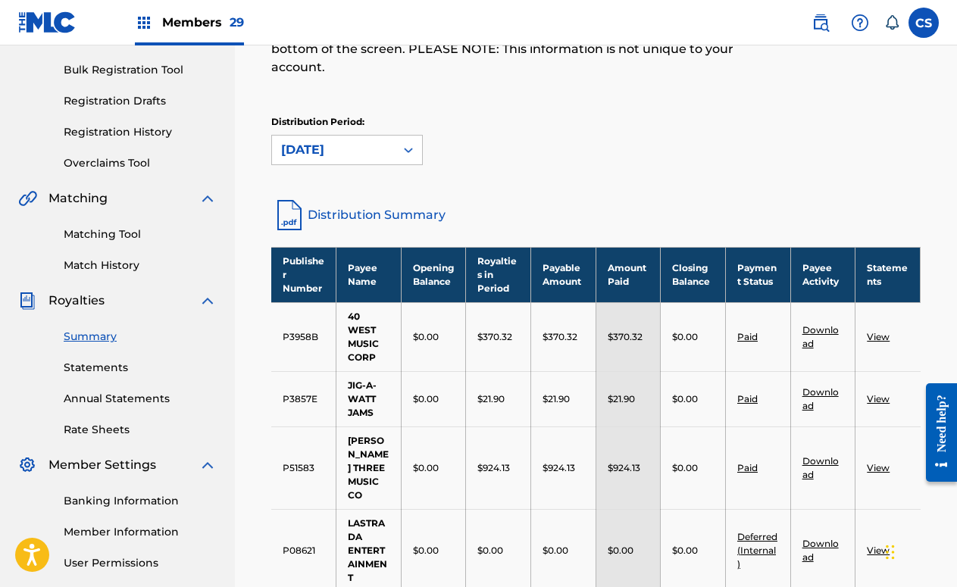
scroll to position [193, 0]
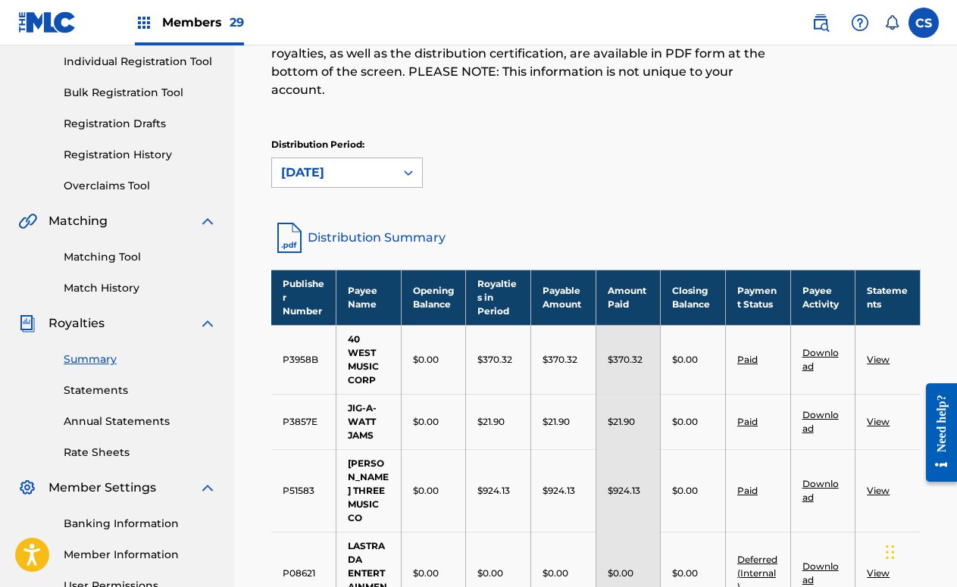
click at [377, 164] on div "[DATE]" at bounding box center [333, 173] width 105 height 18
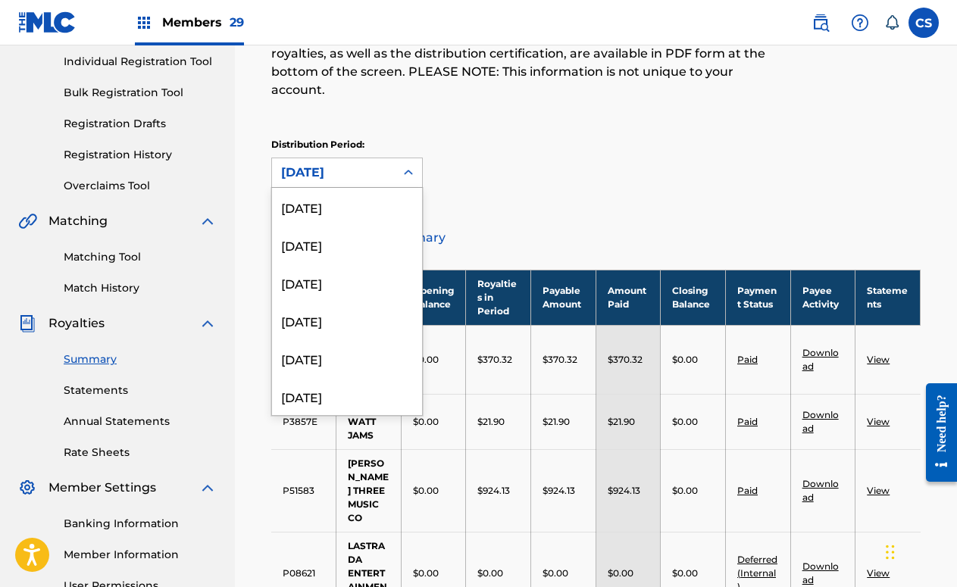
scroll to position [354, 0]
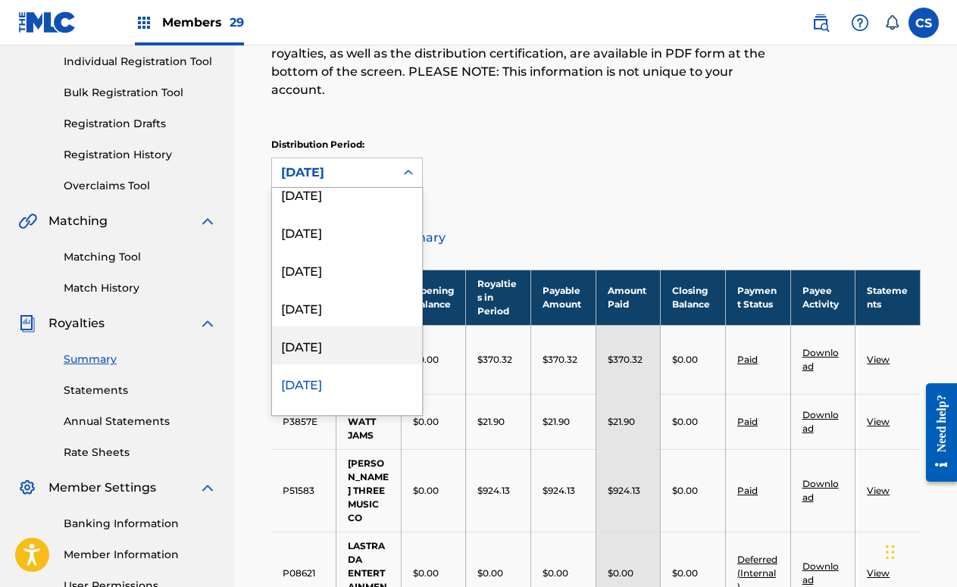
click at [352, 327] on div "[DATE]" at bounding box center [347, 346] width 150 height 38
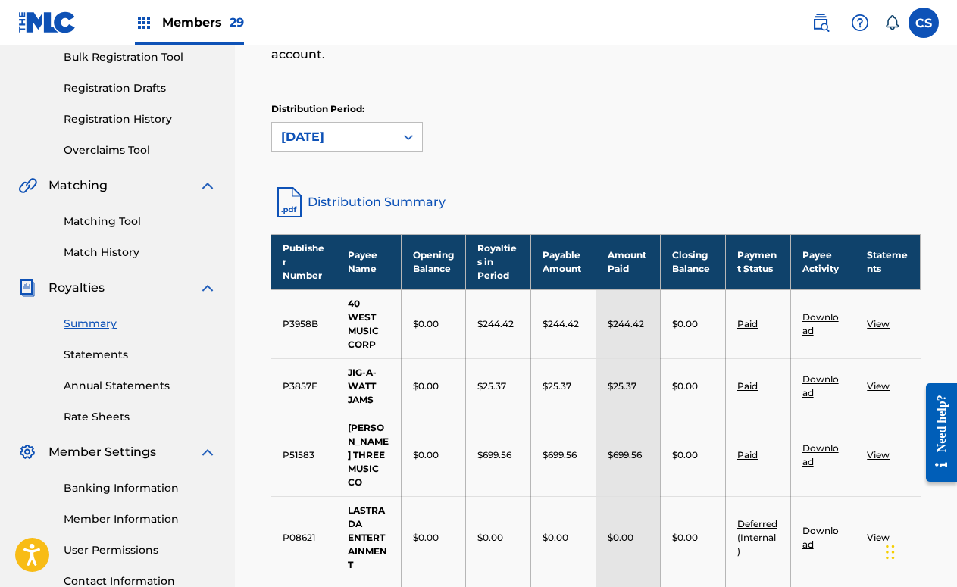
scroll to position [193, 0]
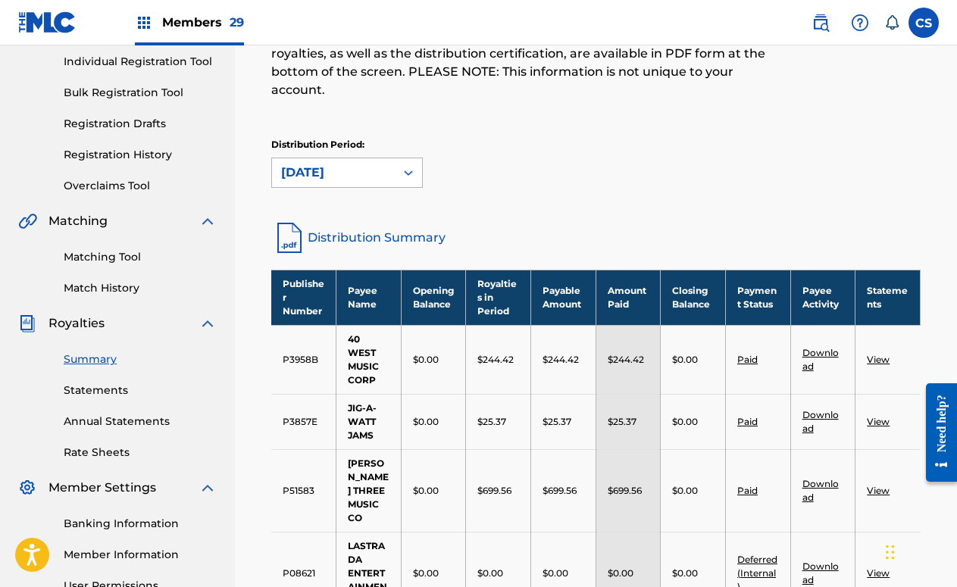
click at [343, 164] on div "[DATE]" at bounding box center [333, 173] width 105 height 18
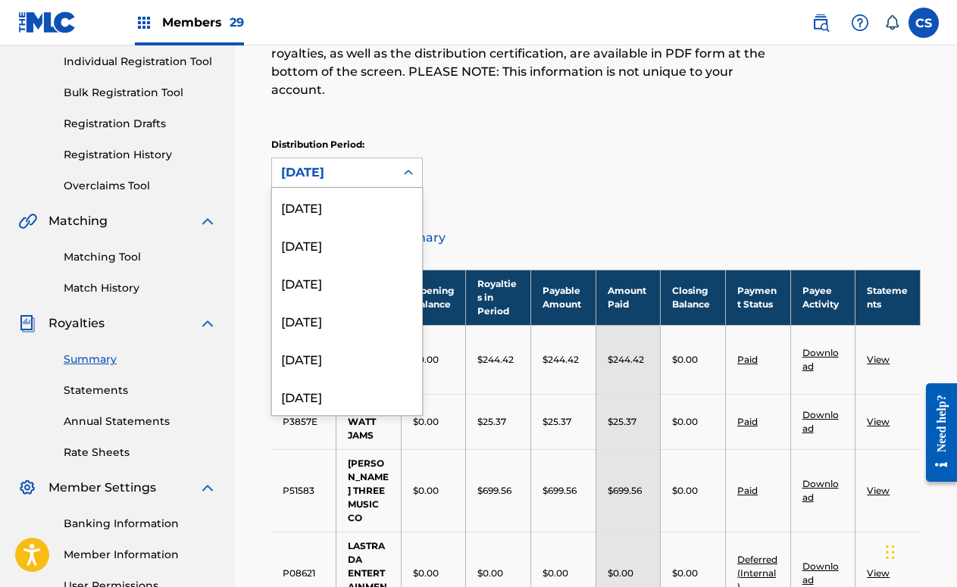
scroll to position [316, 0]
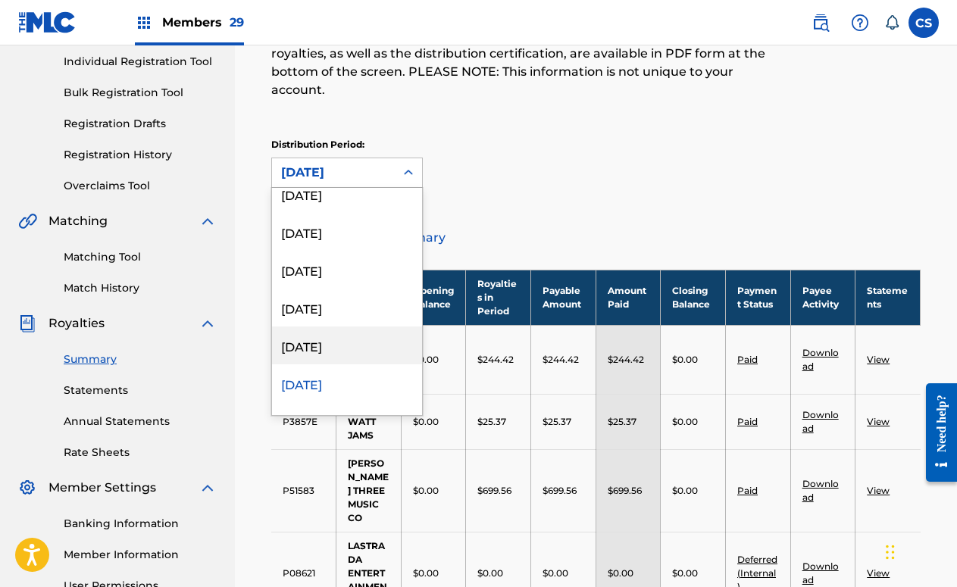
click at [351, 327] on div "[DATE]" at bounding box center [347, 346] width 150 height 38
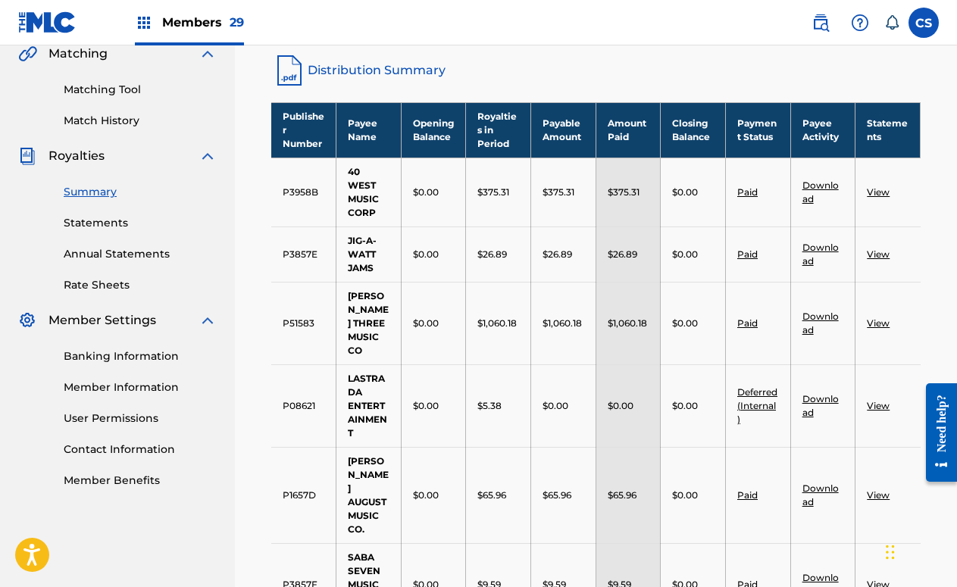
scroll to position [287, 0]
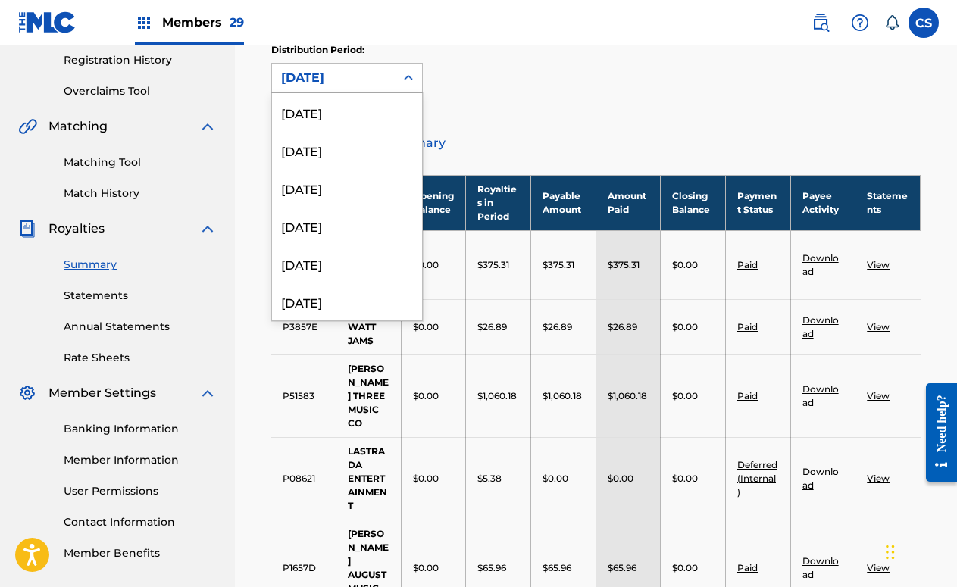
click at [384, 69] on div "[DATE]" at bounding box center [333, 78] width 105 height 18
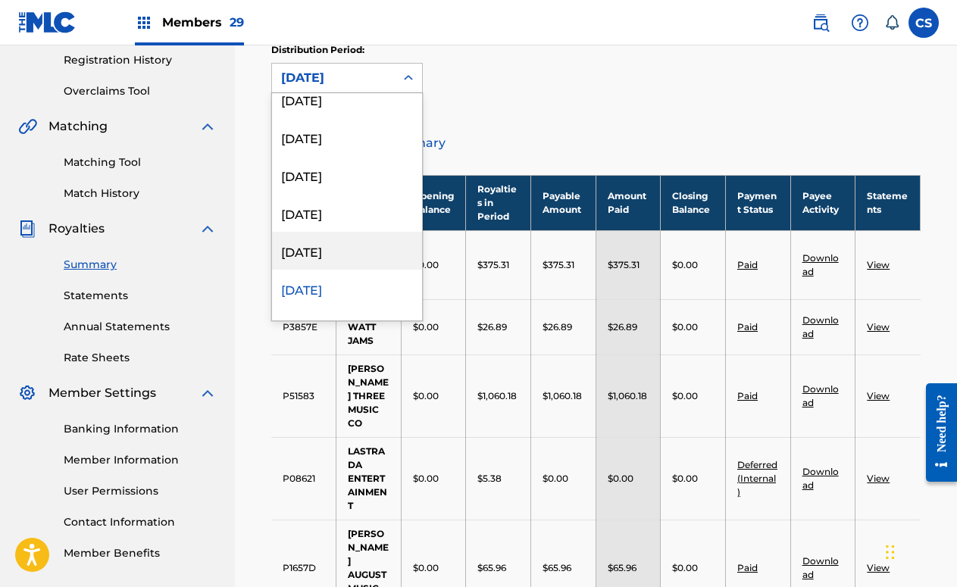
click at [351, 232] on div "[DATE]" at bounding box center [347, 251] width 150 height 38
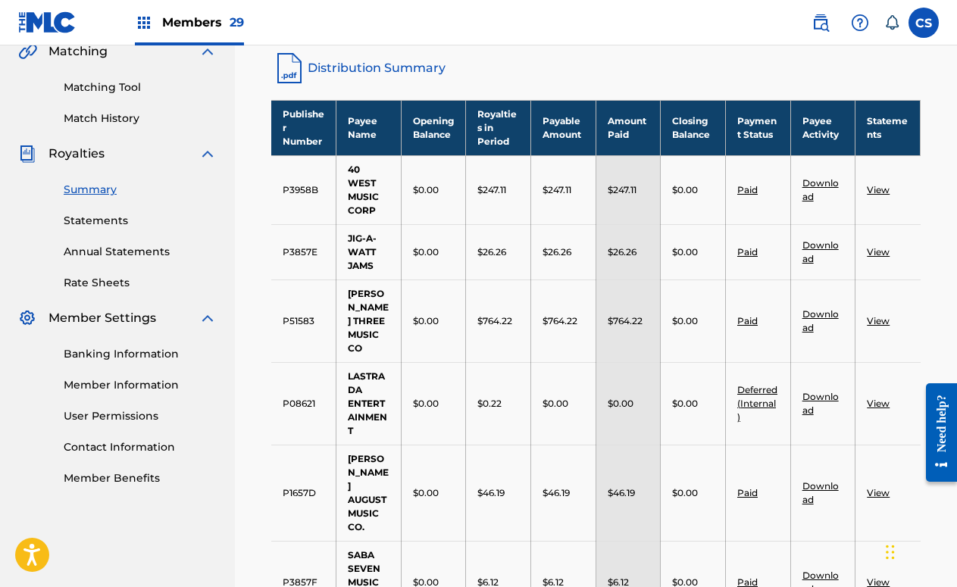
scroll to position [287, 0]
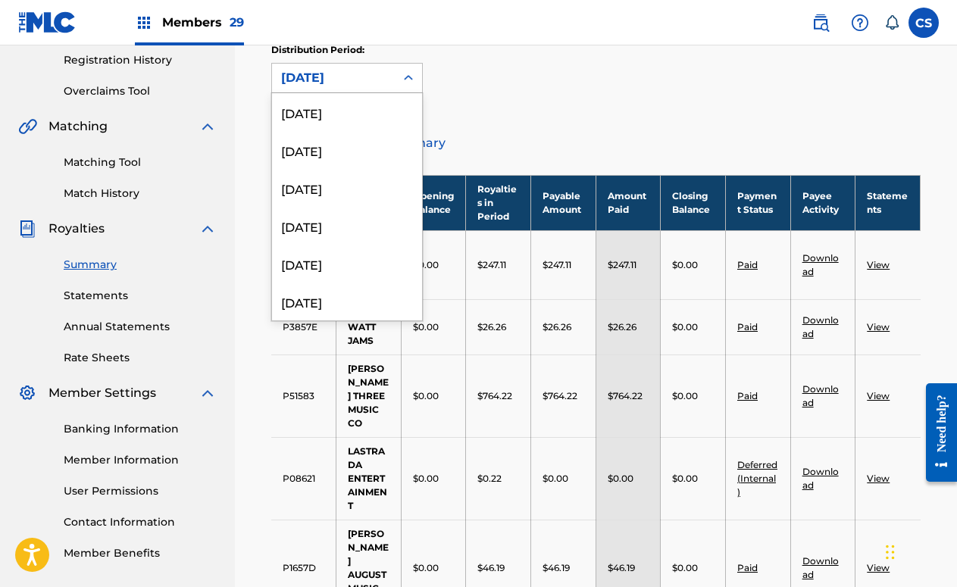
click at [373, 69] on div "[DATE]" at bounding box center [333, 78] width 105 height 18
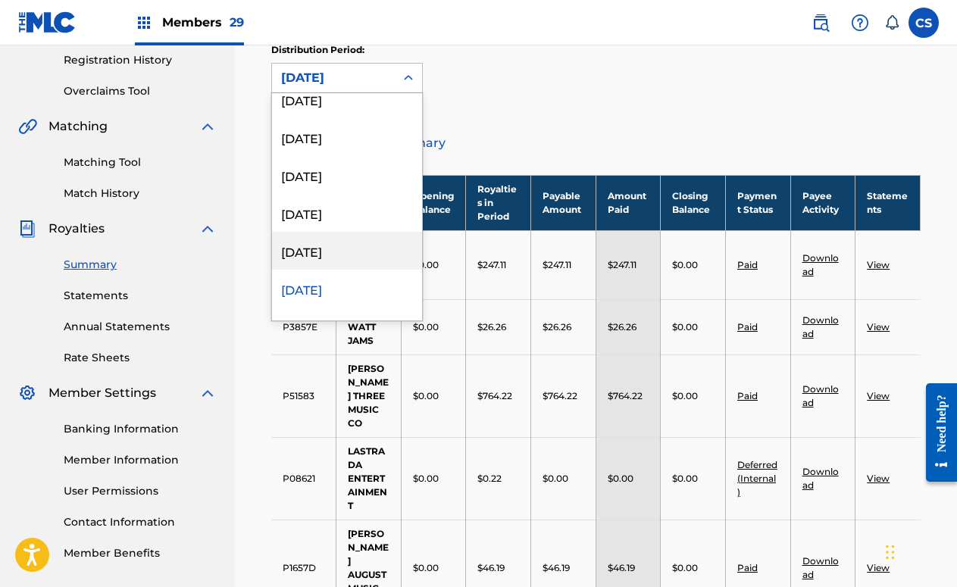
click at [359, 233] on div "[DATE]" at bounding box center [347, 251] width 150 height 38
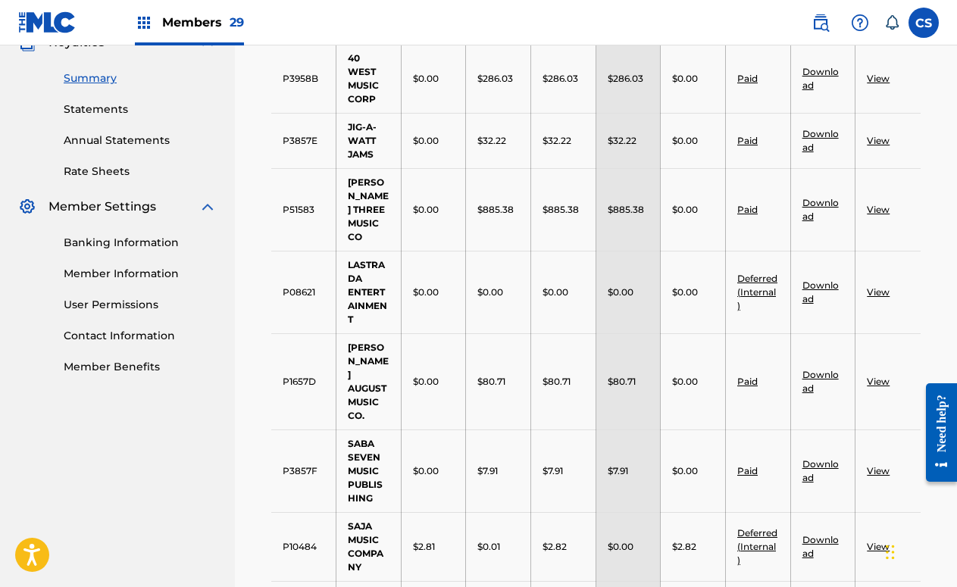
scroll to position [287, 0]
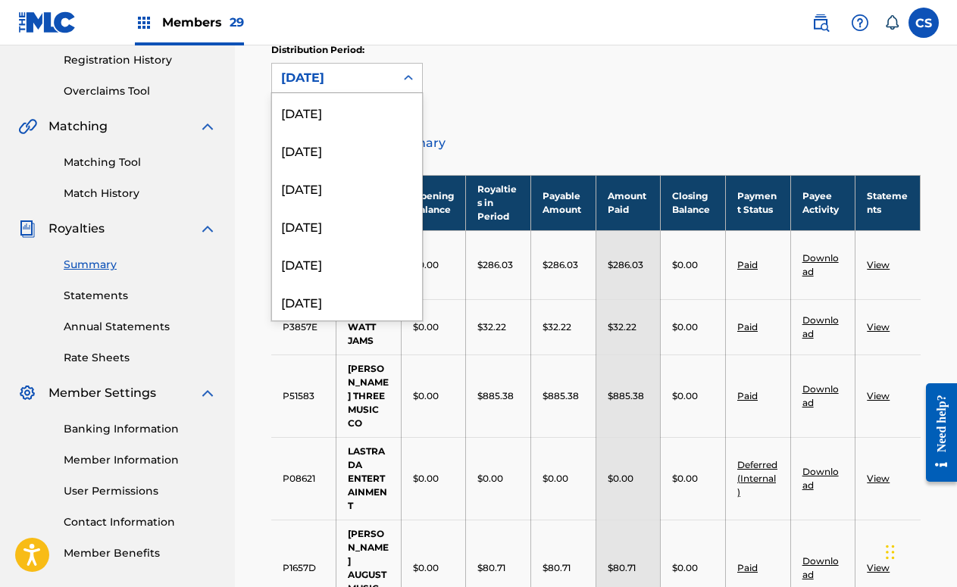
click at [373, 69] on div "[DATE]" at bounding box center [333, 78] width 105 height 18
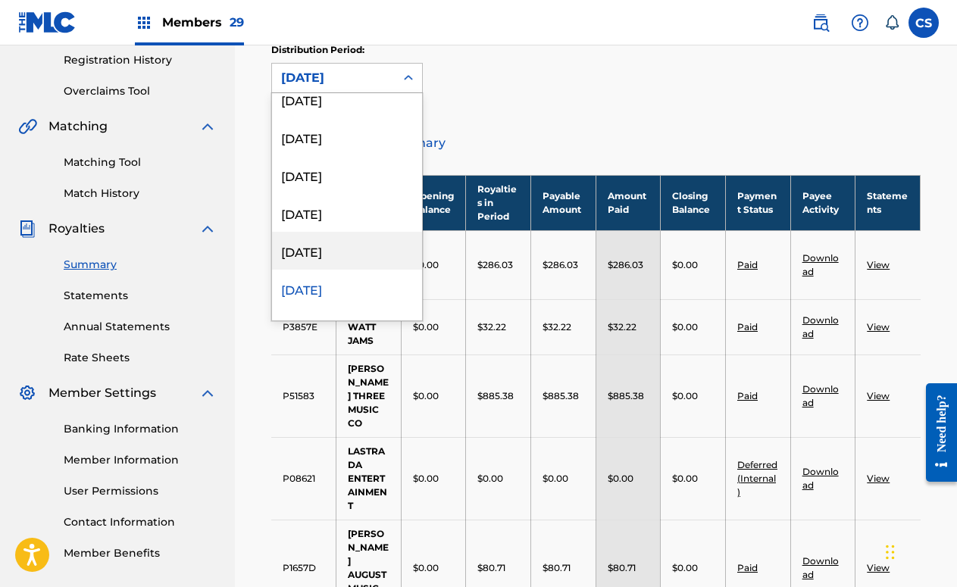
click at [370, 244] on div "[DATE]" at bounding box center [347, 251] width 150 height 38
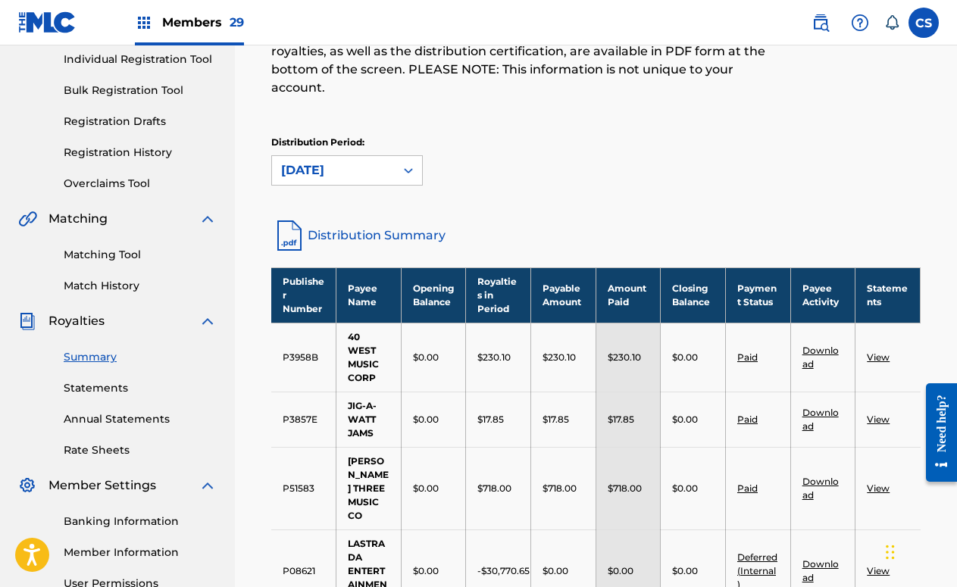
scroll to position [193, 0]
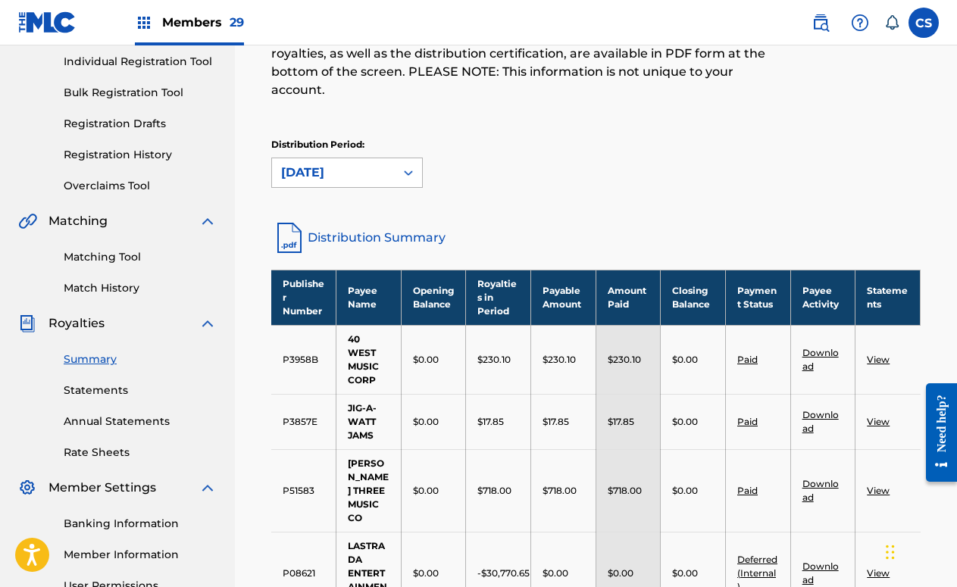
click at [393, 160] on div "[DATE]" at bounding box center [333, 172] width 123 height 29
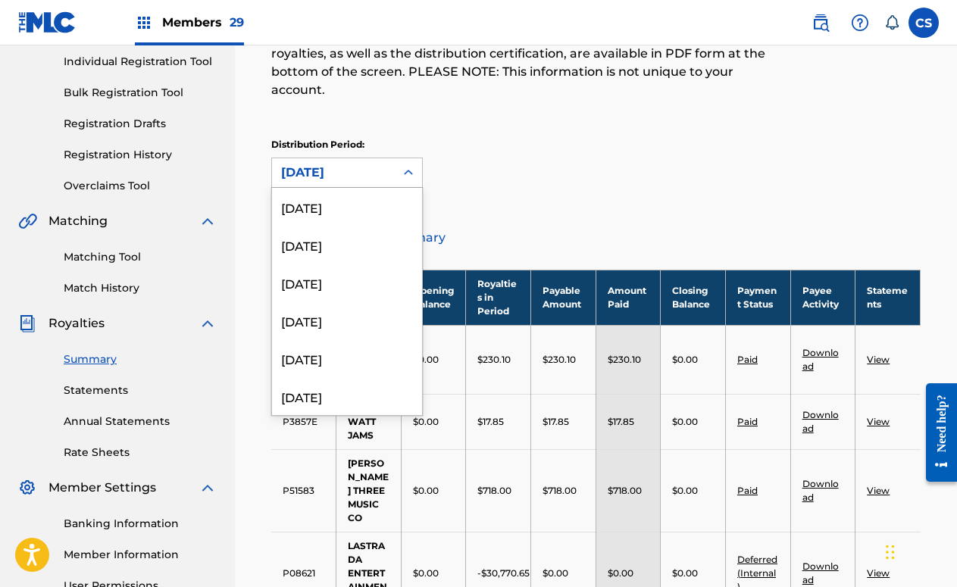
scroll to position [164, 0]
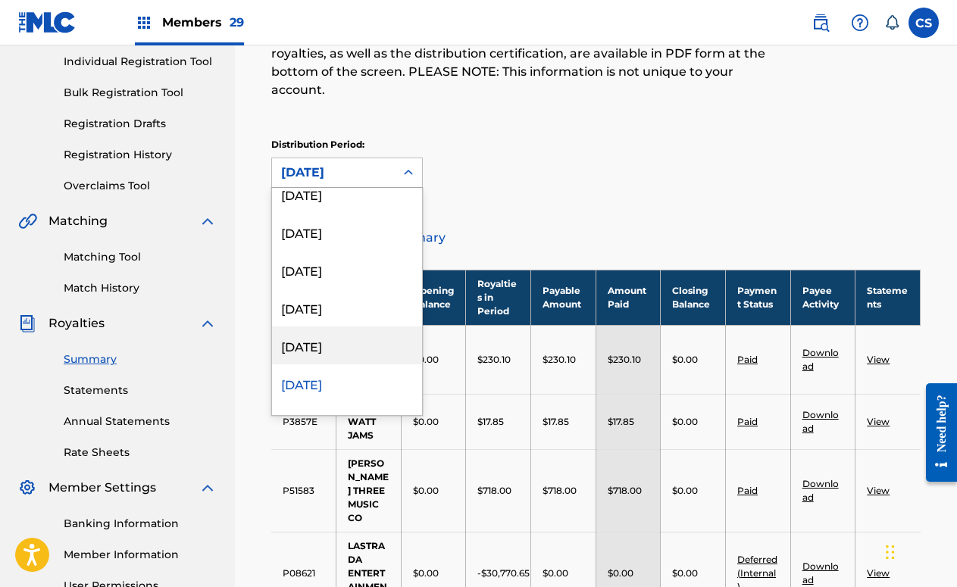
click at [365, 327] on div "[DATE]" at bounding box center [347, 346] width 150 height 38
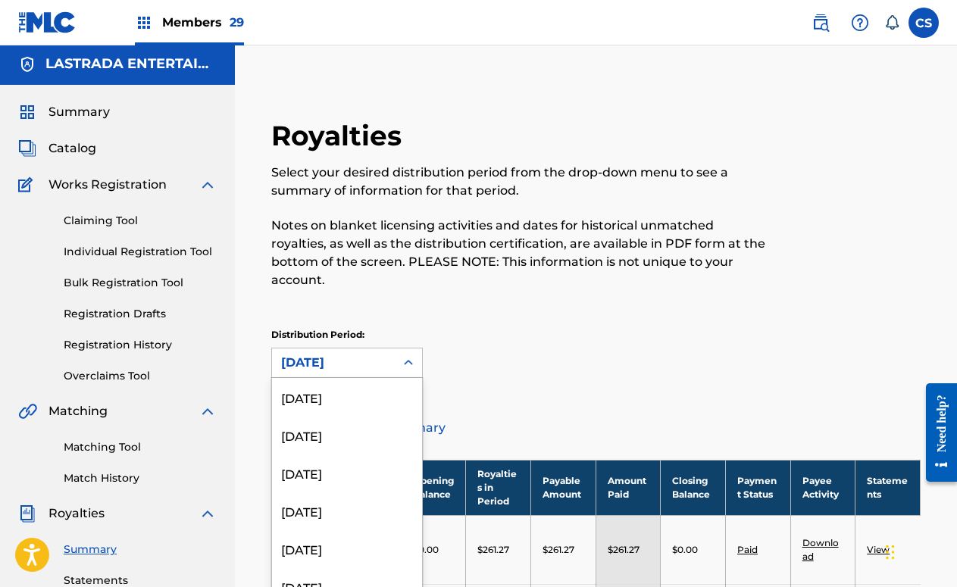
scroll to position [3, 0]
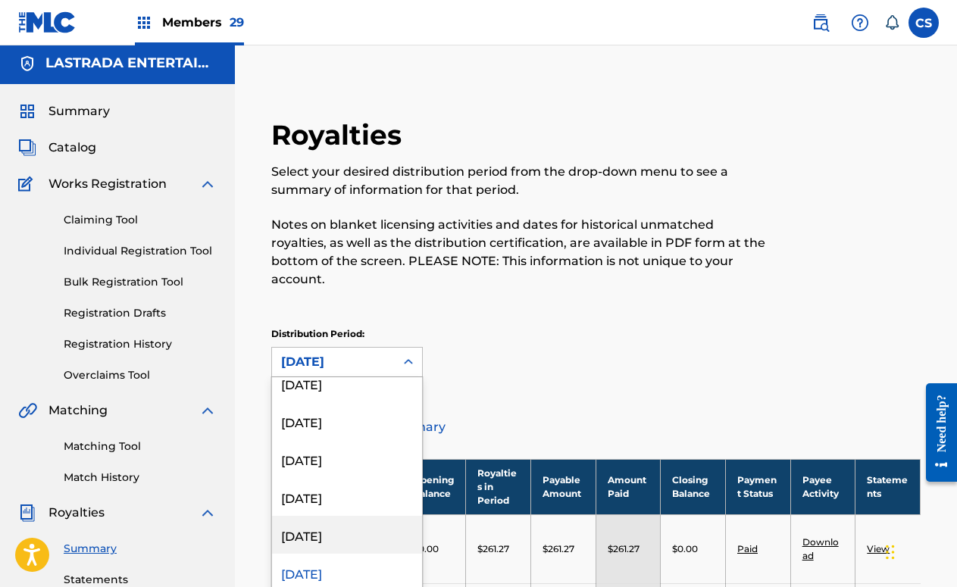
click at [315, 516] on div "[DATE]" at bounding box center [347, 535] width 150 height 38
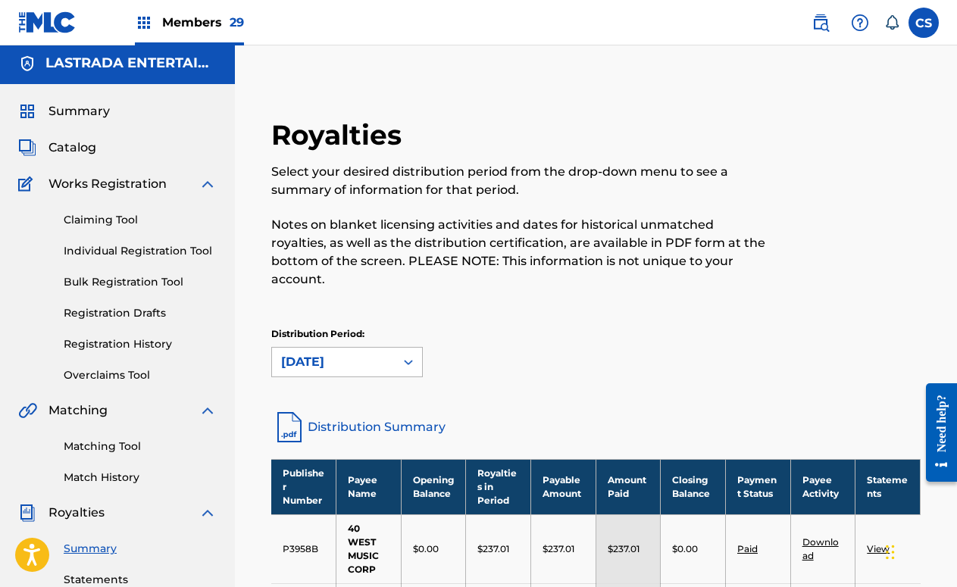
click at [366, 353] on div "[DATE]" at bounding box center [333, 362] width 105 height 18
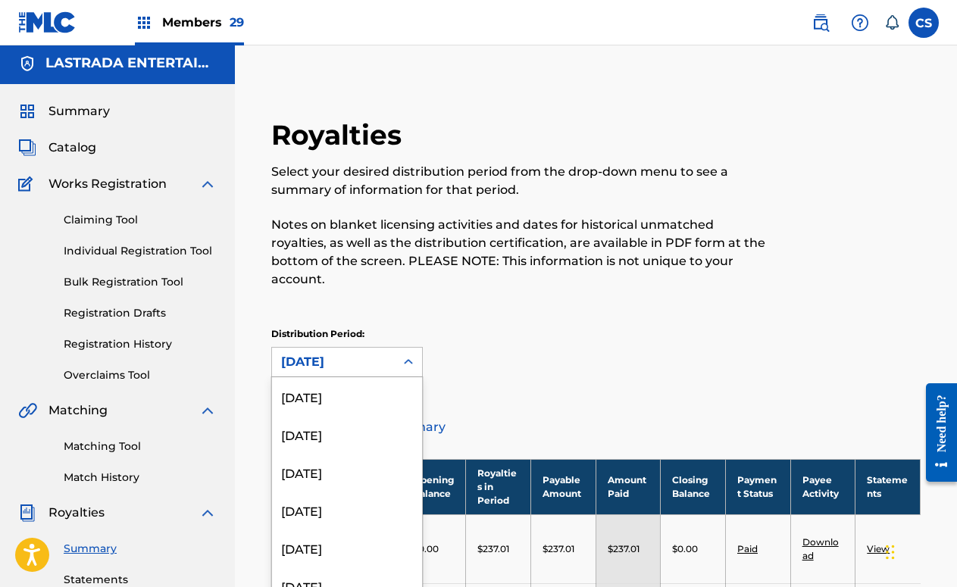
scroll to position [89, 0]
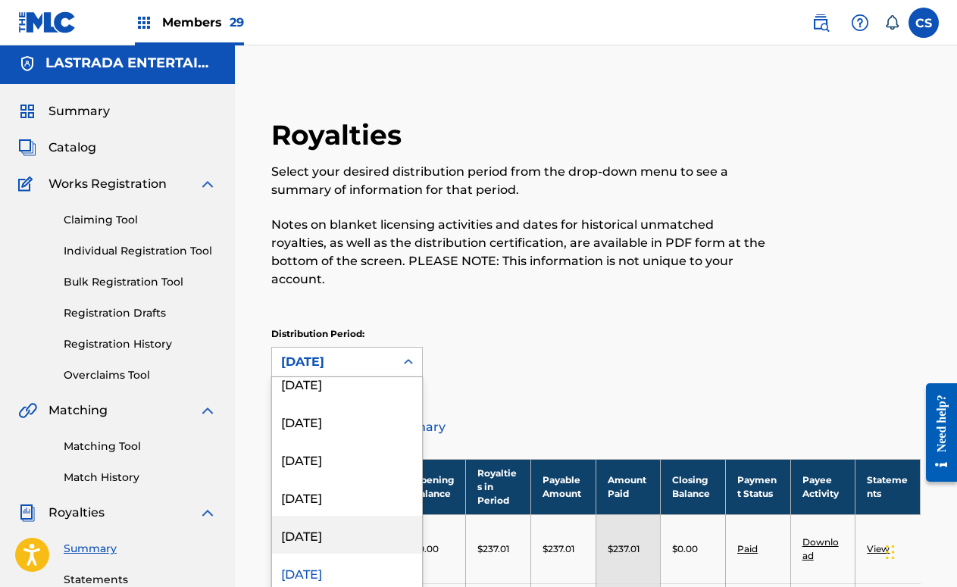
click at [343, 516] on div "[DATE]" at bounding box center [347, 535] width 150 height 38
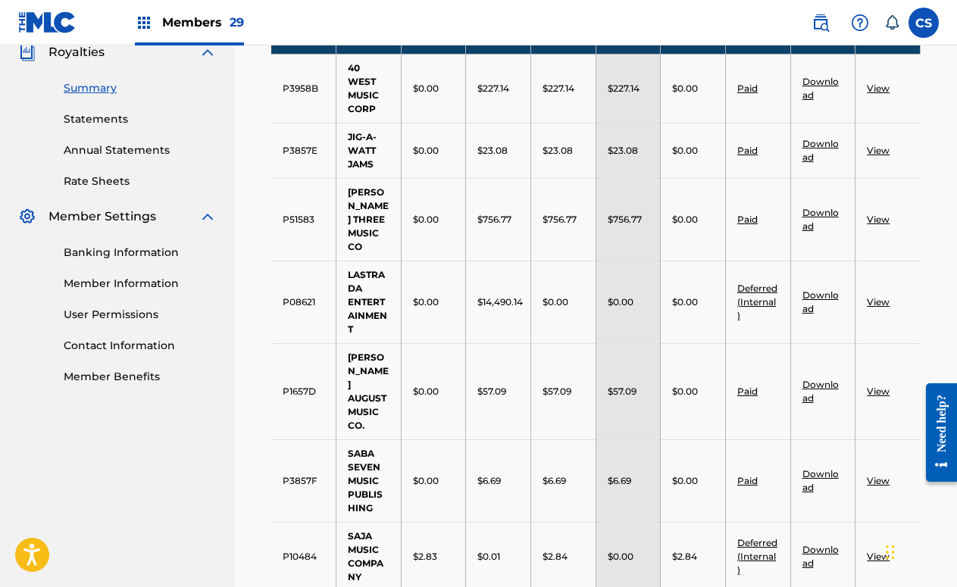
scroll to position [193, 0]
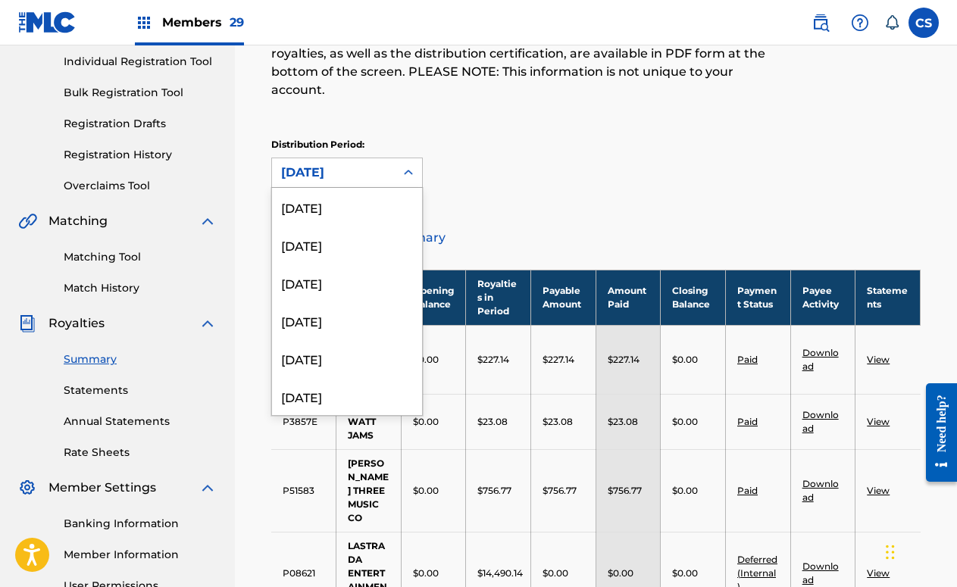
click at [396, 159] on div at bounding box center [408, 172] width 27 height 27
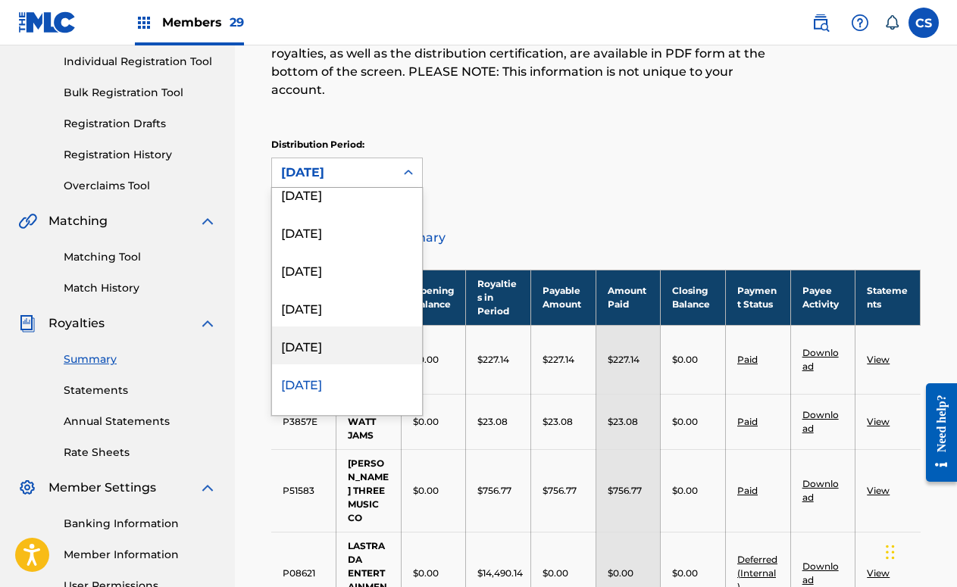
click at [354, 327] on div "[DATE]" at bounding box center [347, 346] width 150 height 38
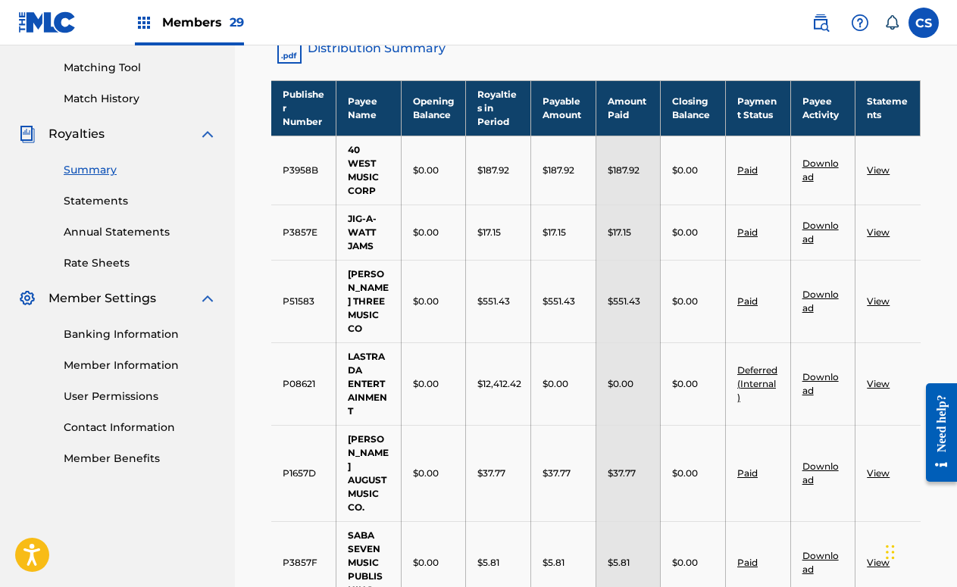
scroll to position [287, 0]
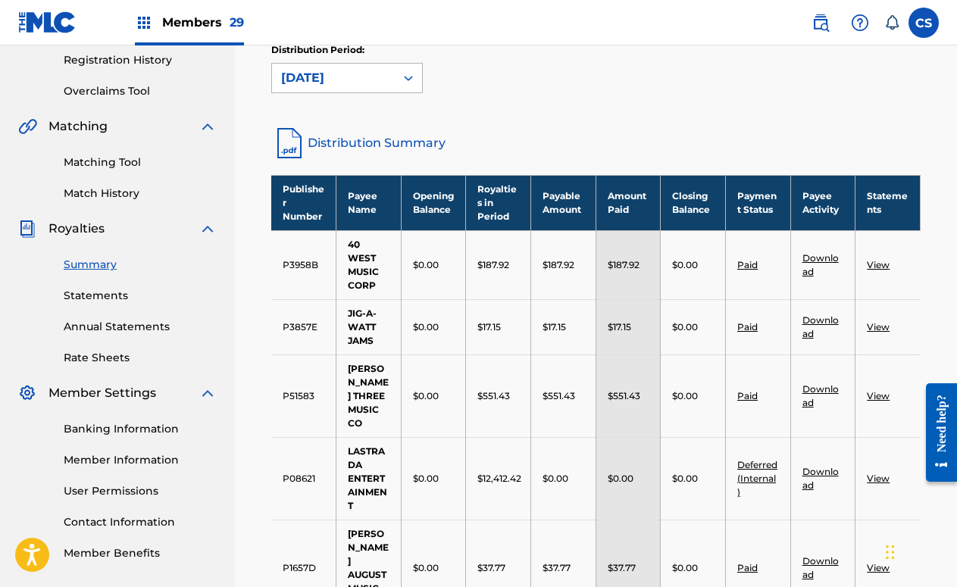
click at [338, 69] on div "[DATE]" at bounding box center [333, 78] width 105 height 18
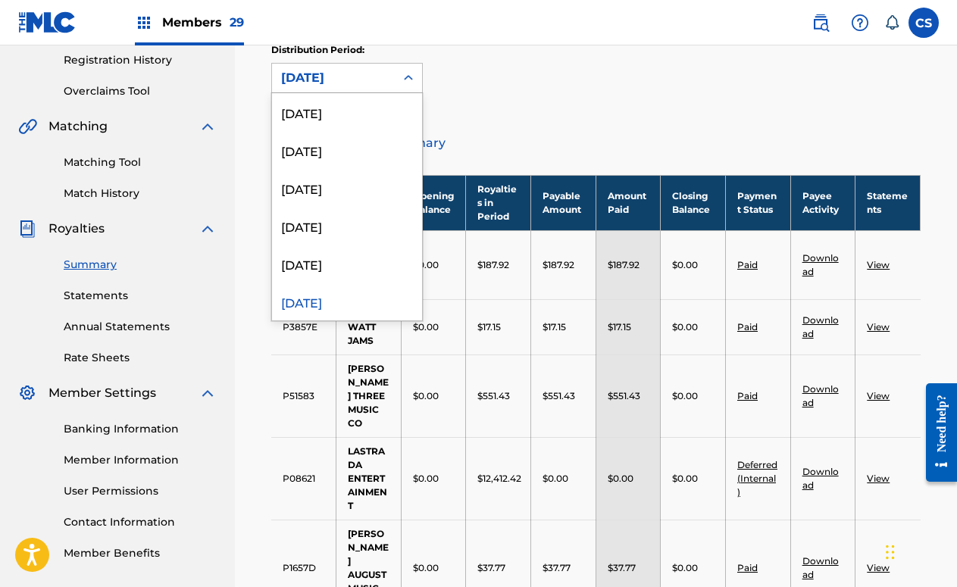
scroll to position [13, 0]
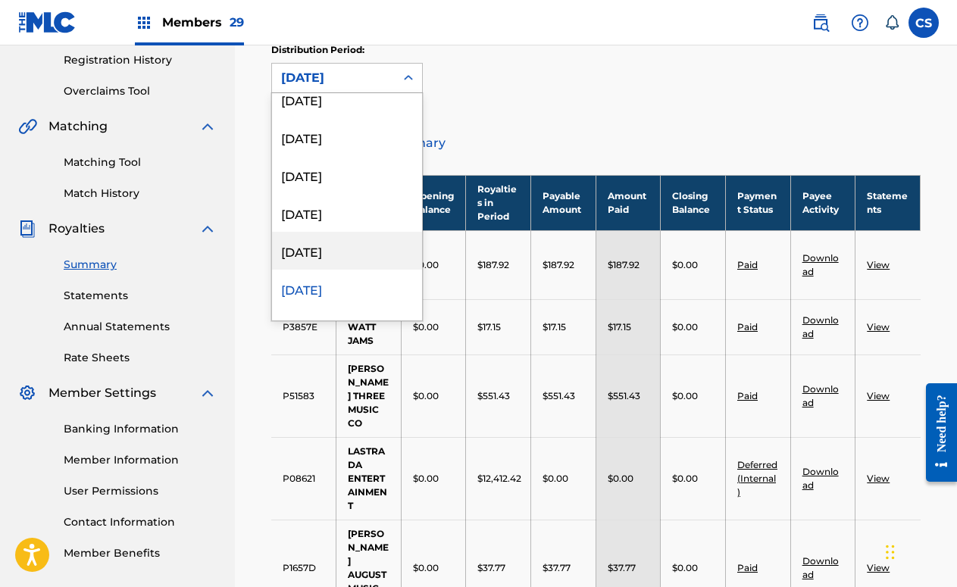
click at [354, 232] on div "[DATE]" at bounding box center [347, 251] width 150 height 38
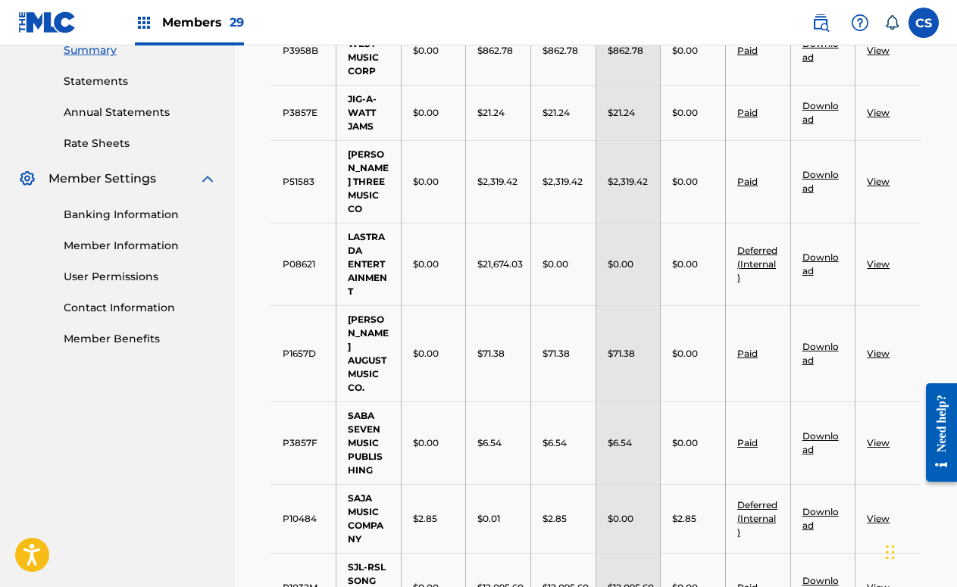
scroll to position [287, 0]
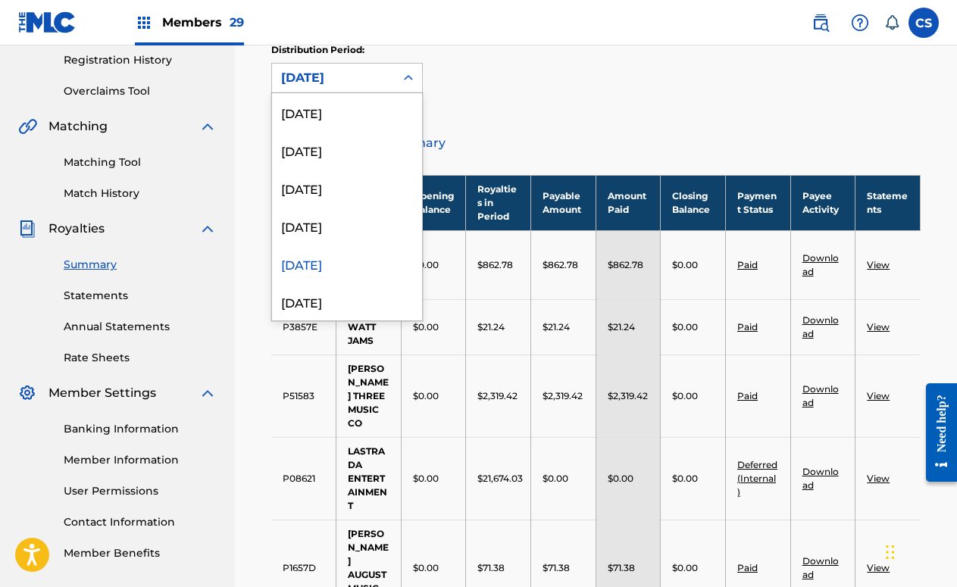
click at [375, 69] on div "[DATE]" at bounding box center [333, 78] width 105 height 18
click at [345, 209] on div "[DATE]" at bounding box center [347, 226] width 150 height 38
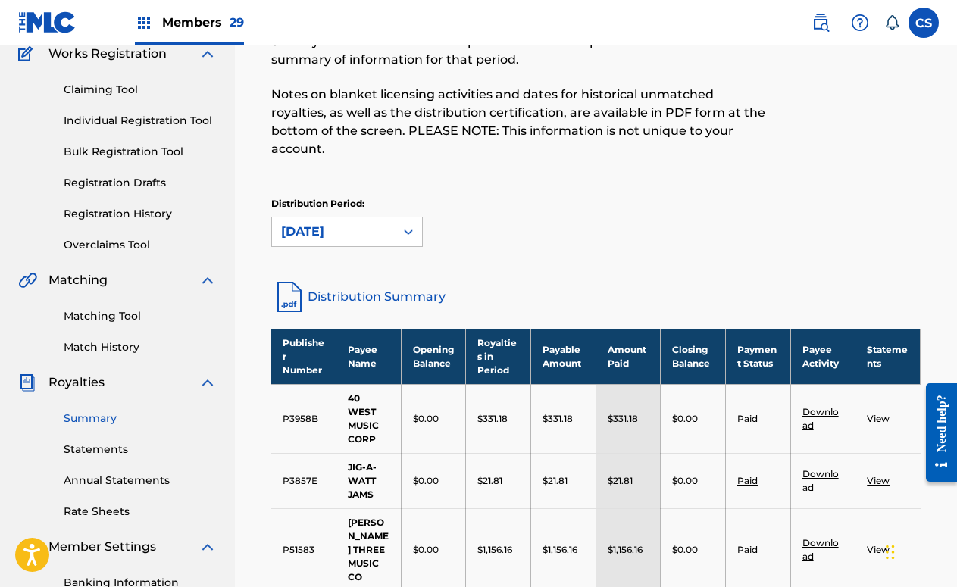
scroll to position [98, 0]
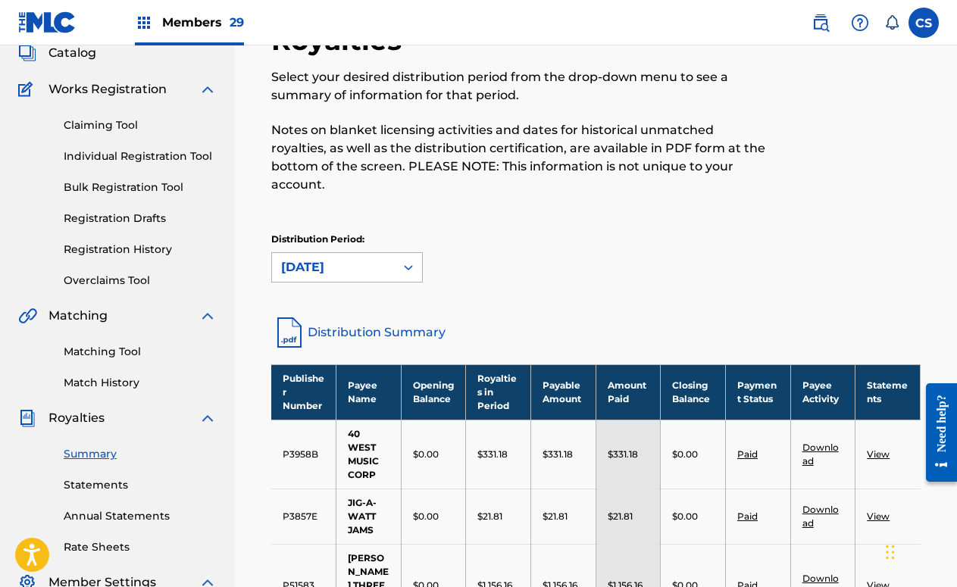
click at [417, 254] on div at bounding box center [408, 267] width 27 height 27
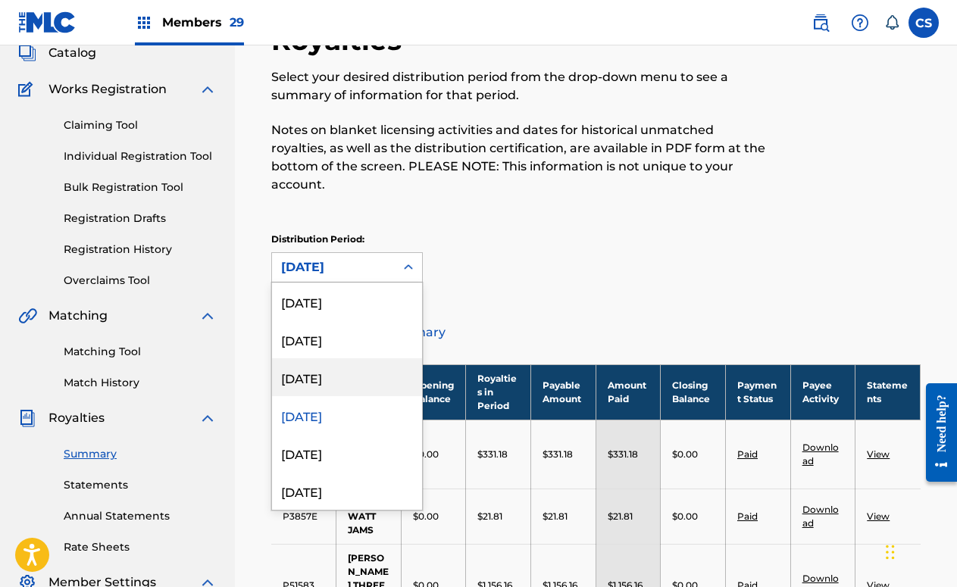
click at [368, 360] on div "[DATE]" at bounding box center [347, 378] width 150 height 38
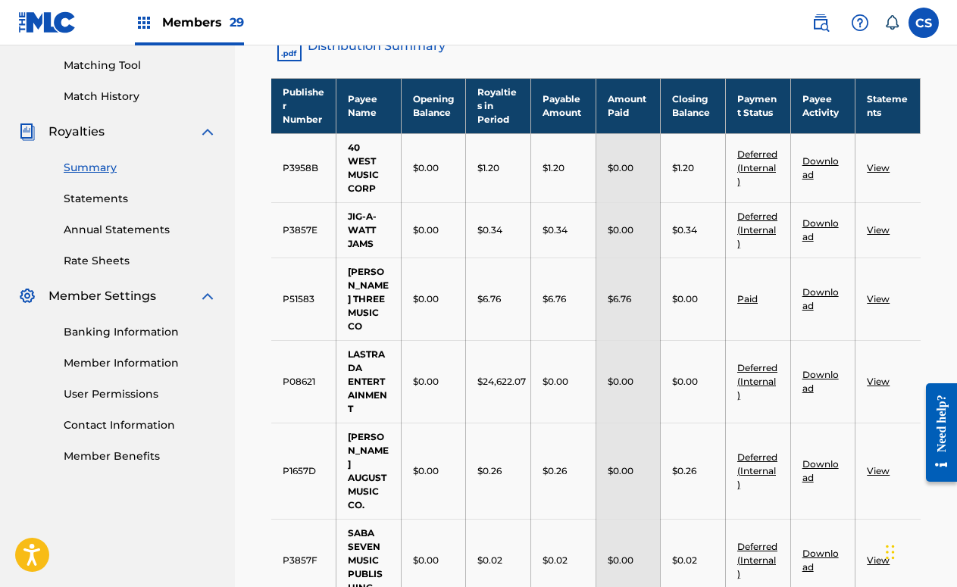
scroll to position [287, 0]
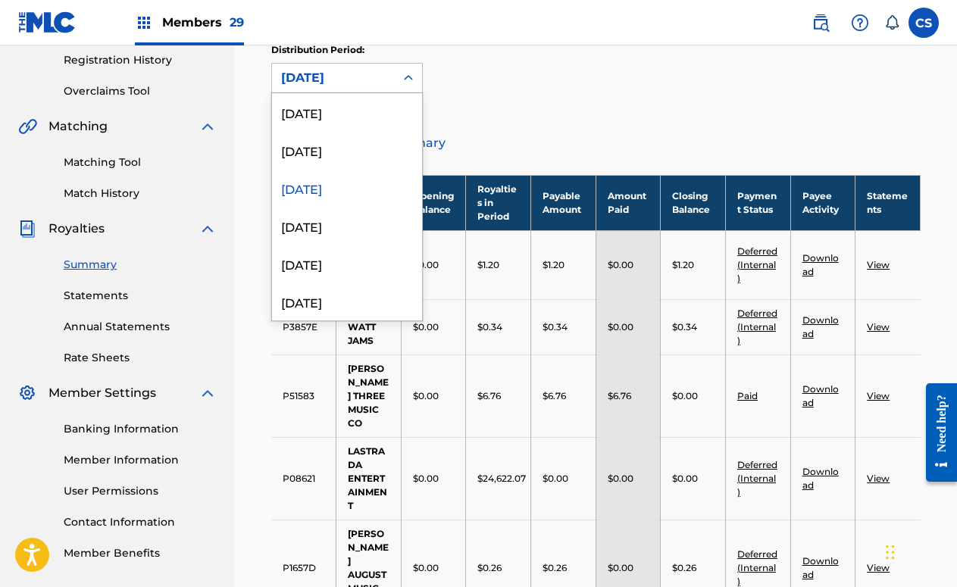
click at [390, 64] on div "[DATE]" at bounding box center [333, 78] width 123 height 29
click at [364, 137] on div "[DATE]" at bounding box center [347, 150] width 150 height 38
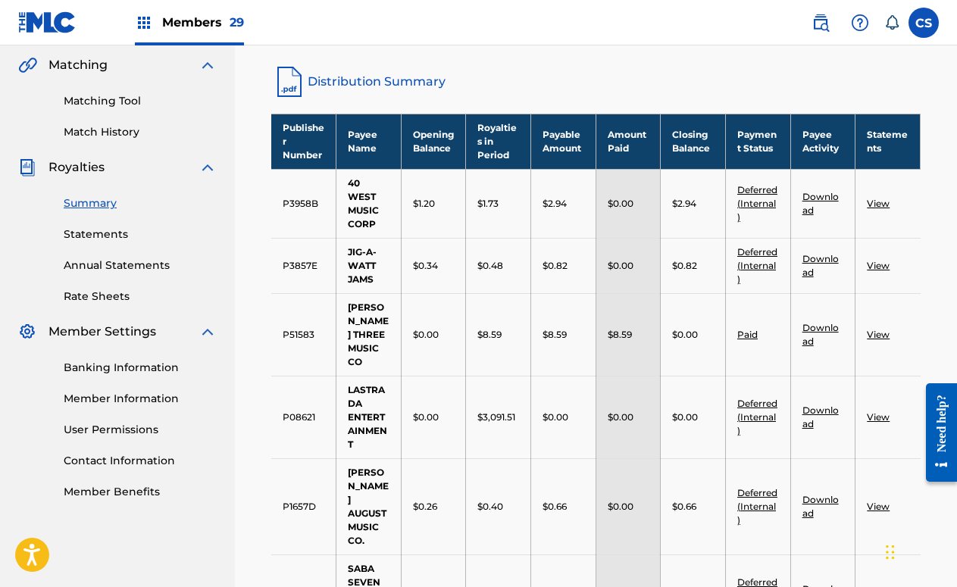
scroll to position [193, 0]
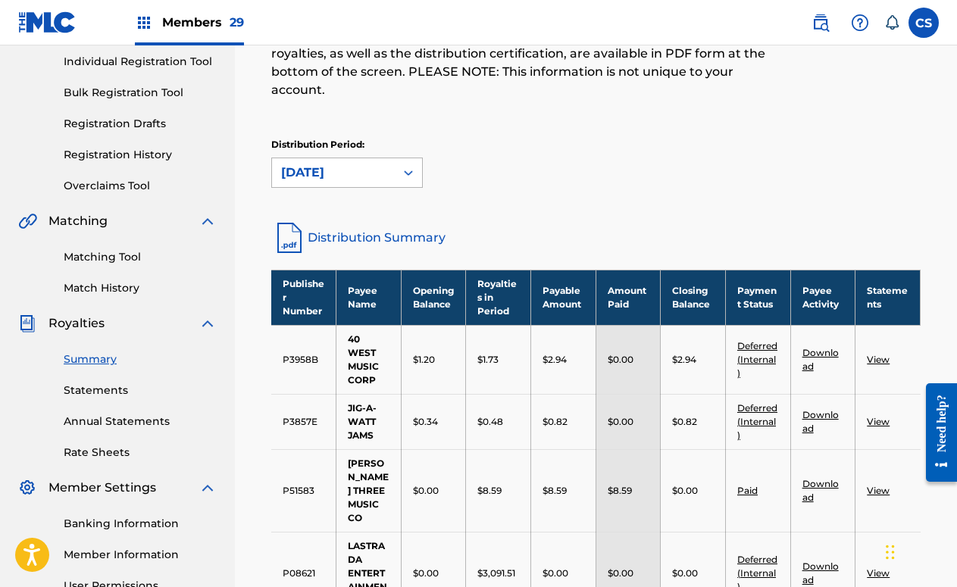
click at [331, 164] on div "[DATE]" at bounding box center [333, 173] width 105 height 18
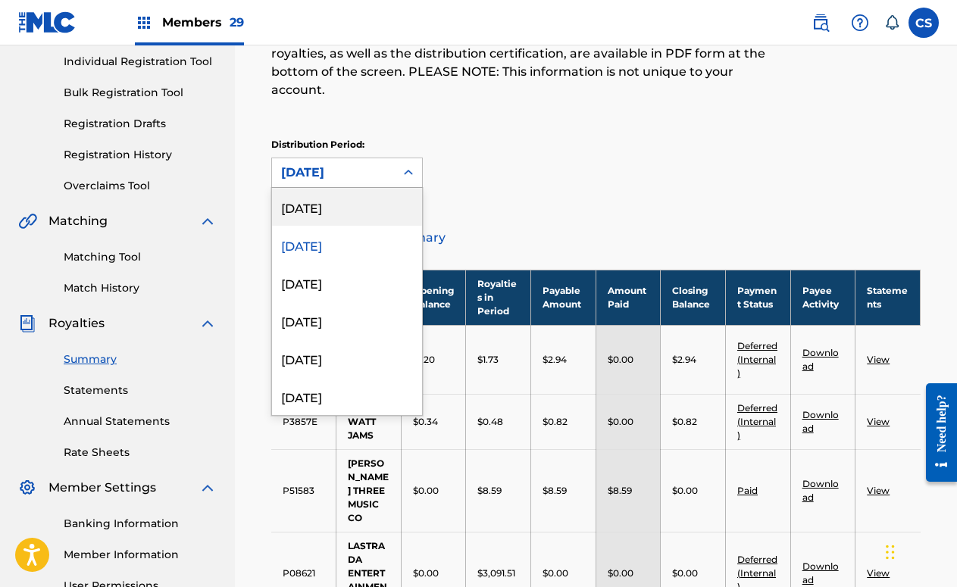
click at [324, 188] on div "[DATE]" at bounding box center [347, 207] width 150 height 38
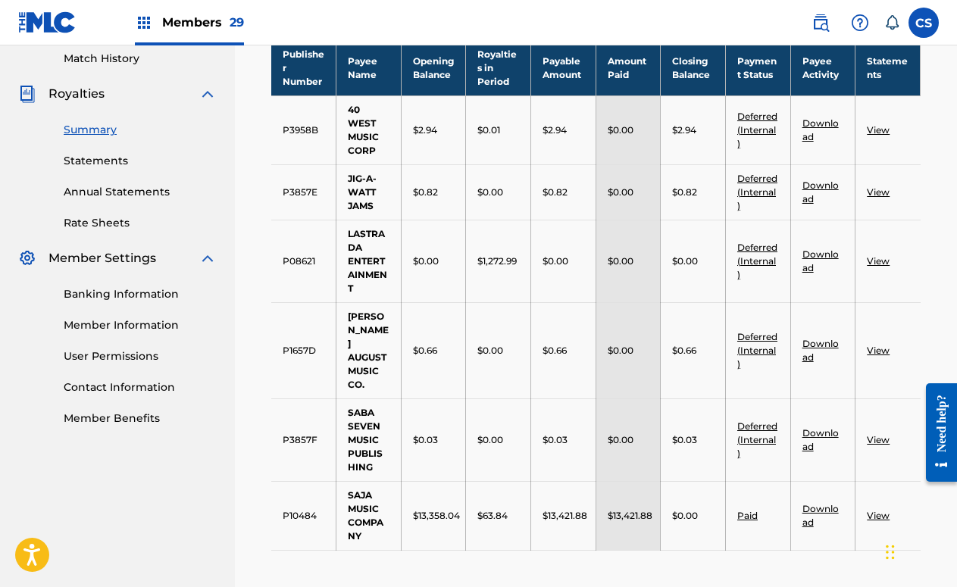
scroll to position [477, 0]
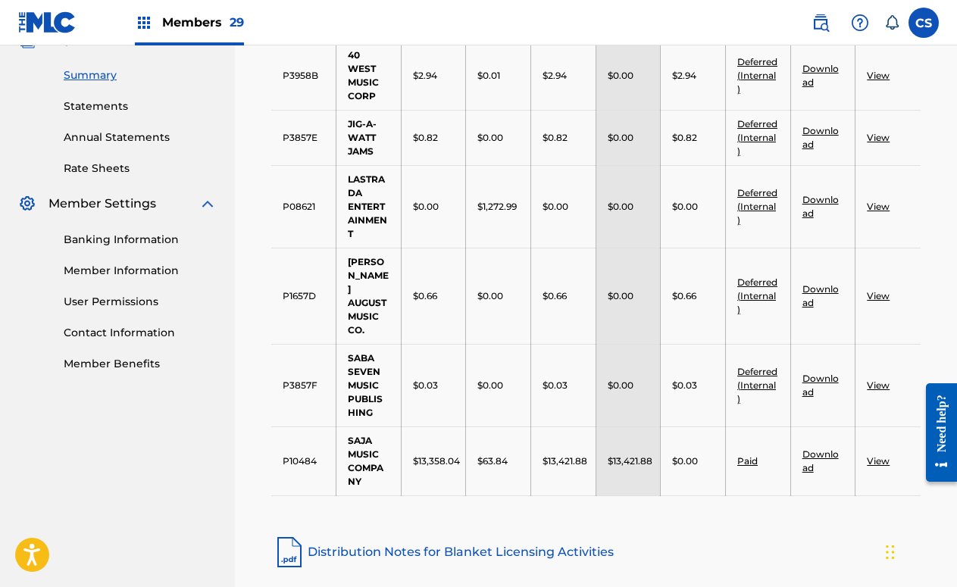
click at [73, 437] on nav "LASTRADA ENTERTAINMENT CO LTD Summary Catalog Works Registration Claiming Tool …" at bounding box center [117, 170] width 235 height 1202
